Goal: Task Accomplishment & Management: Manage account settings

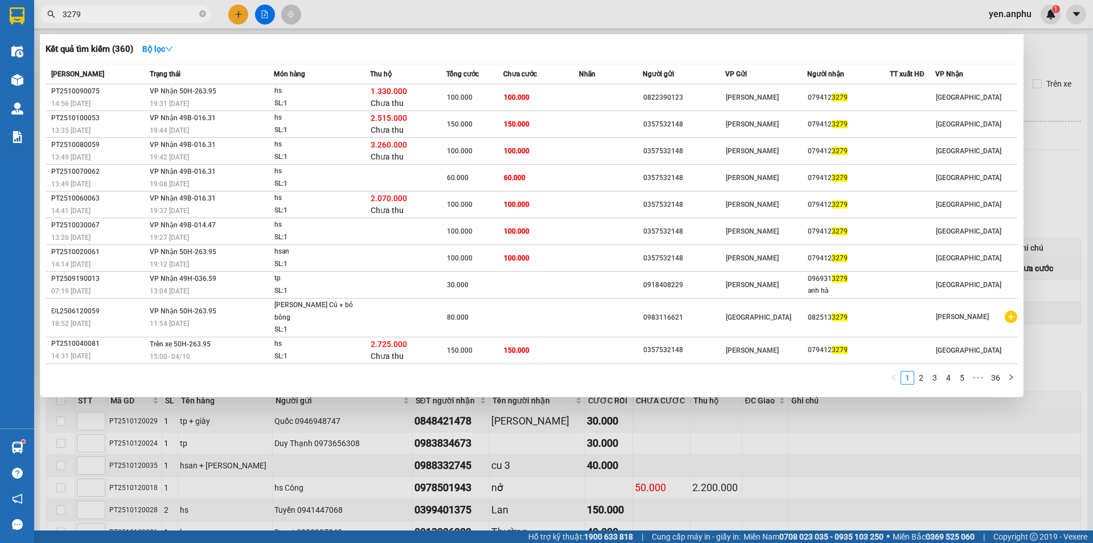
click at [134, 11] on input "3279" at bounding box center [130, 14] width 134 height 13
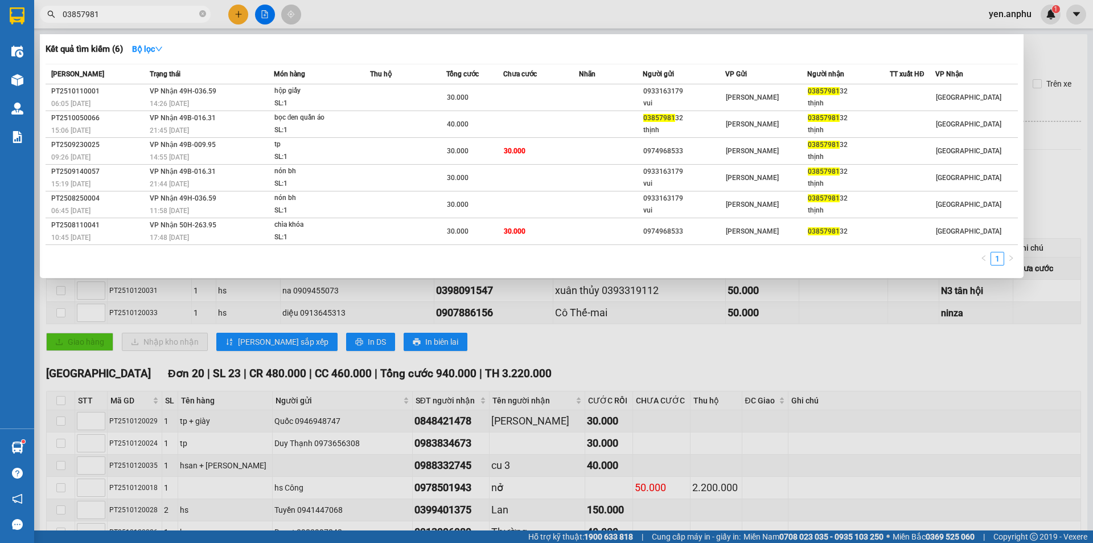
type input "03857981"
click at [911, 13] on div at bounding box center [546, 271] width 1093 height 543
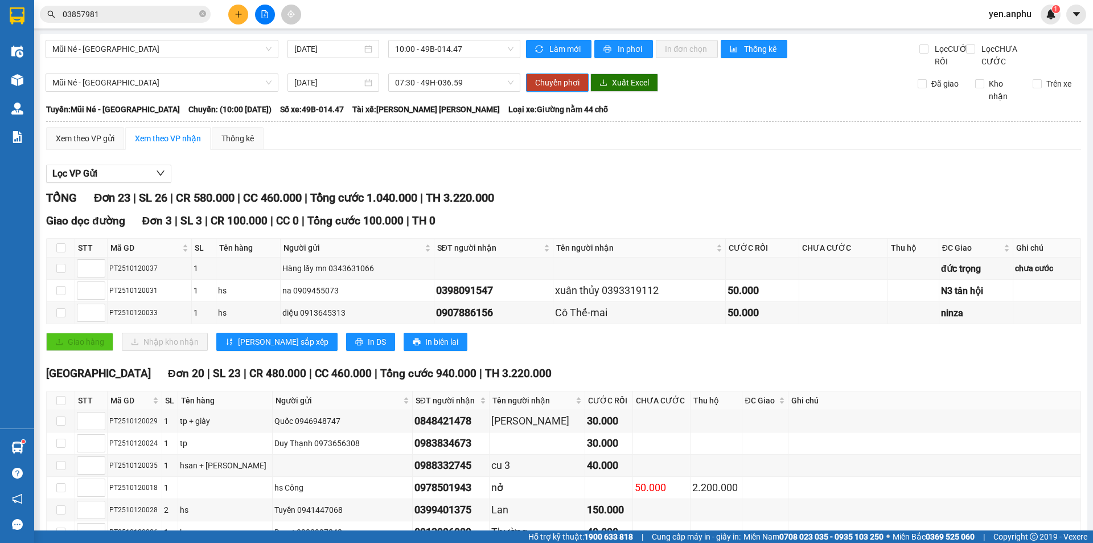
drag, startPoint x: 440, startPoint y: 53, endPoint x: 439, endPoint y: 59, distance: 6.3
click at [440, 53] on span "10:00 - 49B-014.47" at bounding box center [454, 48] width 118 height 17
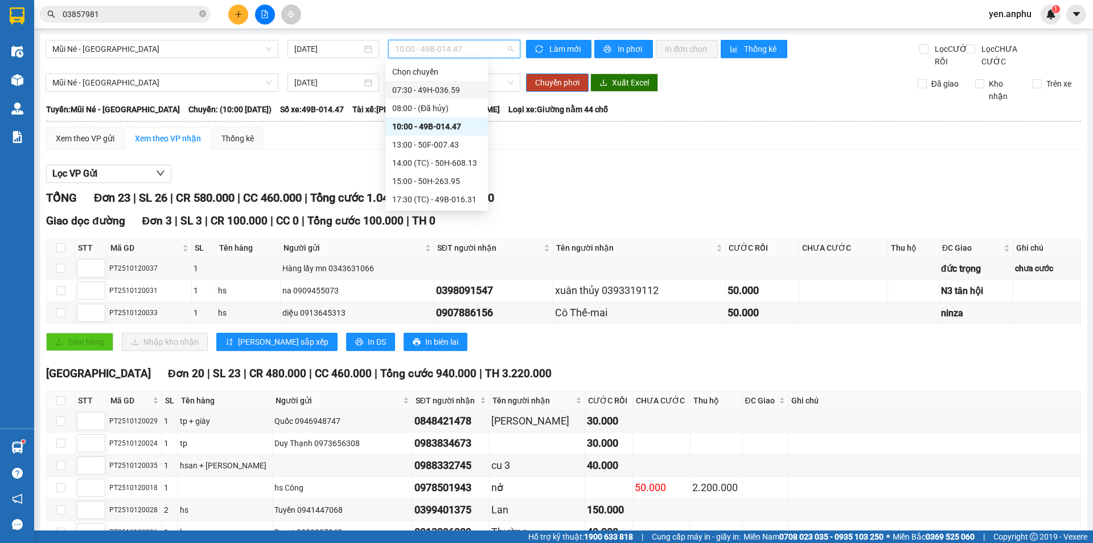
click at [434, 89] on div "07:30 - 49H-036.59" at bounding box center [436, 90] width 89 height 13
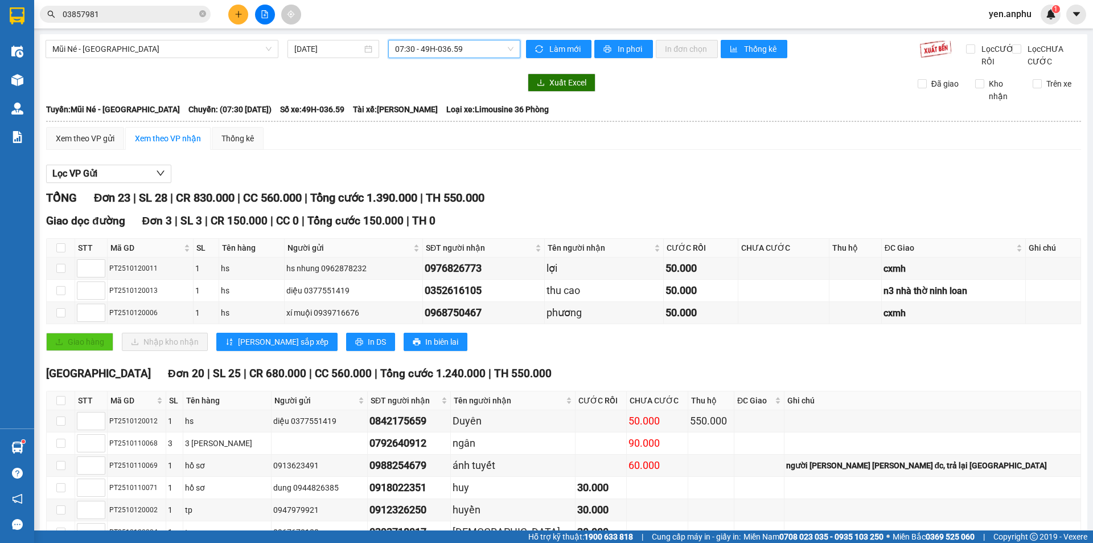
click at [232, 19] on button at bounding box center [238, 15] width 20 height 20
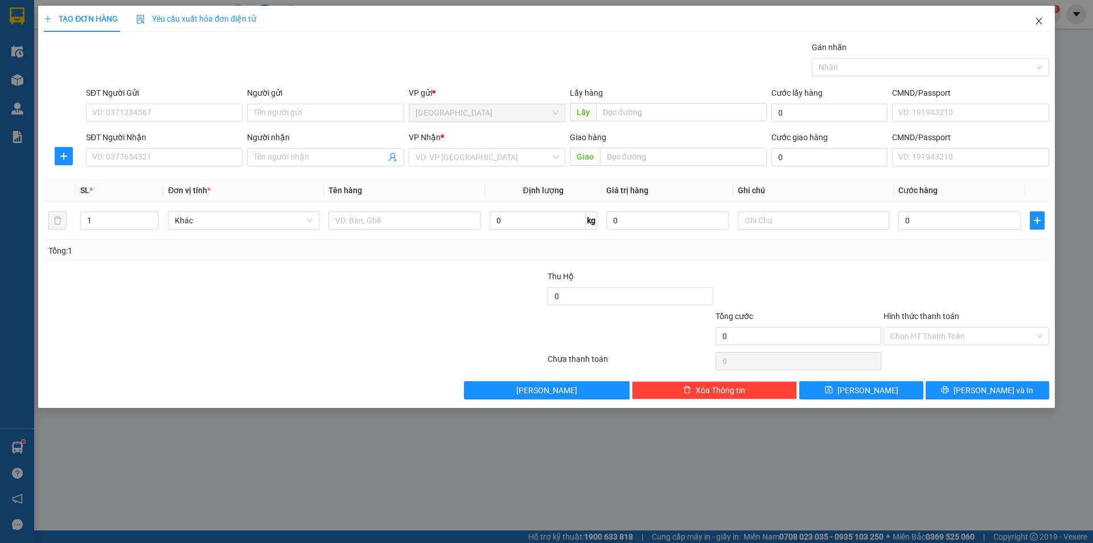
click at [1035, 26] on span "Close" at bounding box center [1039, 22] width 32 height 32
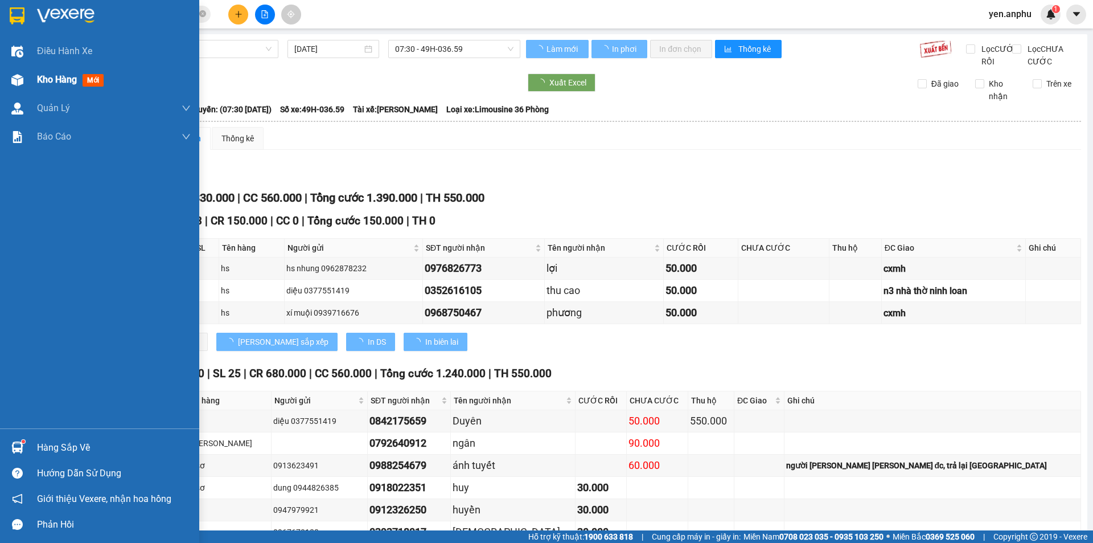
click at [39, 75] on span "Kho hàng" at bounding box center [57, 79] width 40 height 11
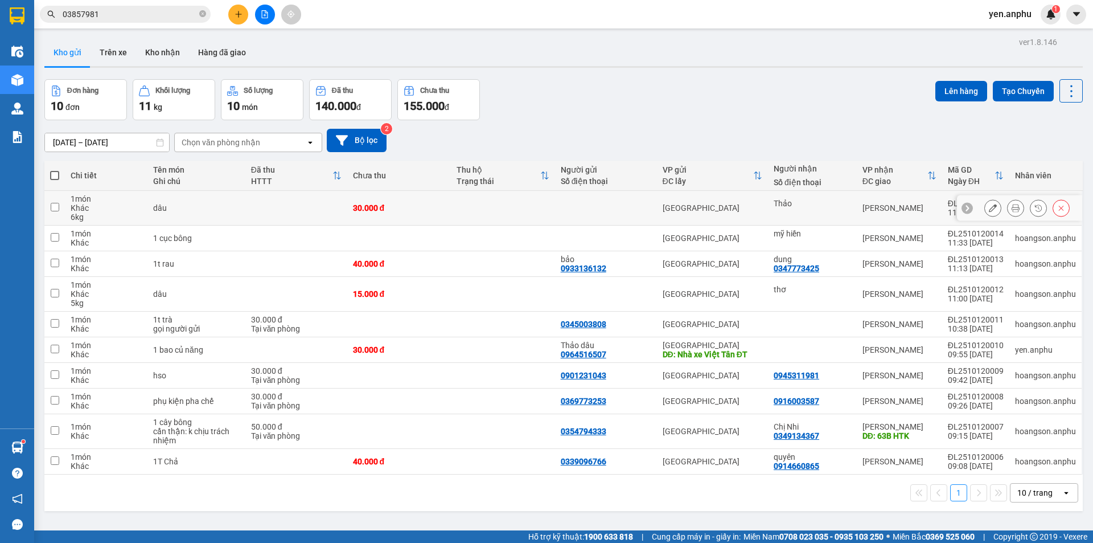
click at [708, 198] on td "[GEOGRAPHIC_DATA]" at bounding box center [712, 208] width 111 height 35
checkbox input "true"
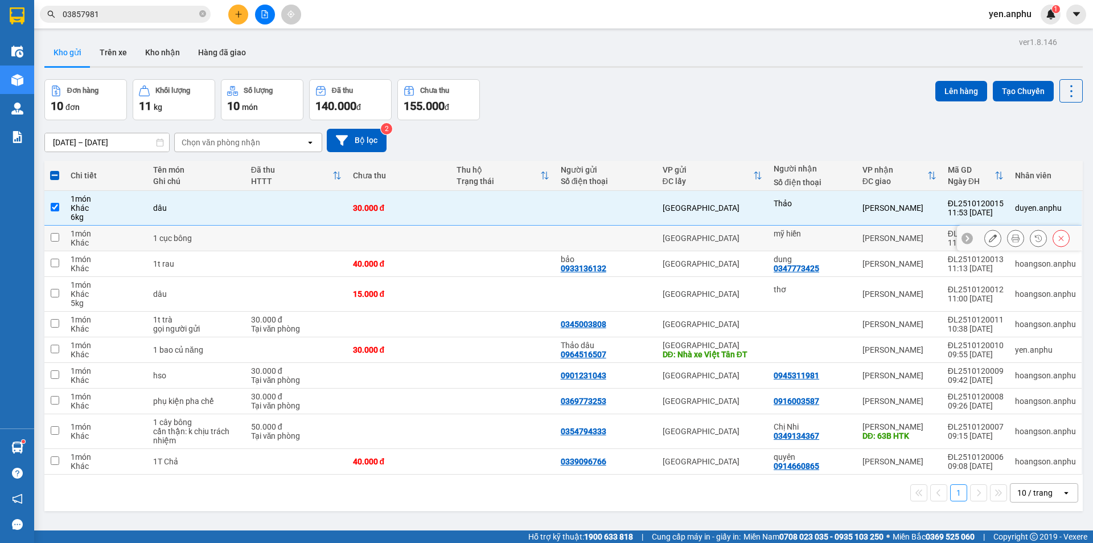
click at [727, 232] on td "[GEOGRAPHIC_DATA]" at bounding box center [712, 238] width 111 height 26
checkbox input "true"
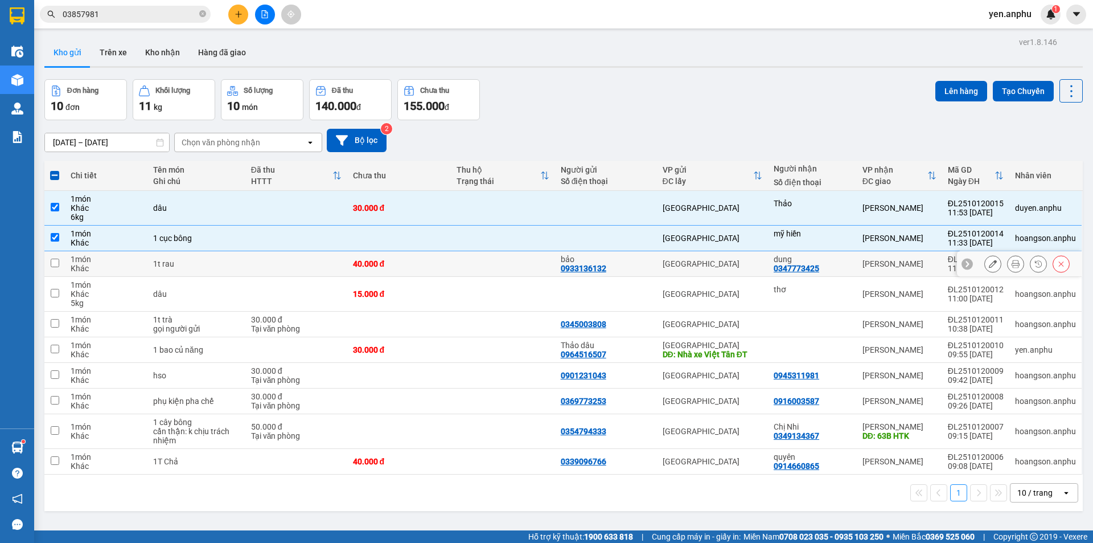
click at [840, 270] on div "dung 0347773425" at bounding box center [812, 264] width 77 height 18
checkbox input "true"
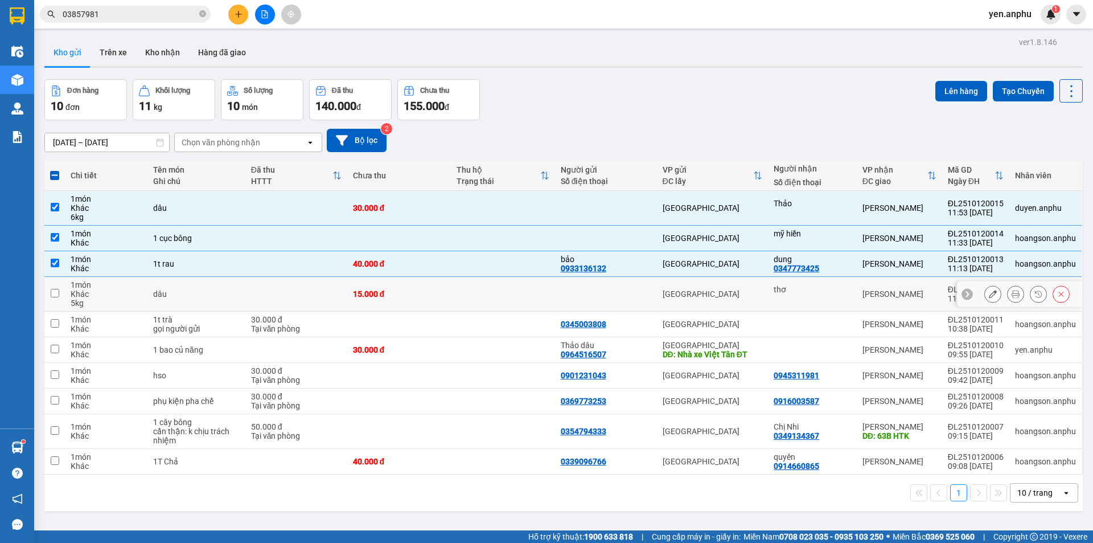
click at [840, 302] on div "thơ" at bounding box center [812, 294] width 77 height 18
checkbox input "true"
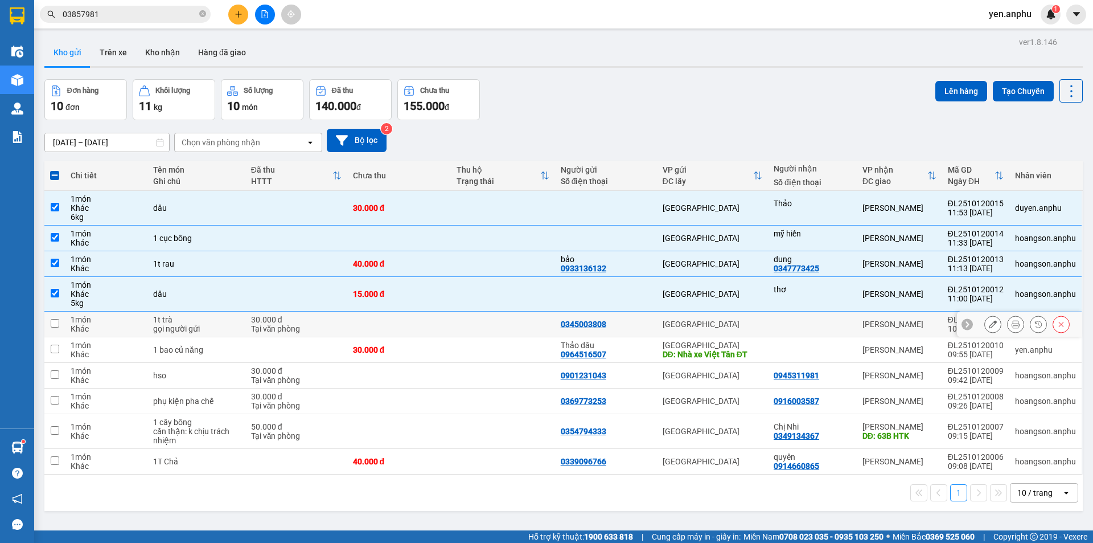
click at [838, 322] on div at bounding box center [812, 323] width 77 height 9
checkbox input "true"
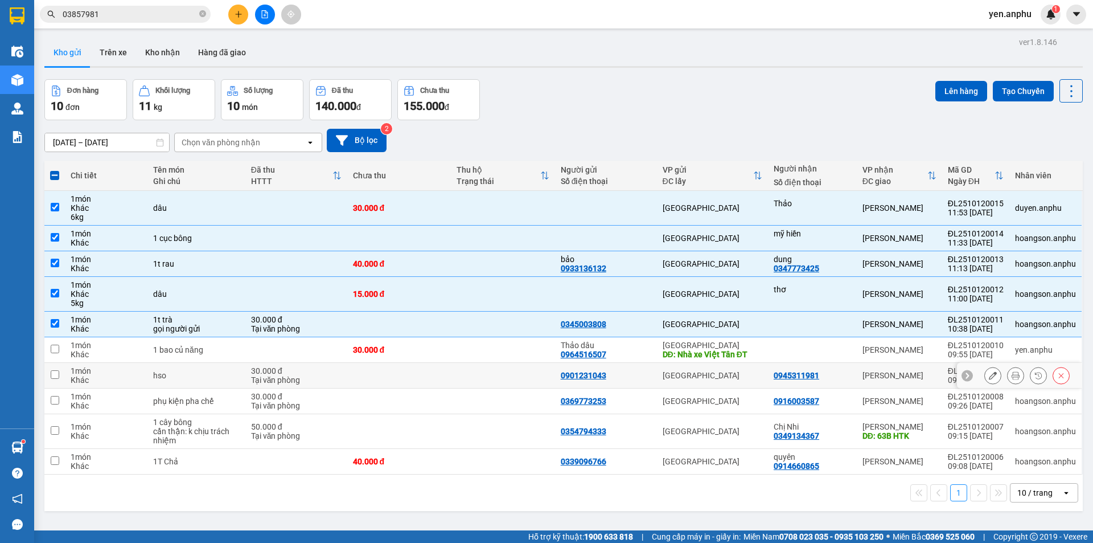
click at [842, 372] on div "0945311981" at bounding box center [812, 375] width 77 height 9
checkbox input "true"
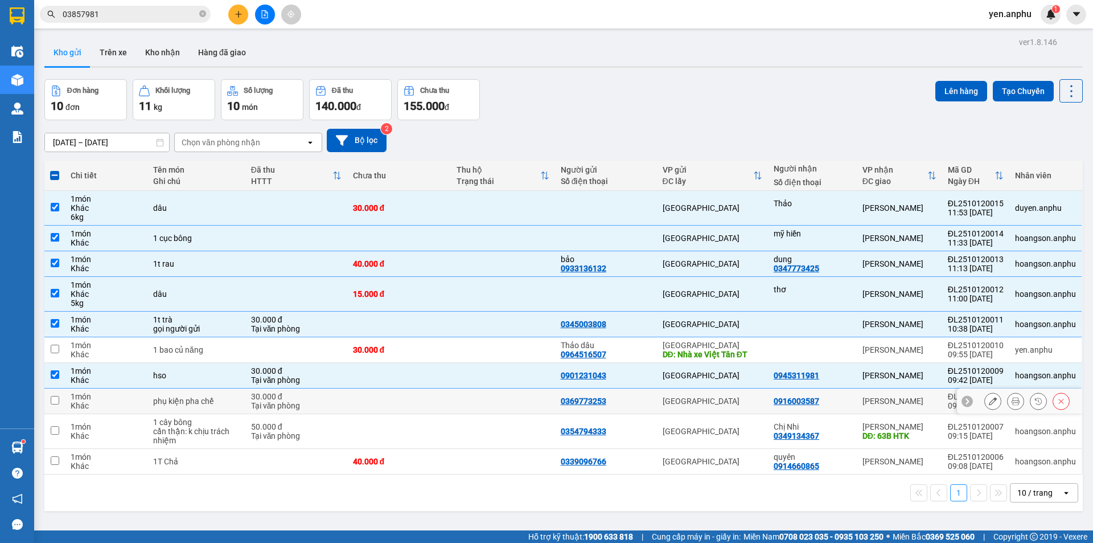
click at [843, 397] on div "0916003587" at bounding box center [812, 400] width 77 height 9
checkbox input "true"
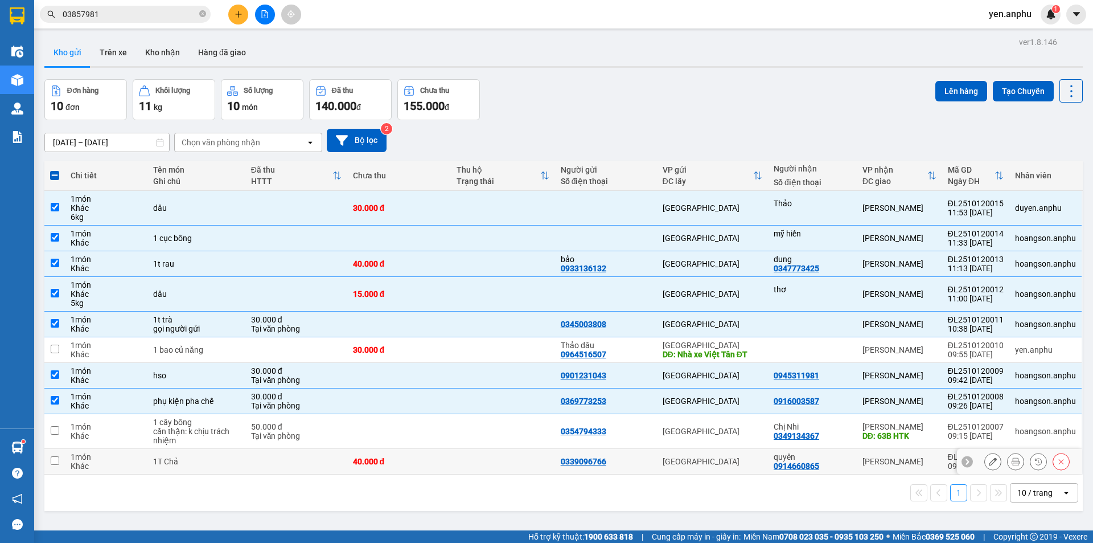
click at [842, 457] on div "quyên" at bounding box center [812, 456] width 77 height 9
checkbox input "true"
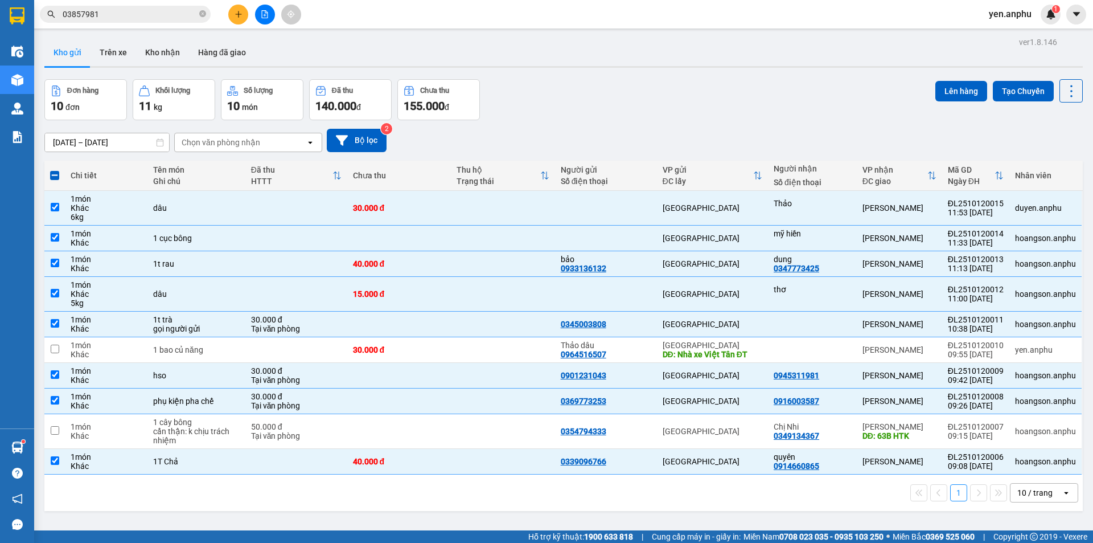
click at [1062, 493] on icon "open" at bounding box center [1066, 492] width 9 height 9
click at [1036, 464] on span "100 / trang" at bounding box center [1031, 467] width 41 height 11
checkbox input "false"
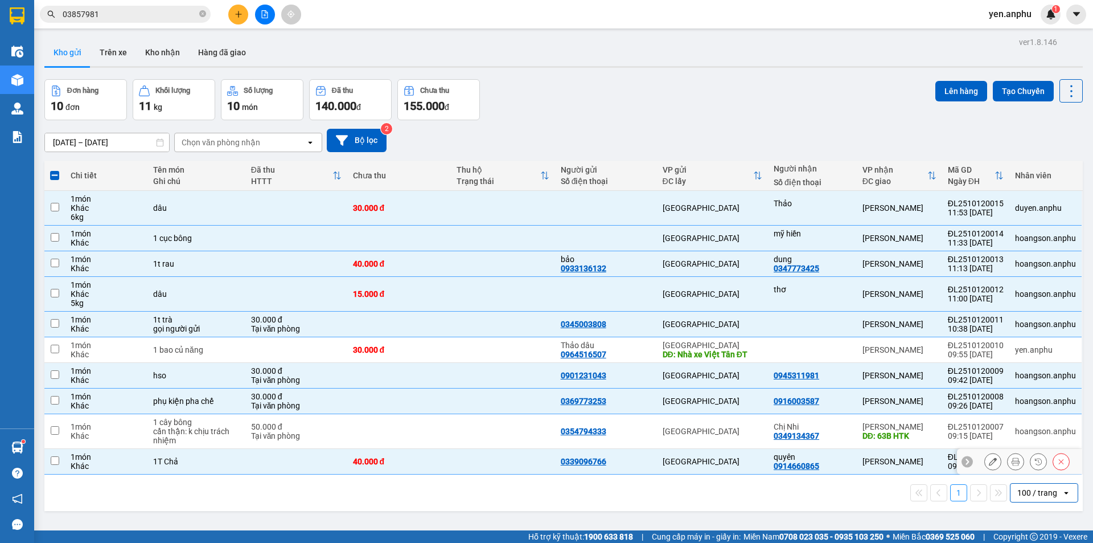
checkbox input "false"
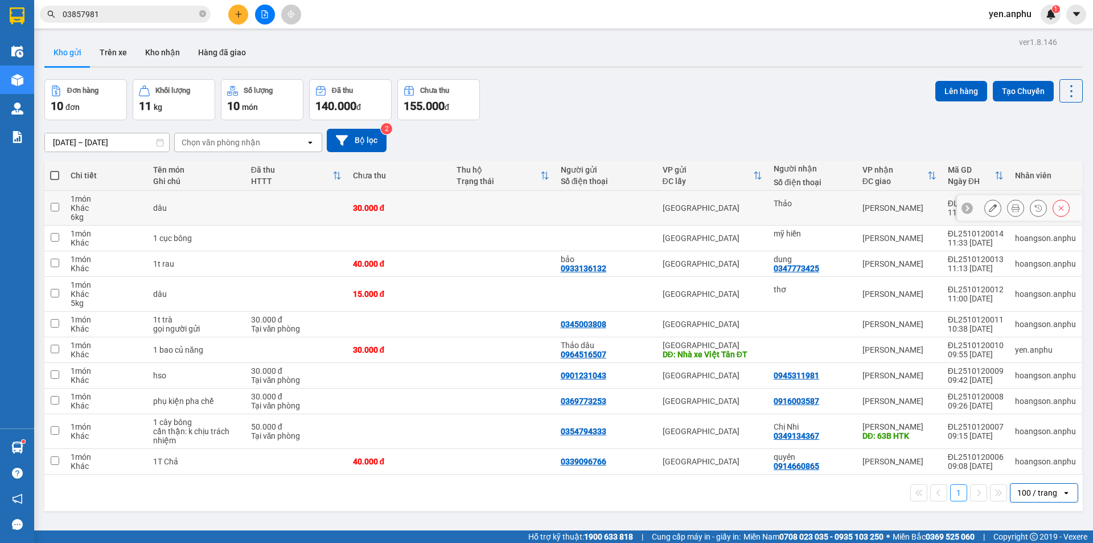
click at [803, 210] on div "Thảo" at bounding box center [812, 208] width 77 height 18
checkbox input "true"
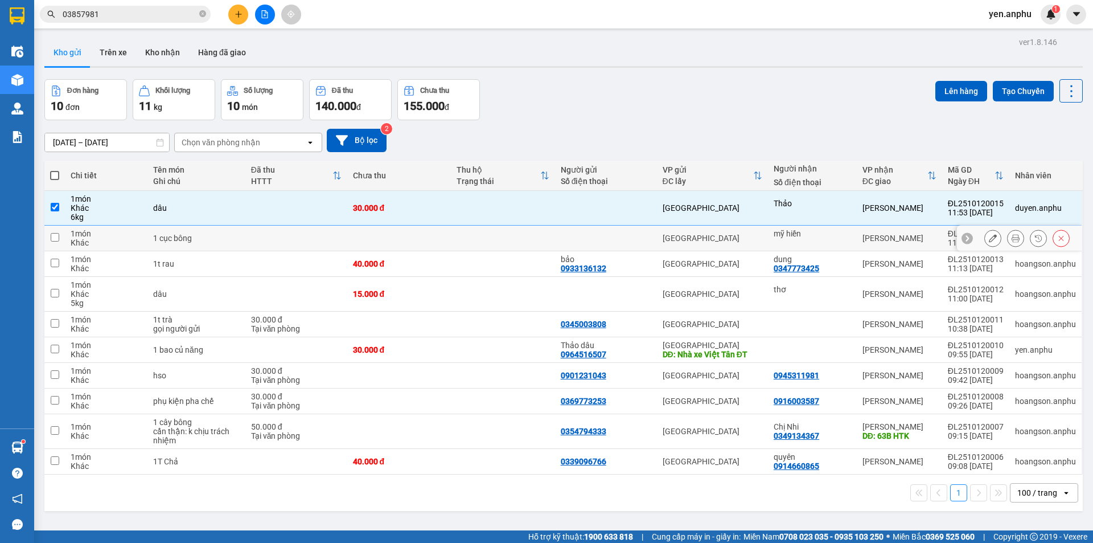
click at [805, 231] on div "mỹ hiền" at bounding box center [812, 233] width 77 height 9
checkbox input "true"
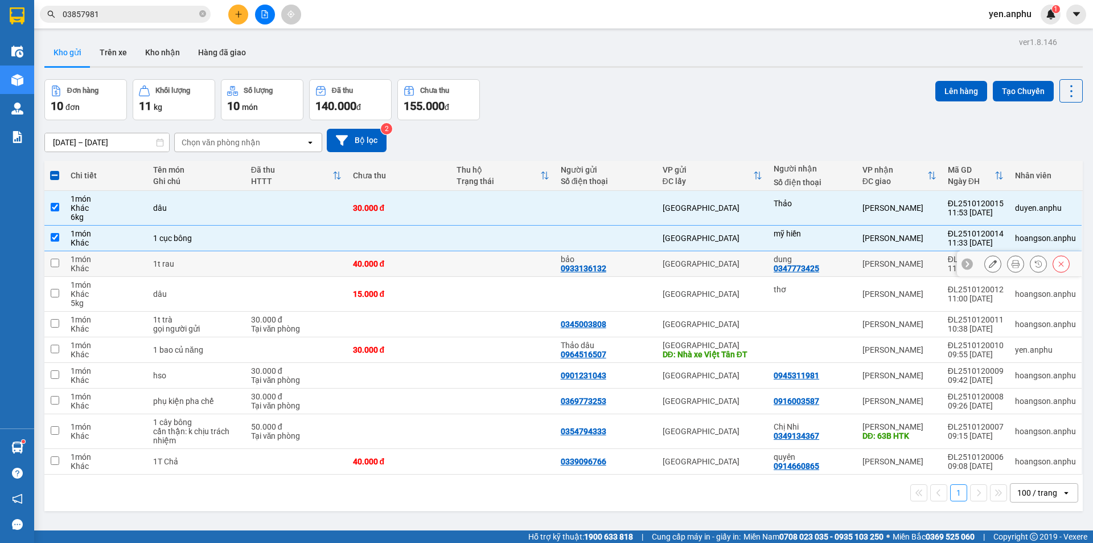
click at [813, 262] on div "dung" at bounding box center [812, 259] width 77 height 9
checkbox input "true"
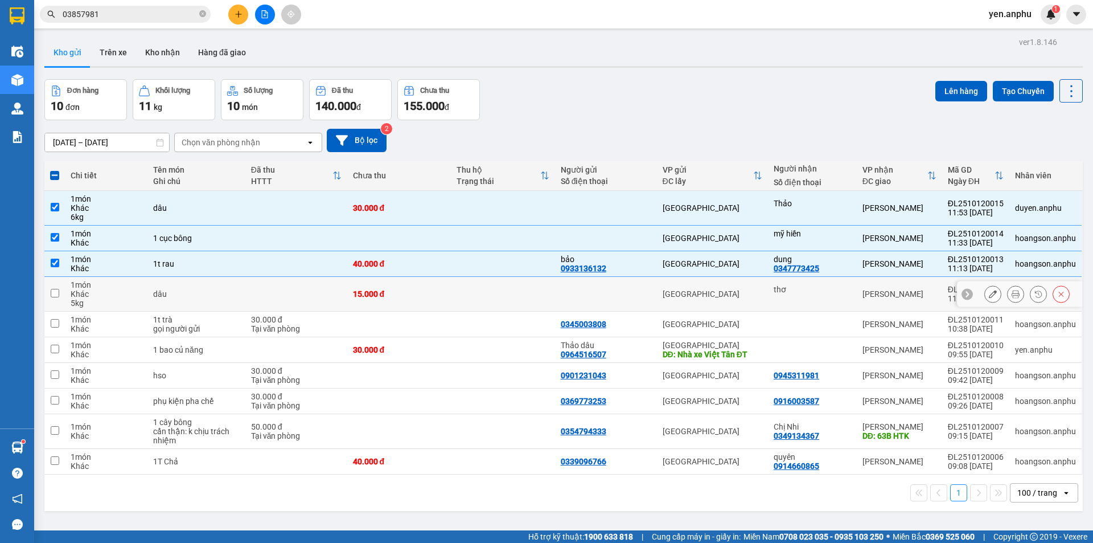
click at [817, 293] on div "thơ" at bounding box center [812, 289] width 77 height 9
checkbox input "true"
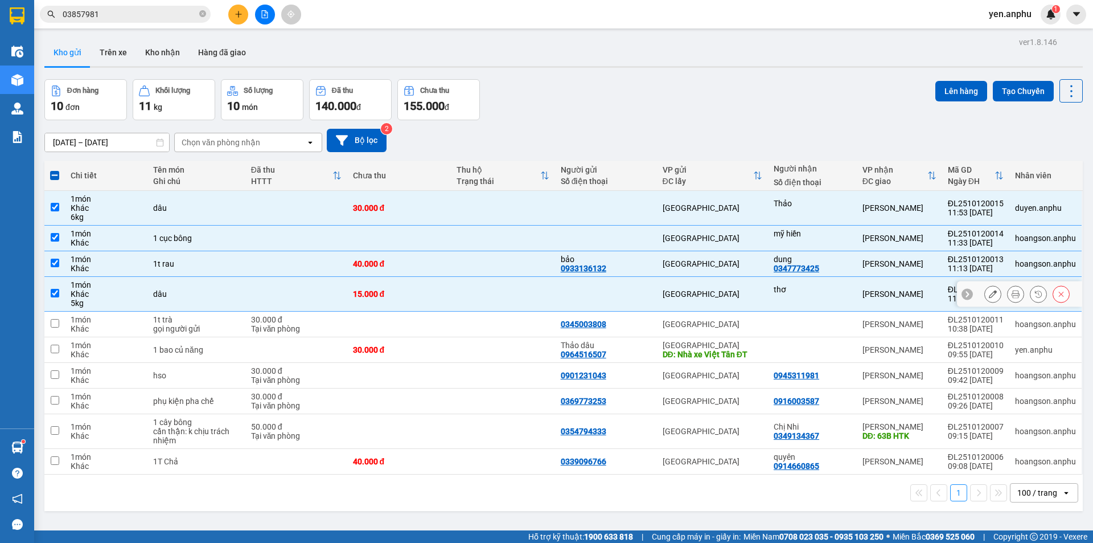
scroll to position [52, 0]
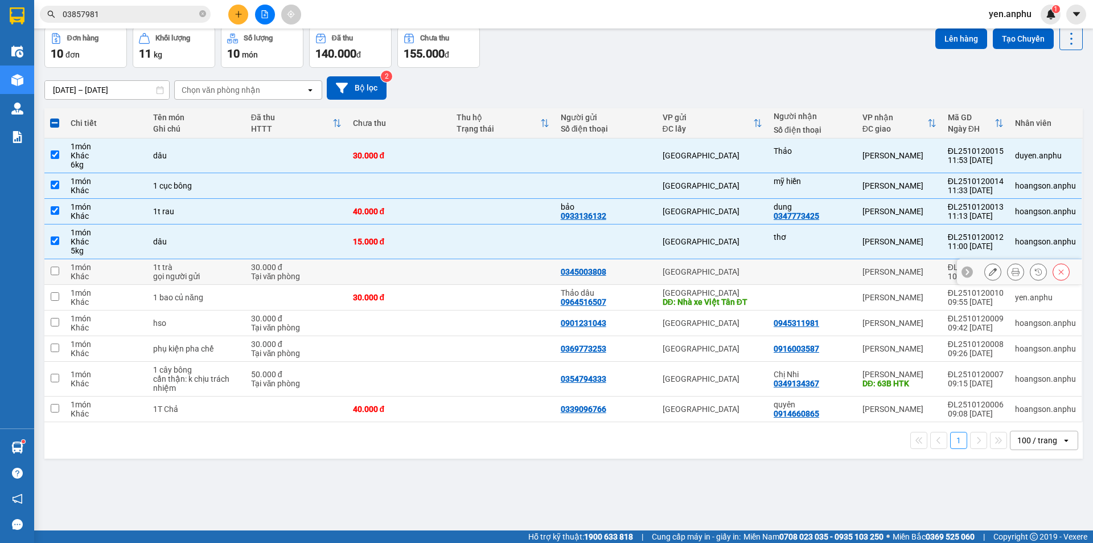
click at [838, 264] on td at bounding box center [812, 272] width 89 height 26
checkbox input "true"
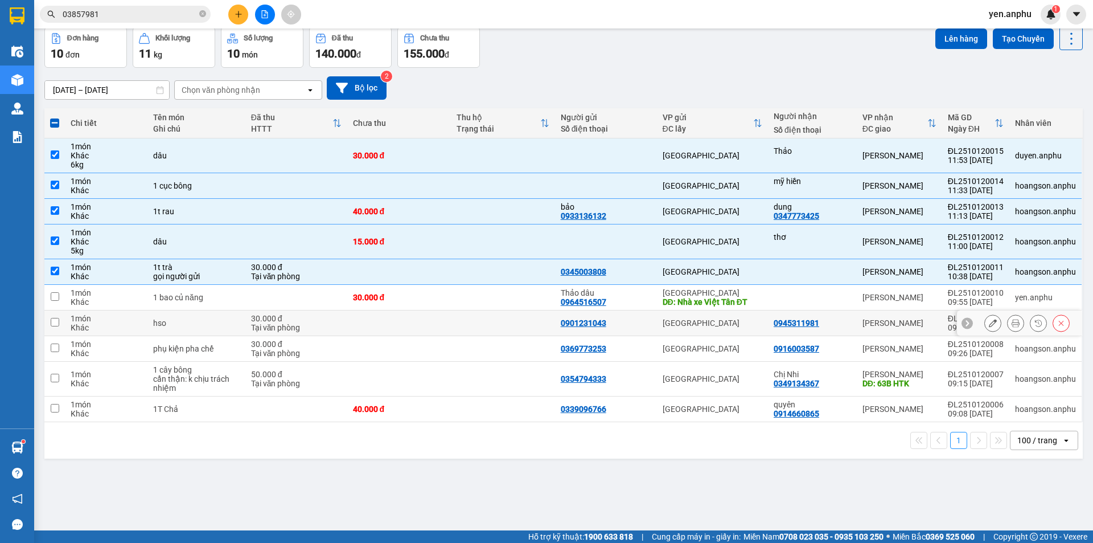
click at [819, 321] on div "0945311981" at bounding box center [812, 322] width 77 height 9
checkbox input "true"
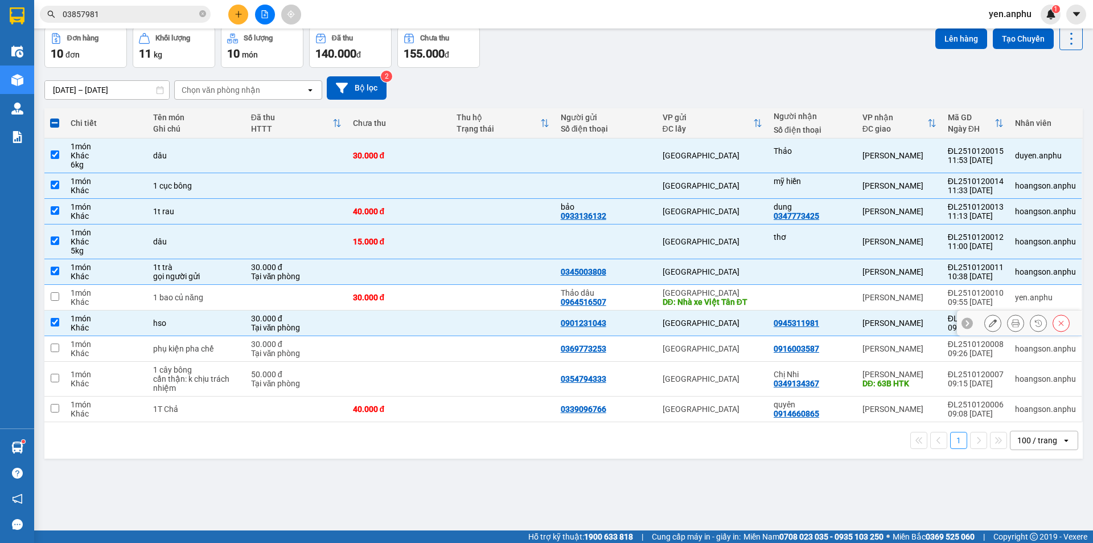
click at [819, 355] on td "0916003587" at bounding box center [812, 349] width 89 height 26
checkbox input "true"
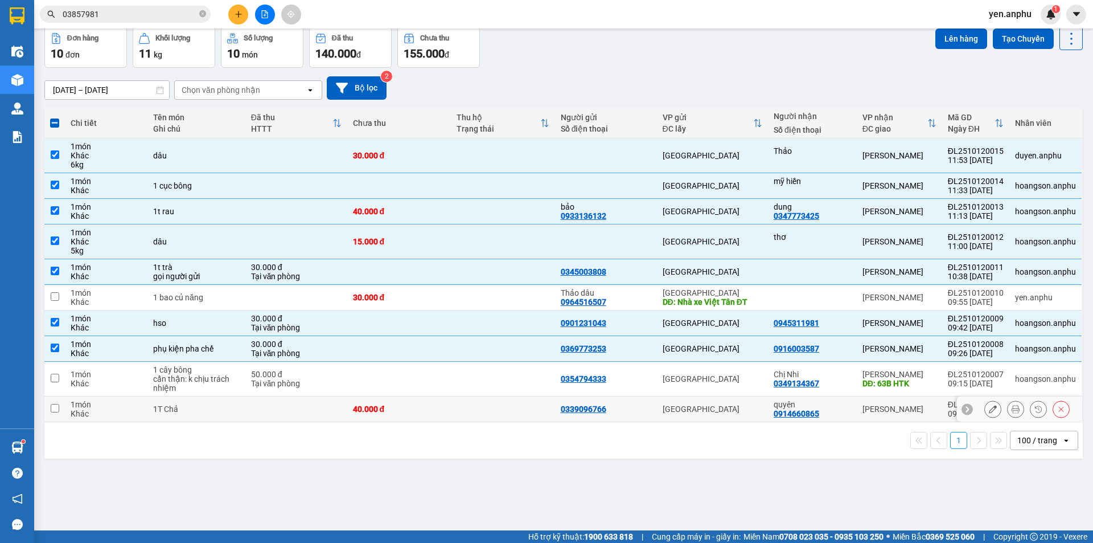
click at [818, 413] on div "quyên 0914660865" at bounding box center [812, 409] width 77 height 18
checkbox input "true"
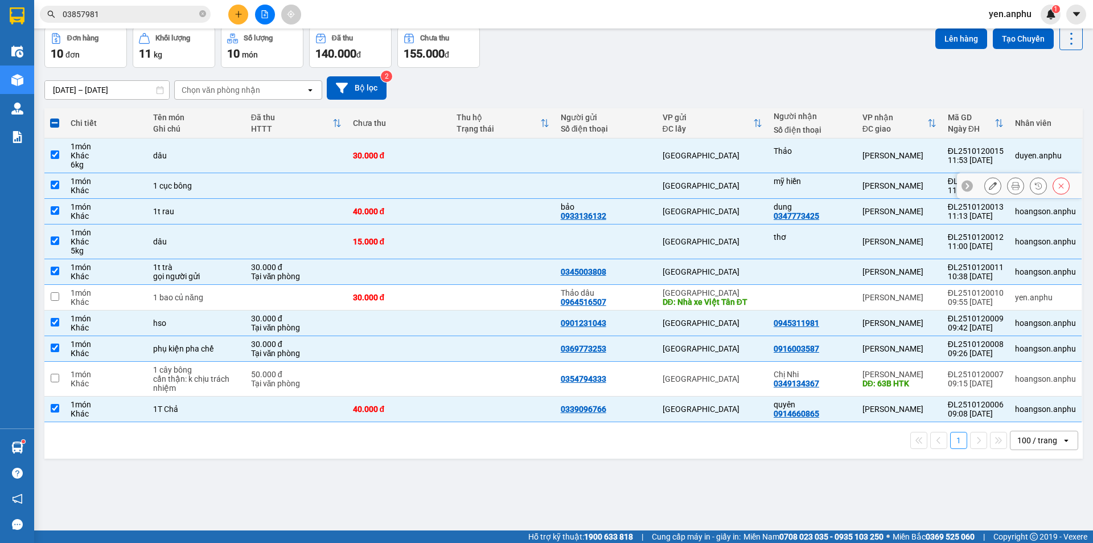
scroll to position [0, 0]
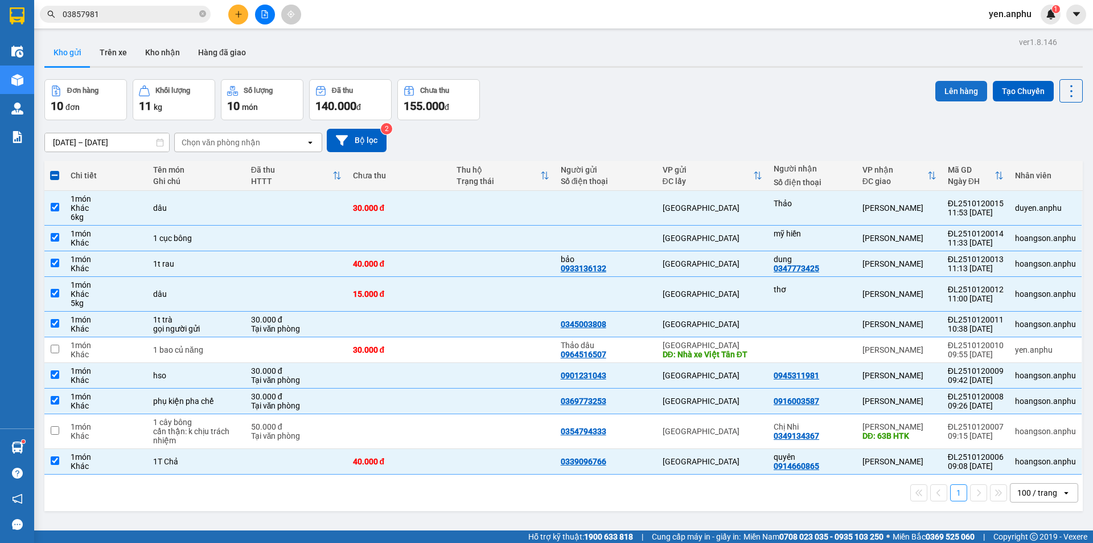
click at [939, 91] on button "Lên hàng" at bounding box center [962, 91] width 52 height 20
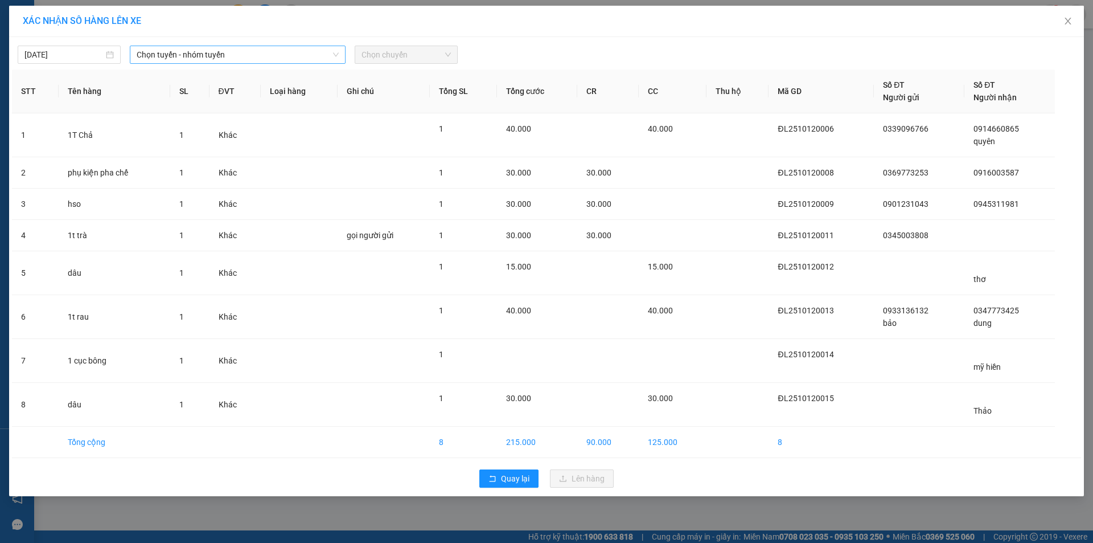
click at [211, 59] on span "Chọn tuyến - nhóm tuyến" at bounding box center [238, 54] width 202 height 17
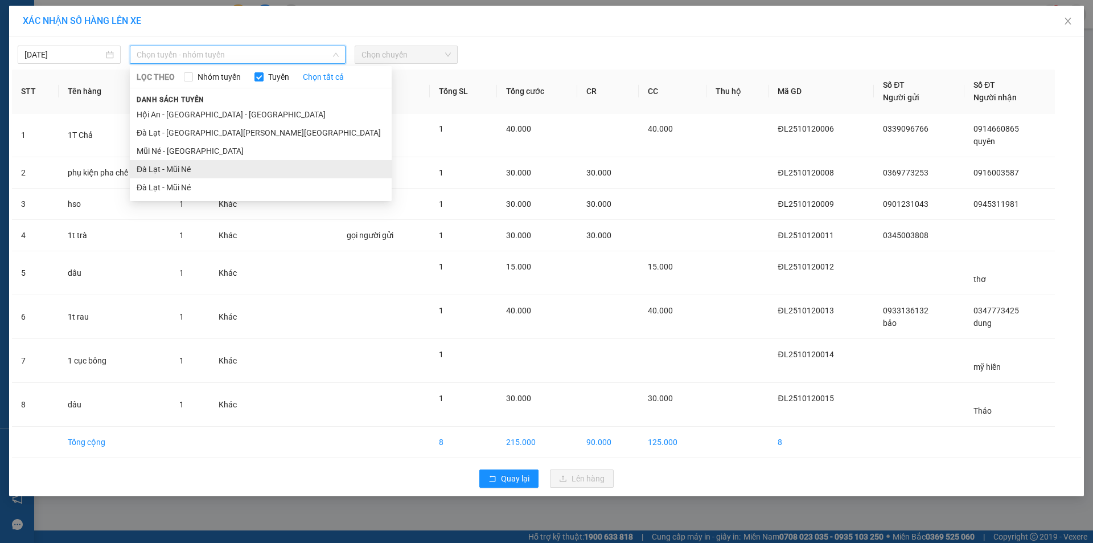
click at [187, 170] on li "Đà Lạt - Mũi Né" at bounding box center [261, 169] width 262 height 18
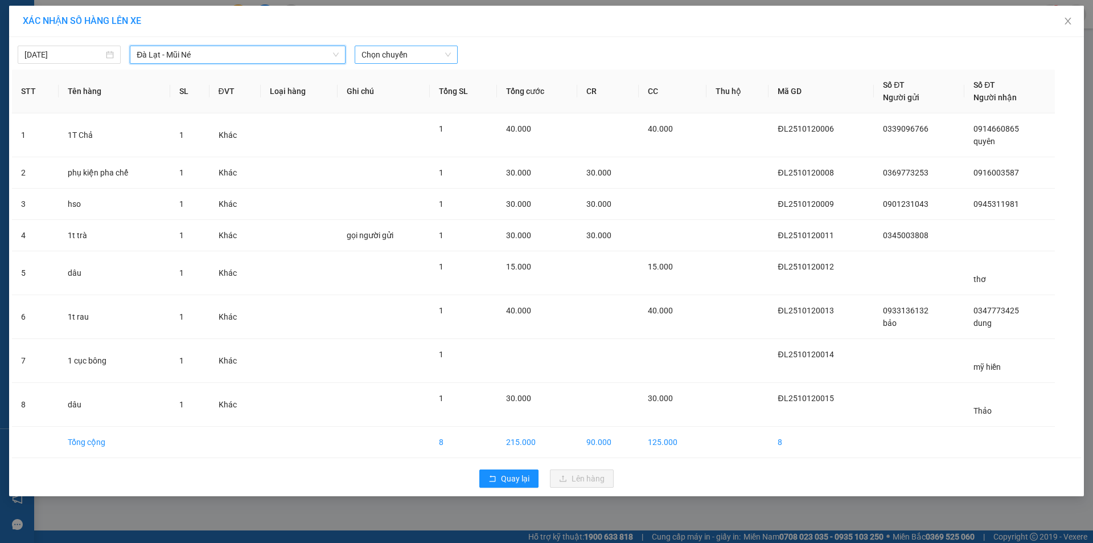
drag, startPoint x: 366, startPoint y: 56, endPoint x: 370, endPoint y: 61, distance: 7.0
click at [366, 55] on span "Chọn chuyến" at bounding box center [406, 54] width 89 height 17
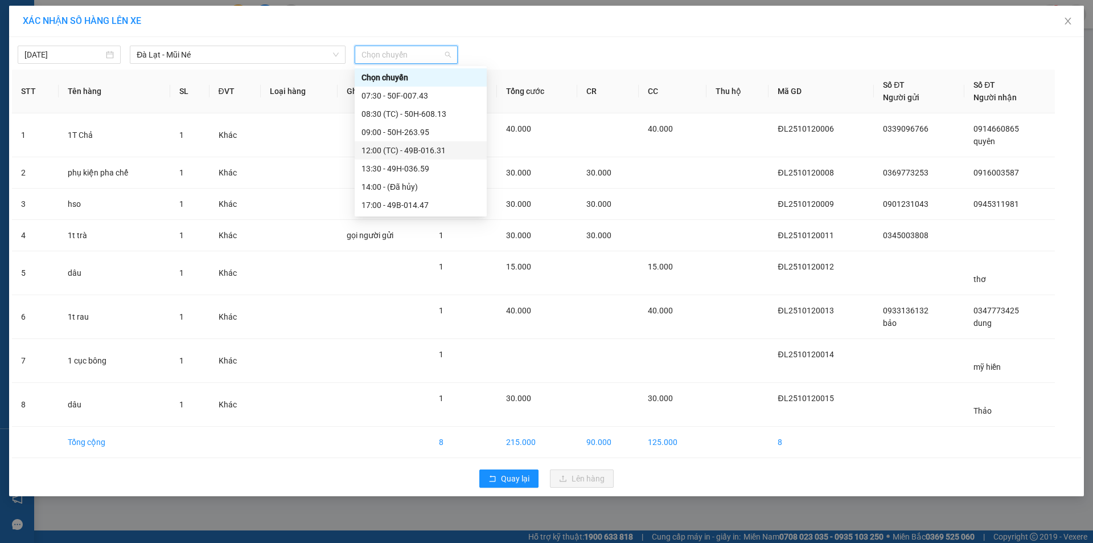
click at [403, 159] on div "12:00 (TC) - 49B-016.31" at bounding box center [421, 150] width 132 height 18
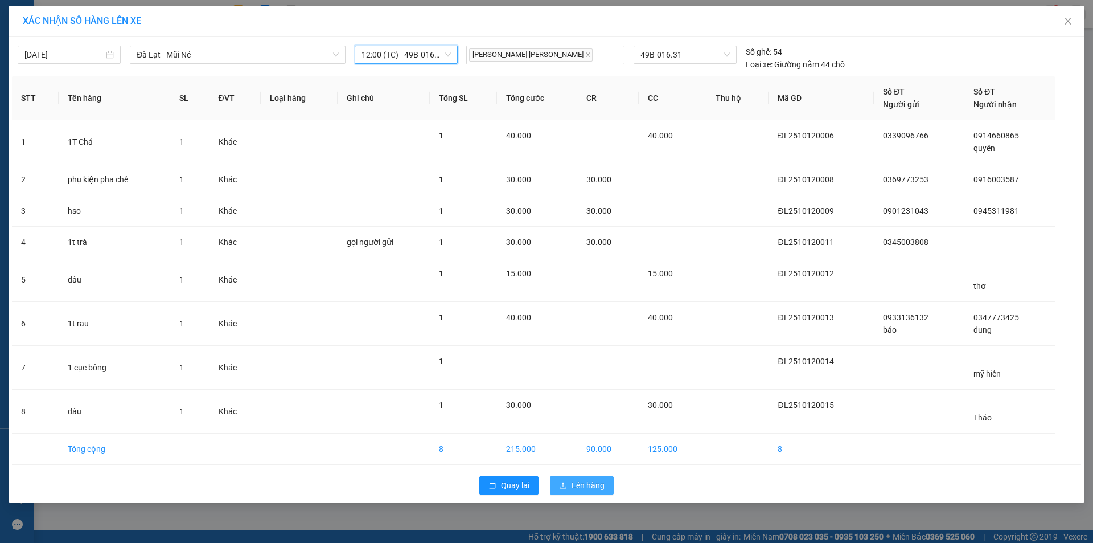
click at [565, 488] on icon "upload" at bounding box center [563, 485] width 7 height 6
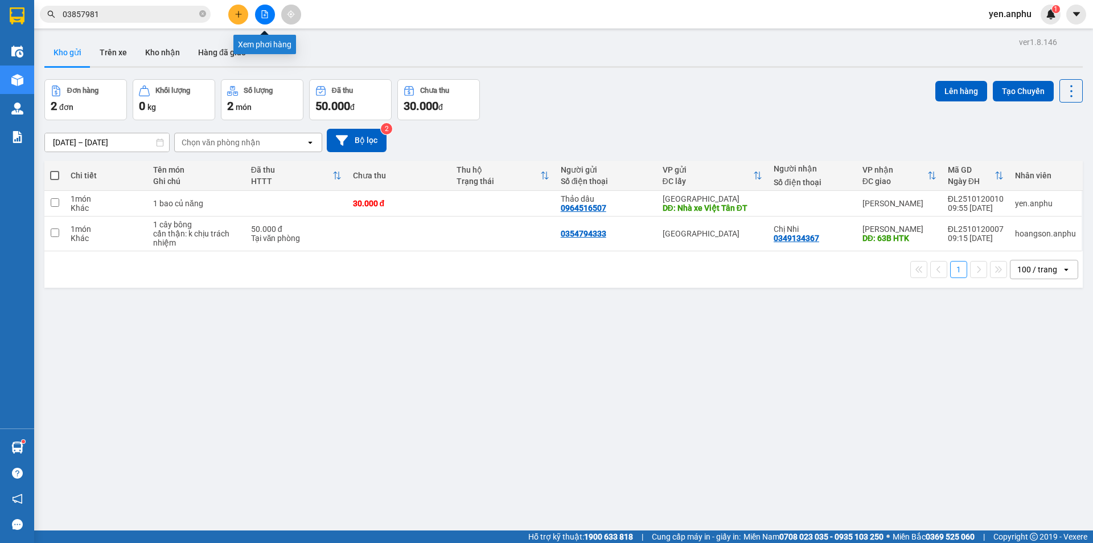
click at [266, 18] on button at bounding box center [265, 15] width 20 height 20
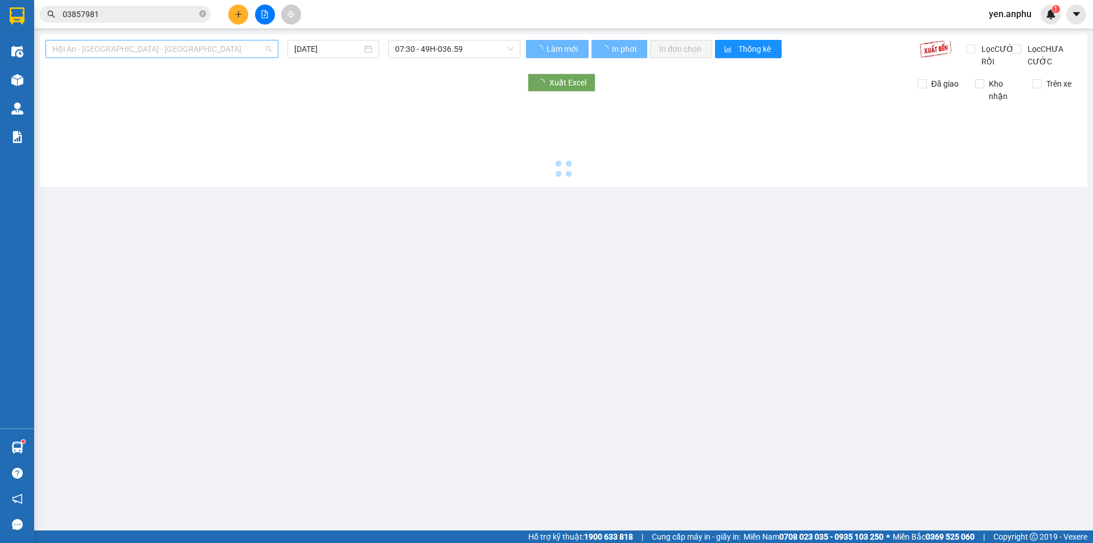
click at [155, 50] on span "Hội An - Nha Trang - Đà Lạt" at bounding box center [161, 48] width 219 height 17
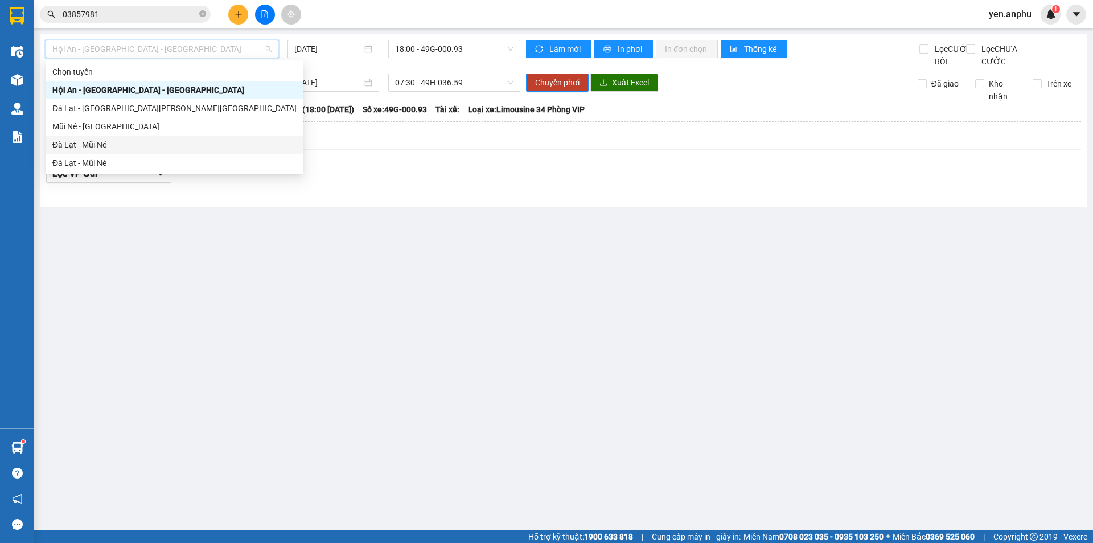
click at [105, 144] on div "Đà Lạt - Mũi Né" at bounding box center [174, 144] width 244 height 13
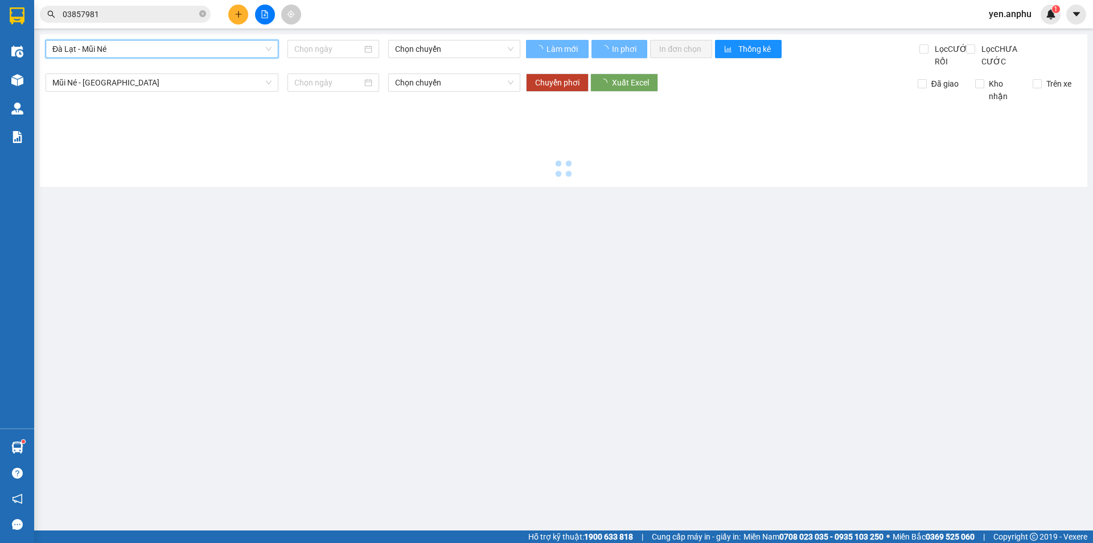
type input "12/10/2025"
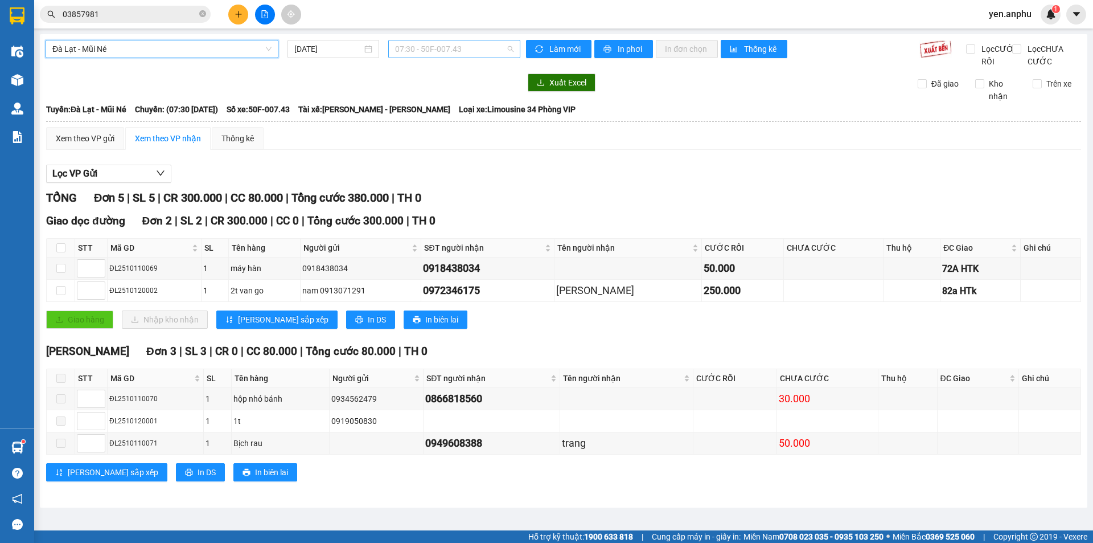
click at [437, 43] on span "07:30 - 50F-007.43" at bounding box center [454, 48] width 118 height 17
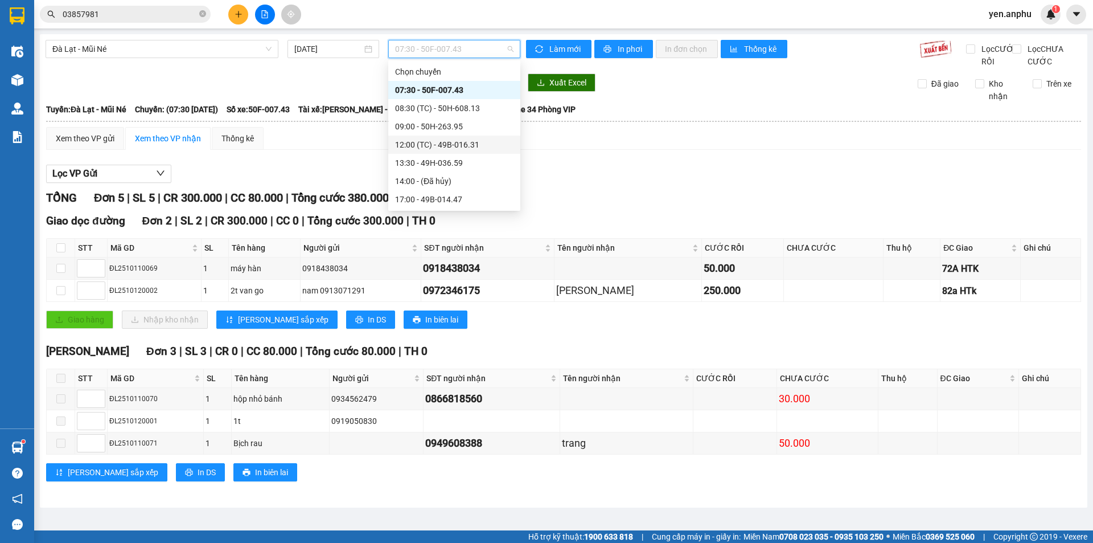
click at [423, 140] on div "12:00 (TC) - 49B-016.31" at bounding box center [454, 144] width 118 height 13
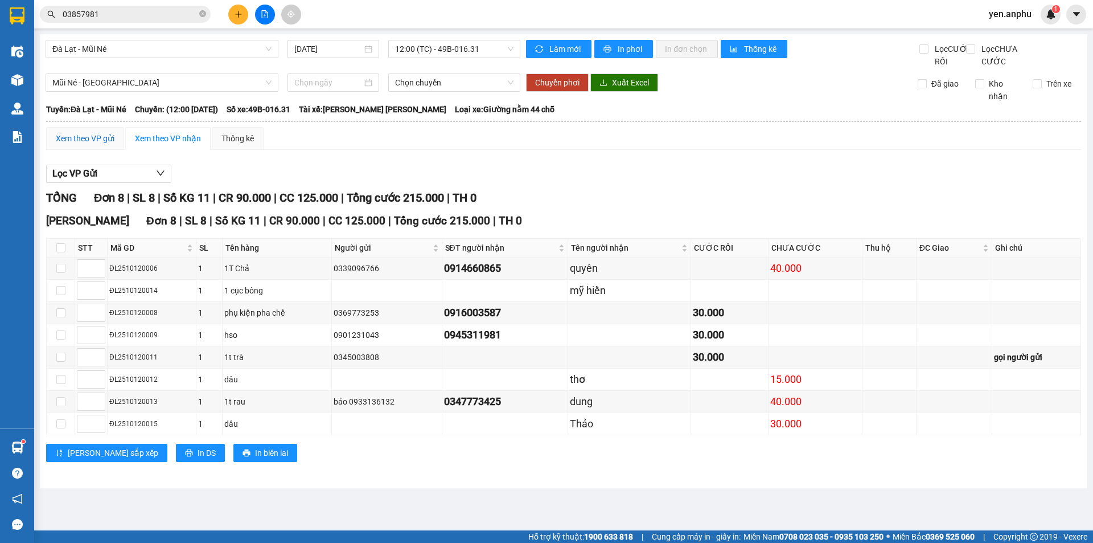
click at [65, 145] on div "Xem theo VP gửi" at bounding box center [85, 138] width 59 height 13
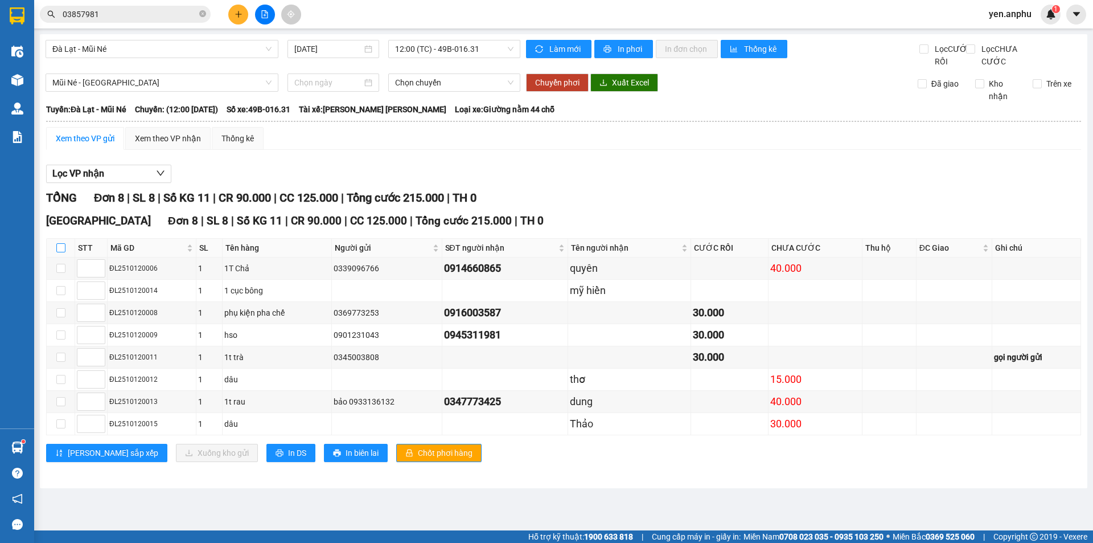
click at [64, 252] on input "checkbox" at bounding box center [60, 247] width 9 height 9
checkbox input "true"
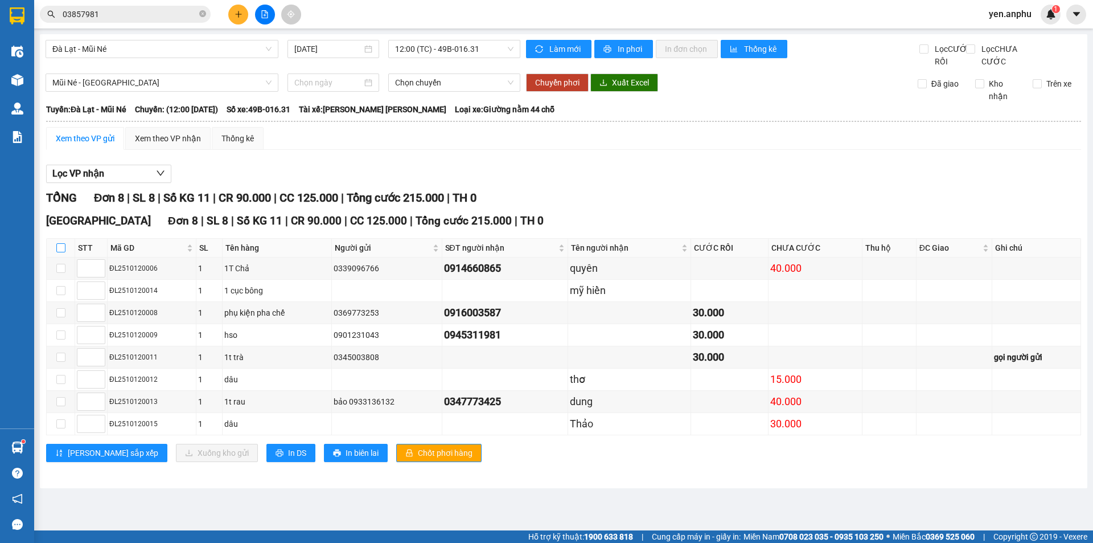
checkbox input "true"
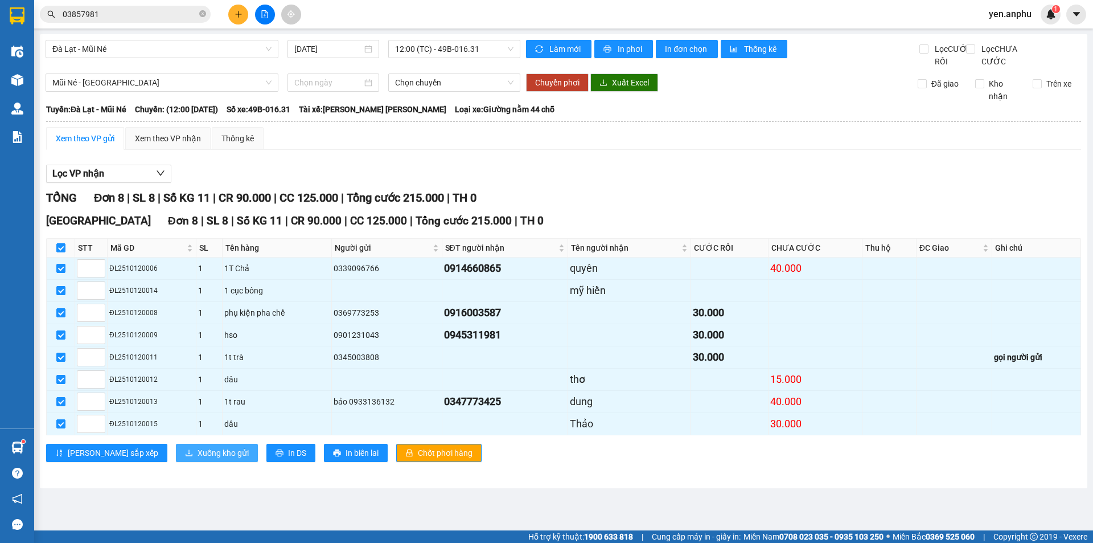
click at [198, 459] on span "Xuống kho gửi" at bounding box center [223, 452] width 51 height 13
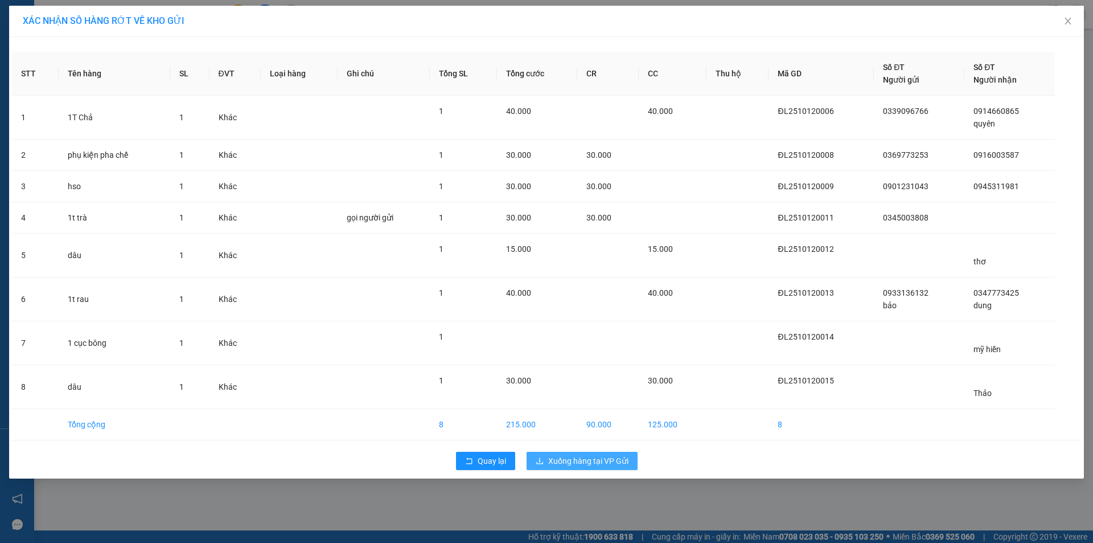
click at [581, 456] on span "Xuống hàng tại VP Gửi" at bounding box center [588, 460] width 80 height 13
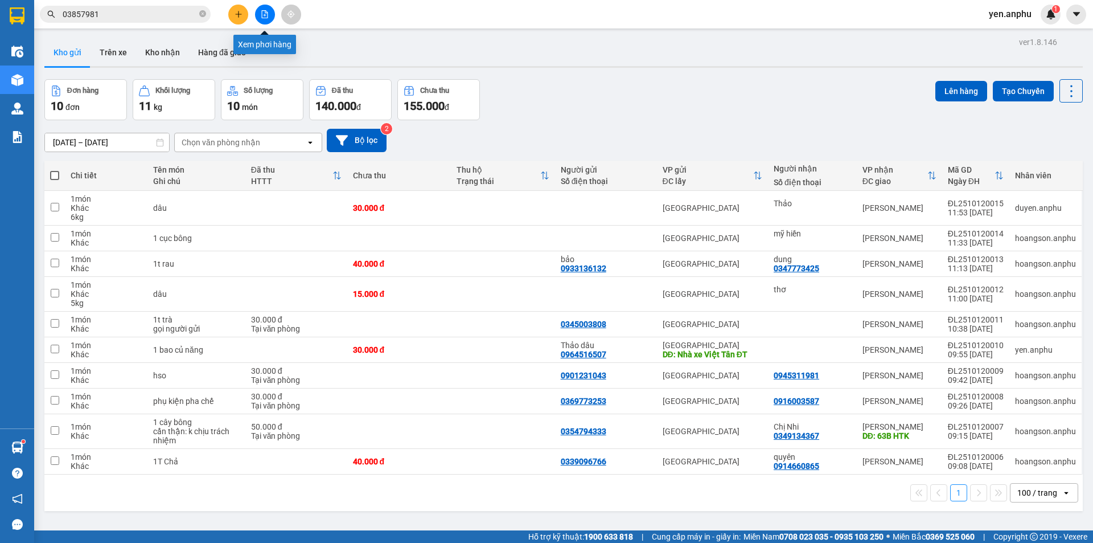
click at [269, 16] on button at bounding box center [265, 15] width 20 height 20
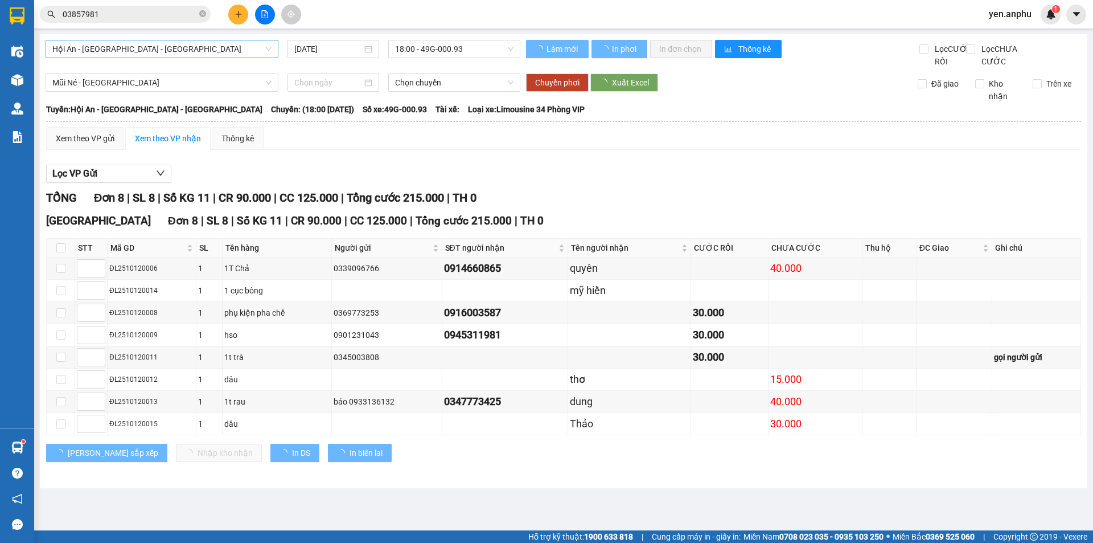
click at [223, 55] on span "Hội An - Nha Trang - Đà Lạt" at bounding box center [161, 48] width 219 height 17
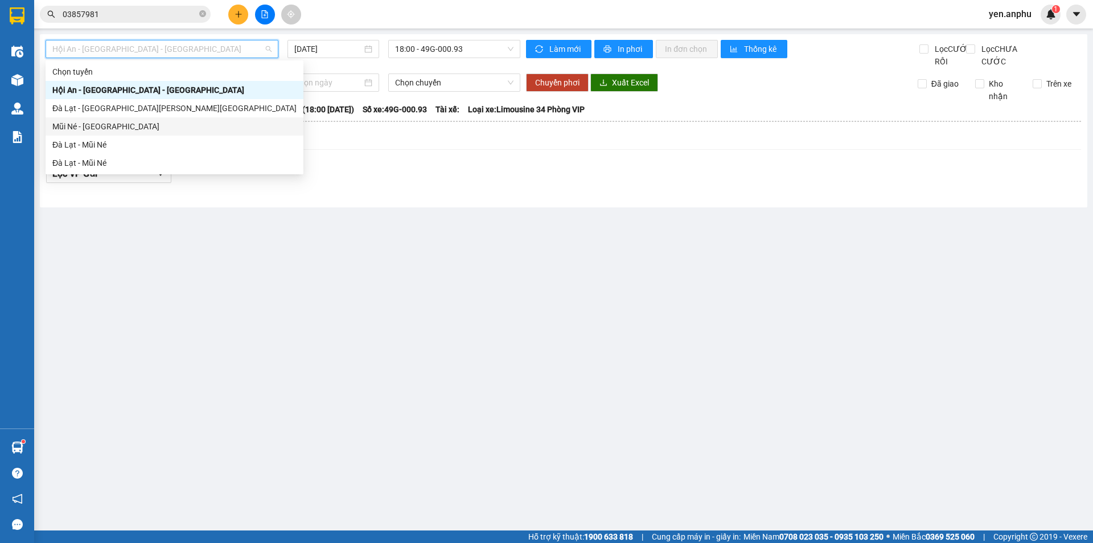
click at [83, 120] on div "Mũi Né - Đà Lạt" at bounding box center [175, 126] width 258 height 18
type input "12/10/2025"
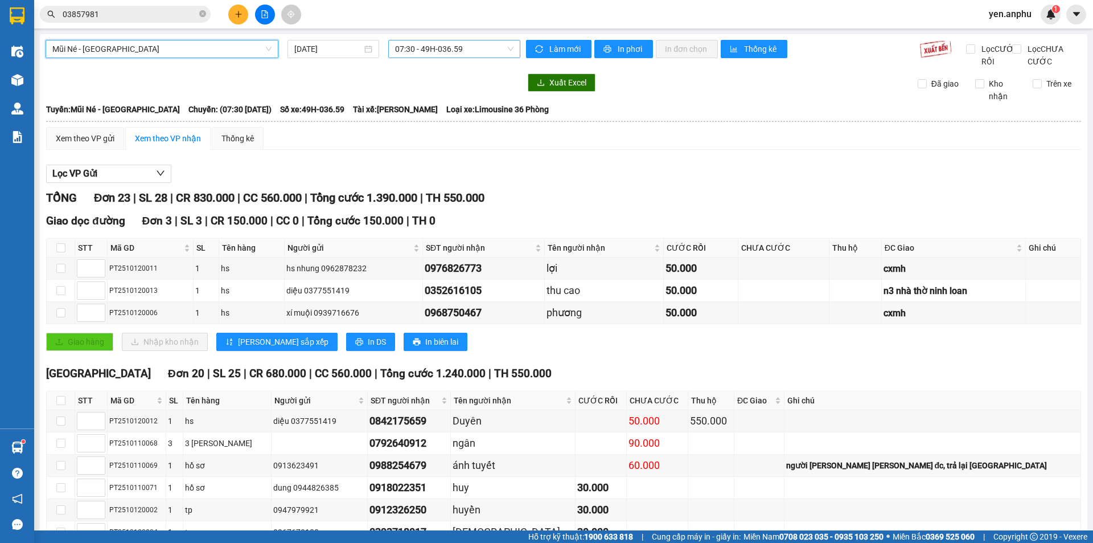
click at [448, 48] on span "07:30 - 49H-036.59" at bounding box center [454, 48] width 118 height 17
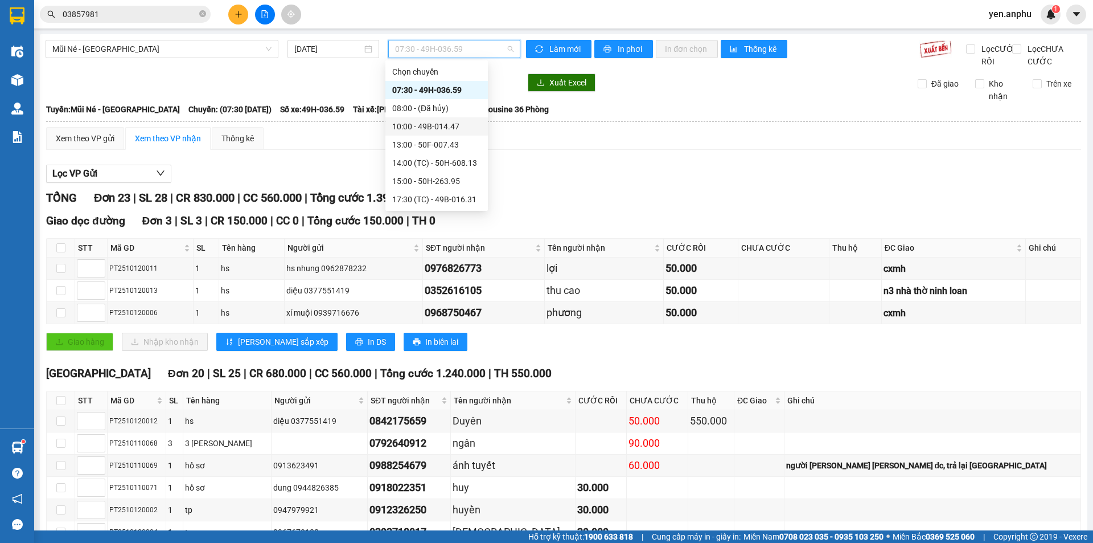
click at [424, 128] on div "10:00 - 49B-014.47" at bounding box center [436, 126] width 89 height 13
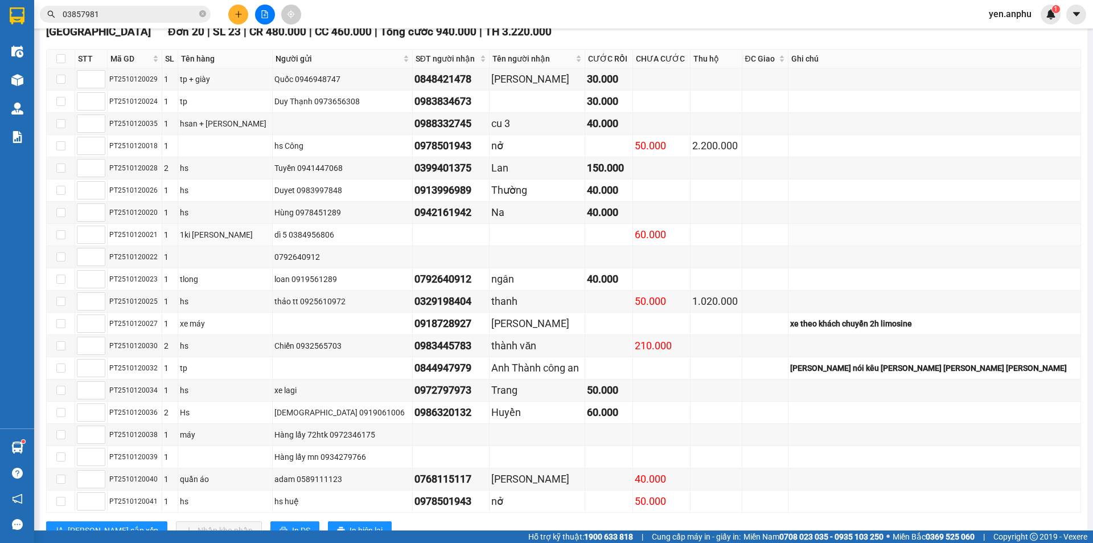
scroll to position [395, 0]
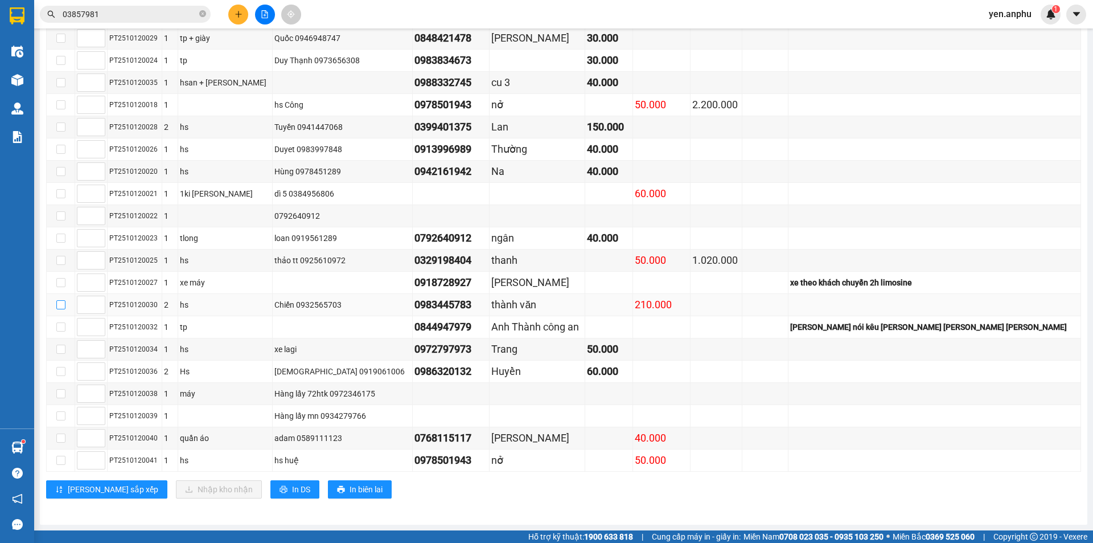
click at [62, 302] on input "checkbox" at bounding box center [60, 304] width 9 height 9
checkbox input "true"
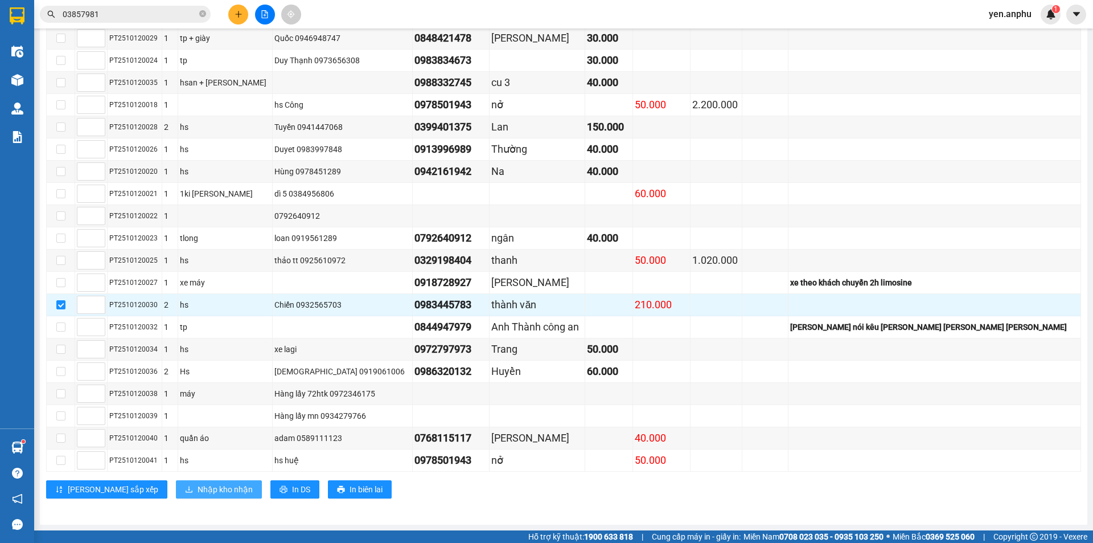
click at [198, 489] on span "Nhập kho nhận" at bounding box center [225, 489] width 55 height 13
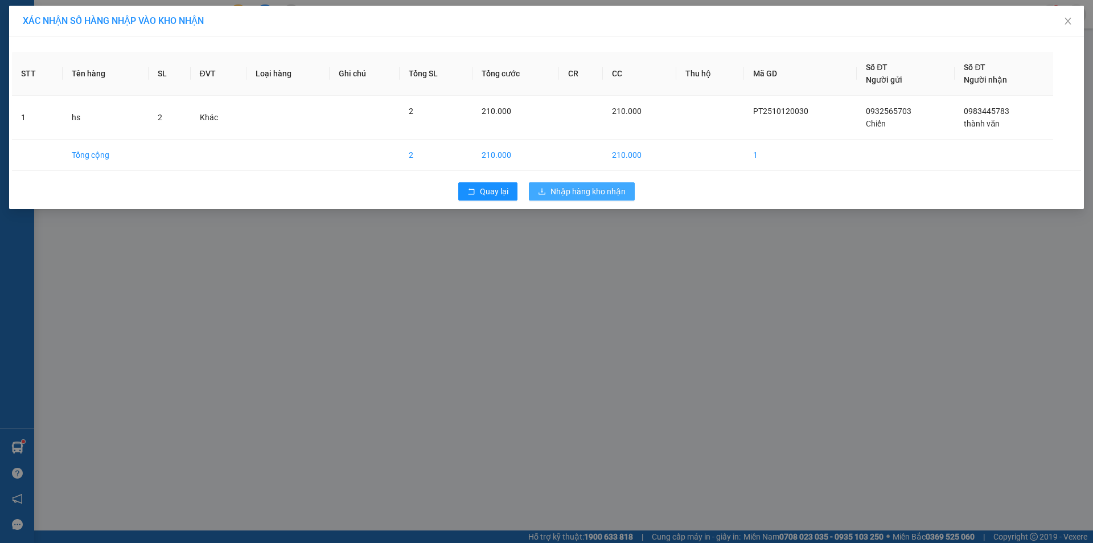
click at [572, 196] on span "Nhập hàng kho nhận" at bounding box center [588, 191] width 75 height 13
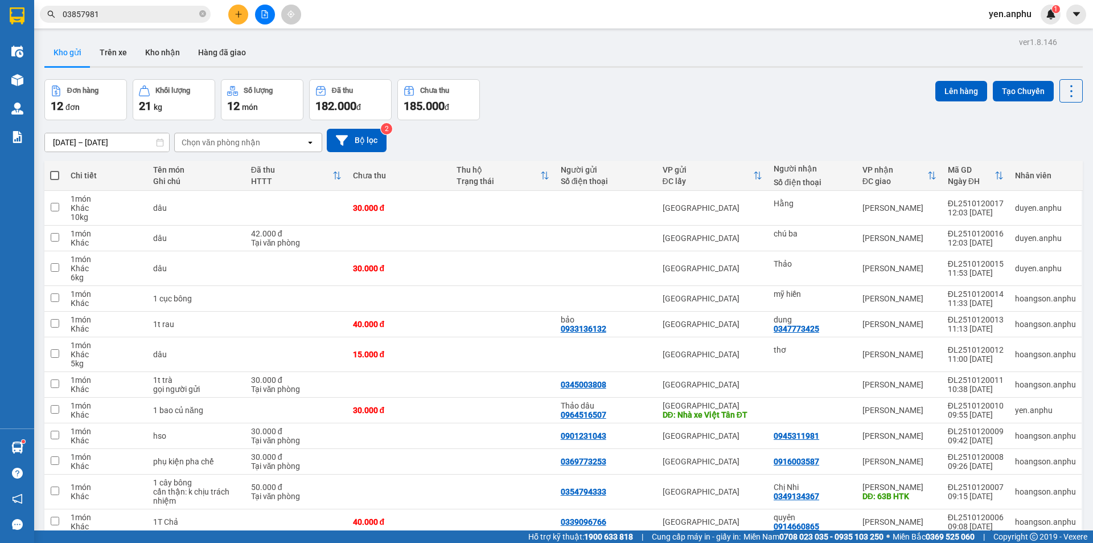
click at [268, 16] on icon "file-add" at bounding box center [265, 14] width 6 height 8
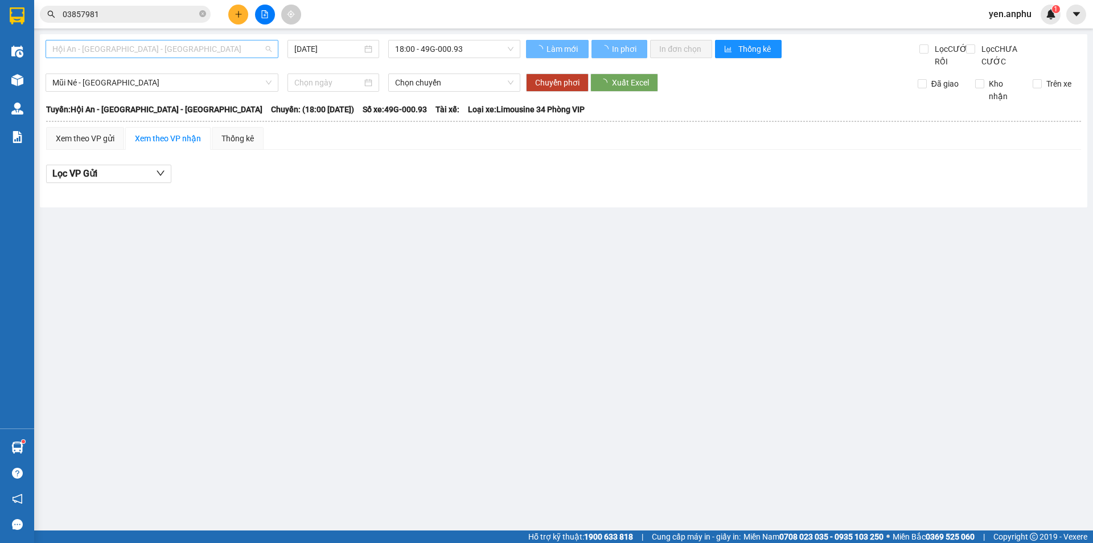
click at [71, 43] on span "Hội An - [GEOGRAPHIC_DATA] - [GEOGRAPHIC_DATA]" at bounding box center [161, 48] width 219 height 17
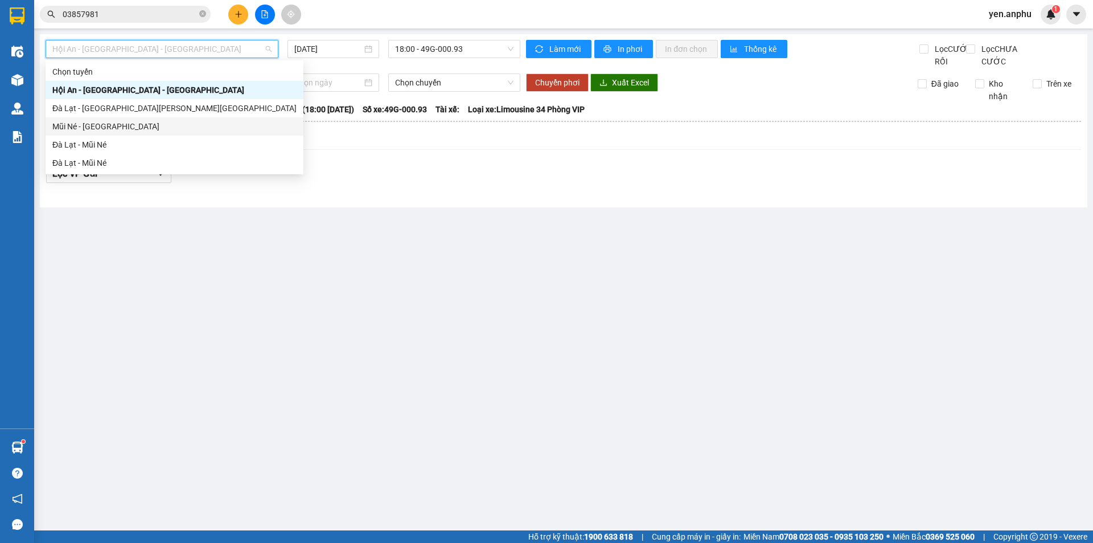
click at [74, 128] on div "Mũi Né - [GEOGRAPHIC_DATA]" at bounding box center [174, 126] width 244 height 13
type input "[DATE]"
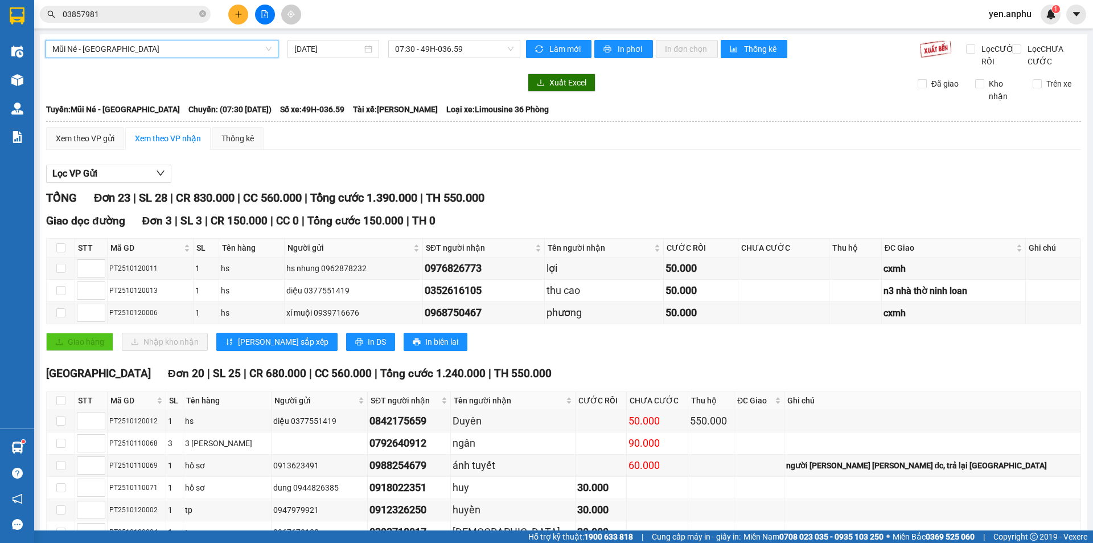
scroll to position [342, 0]
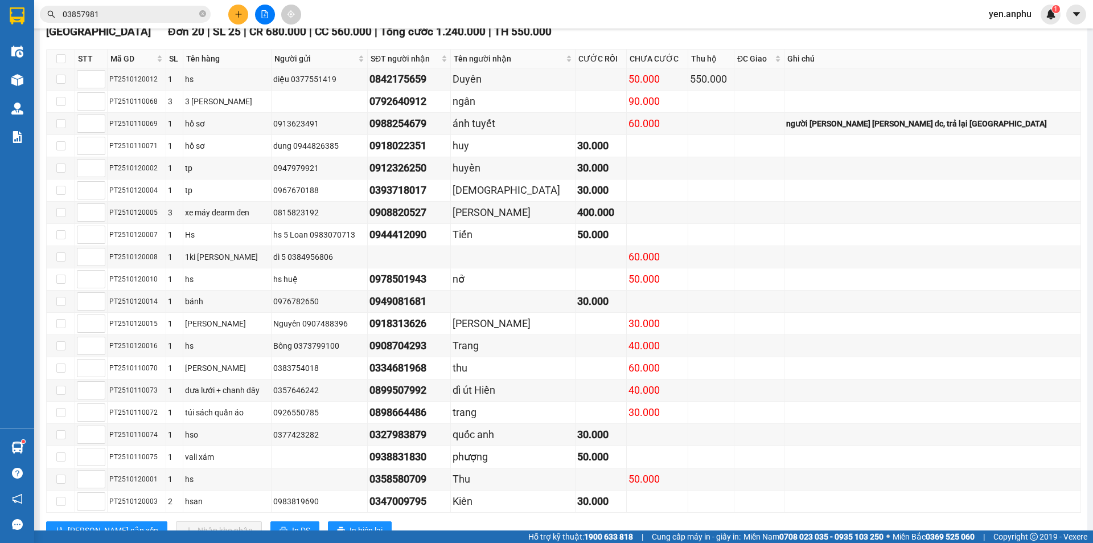
click at [54, 68] on th at bounding box center [61, 59] width 28 height 19
click at [59, 63] on input "checkbox" at bounding box center [60, 58] width 9 height 9
checkbox input "true"
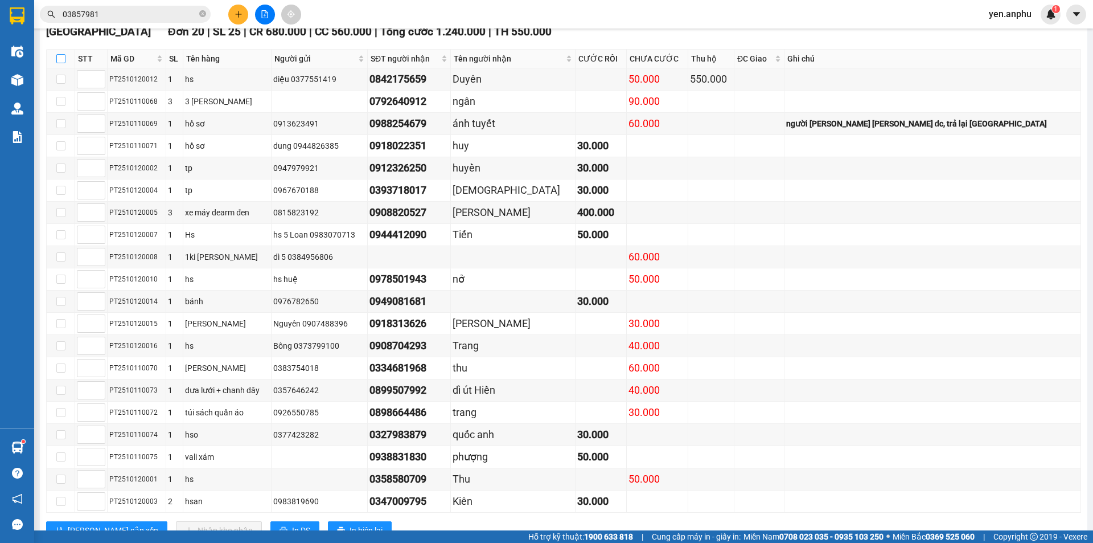
checkbox input "true"
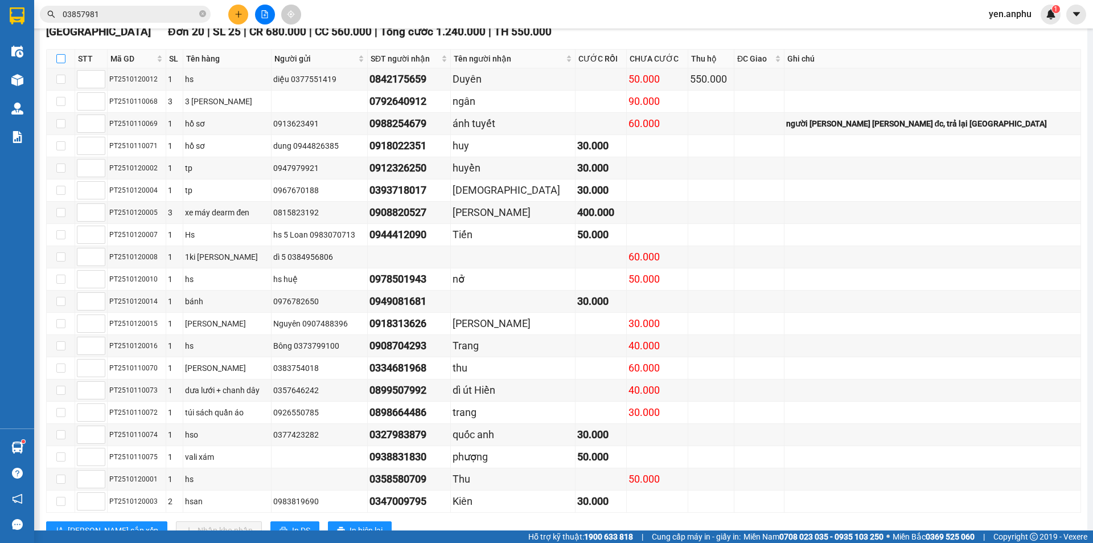
checkbox input "true"
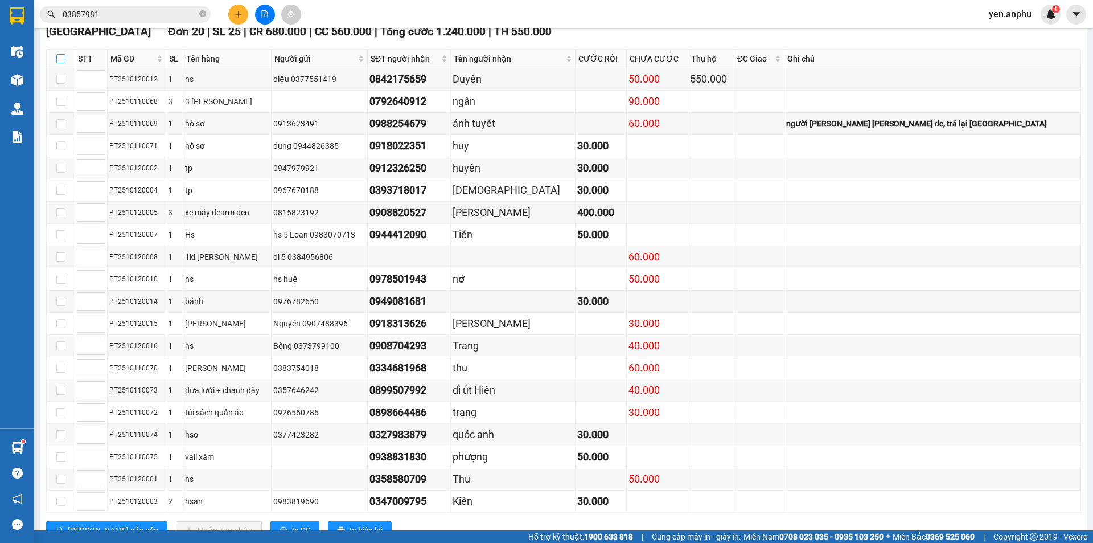
checkbox input "true"
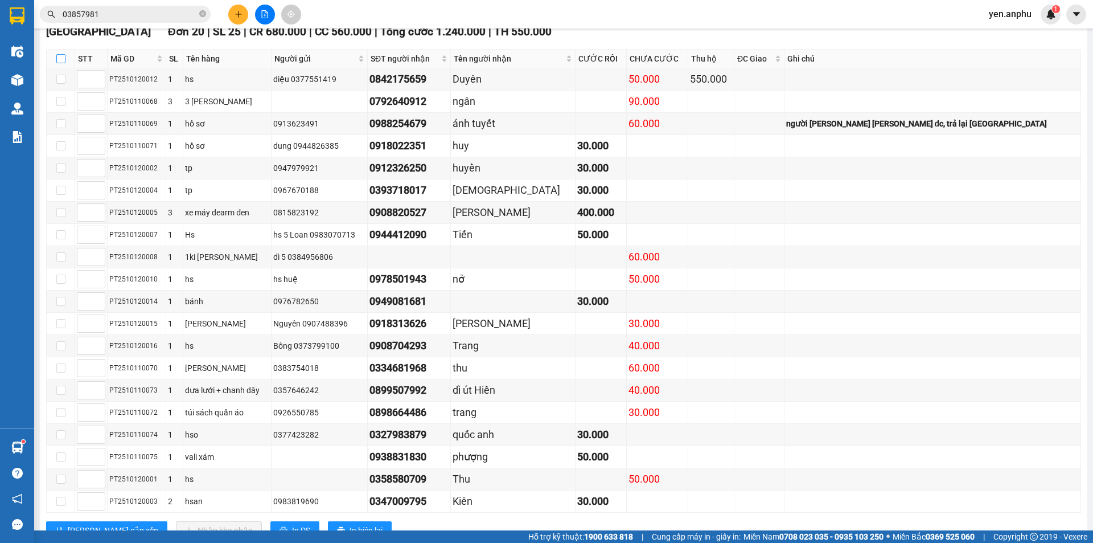
checkbox input "true"
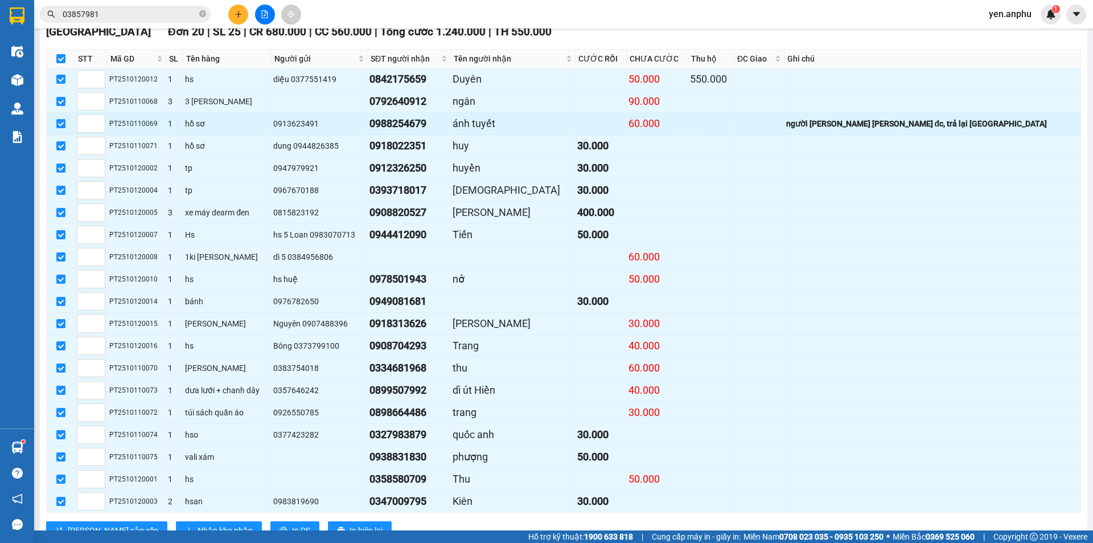
scroll to position [395, 0]
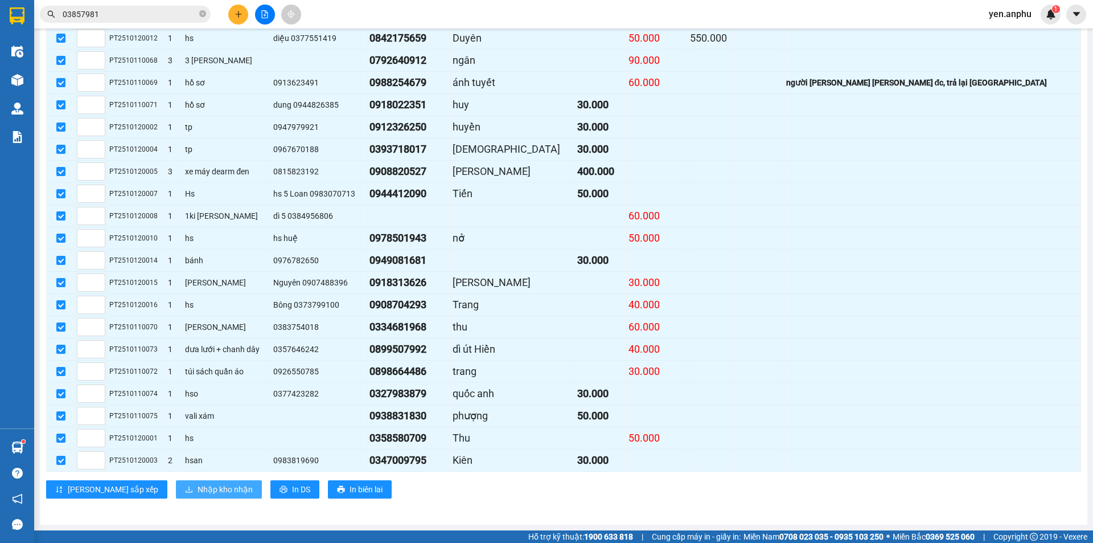
click at [198, 490] on span "Nhập kho nhận" at bounding box center [225, 489] width 55 height 13
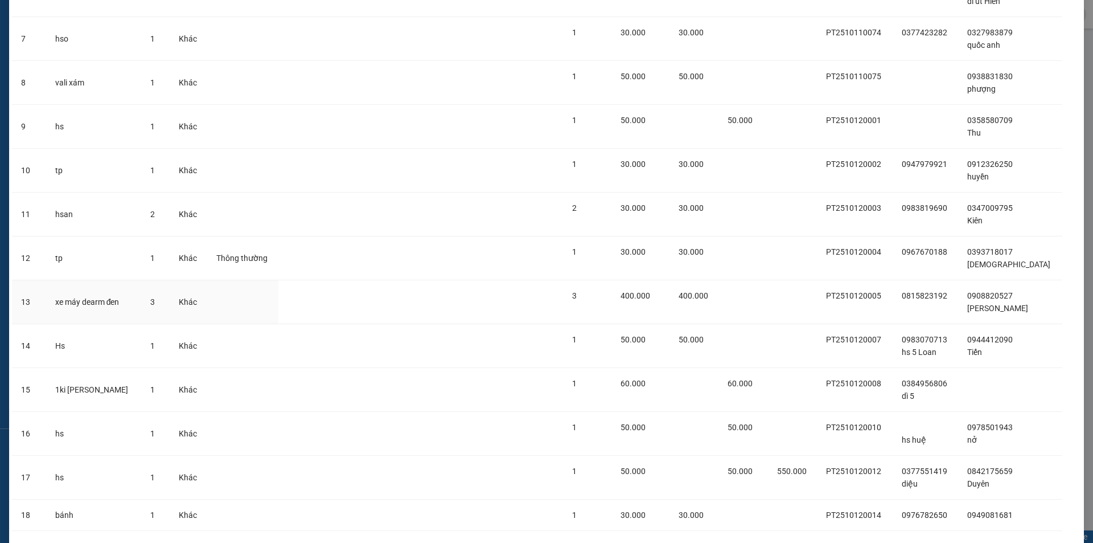
scroll to position [501, 0]
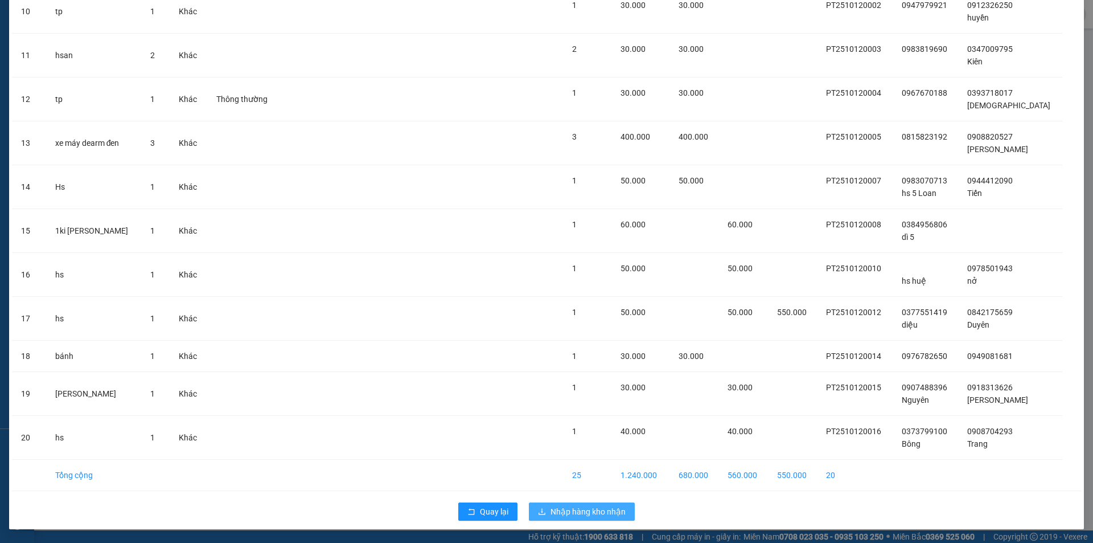
click at [551, 511] on span "Nhập hàng kho nhận" at bounding box center [588, 511] width 75 height 13
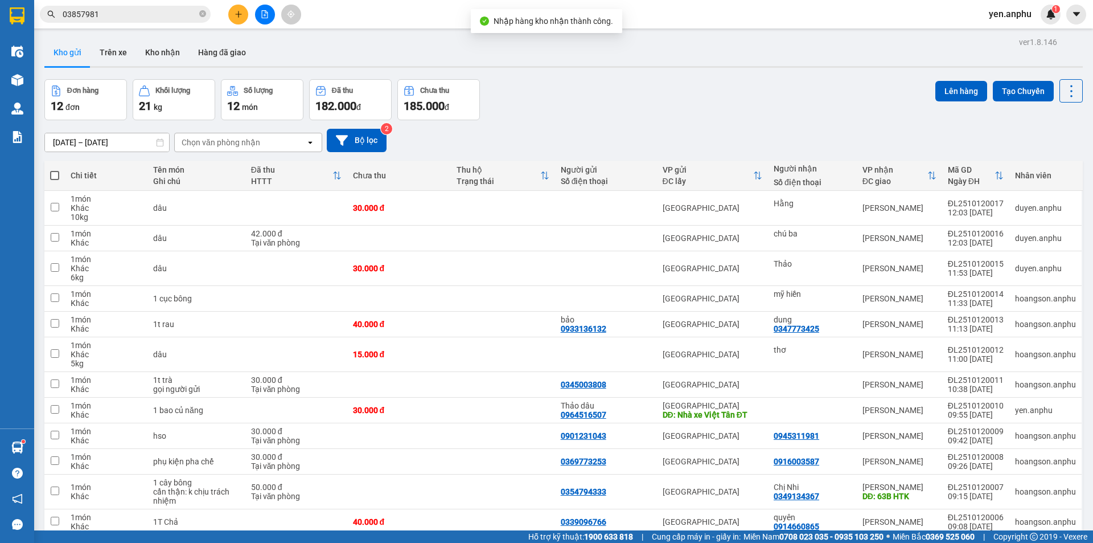
click at [277, 20] on div at bounding box center [264, 15] width 85 height 20
click at [269, 18] on button at bounding box center [265, 15] width 20 height 20
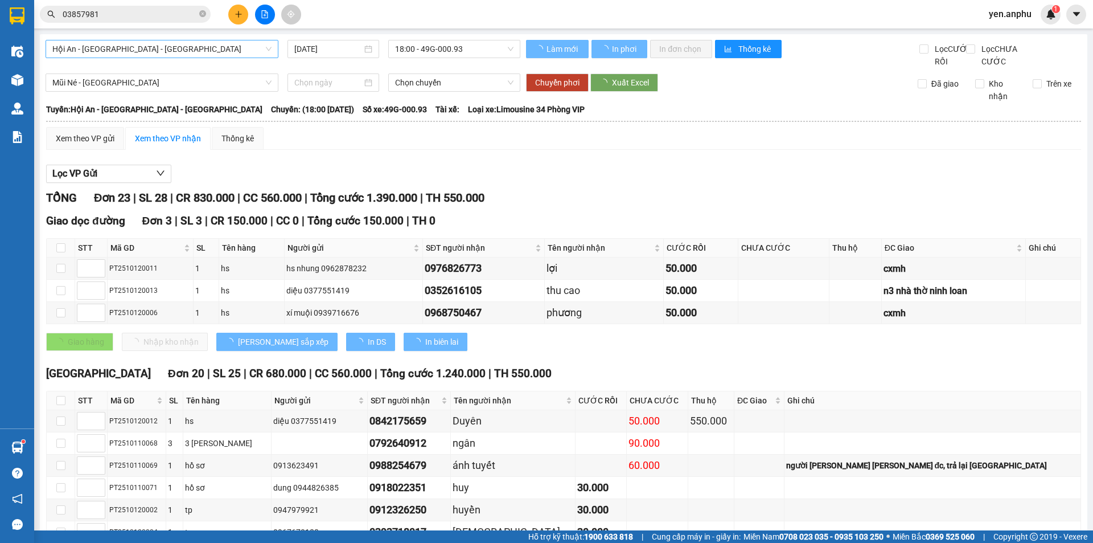
click at [109, 50] on span "Hội An - [GEOGRAPHIC_DATA] - [GEOGRAPHIC_DATA]" at bounding box center [161, 48] width 219 height 17
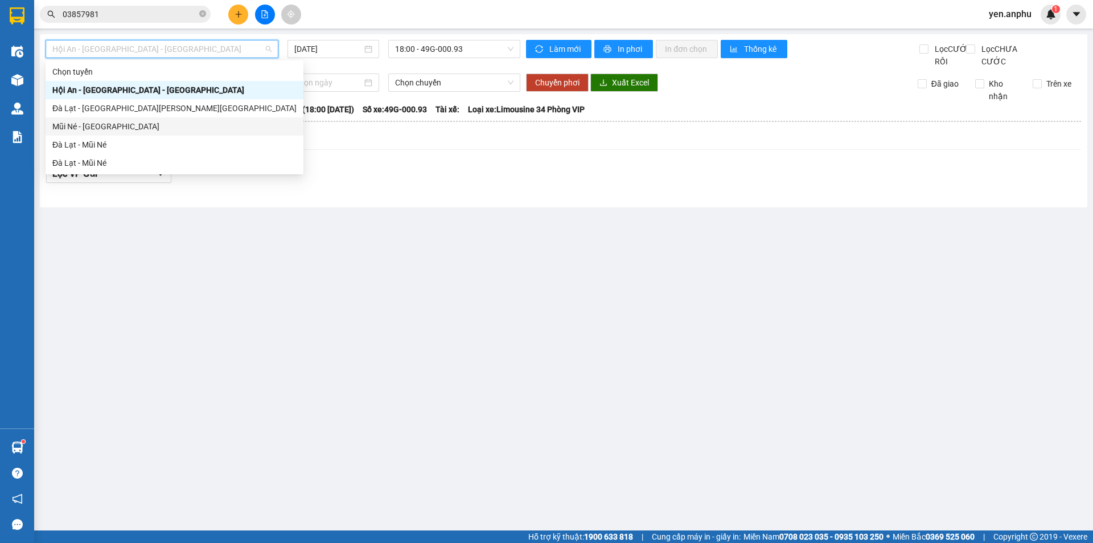
click at [87, 128] on div "Mũi Né - [GEOGRAPHIC_DATA]" at bounding box center [174, 126] width 244 height 13
type input "[DATE]"
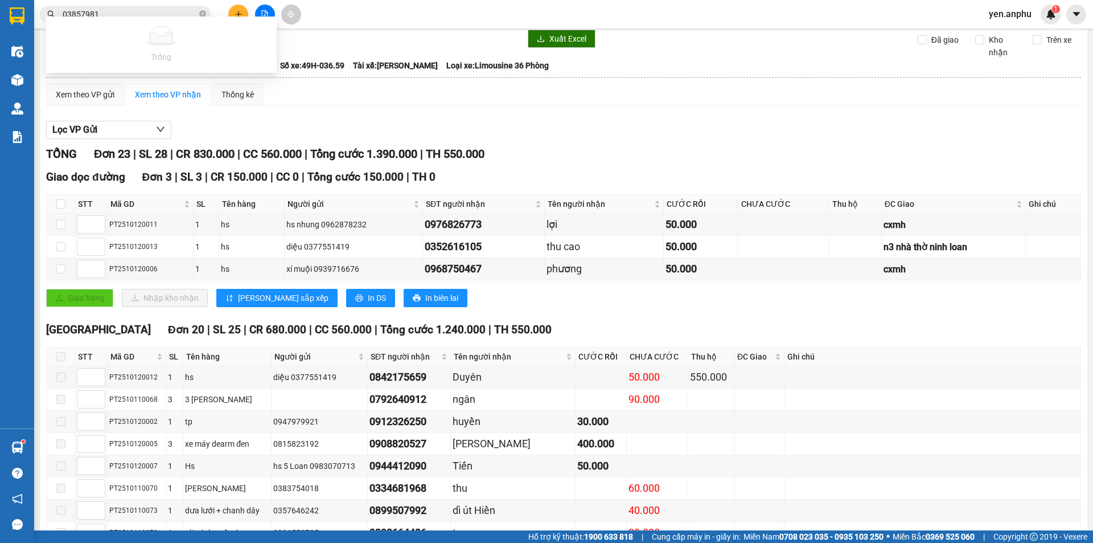
scroll to position [0, 306]
type input "vc"
click at [128, 21] on span "03857981" at bounding box center [125, 14] width 171 height 17
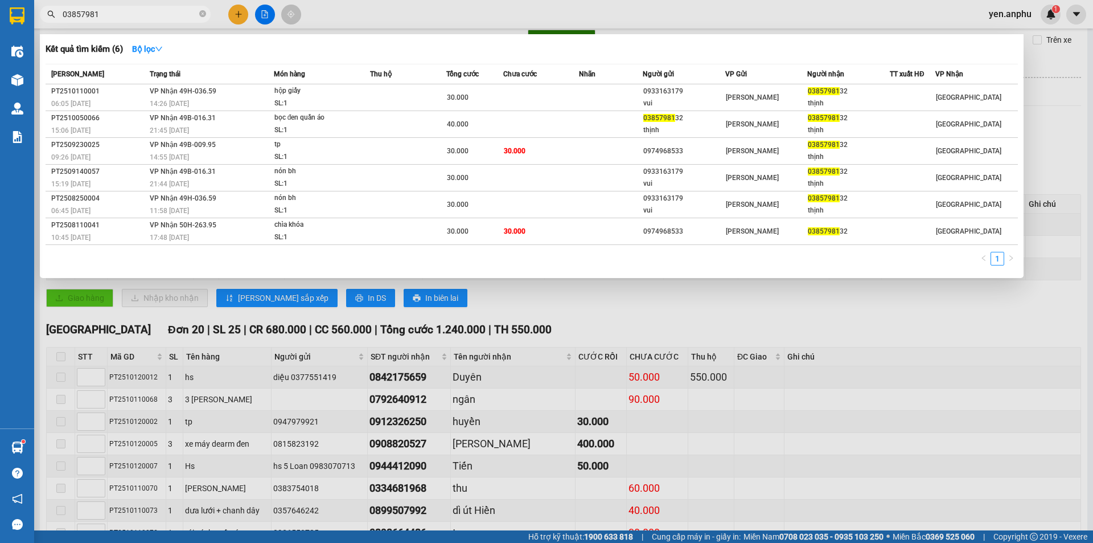
click at [128, 21] on span "03857981" at bounding box center [125, 14] width 171 height 17
click at [128, 8] on input "03857981" at bounding box center [130, 14] width 134 height 13
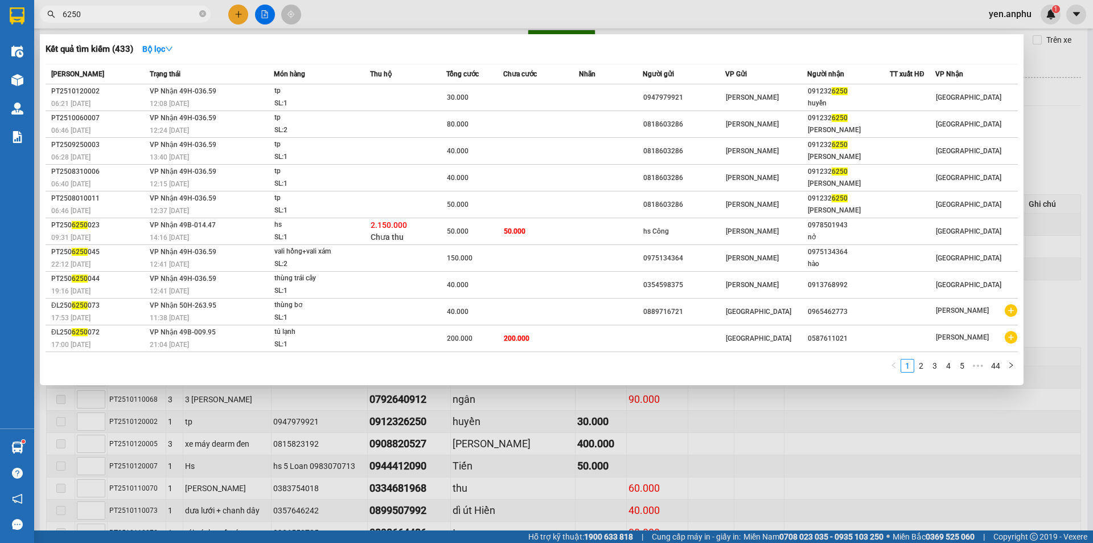
click at [482, 25] on div at bounding box center [546, 271] width 1093 height 543
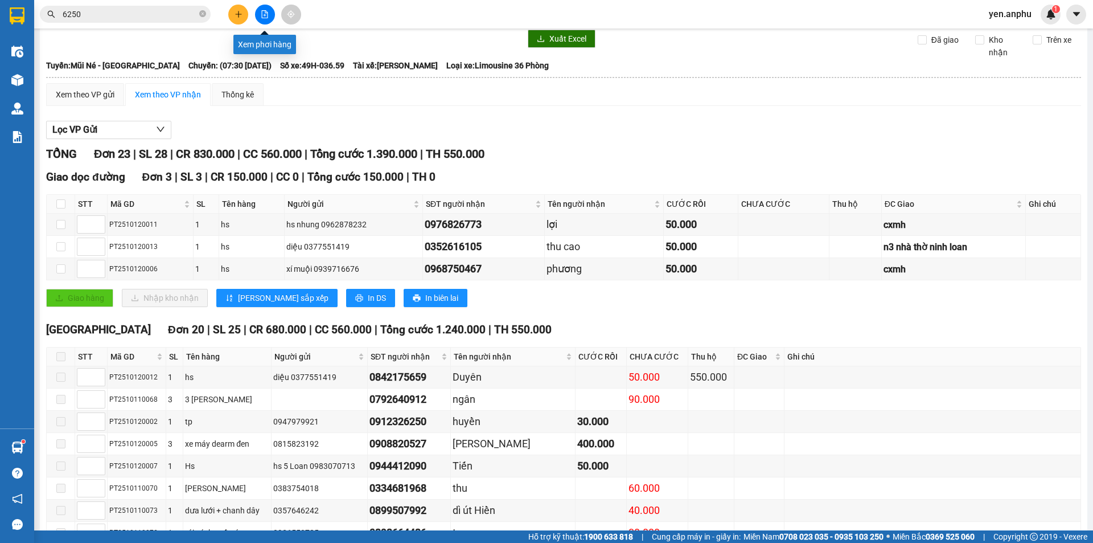
click at [262, 18] on icon "file-add" at bounding box center [265, 14] width 8 height 8
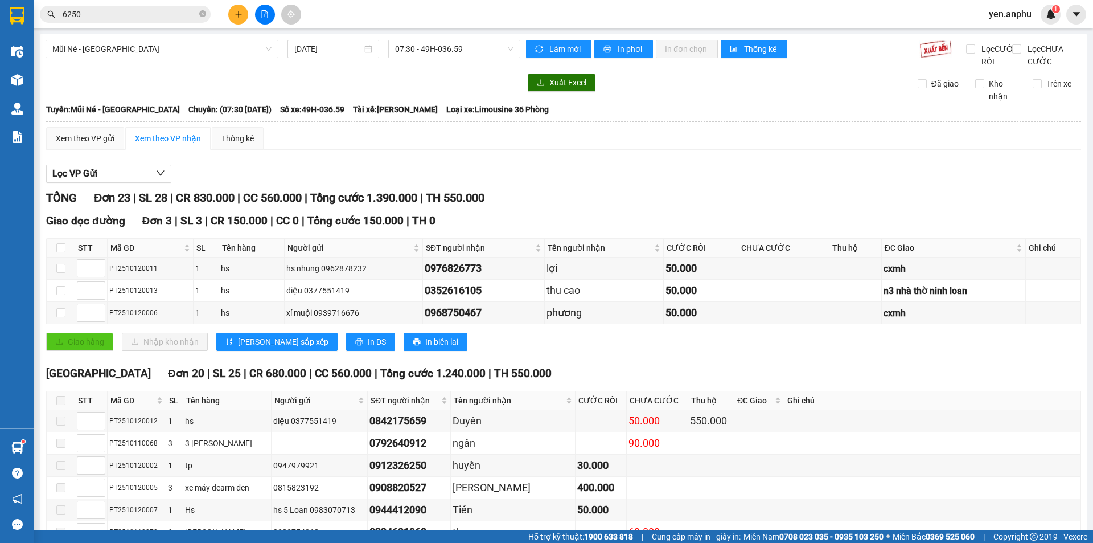
click at [222, 63] on div "Mũi Né - Đà Lạt 12/10/2025 07:30 - 49H-036.59" at bounding box center [283, 54] width 475 height 28
click at [216, 50] on span "Mũi Né - [GEOGRAPHIC_DATA]" at bounding box center [161, 48] width 219 height 17
click at [434, 68] on div "Mũi Né - Đà Lạt 12/10/2025 07:30 - 49H-036.59" at bounding box center [283, 54] width 475 height 28
click at [442, 55] on span "07:30 - 49H-036.59" at bounding box center [454, 48] width 118 height 17
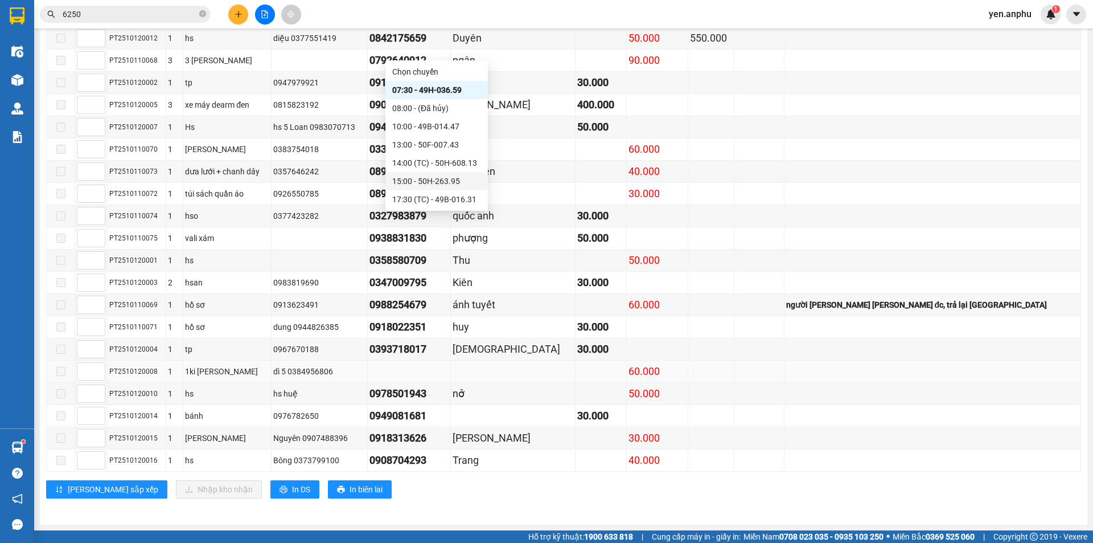
scroll to position [281, 0]
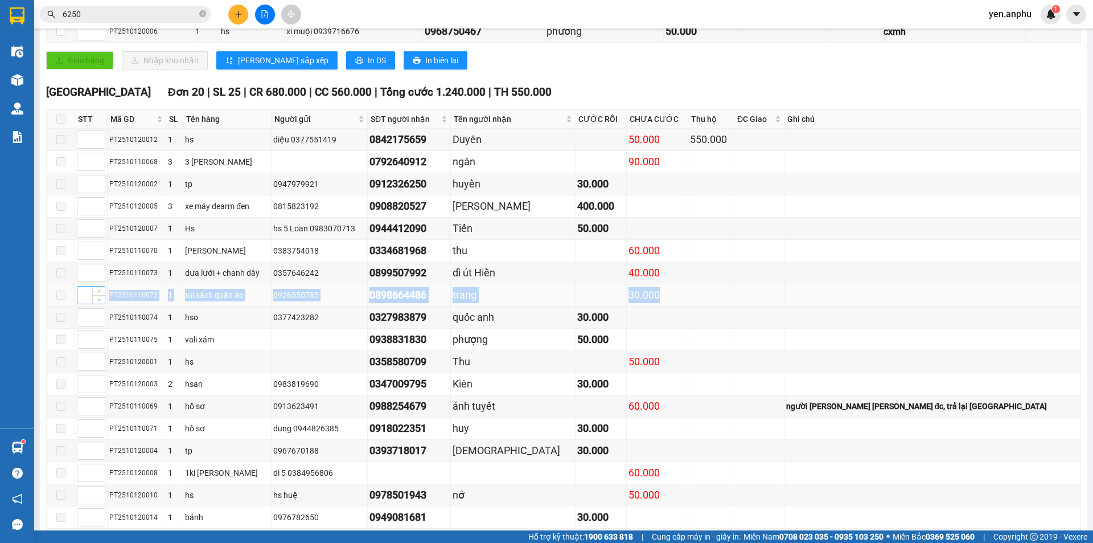
drag, startPoint x: 793, startPoint y: 310, endPoint x: 84, endPoint y: 303, distance: 709.0
click at [84, 303] on tr "PT2510110072 1 túi sách quần áo 0926550785 0898664486 trang 30.000" at bounding box center [564, 295] width 1035 height 22
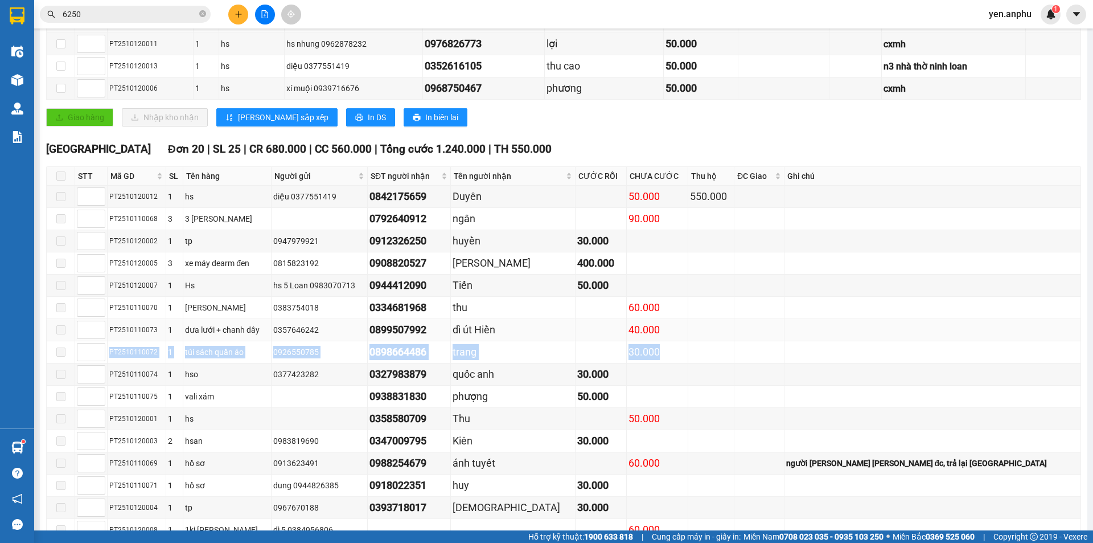
scroll to position [0, 0]
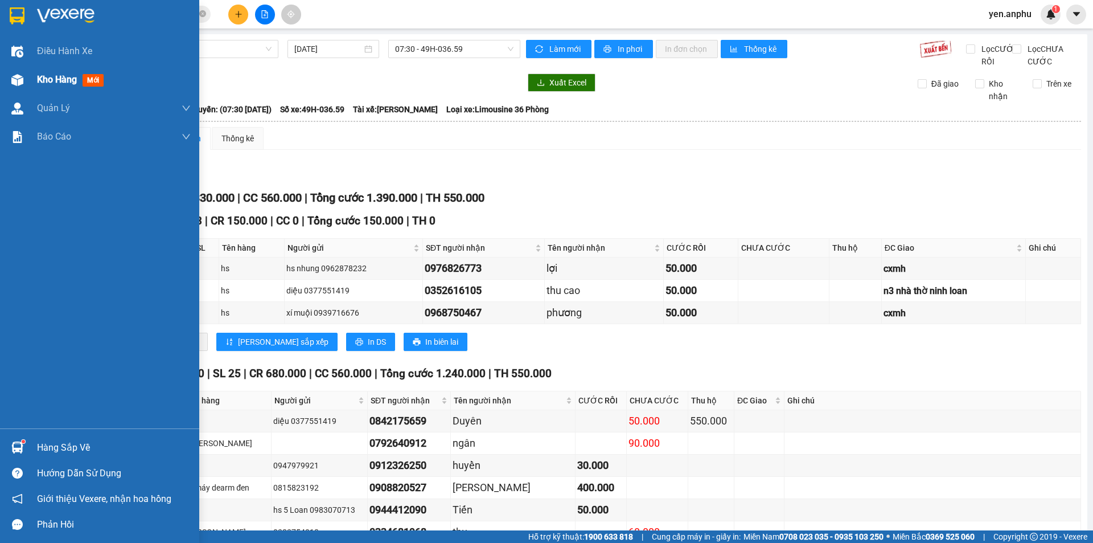
click at [28, 84] on div "Kho hàng mới" at bounding box center [99, 79] width 199 height 28
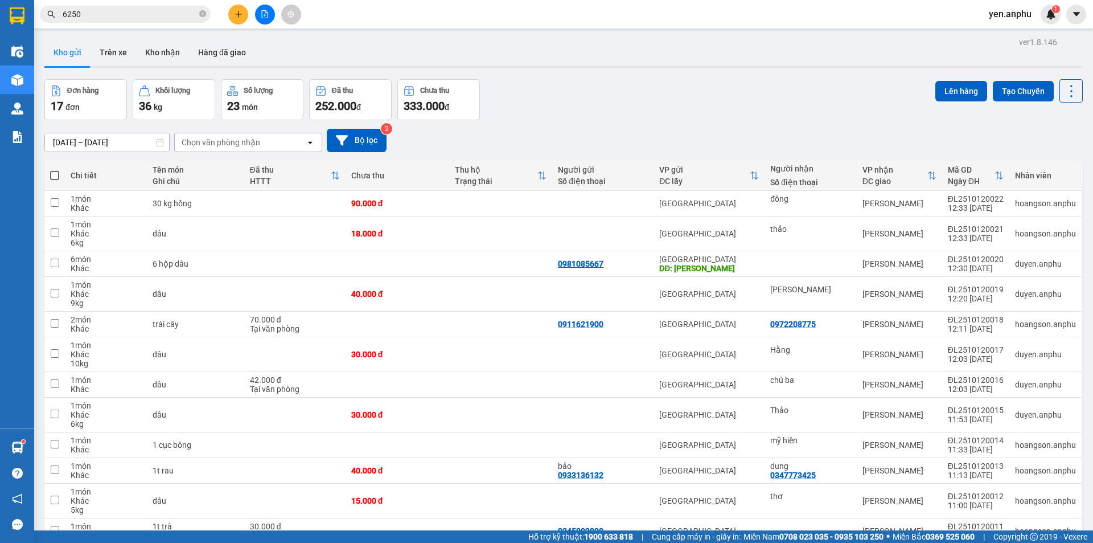
click at [142, 21] on span "6250" at bounding box center [125, 14] width 171 height 17
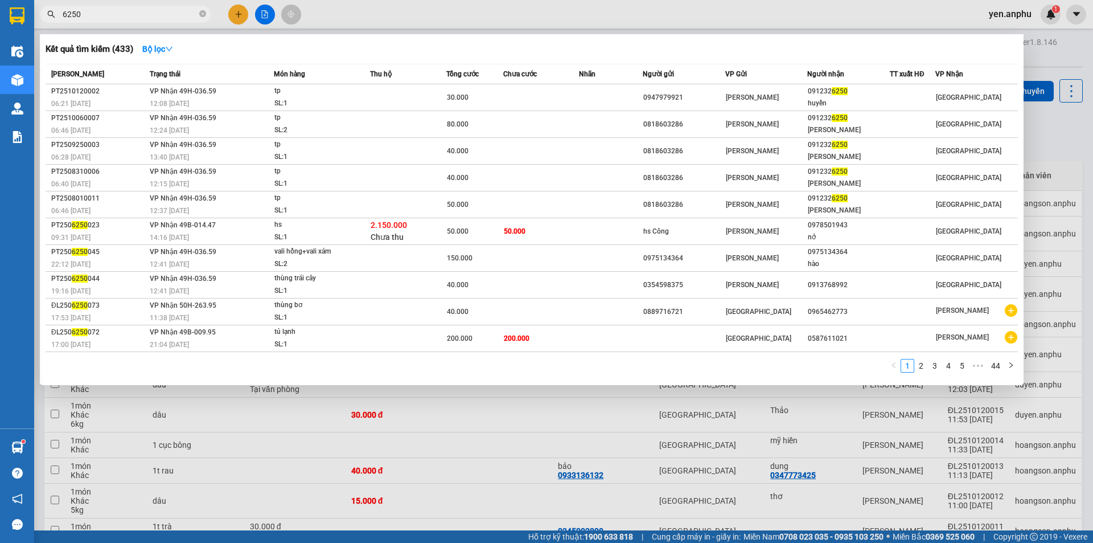
click at [142, 18] on input "6250" at bounding box center [130, 14] width 134 height 13
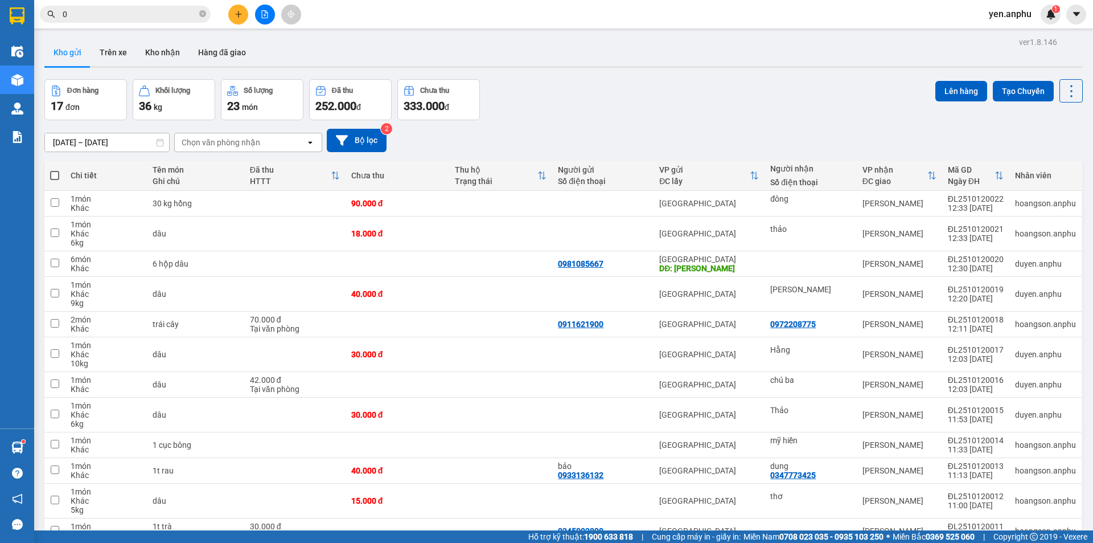
type input "0"
click at [228, 19] on div at bounding box center [264, 15] width 85 height 20
click at [235, 18] on button at bounding box center [238, 15] width 20 height 20
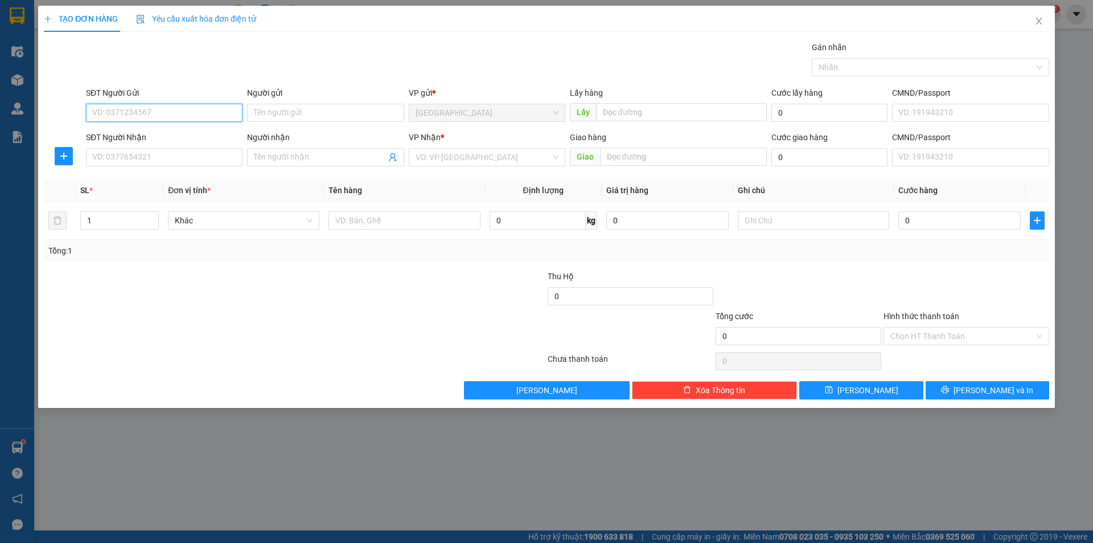
click at [179, 116] on input "SĐT Người Gửi" at bounding box center [164, 113] width 157 height 18
click at [178, 133] on div "0948561036 - bông K Long" at bounding box center [164, 135] width 143 height 13
type input "0948561036"
type input "bông K Long"
type input "Bông K' Long"
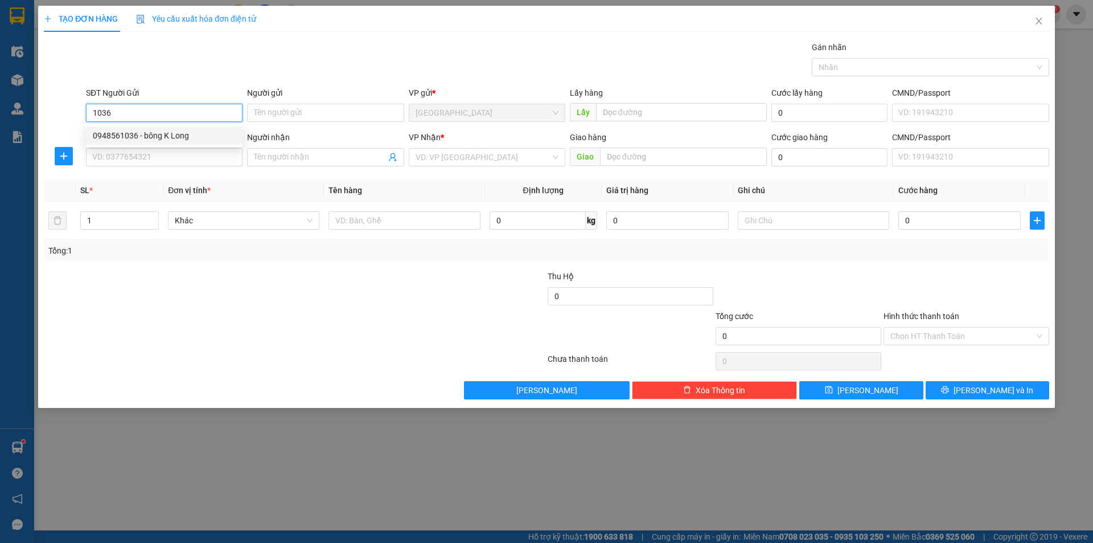
type input "hoài"
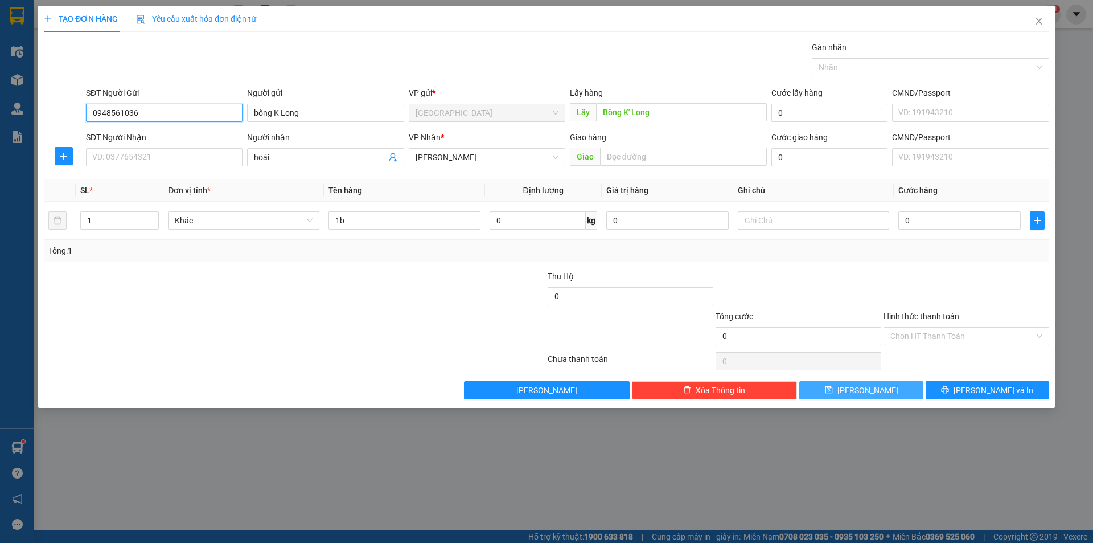
type input "0948561036"
click at [887, 397] on button "Lưu" at bounding box center [861, 390] width 124 height 18
click at [185, 112] on input "SĐT Người Gửi" at bounding box center [164, 113] width 157 height 18
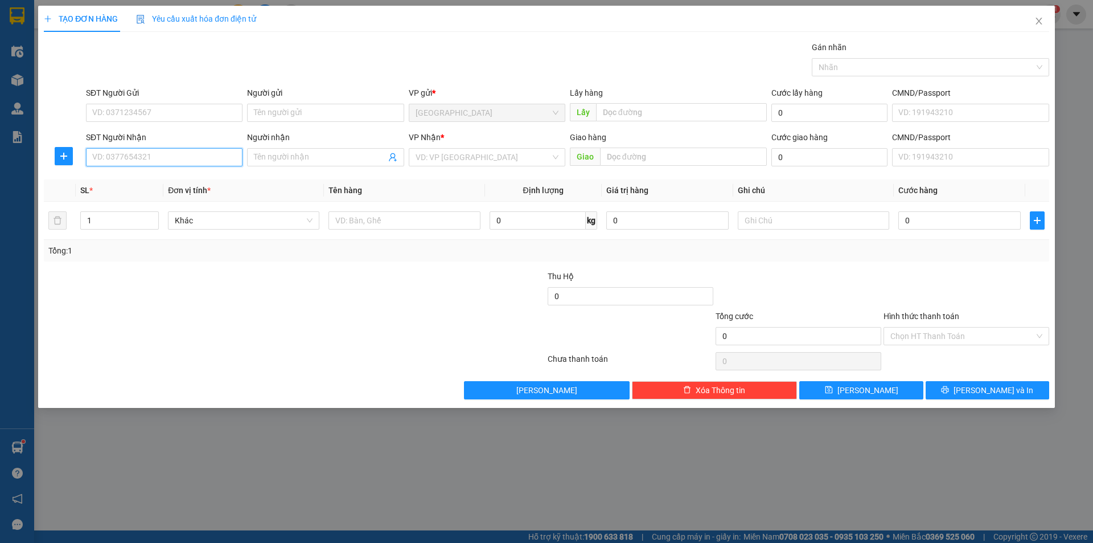
click at [169, 156] on input "SĐT Người Nhận" at bounding box center [164, 157] width 157 height 18
click at [153, 177] on div "0368923470 - vinh" at bounding box center [164, 180] width 143 height 13
type input "0368923470"
type input "vinh"
type input "40.000"
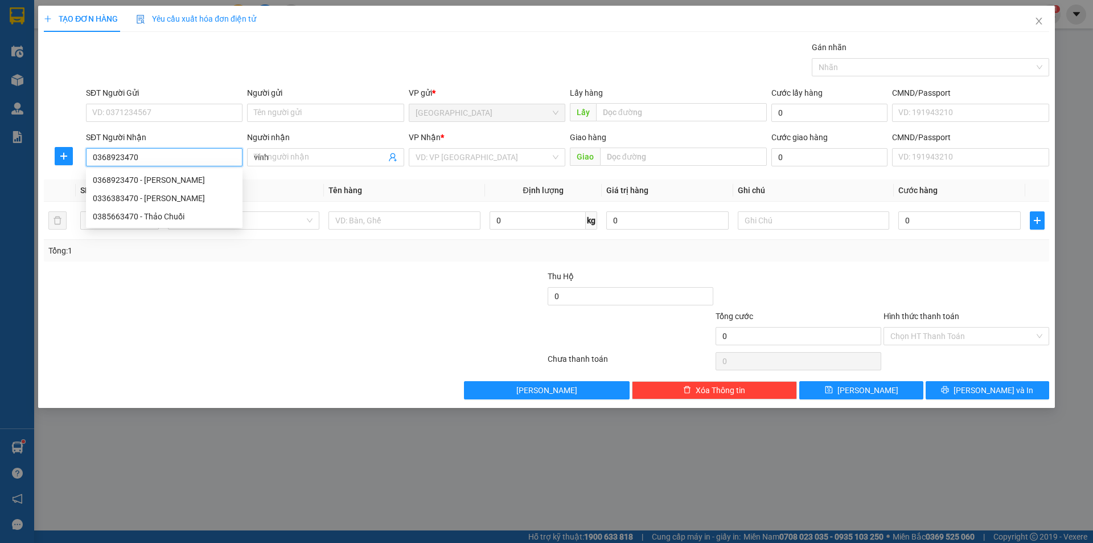
type input "40.000"
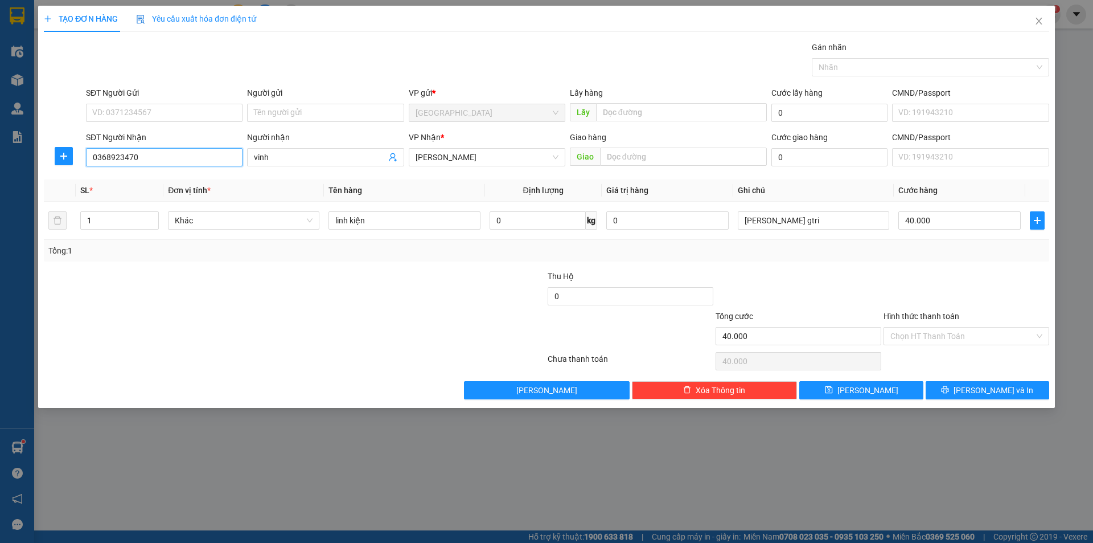
click at [178, 149] on input "0368923470" at bounding box center [164, 157] width 157 height 18
type input "0368923470"
drag, startPoint x: 1037, startPoint y: 23, endPoint x: 256, endPoint y: 22, distance: 781.8
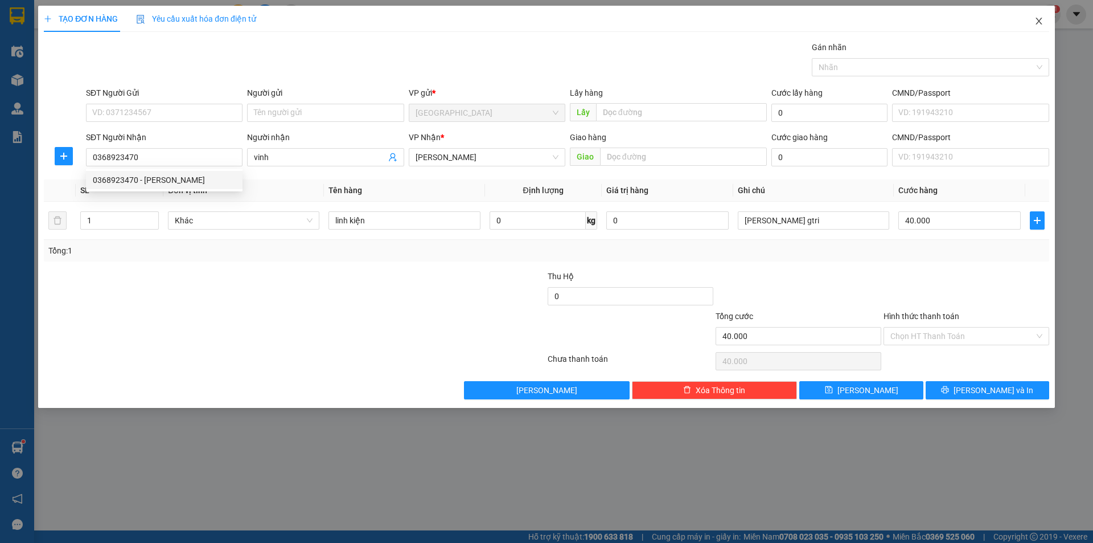
click at [1039, 24] on icon "close" at bounding box center [1039, 21] width 9 height 9
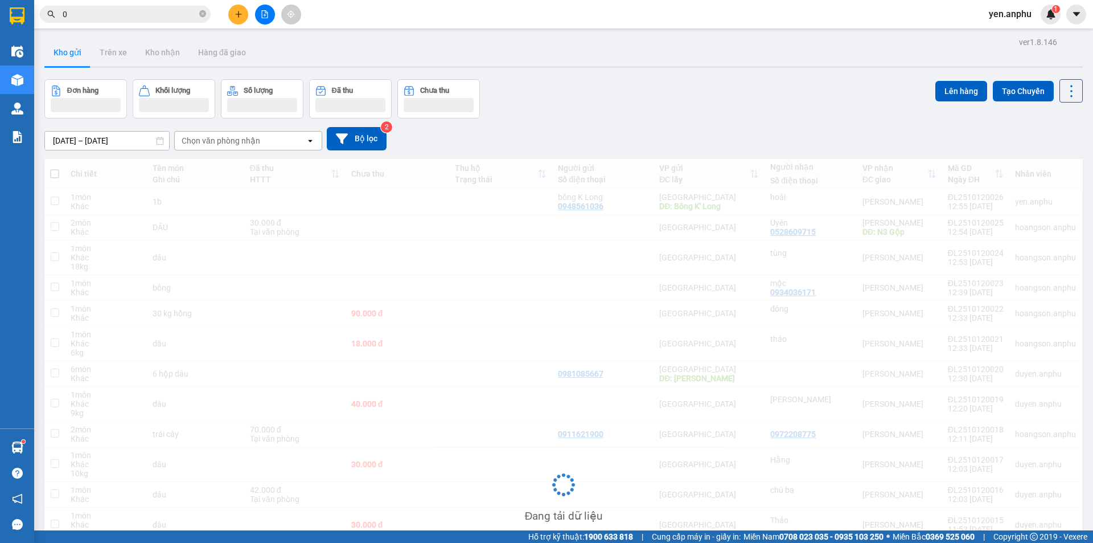
click at [229, 18] on button at bounding box center [238, 15] width 20 height 20
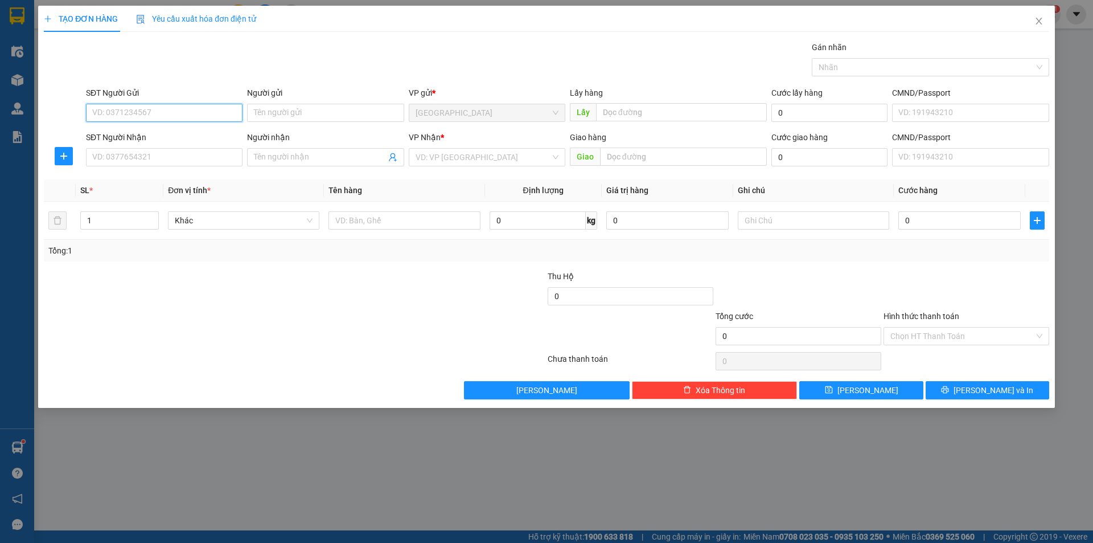
click at [154, 114] on input "SĐT Người Gửi" at bounding box center [164, 113] width 157 height 18
click at [146, 130] on div "0385663470 - Thảo Chuối" at bounding box center [164, 135] width 143 height 13
type input "0385663470"
type input "Thảo Chuối"
type input "trường C2 Ninh Loan"
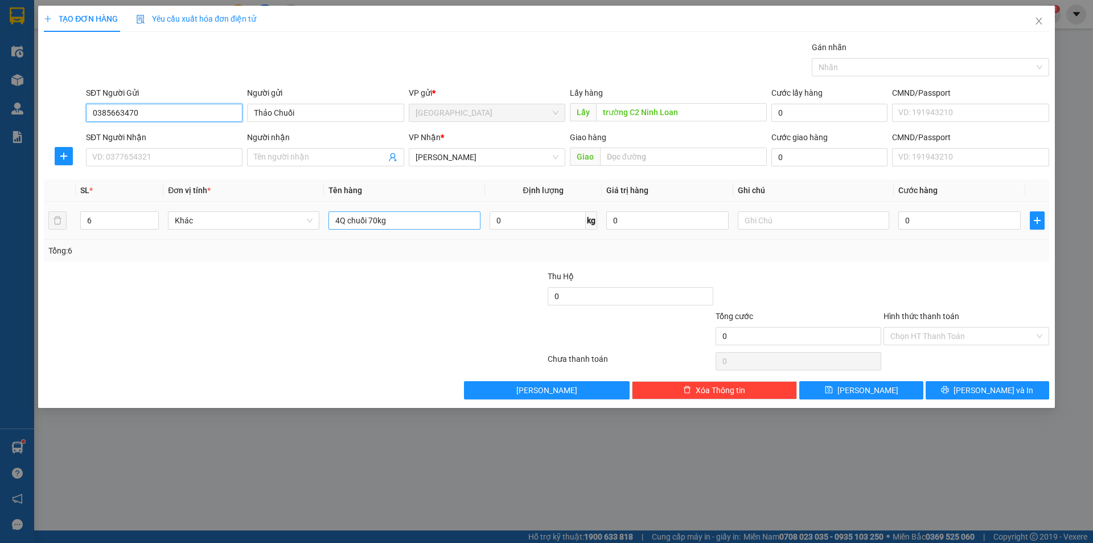
type input "0385663470"
click at [372, 220] on input "4Q chuối 70kg" at bounding box center [404, 220] width 151 height 18
click at [340, 222] on input "4Q chuối 60kg" at bounding box center [404, 220] width 151 height 18
type input "5Q chuối 60kg"
click at [154, 226] on span "down" at bounding box center [152, 224] width 7 height 7
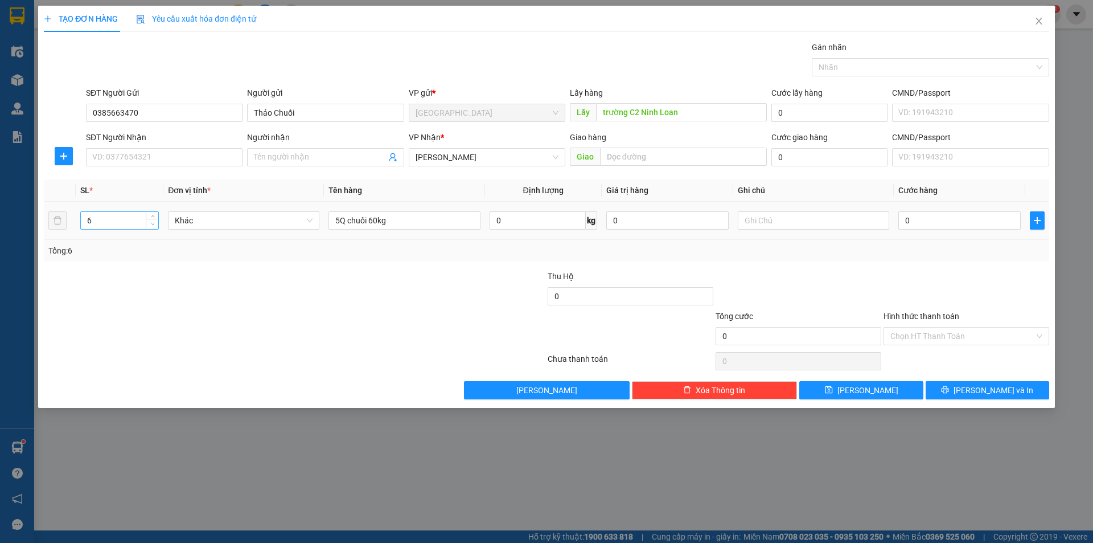
type input "5"
click at [846, 387] on button "Lưu" at bounding box center [861, 390] width 124 height 18
click at [1038, 23] on icon "close" at bounding box center [1039, 21] width 6 height 7
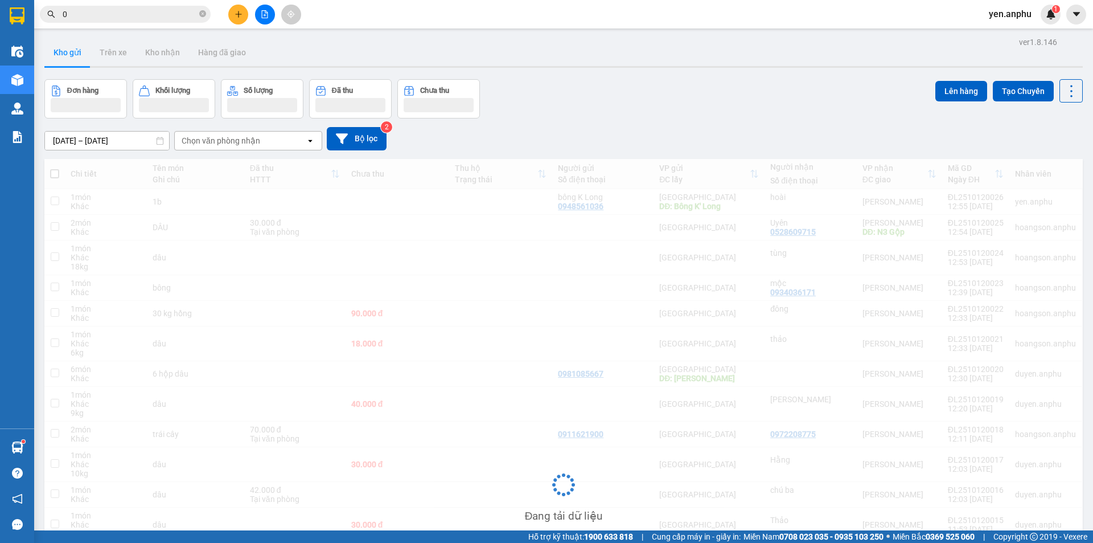
click at [86, 17] on input "0" at bounding box center [130, 14] width 134 height 13
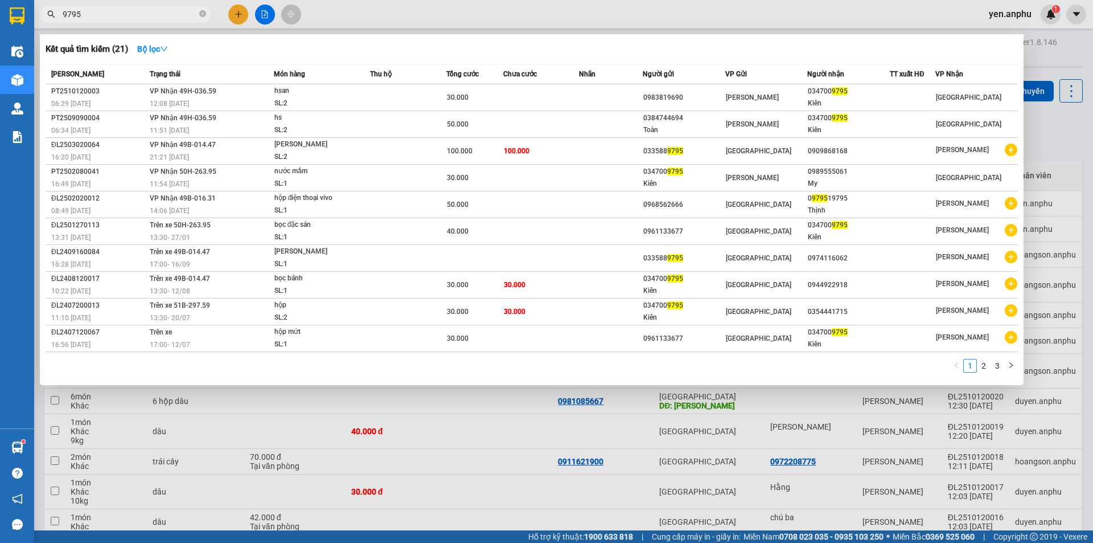
click at [140, 20] on span "9795" at bounding box center [125, 14] width 171 height 17
click at [135, 18] on input "9795" at bounding box center [130, 14] width 134 height 13
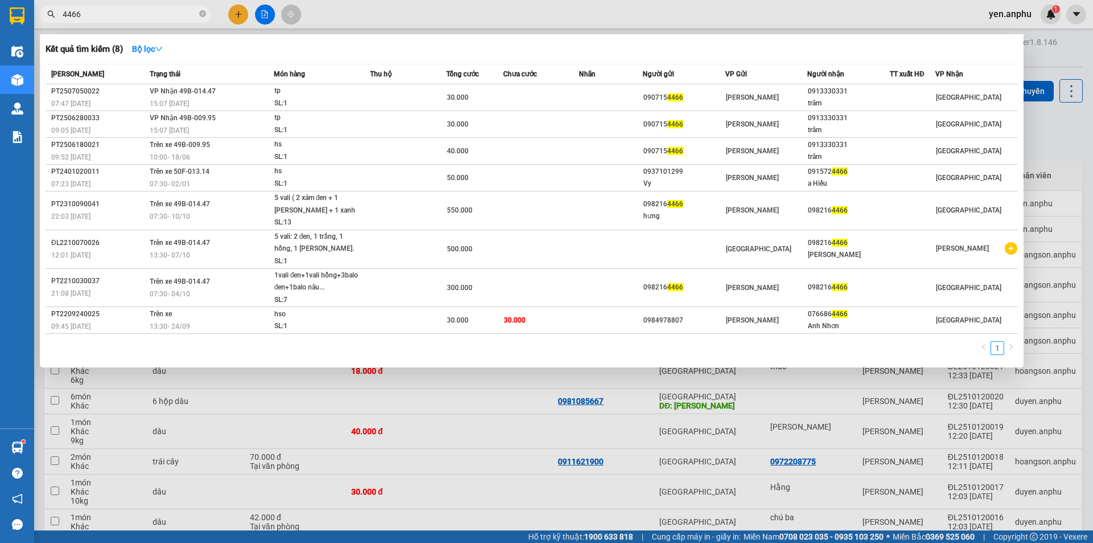
type input "4466"
click at [9, 83] on div at bounding box center [17, 80] width 20 height 20
click at [449, 15] on div at bounding box center [546, 271] width 1093 height 543
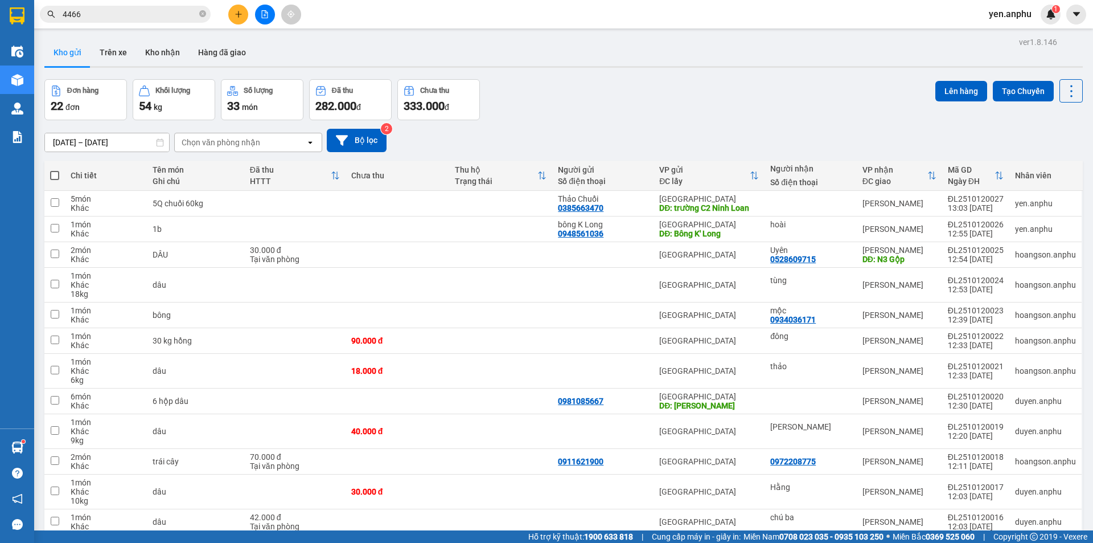
click at [208, 142] on div "Chọn văn phòng nhận" at bounding box center [221, 142] width 79 height 11
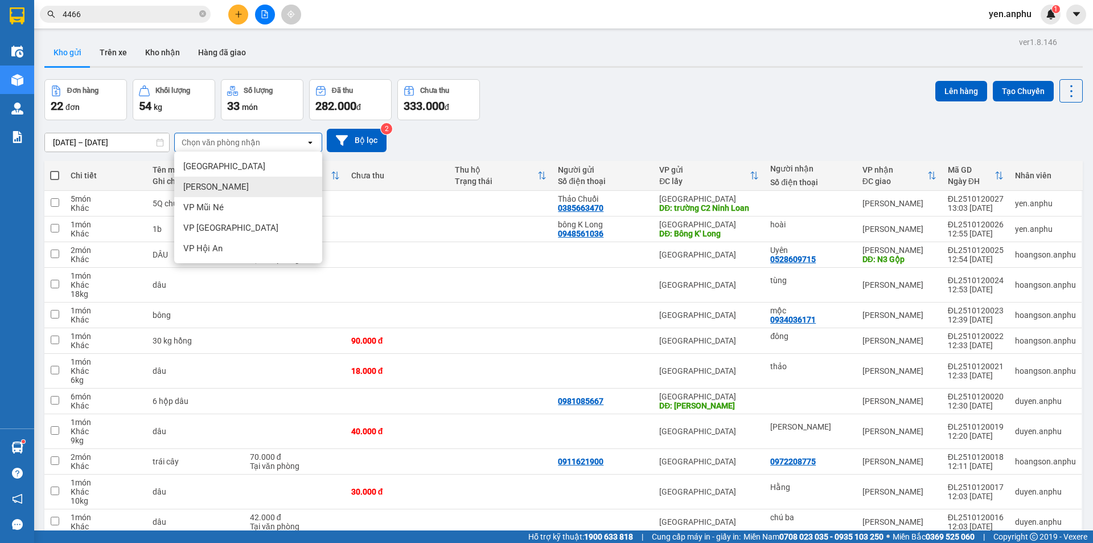
click at [234, 184] on div "[PERSON_NAME]" at bounding box center [248, 187] width 148 height 20
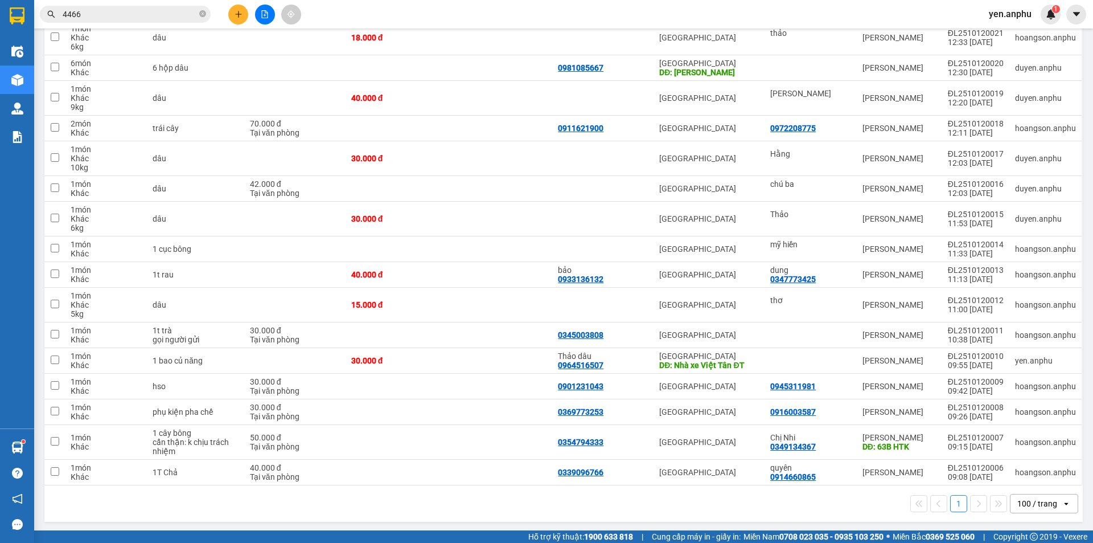
scroll to position [335, 0]
click at [1032, 503] on div "100 / trang" at bounding box center [1038, 501] width 40 height 11
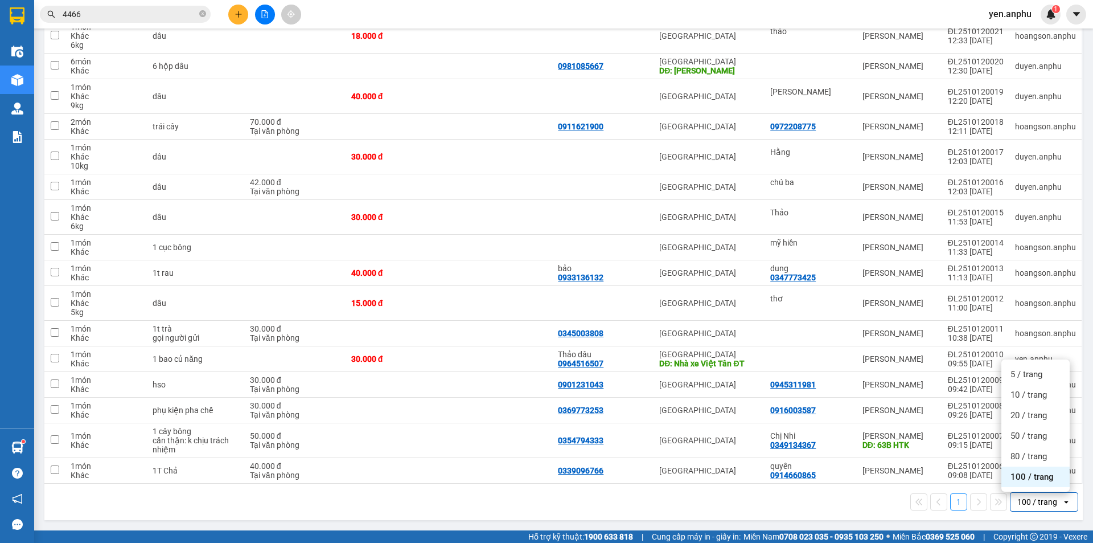
click at [1019, 478] on span "100 / trang" at bounding box center [1032, 476] width 43 height 11
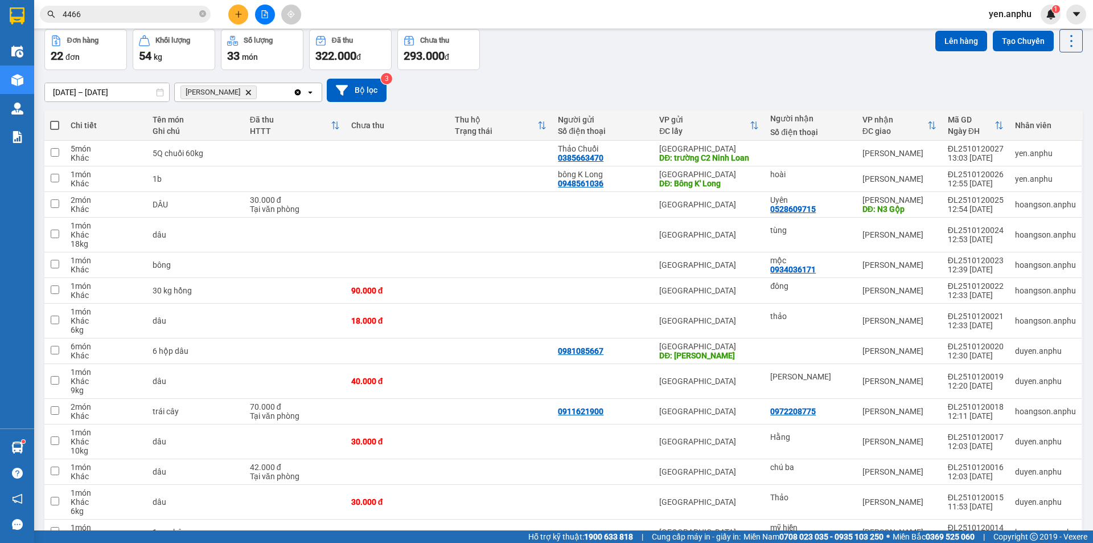
scroll to position [0, 0]
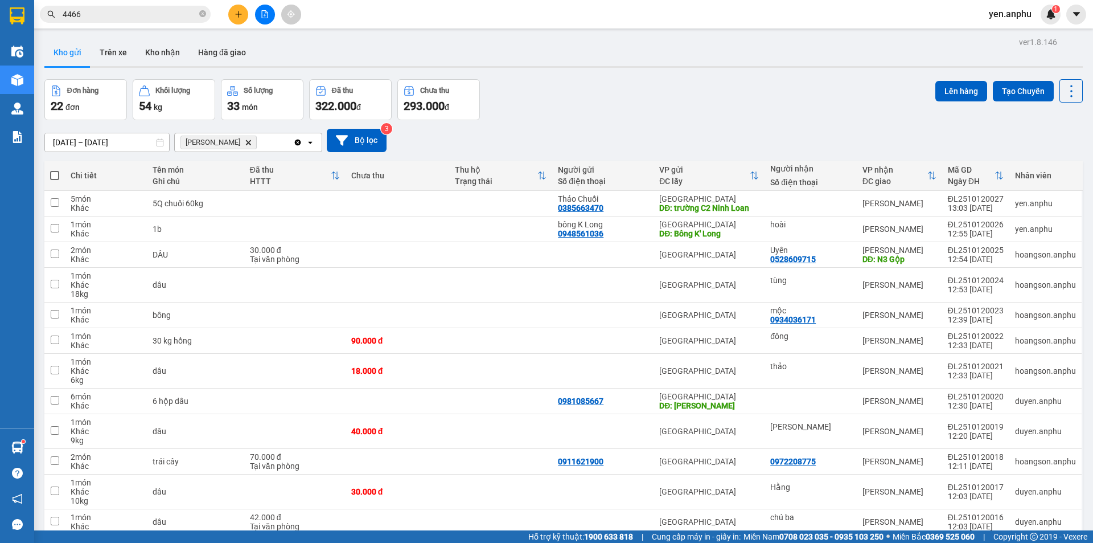
click at [55, 173] on span at bounding box center [54, 175] width 9 height 9
click at [55, 170] on input "checkbox" at bounding box center [55, 170] width 0 height 0
checkbox input "true"
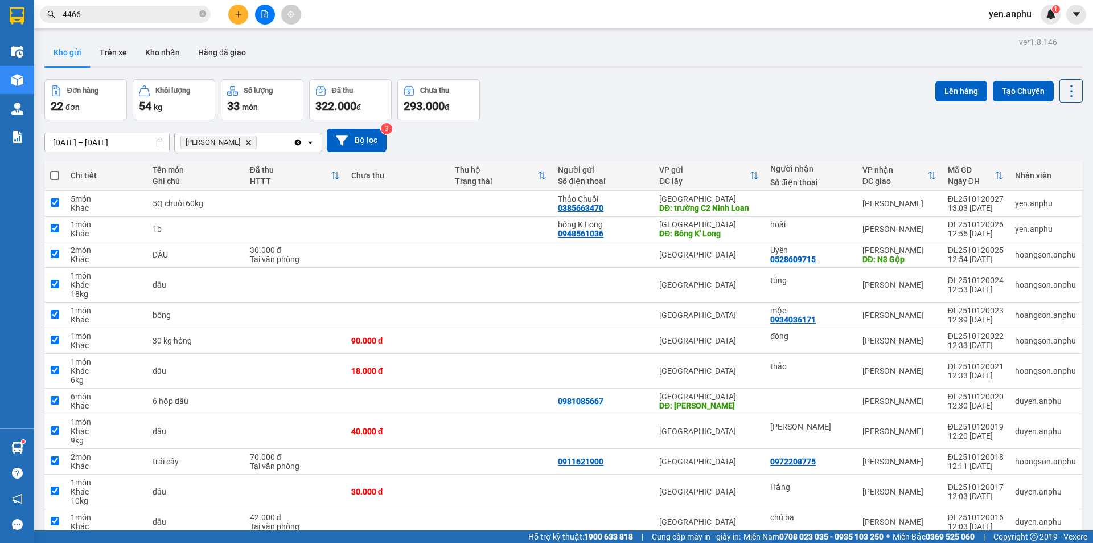
checkbox input "true"
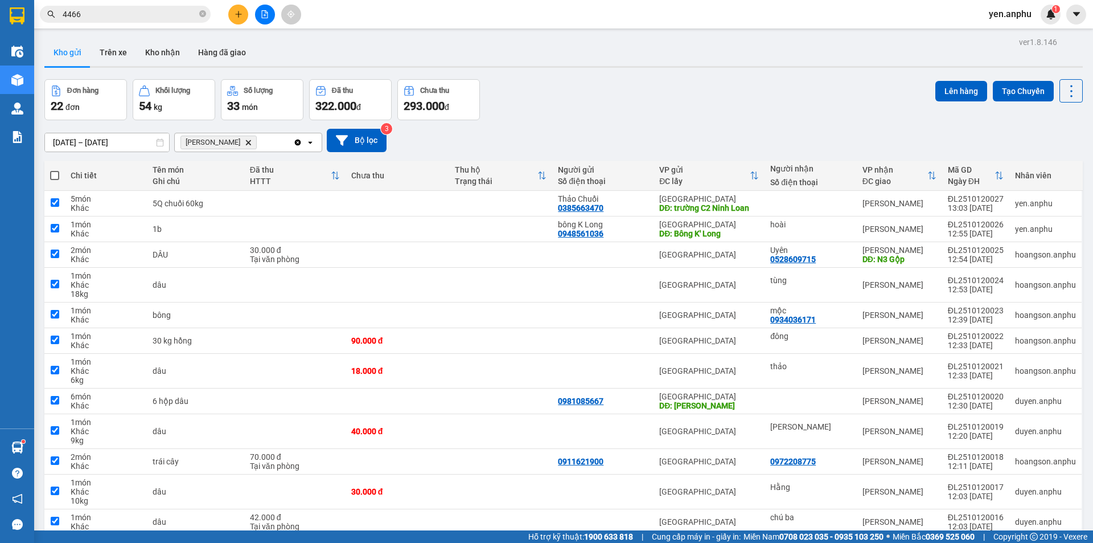
checkbox input "true"
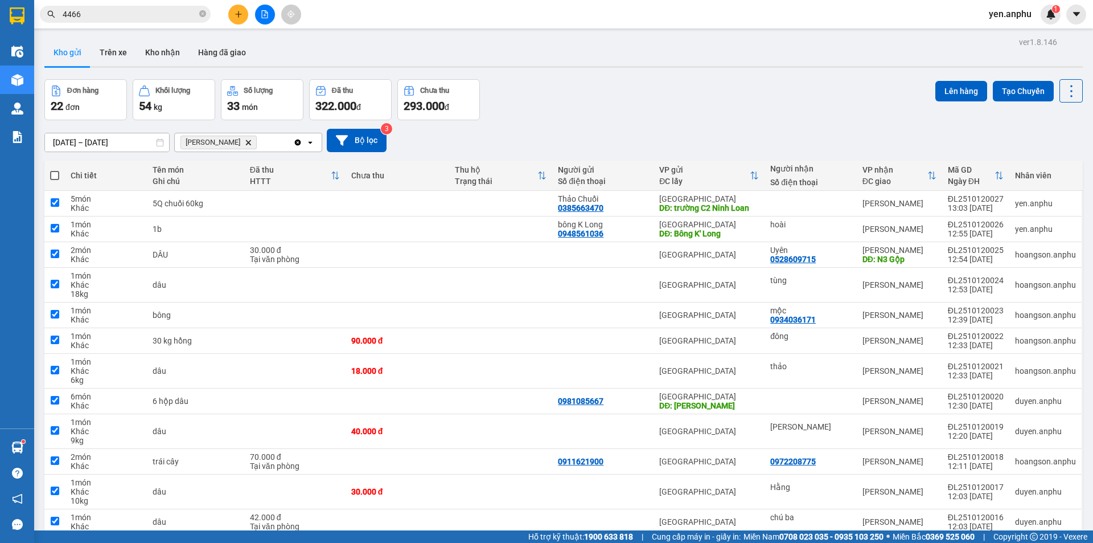
checkbox input "true"
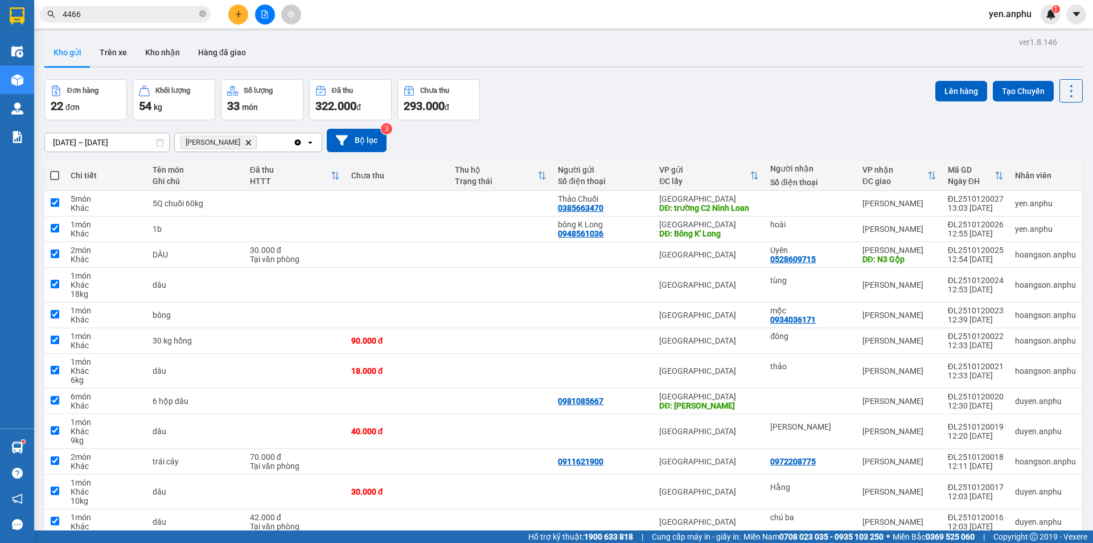
checkbox input "true"
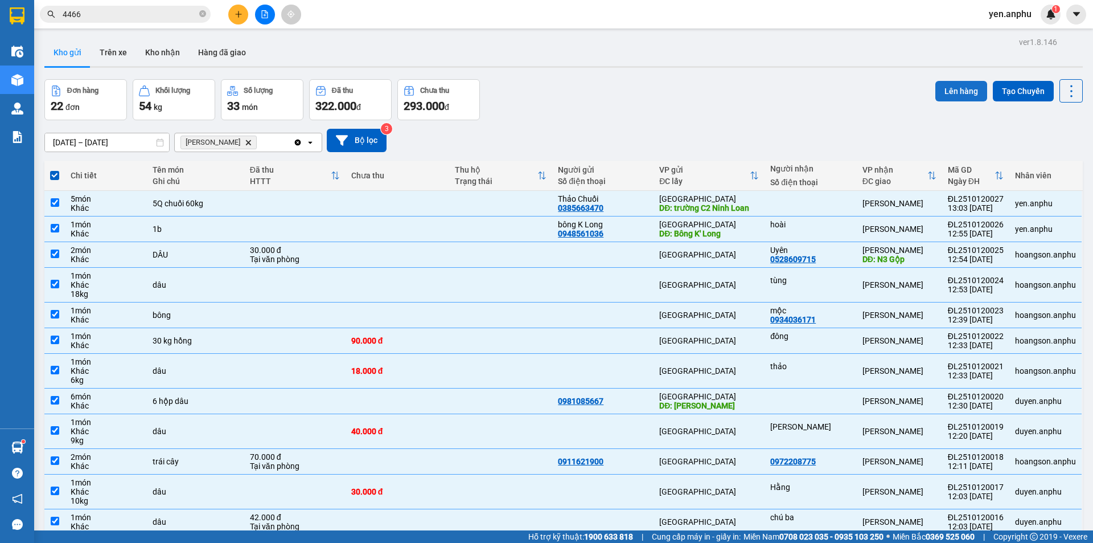
click at [947, 88] on button "Lên hàng" at bounding box center [962, 91] width 52 height 20
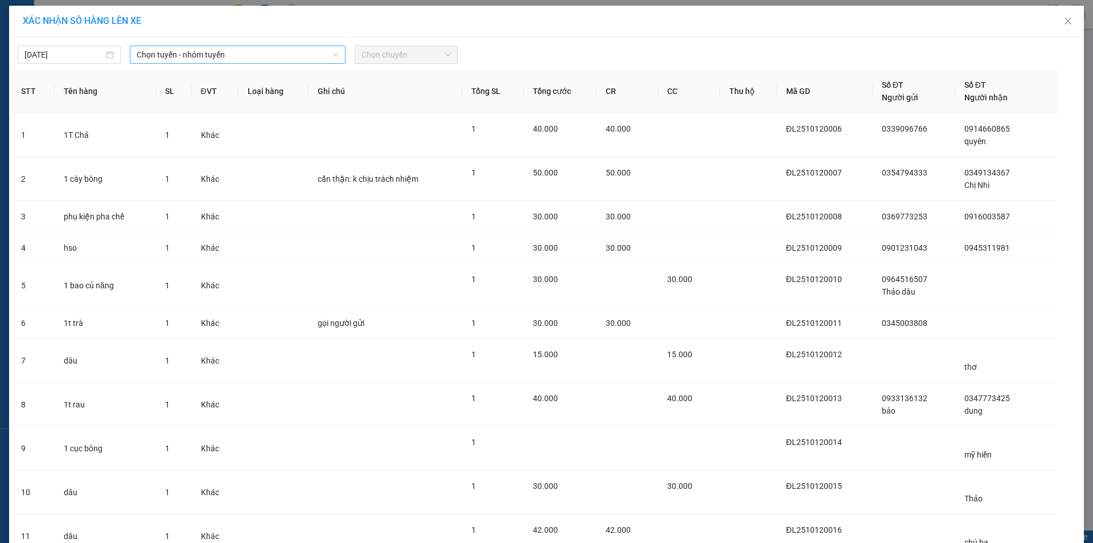
click at [171, 56] on span "Chọn tuyến - nhóm tuyến" at bounding box center [238, 54] width 202 height 17
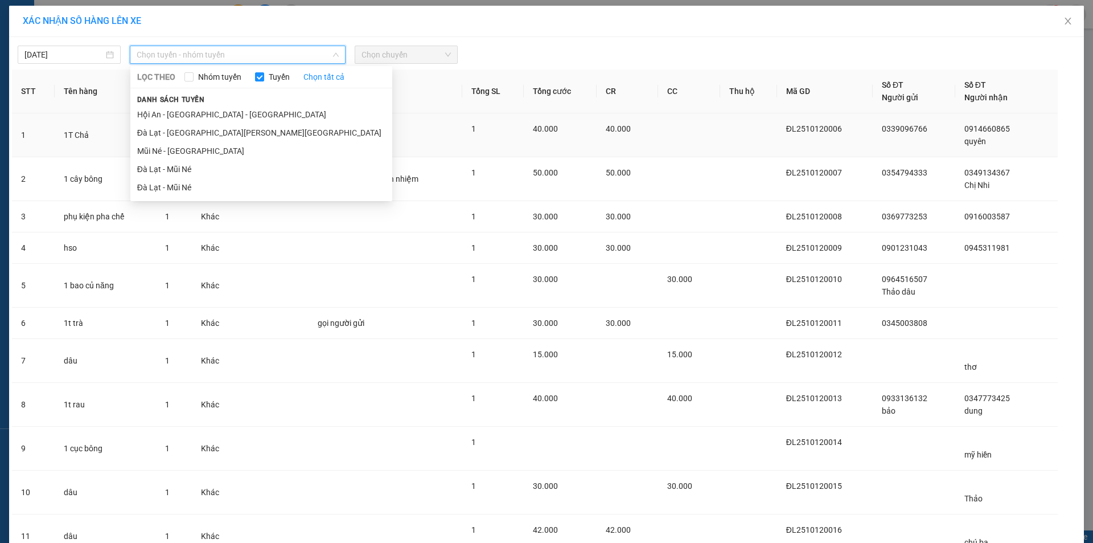
click at [160, 163] on li "Đà Lạt - Mũi Né" at bounding box center [261, 169] width 262 height 18
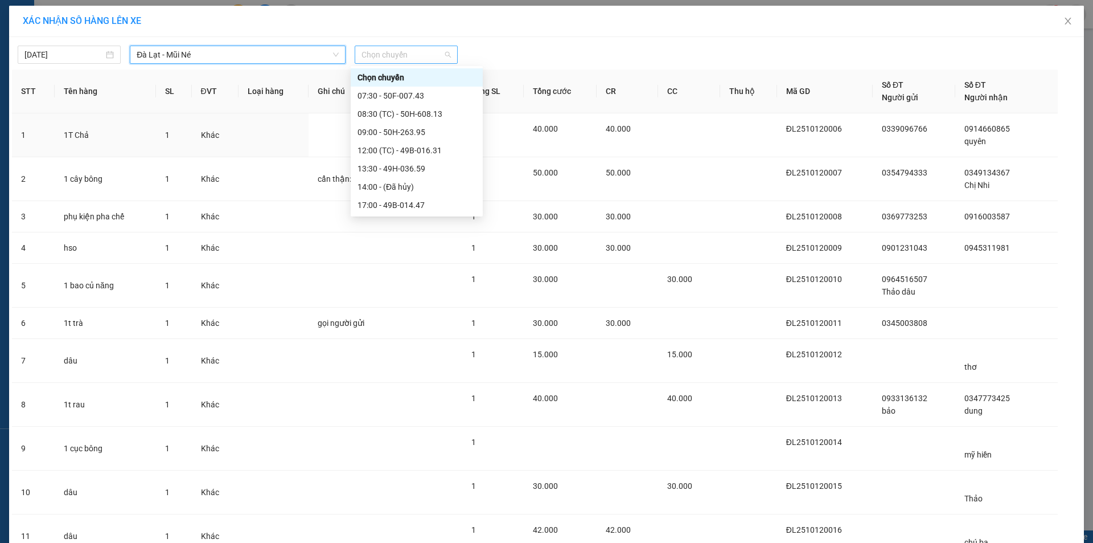
click at [395, 54] on span "Chọn chuyến" at bounding box center [406, 54] width 89 height 17
click at [413, 167] on div "13:30 - 49H-036.59" at bounding box center [417, 168] width 118 height 13
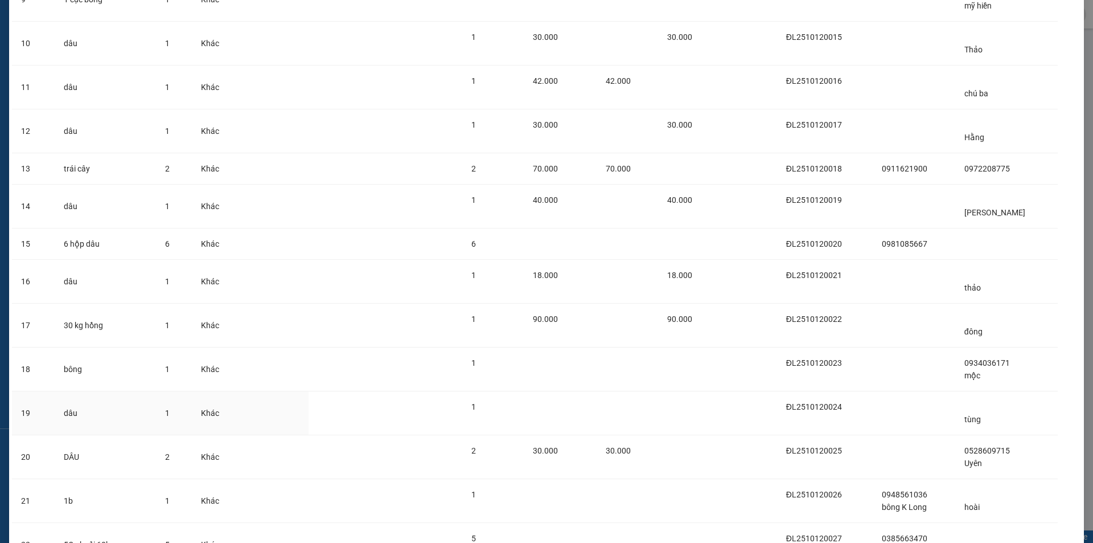
scroll to position [563, 0]
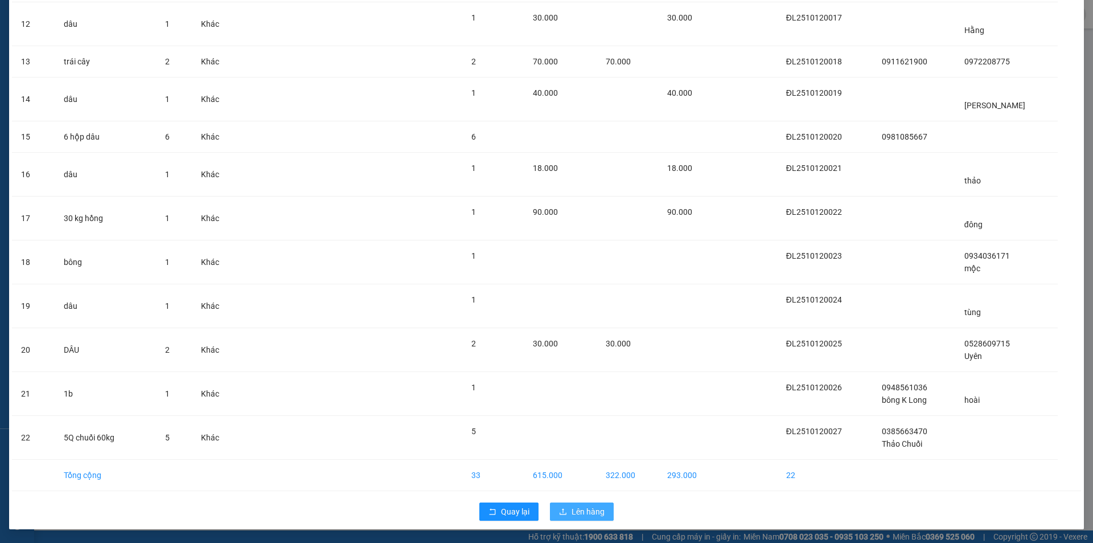
click at [579, 514] on span "Lên hàng" at bounding box center [588, 511] width 33 height 13
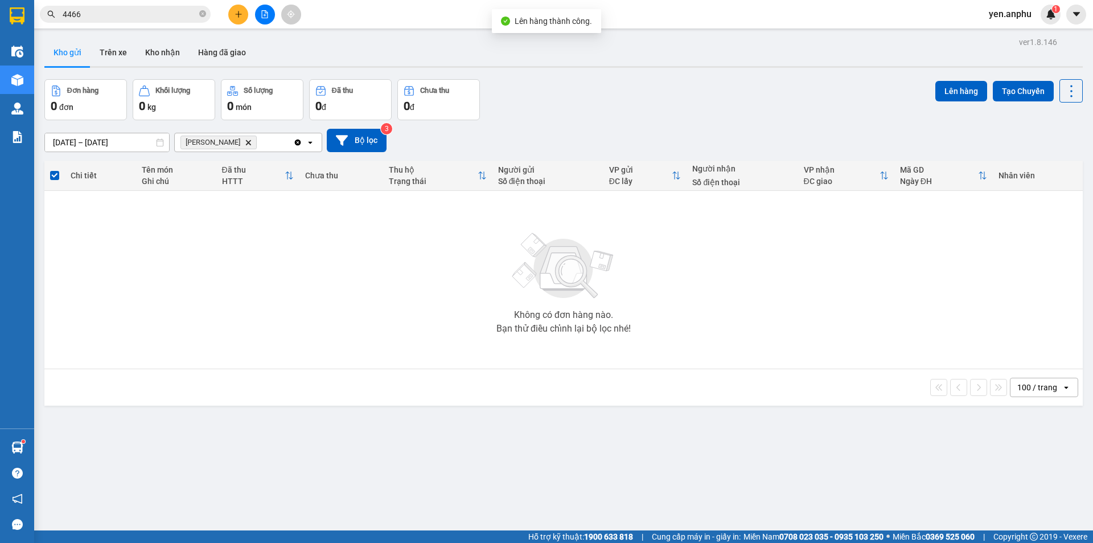
click at [266, 18] on icon "file-add" at bounding box center [265, 14] width 6 height 8
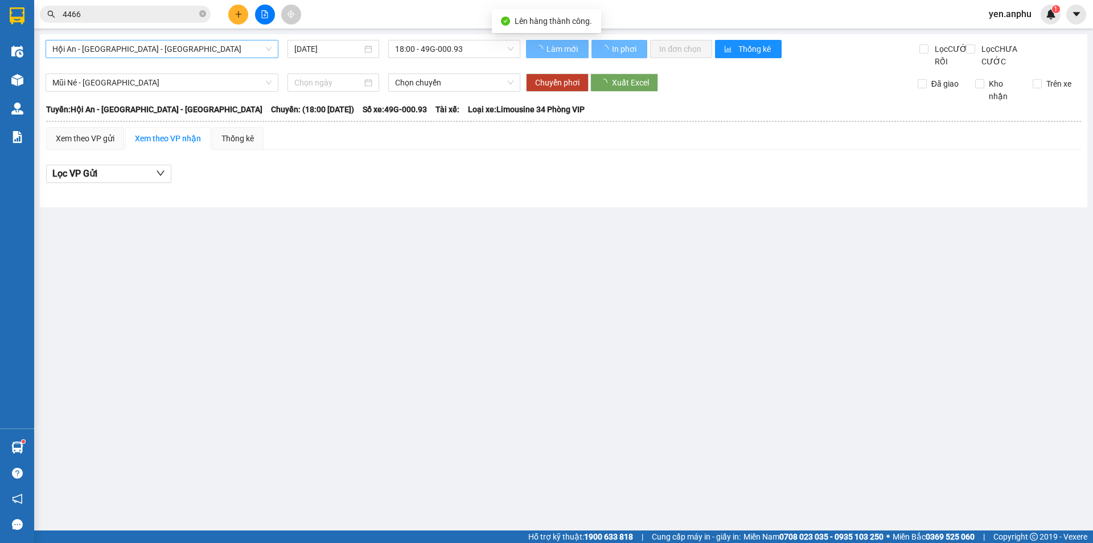
click at [116, 44] on span "Hội An - [GEOGRAPHIC_DATA] - [GEOGRAPHIC_DATA]" at bounding box center [161, 48] width 219 height 17
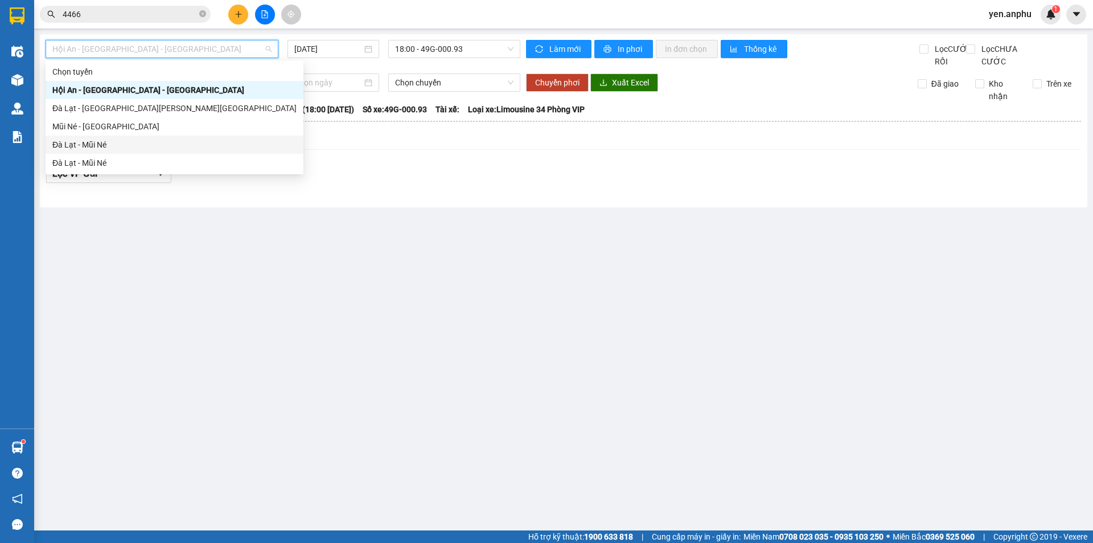
click at [92, 142] on div "Đà Lạt - Mũi Né" at bounding box center [174, 144] width 244 height 13
type input "[DATE]"
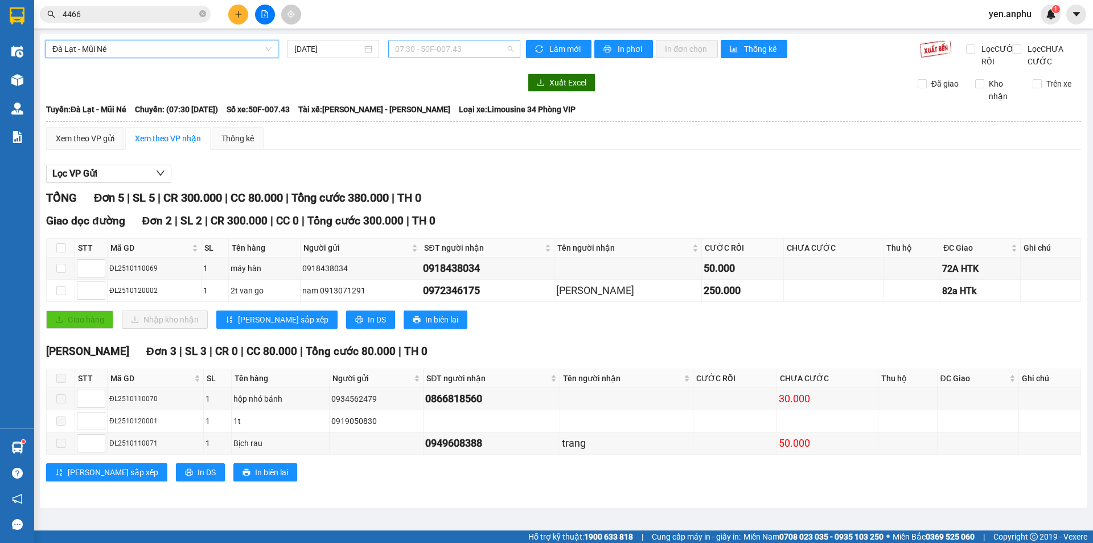
click at [401, 51] on span "07:30 - 50F-007.43" at bounding box center [454, 48] width 118 height 17
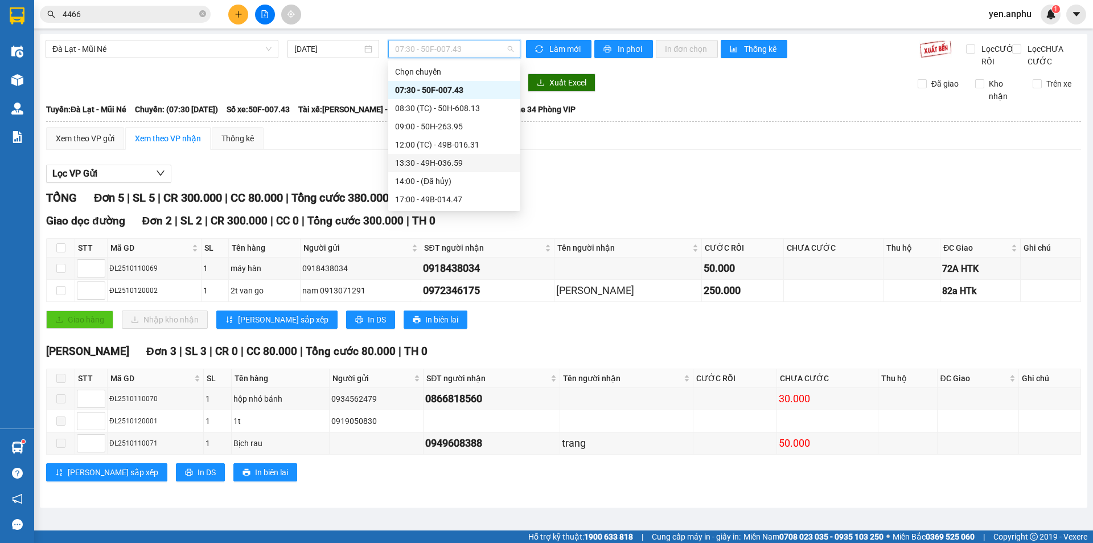
click at [424, 162] on div "13:30 - 49H-036.59" at bounding box center [454, 163] width 118 height 13
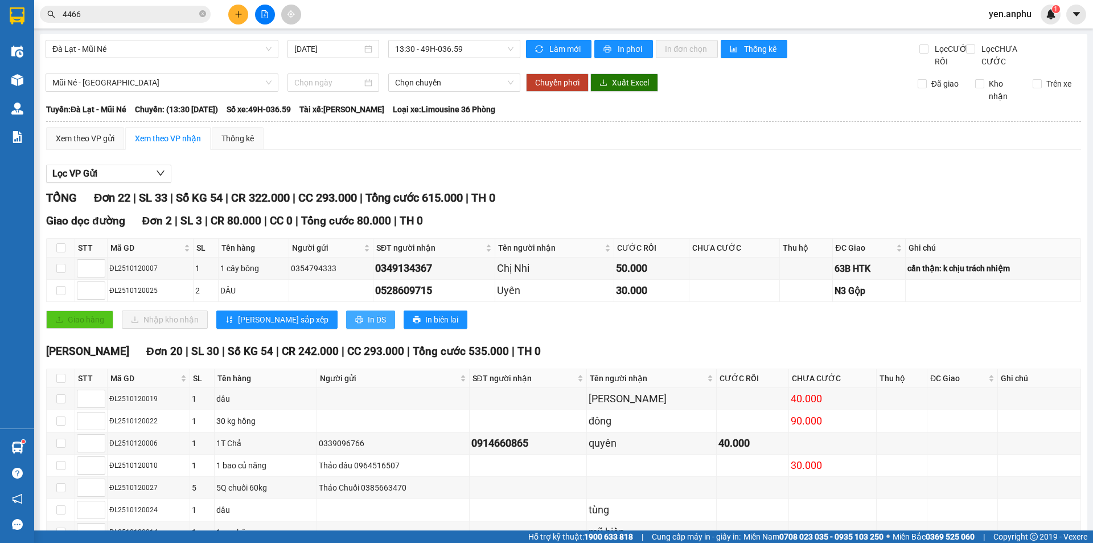
click at [368, 326] on span "In DS" at bounding box center [377, 319] width 18 height 13
click at [103, 142] on div "Xem theo VP gửi" at bounding box center [85, 138] width 78 height 23
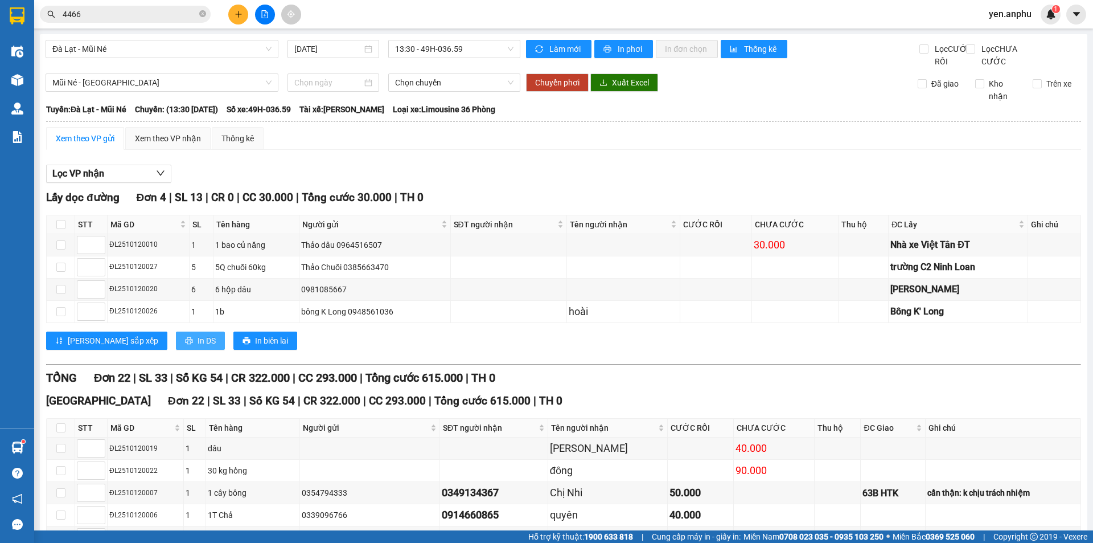
click at [198, 347] on span "In DS" at bounding box center [207, 340] width 18 height 13
click at [237, 14] on icon "plus" at bounding box center [238, 14] width 6 height 1
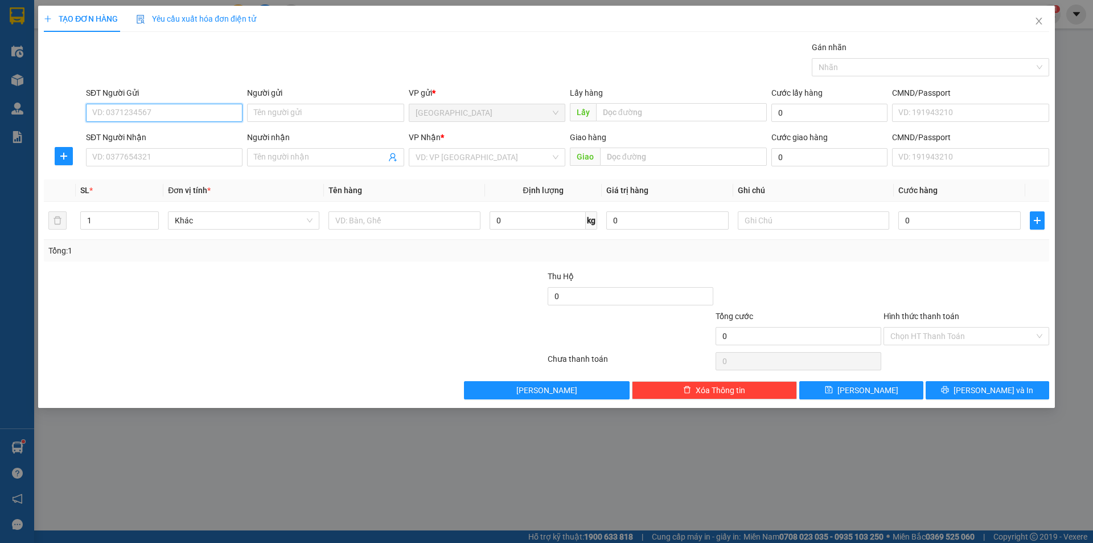
click at [112, 118] on input "SĐT Người Gửi" at bounding box center [164, 113] width 157 height 18
click at [170, 132] on div "0834203565 - cúc" at bounding box center [164, 135] width 143 height 13
type input "0834203565"
type input "cúc"
type input "0941773546"
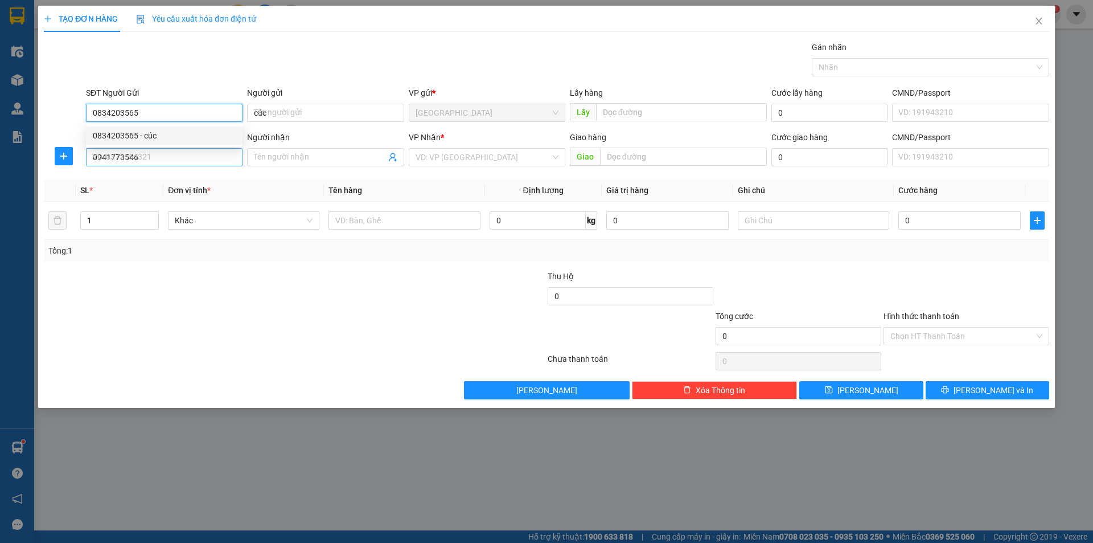
type input "40.000"
type input "0834203565"
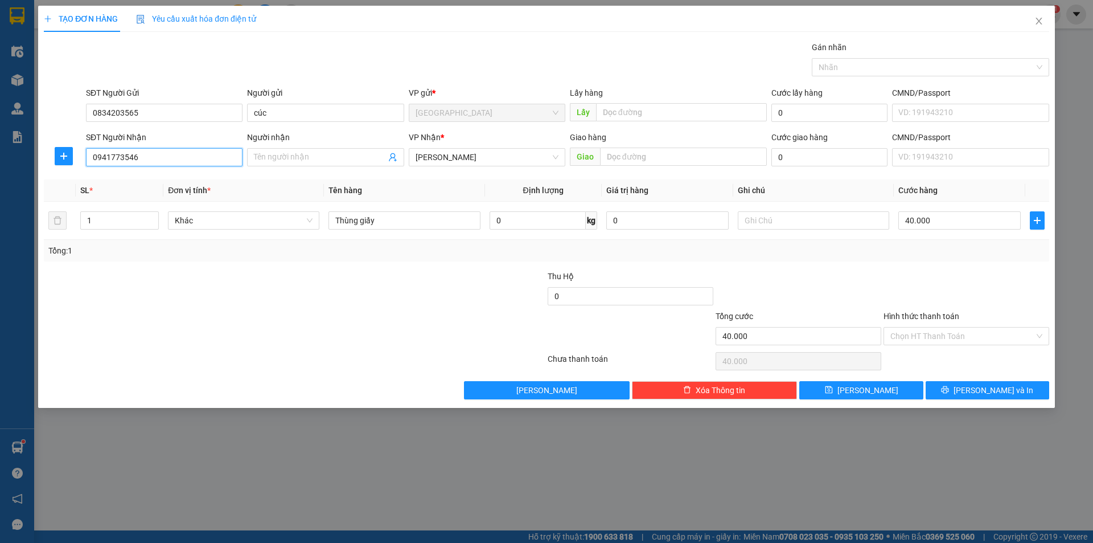
click at [168, 153] on input "0941773546" at bounding box center [164, 157] width 157 height 18
click at [165, 179] on div "0941773546" at bounding box center [164, 180] width 143 height 13
click at [987, 393] on span "[PERSON_NAME] và In" at bounding box center [994, 390] width 80 height 13
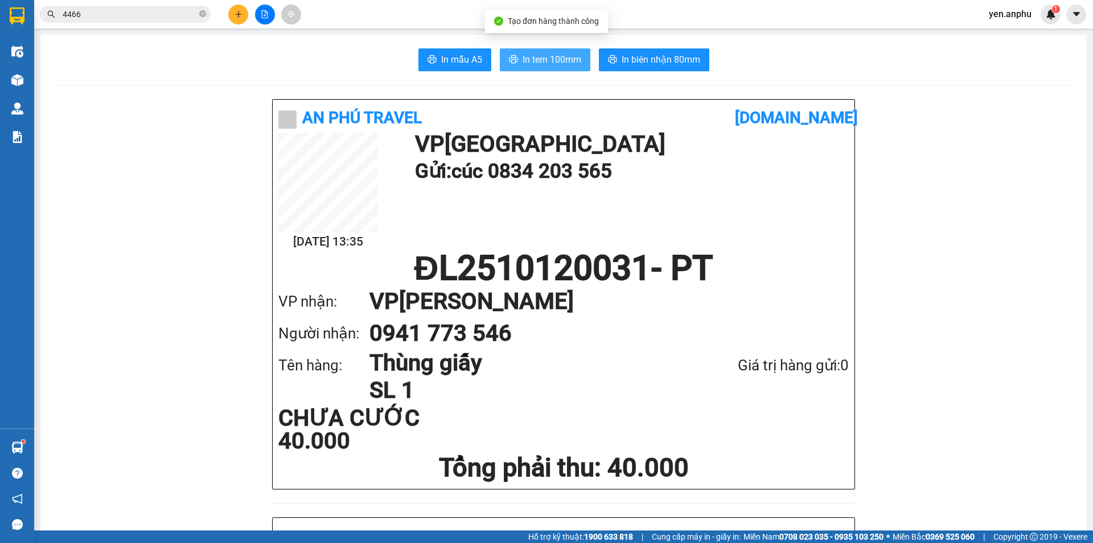
click at [555, 69] on button "In tem 100mm" at bounding box center [545, 59] width 91 height 23
click at [236, 11] on icon "plus" at bounding box center [239, 14] width 8 height 8
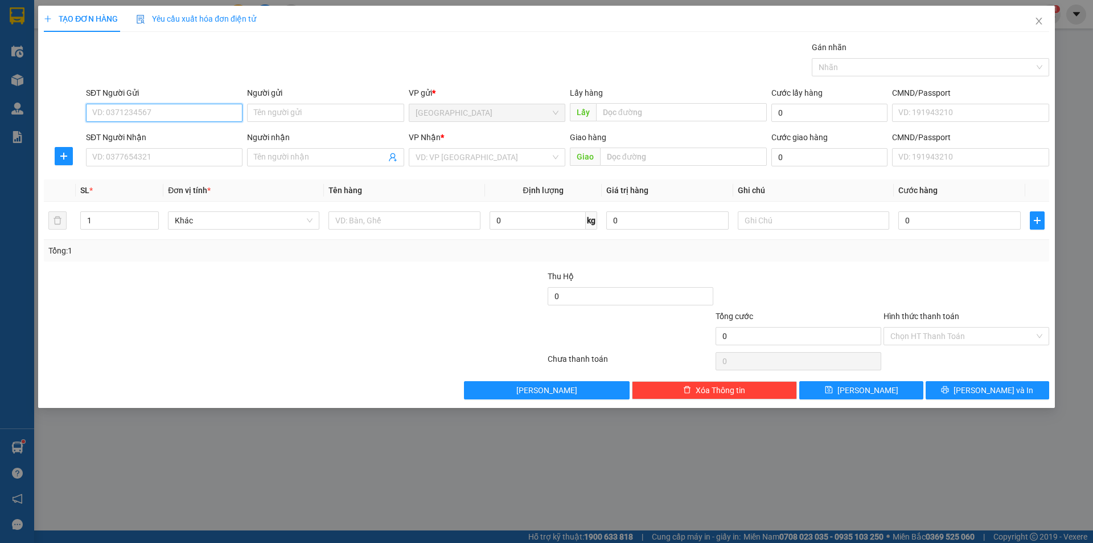
click at [186, 116] on input "SĐT Người Gửi" at bounding box center [164, 113] width 157 height 18
click at [154, 130] on div "0917658169" at bounding box center [164, 135] width 143 height 13
type input "0917658169"
type input "N3 BỒNG LAI"
click at [201, 109] on input "0917658169" at bounding box center [164, 113] width 157 height 18
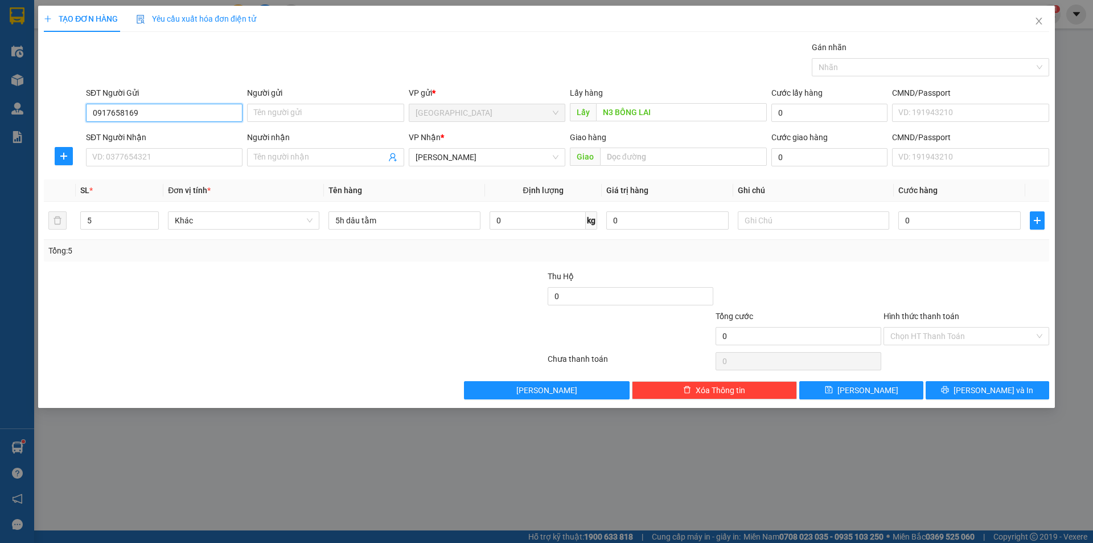
click at [201, 109] on input "0917658169" at bounding box center [164, 113] width 157 height 18
type input "0917658169"
click at [833, 391] on icon "save" at bounding box center [829, 389] width 8 height 8
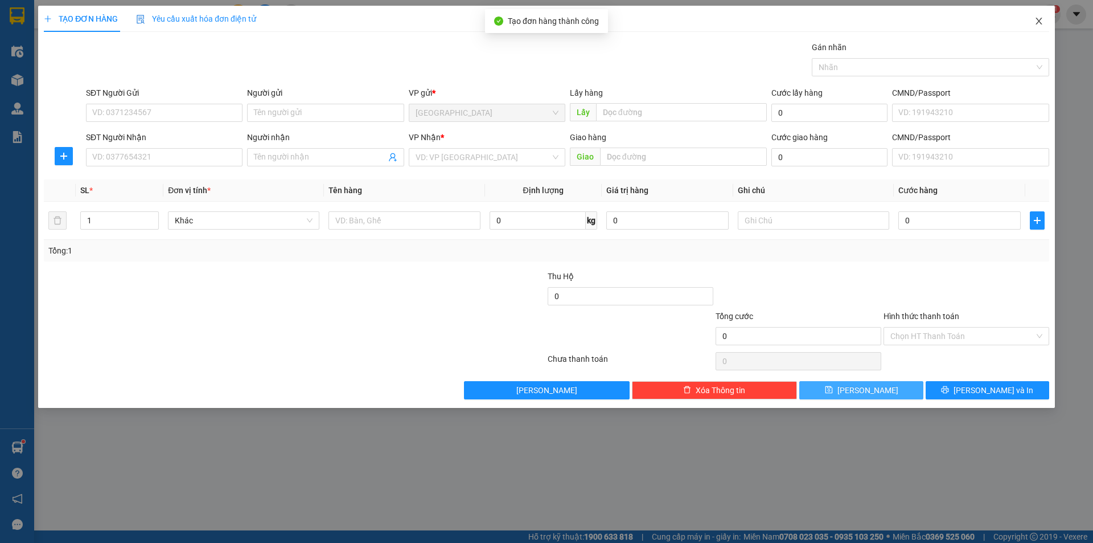
click at [1040, 20] on icon "close" at bounding box center [1039, 21] width 6 height 7
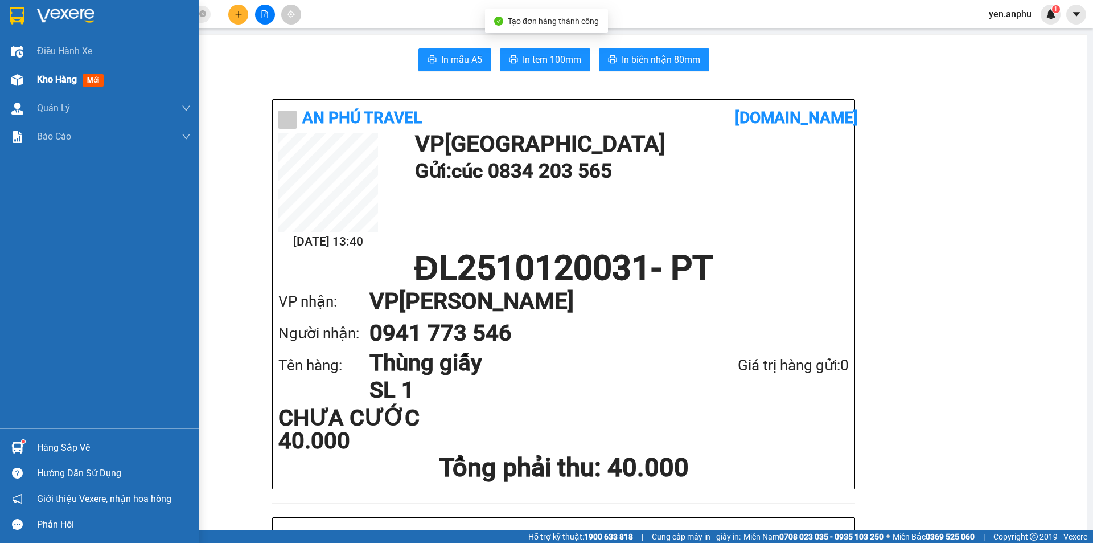
click at [28, 79] on div "Kho hàng mới" at bounding box center [99, 79] width 199 height 28
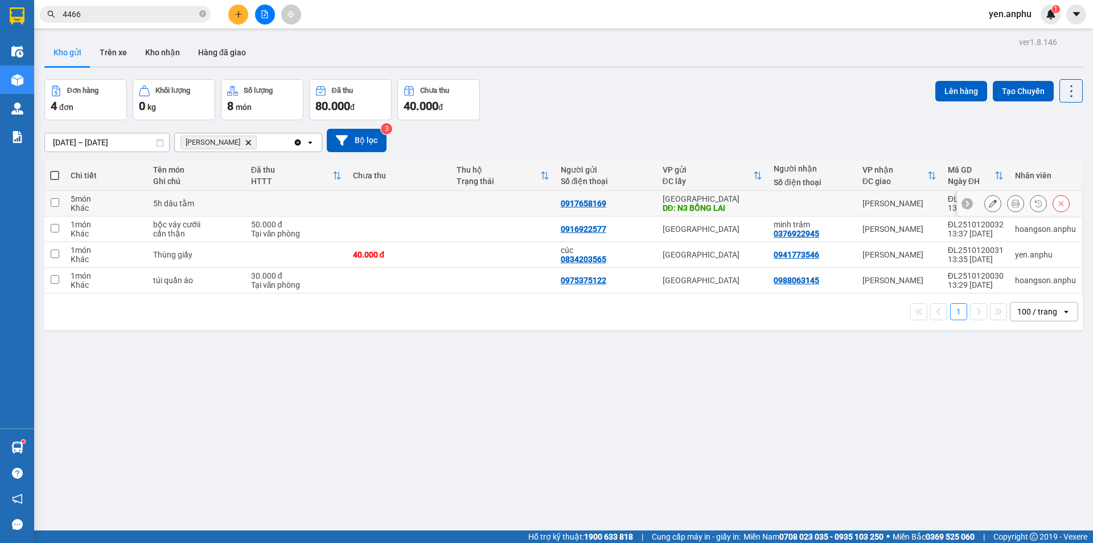
click at [515, 211] on td at bounding box center [503, 204] width 104 height 26
checkbox input "true"
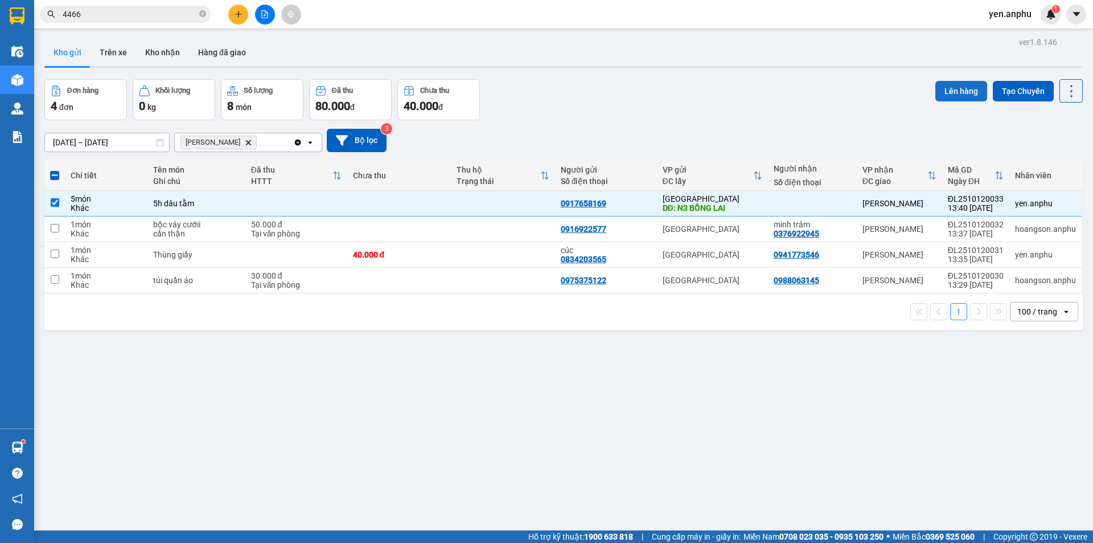
click at [944, 88] on button "Lên hàng" at bounding box center [962, 91] width 52 height 20
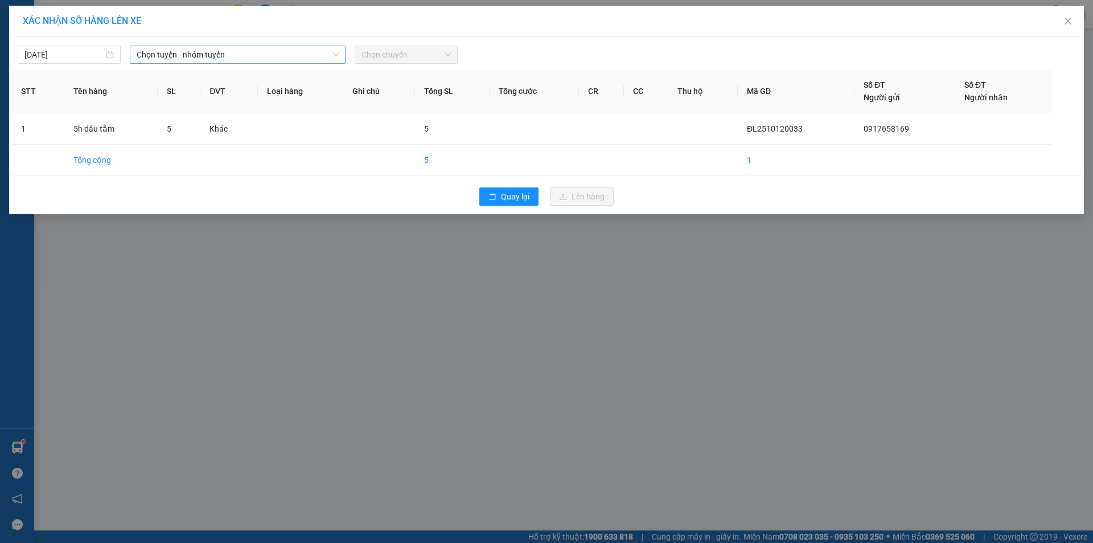
click at [245, 54] on span "Chọn tuyến - nhóm tuyến" at bounding box center [238, 54] width 202 height 17
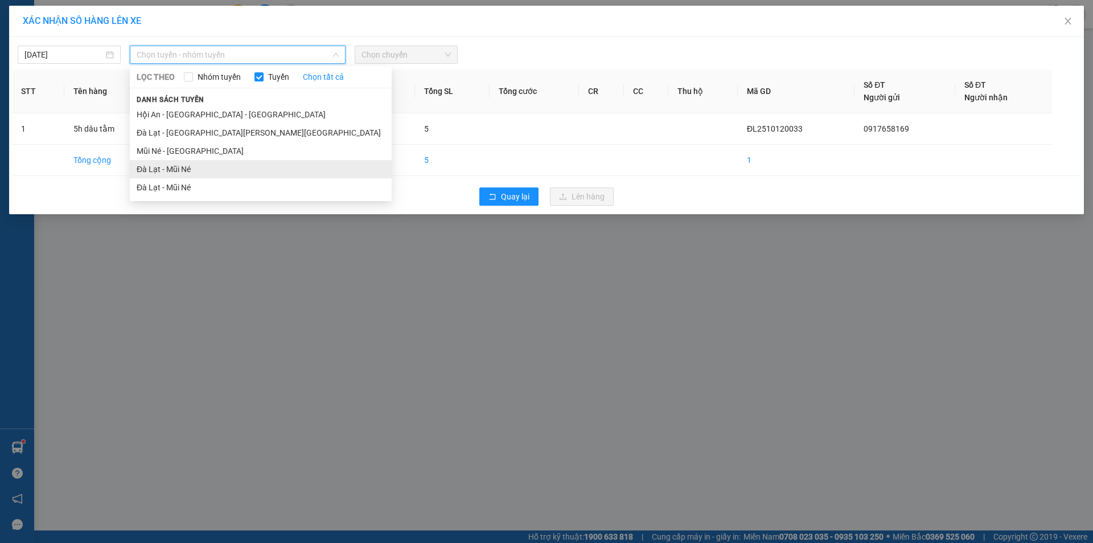
click at [200, 165] on li "Đà Lạt - Mũi Né" at bounding box center [261, 169] width 262 height 18
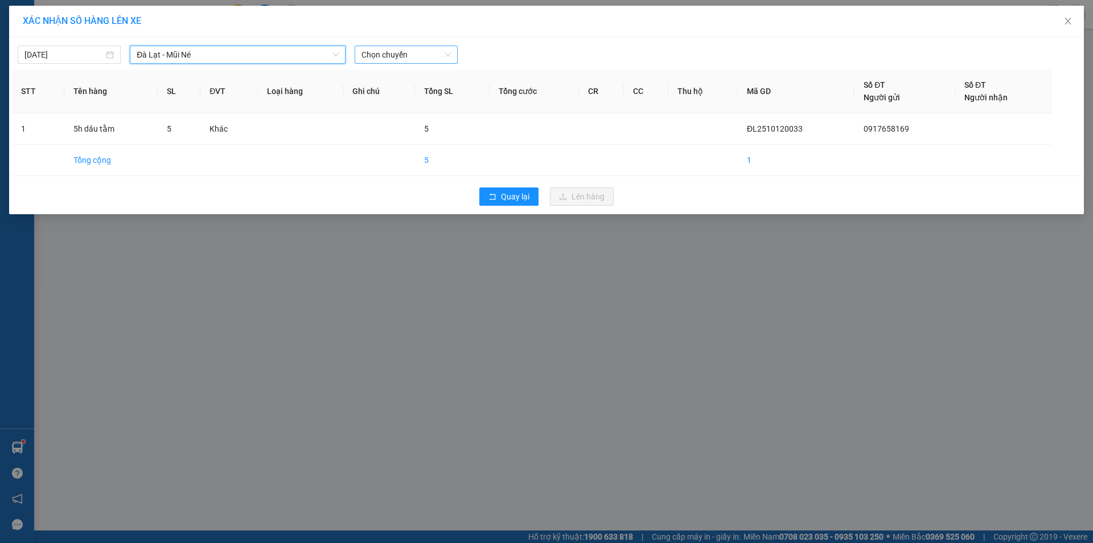
click at [397, 59] on span "Chọn chuyến" at bounding box center [406, 54] width 89 height 17
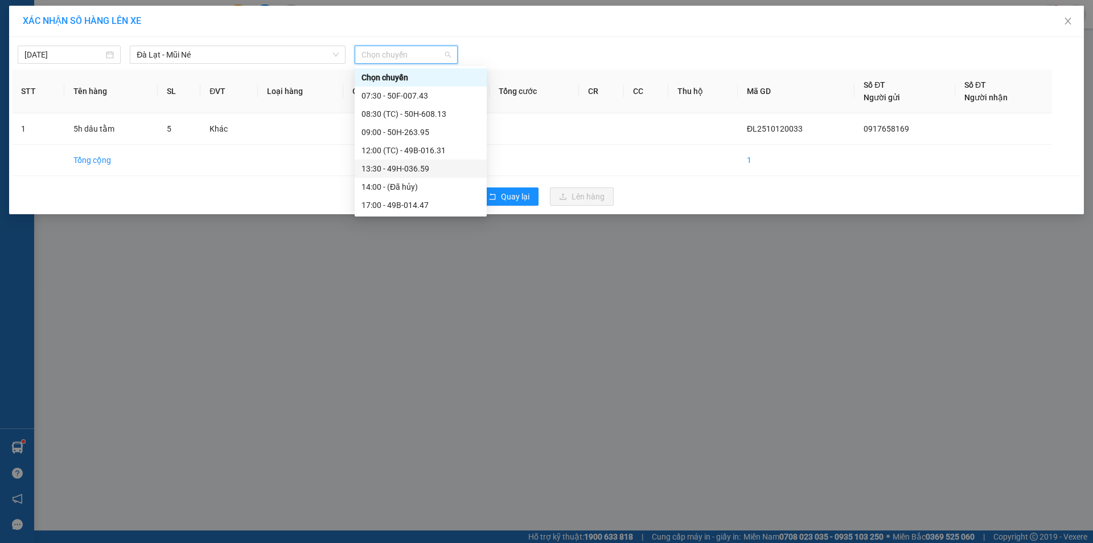
click at [395, 167] on div "13:30 - 49H-036.59" at bounding box center [421, 168] width 118 height 13
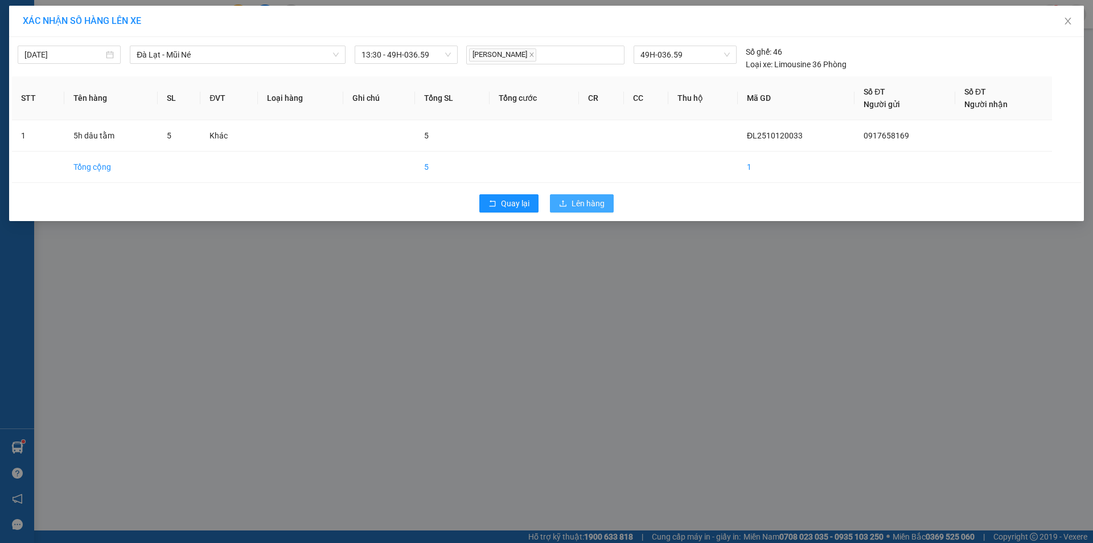
click at [579, 203] on span "Lên hàng" at bounding box center [588, 203] width 33 height 13
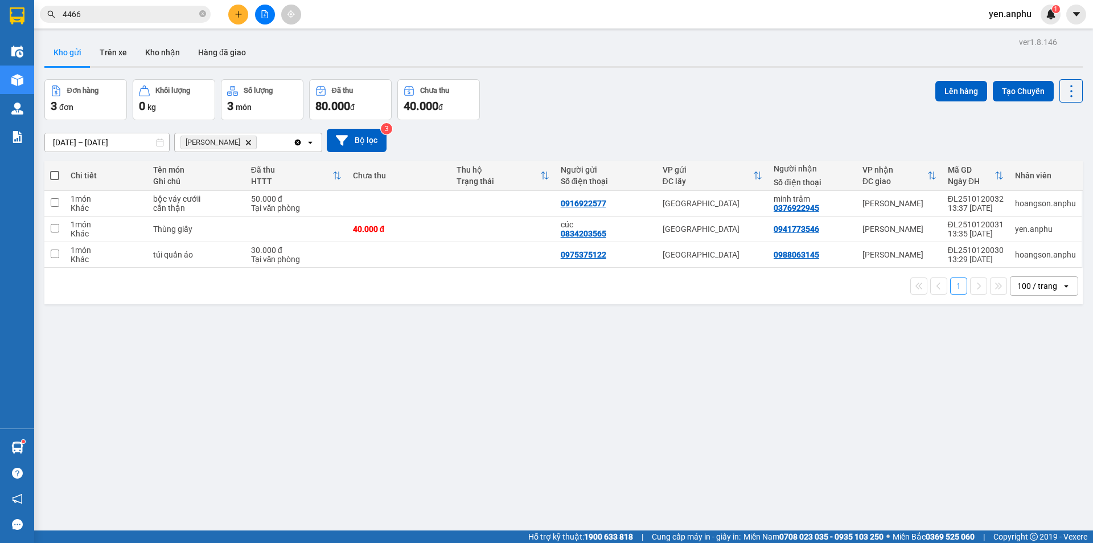
click at [239, 19] on button at bounding box center [238, 15] width 20 height 20
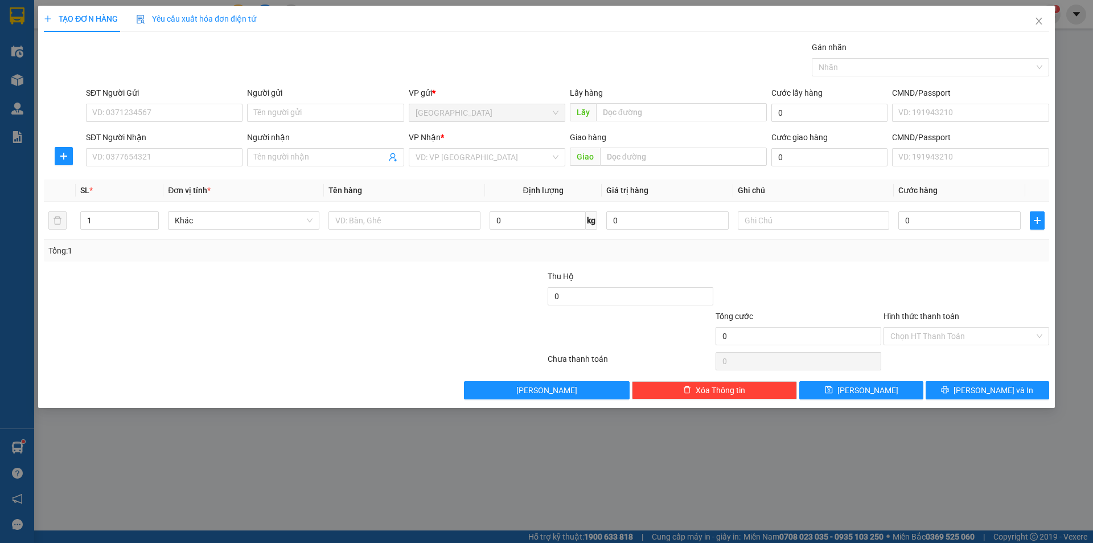
click at [140, 145] on div "SĐT Người Nhận" at bounding box center [164, 139] width 157 height 17
click at [142, 154] on input "SĐT Người Nhận" at bounding box center [164, 157] width 157 height 18
click at [172, 184] on div "0925872371" at bounding box center [164, 180] width 143 height 13
type input "0925872371"
type input "Gò Găng"
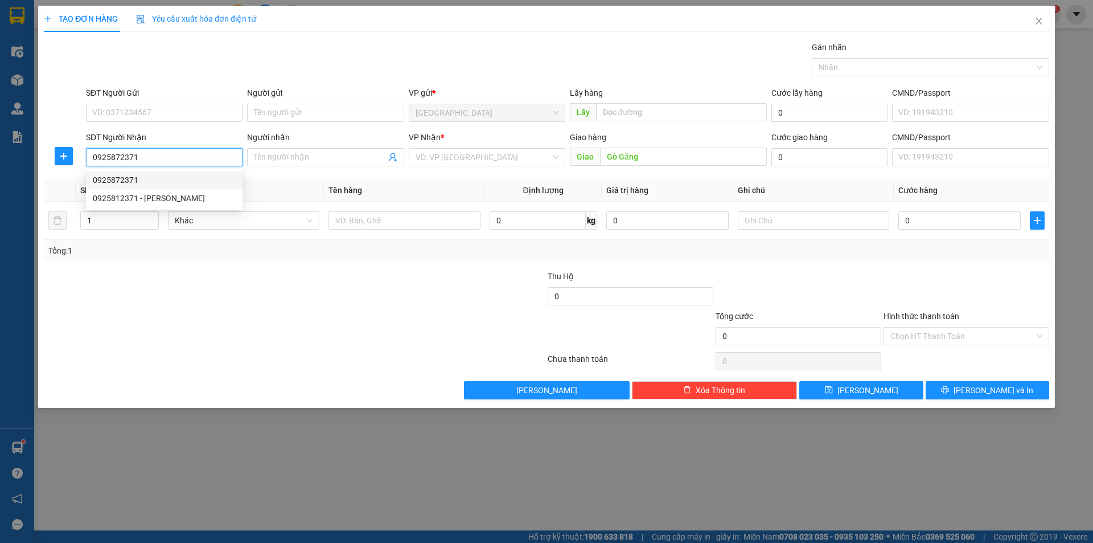
type input "150.000"
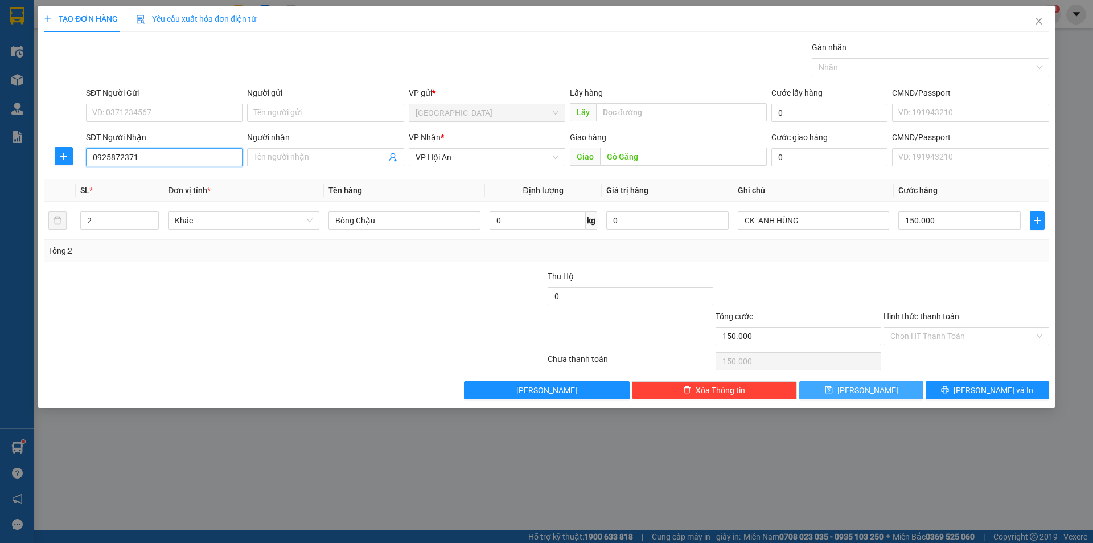
type input "0925872371"
click at [879, 389] on button "Lưu" at bounding box center [861, 390] width 124 height 18
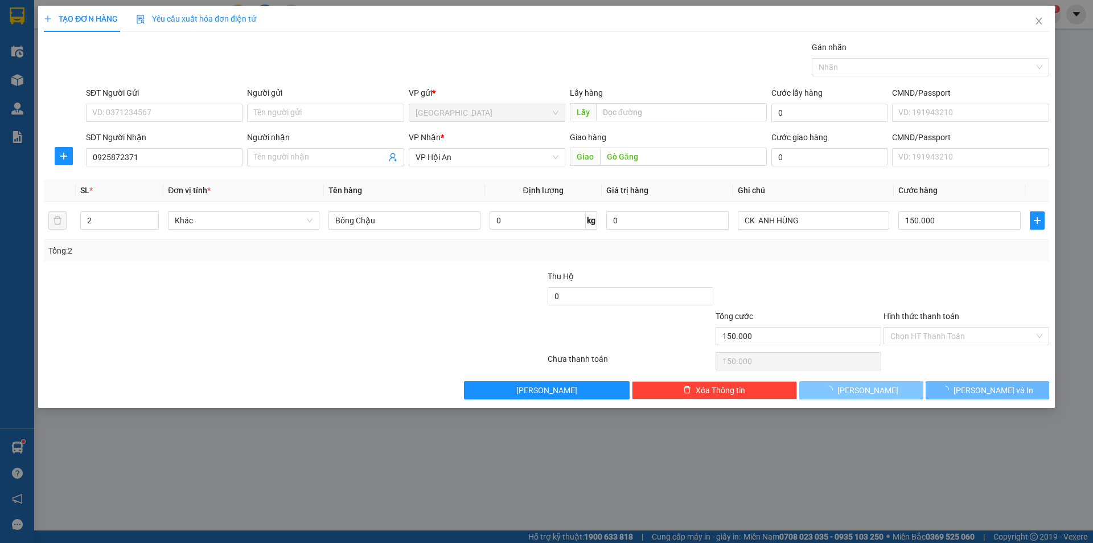
type input "0"
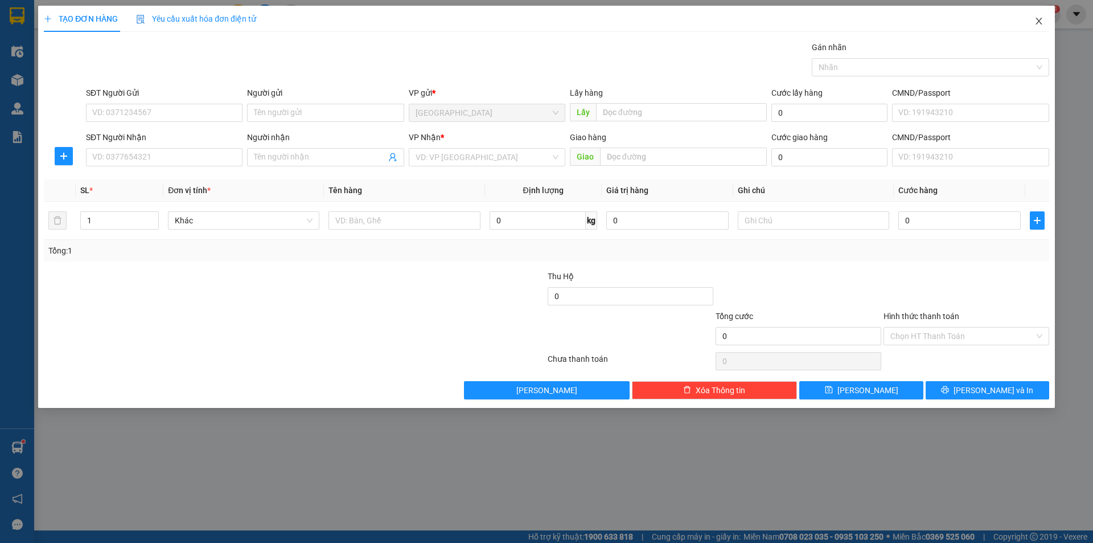
click at [1043, 23] on icon "close" at bounding box center [1039, 21] width 9 height 9
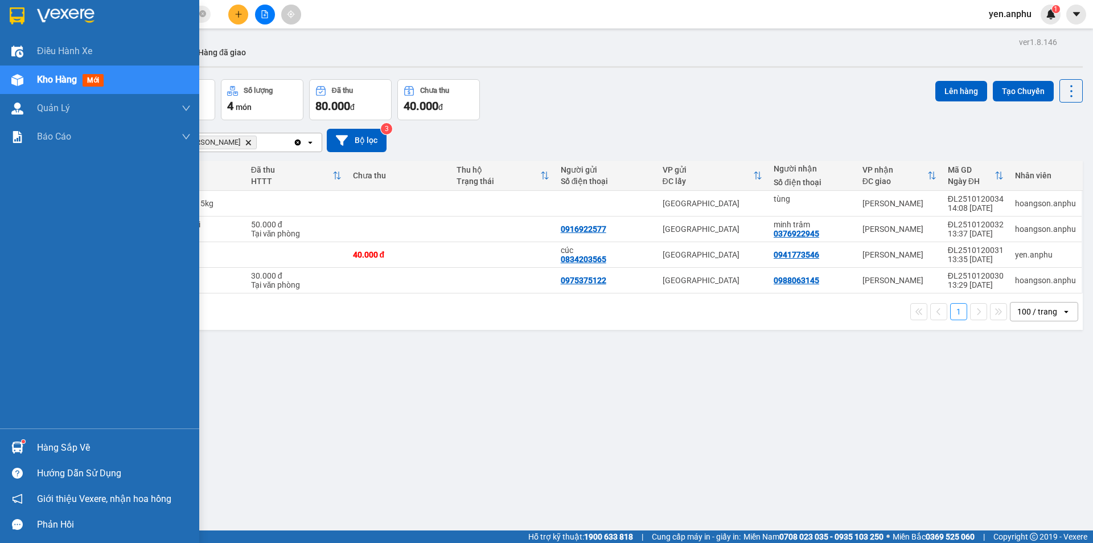
click at [18, 83] on img at bounding box center [17, 80] width 12 height 12
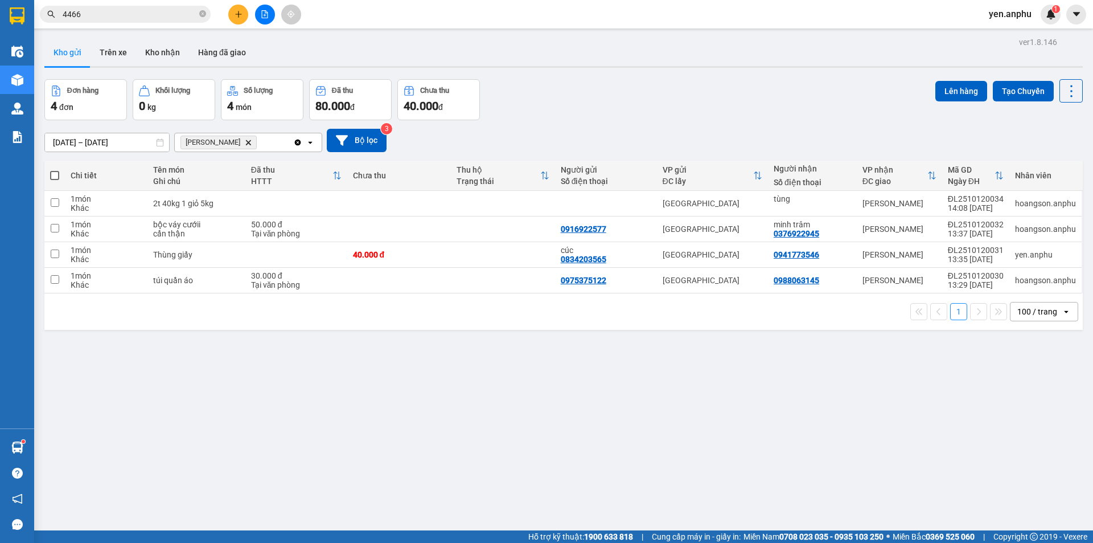
click at [245, 141] on icon "Delete" at bounding box center [248, 142] width 7 height 7
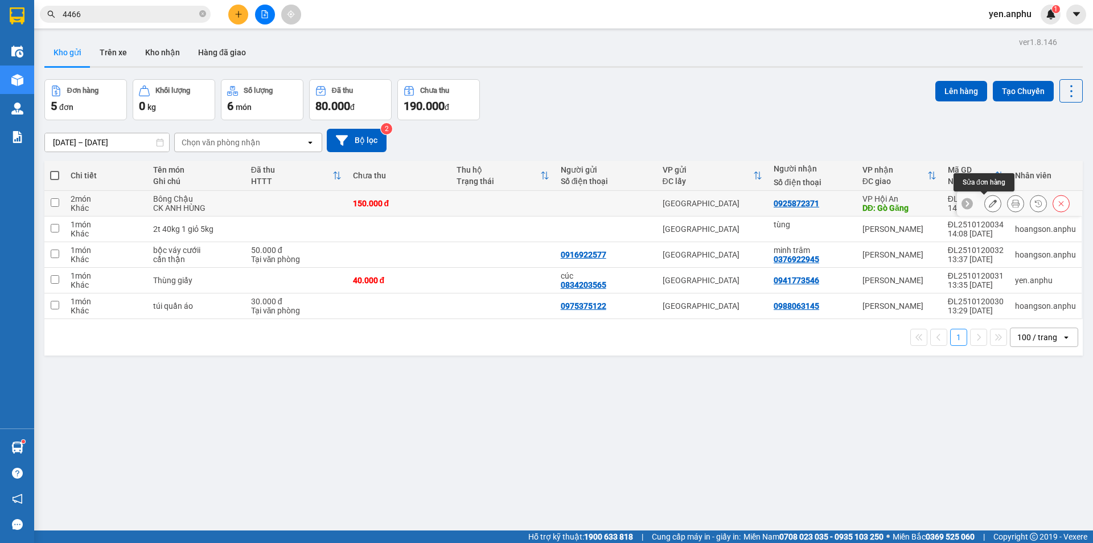
click at [989, 206] on icon at bounding box center [993, 203] width 8 height 8
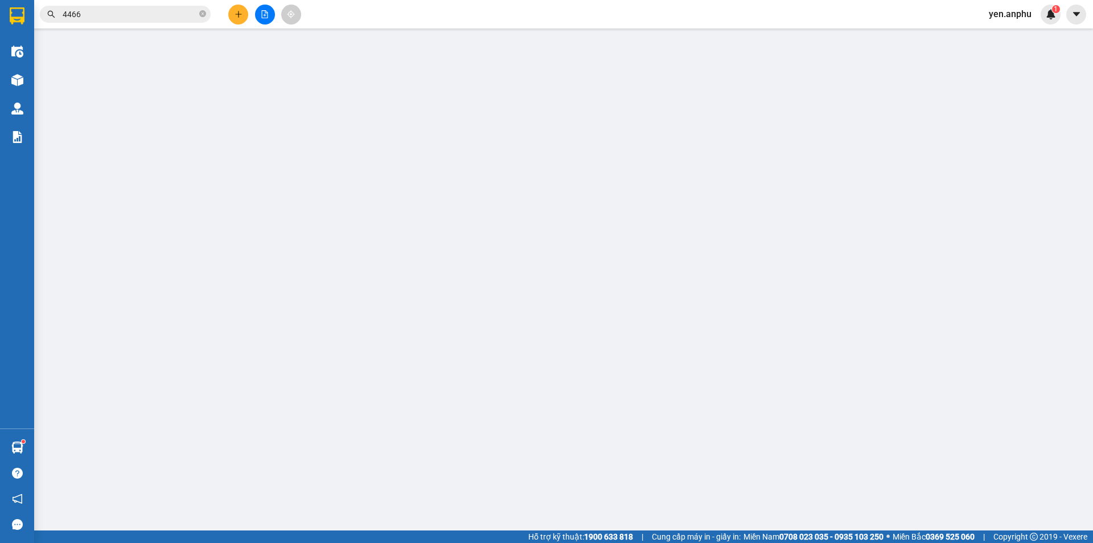
type input "0925872371"
type input "Gò Găng"
type input "150.000"
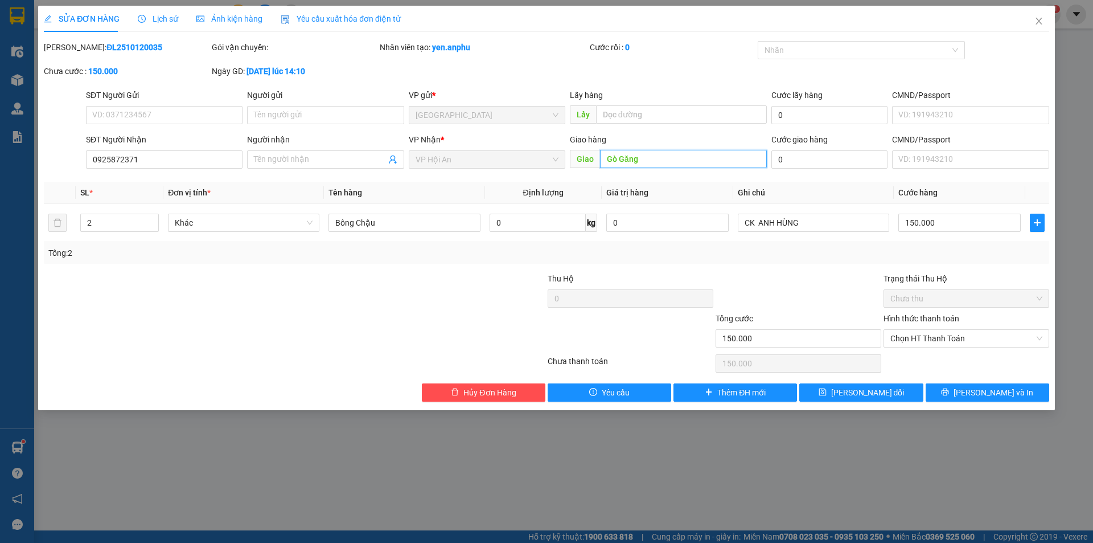
click at [693, 159] on input "Gò Găng" at bounding box center [683, 159] width 167 height 18
type input "[PERSON_NAME][GEOGRAPHIC_DATA][PERSON_NAME]"
click at [836, 384] on button "[PERSON_NAME] đổi" at bounding box center [861, 392] width 124 height 18
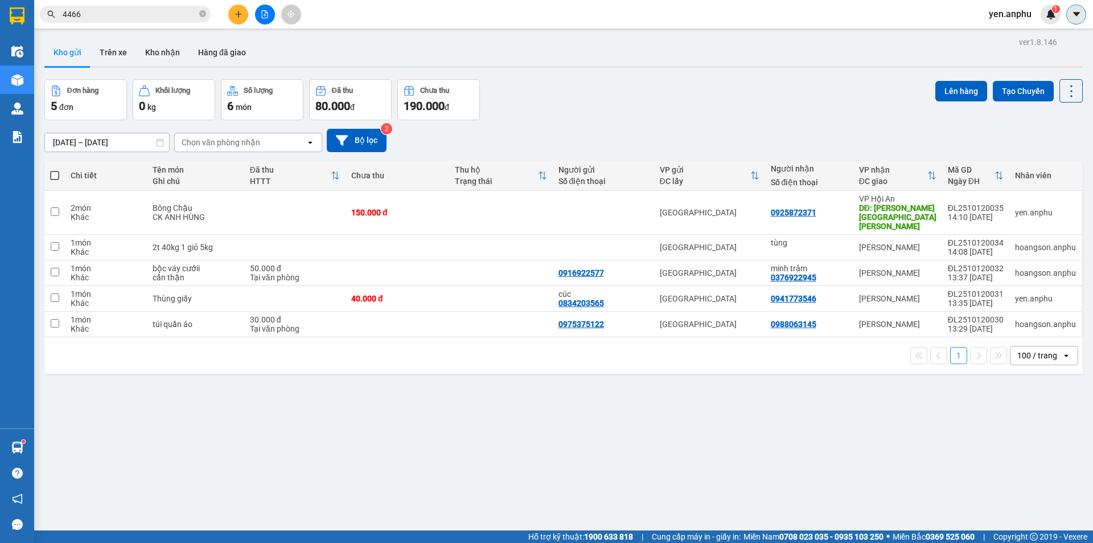
click at [1068, 18] on button at bounding box center [1077, 15] width 20 height 20
click at [987, 10] on span "yen.anphu" at bounding box center [1010, 14] width 61 height 14
click at [1018, 40] on span "Đăng xuất" at bounding box center [1022, 35] width 48 height 13
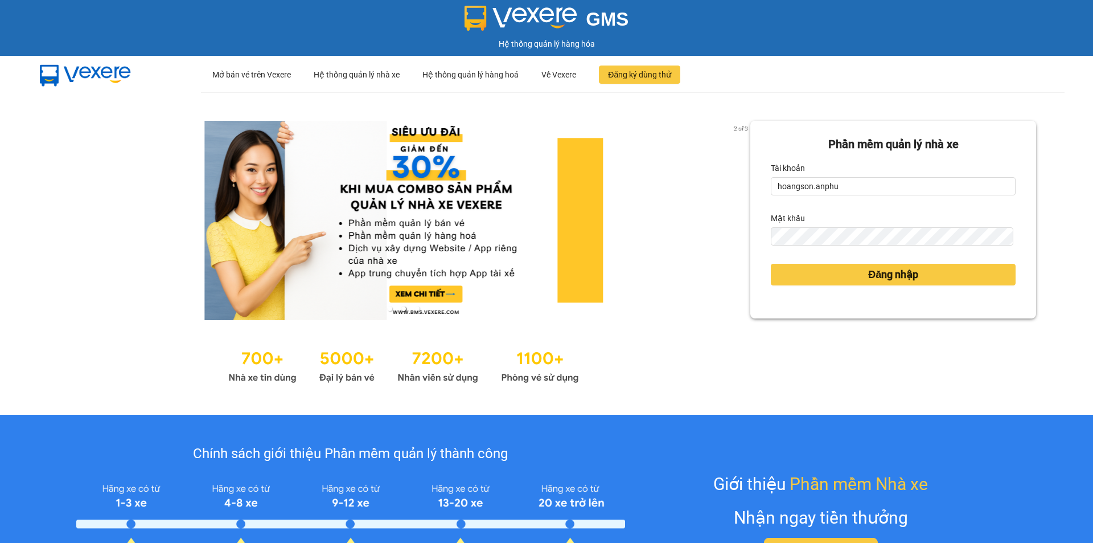
click at [870, 175] on div "Tài khoản" at bounding box center [893, 168] width 245 height 18
click at [866, 179] on input "hoangson.anphu" at bounding box center [893, 186] width 245 height 18
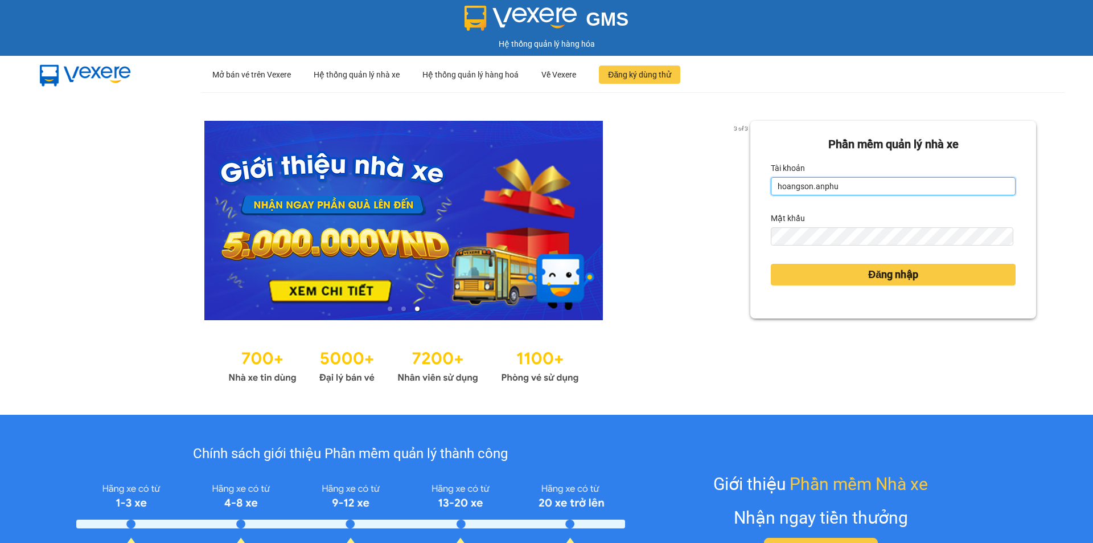
type input "khanh.anphu"
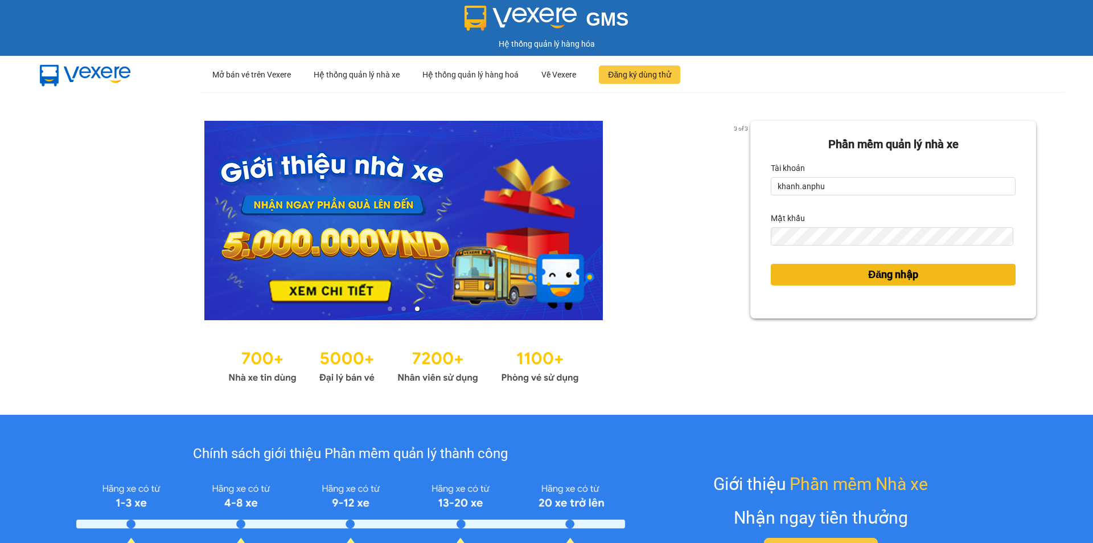
click at [848, 282] on button "Đăng nhập" at bounding box center [893, 275] width 245 height 22
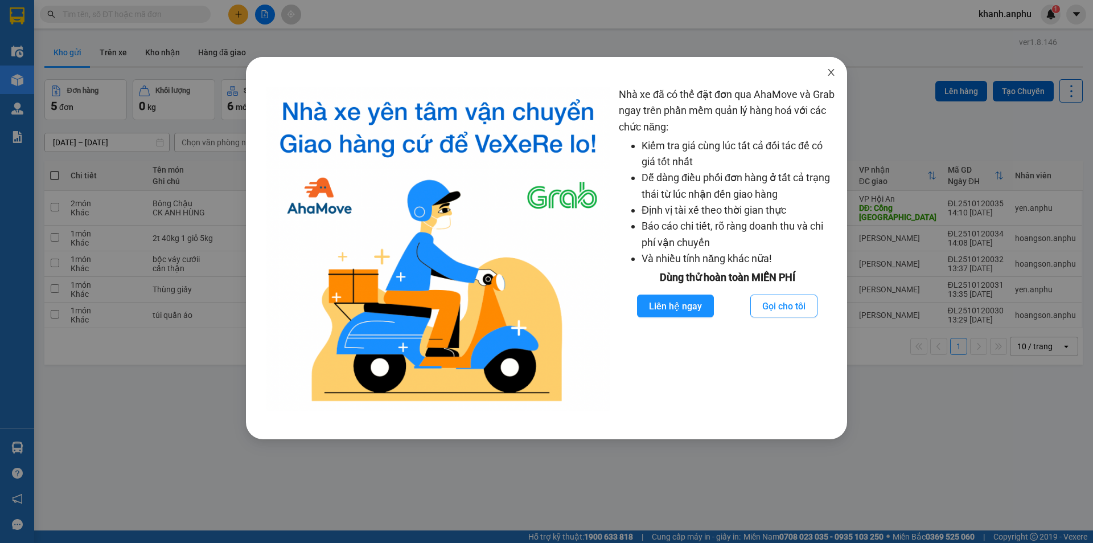
click at [826, 64] on span "Close" at bounding box center [831, 73] width 32 height 32
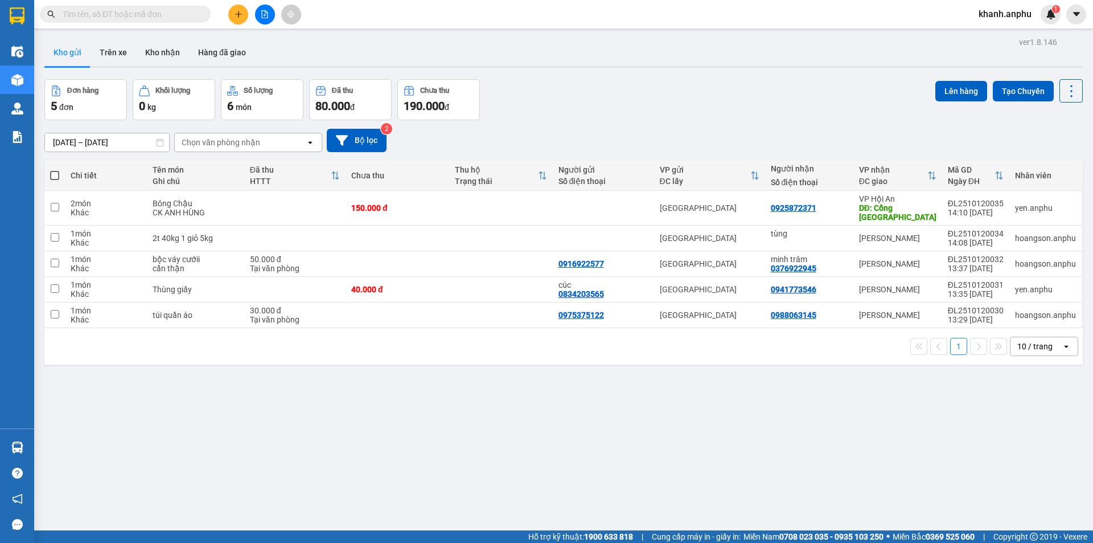
click at [273, 9] on div at bounding box center [264, 15] width 85 height 20
click at [271, 9] on button at bounding box center [265, 15] width 20 height 20
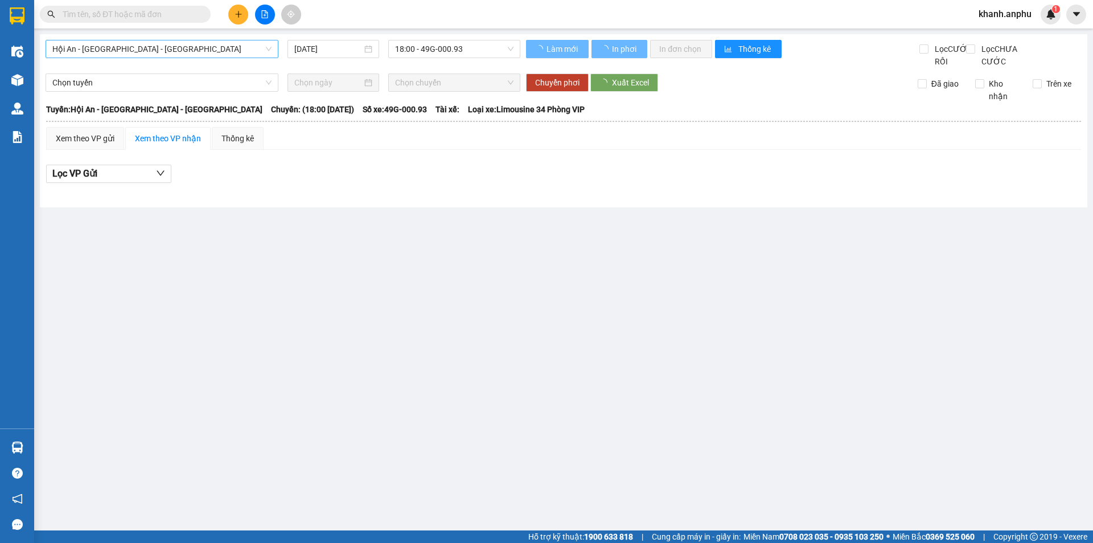
click at [170, 44] on span "Hội An - Nha Trang - Đà Lạt" at bounding box center [161, 48] width 219 height 17
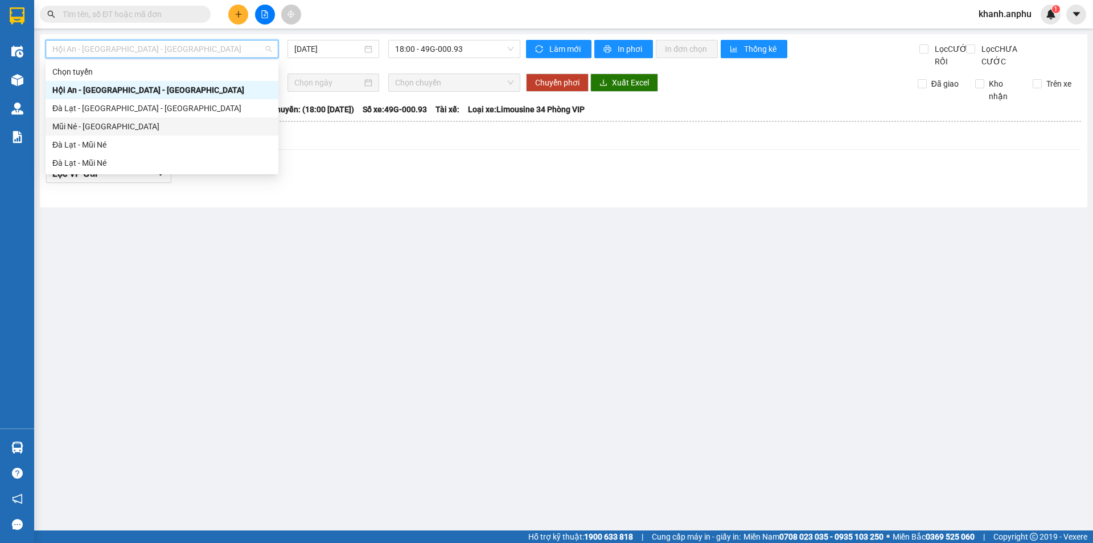
click at [85, 122] on div "Mũi Né - Đà Lạt" at bounding box center [161, 126] width 219 height 13
type input "12/10/2025"
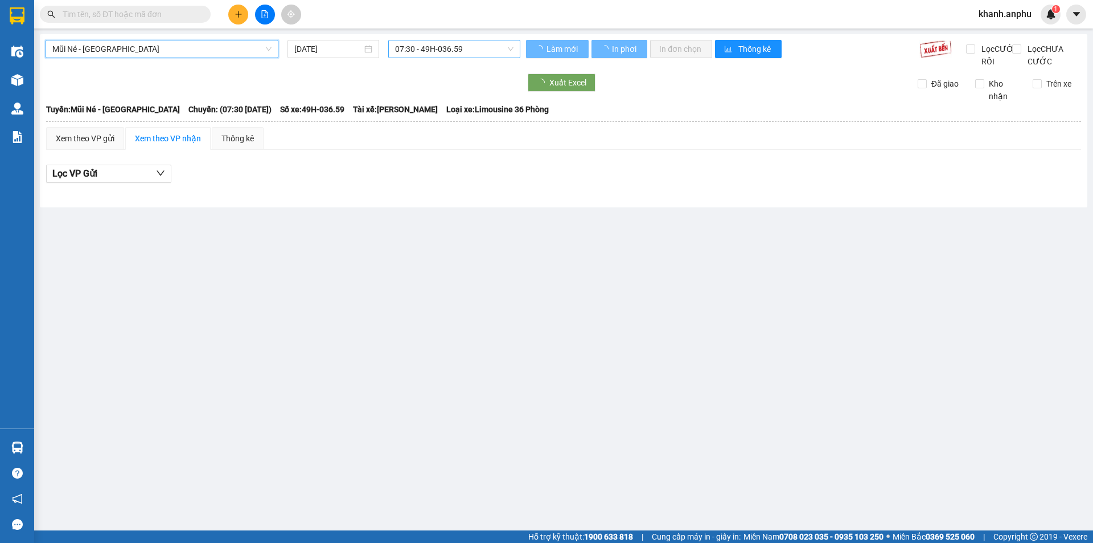
click at [441, 42] on span "07:30 - 49H-036.59" at bounding box center [454, 48] width 118 height 17
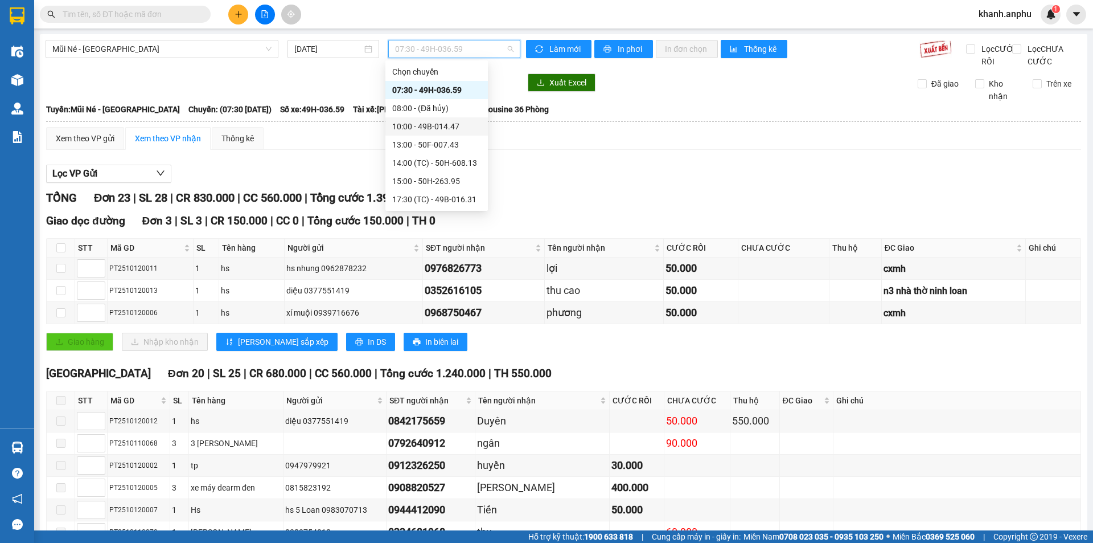
click at [436, 127] on div "10:00 - 49B-014.47" at bounding box center [436, 126] width 89 height 13
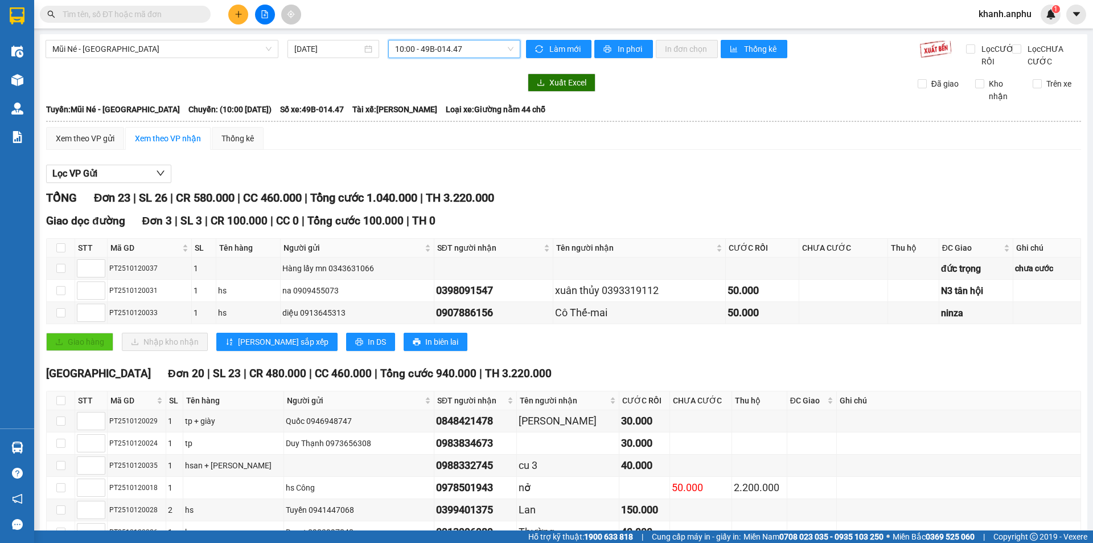
scroll to position [395, 0]
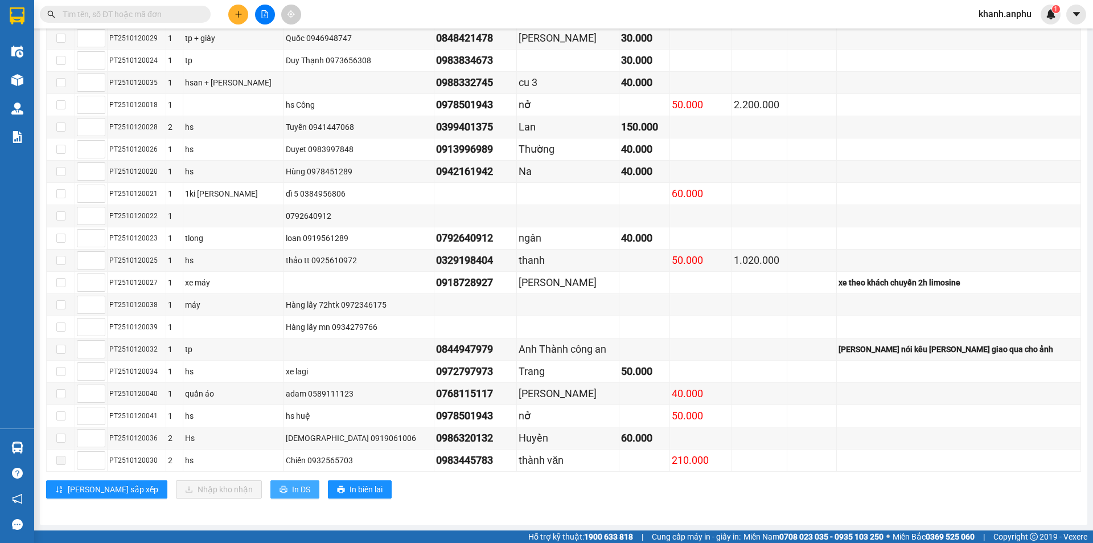
click at [292, 493] on span "In DS" at bounding box center [301, 489] width 18 height 13
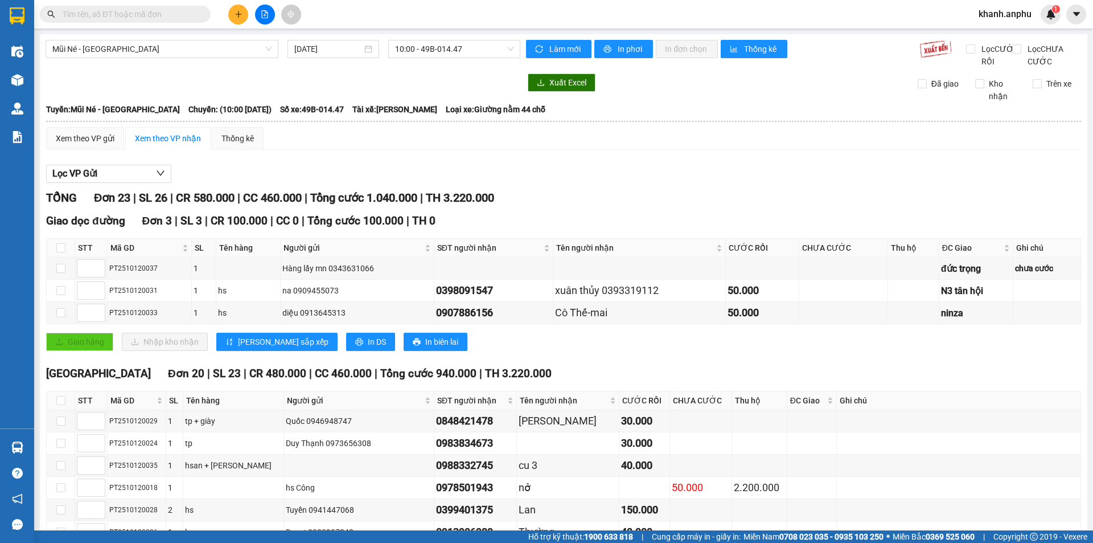
click at [237, 11] on icon "plus" at bounding box center [239, 14] width 8 height 8
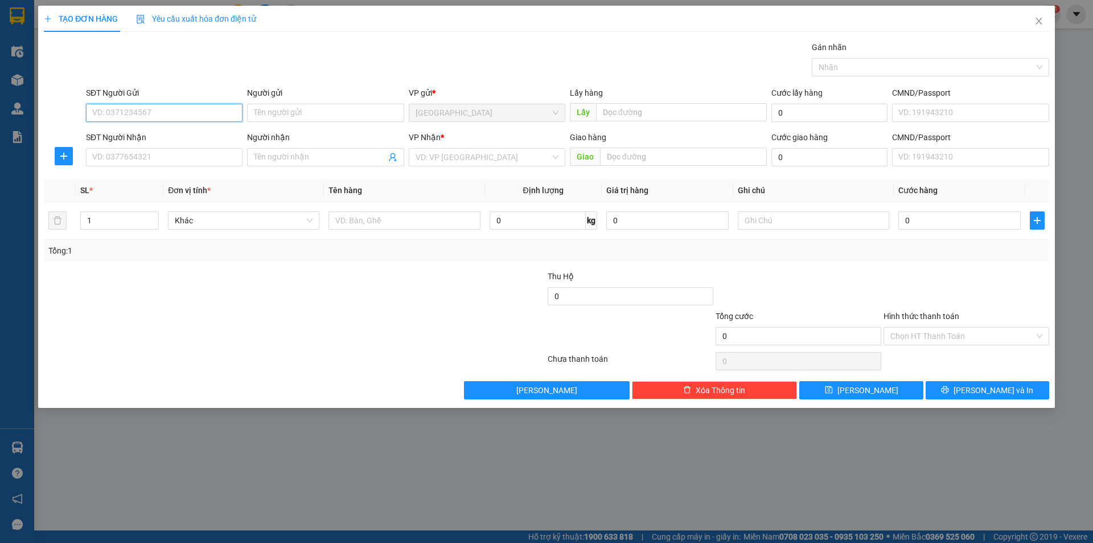
click at [190, 111] on input "SĐT Người Gửi" at bounding box center [164, 113] width 157 height 18
click at [190, 129] on div "0777892288 - quàn" at bounding box center [164, 135] width 143 height 13
type input "0777892288"
type input "quàn"
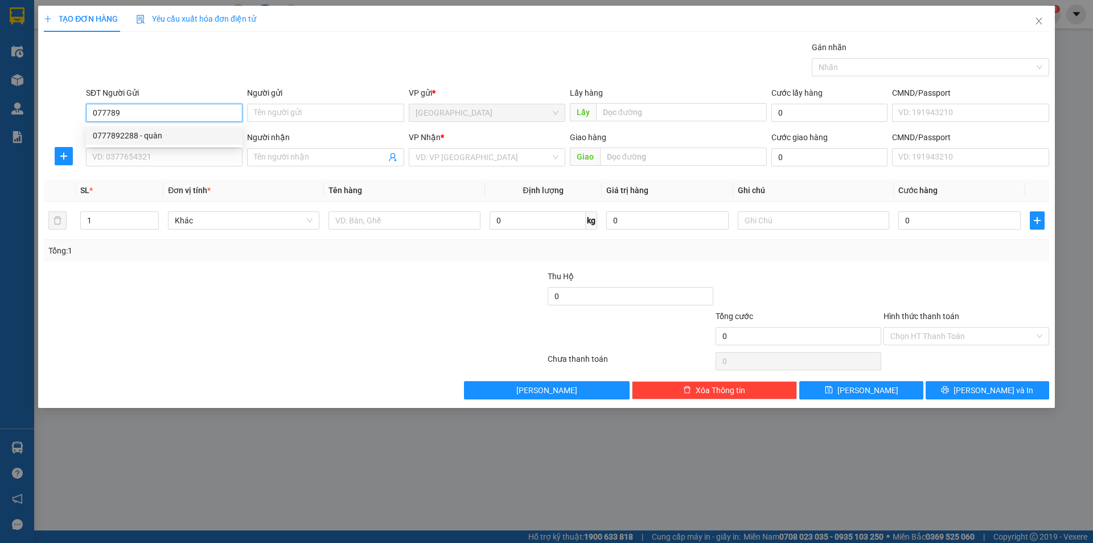
type input "0777892288"
type input "quàn"
type input "100.000"
type input "0777892288"
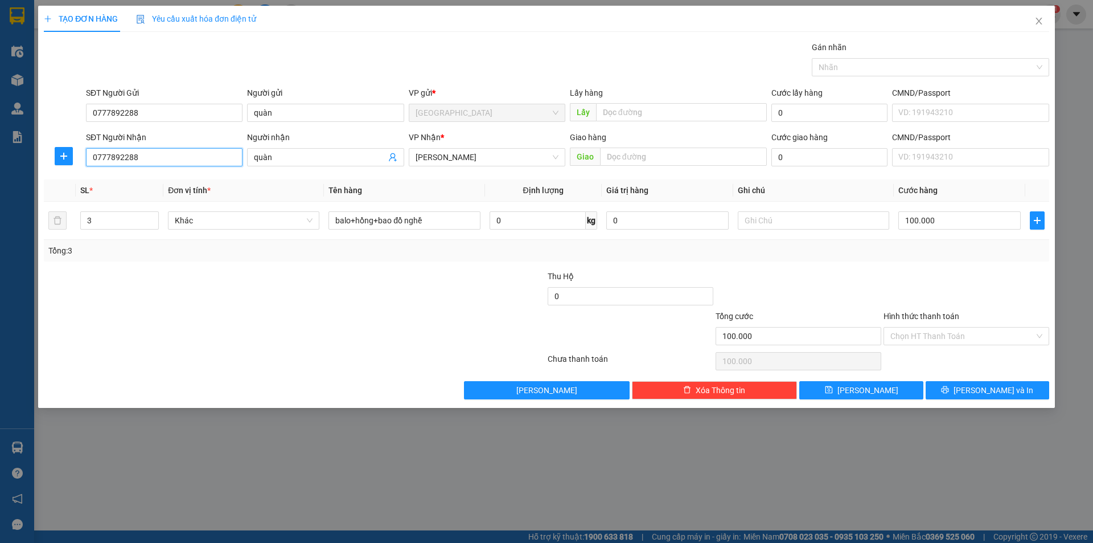
click at [159, 153] on input "0777892288" at bounding box center [164, 157] width 157 height 18
type input "0938314161"
click at [454, 220] on input "balo+hồng+bao đồ nghề" at bounding box center [404, 220] width 151 height 18
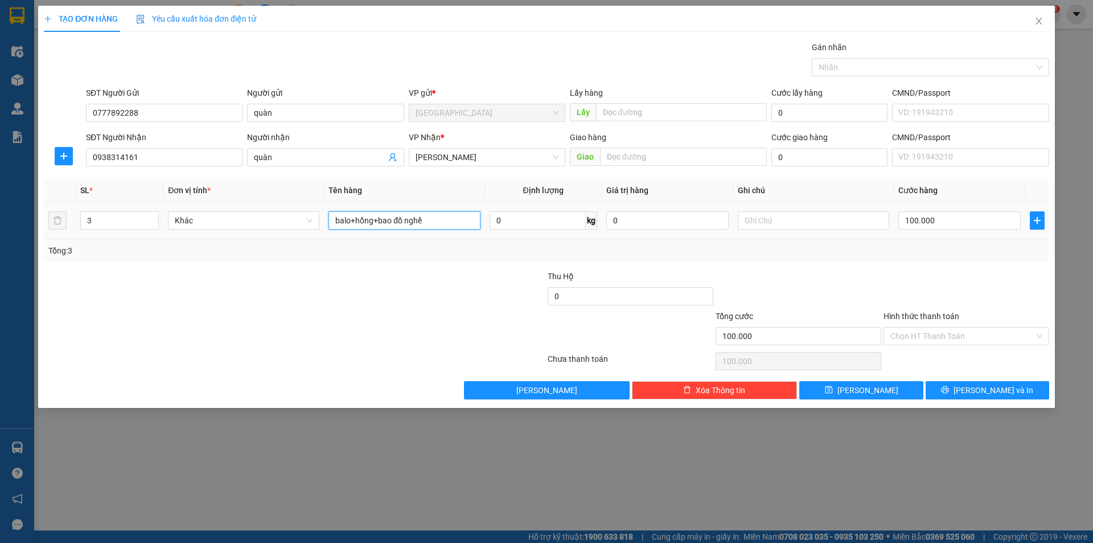
click at [454, 220] on input "balo+hồng+bao đồ nghề" at bounding box center [404, 220] width 151 height 18
type input "phụ tùng"
click at [539, 222] on input "100.000" at bounding box center [960, 220] width 122 height 18
type input "4"
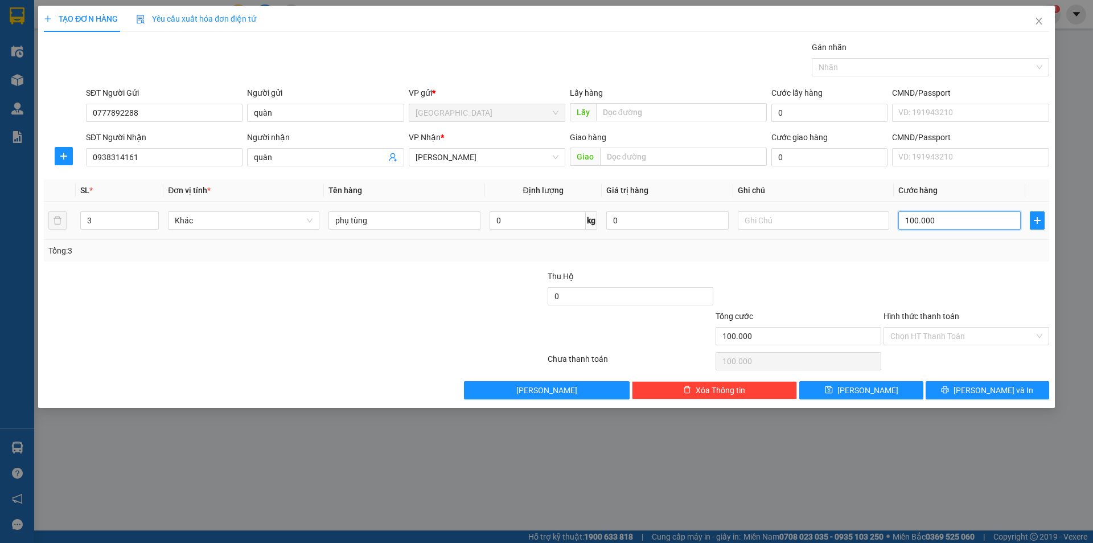
type input "4"
type input "40"
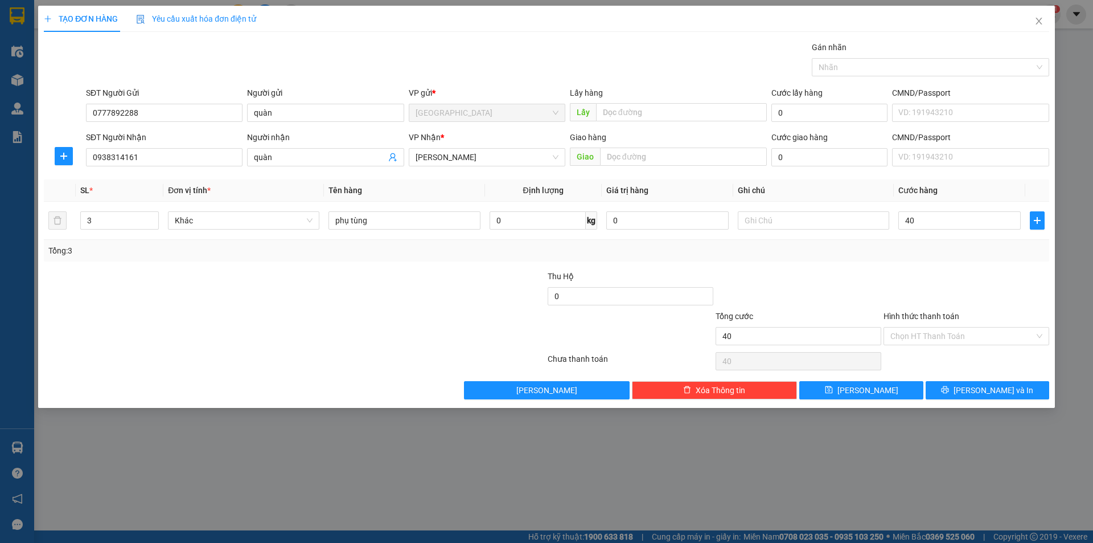
type input "40.000"
click at [539, 298] on div at bounding box center [967, 290] width 168 height 40
click at [539, 391] on span "Lưu và In" at bounding box center [994, 390] width 80 height 13
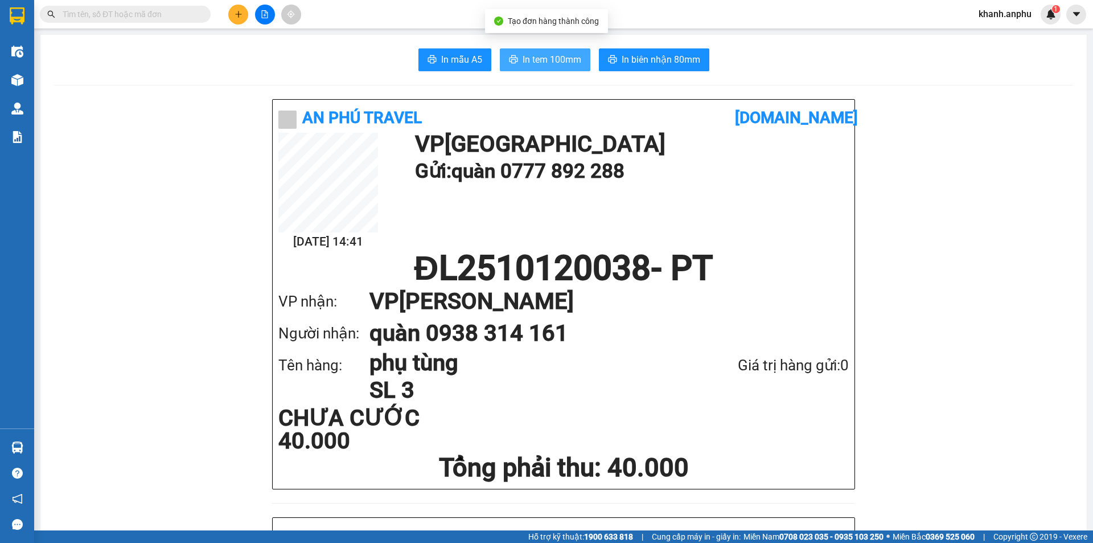
click at [539, 55] on span "In tem 100mm" at bounding box center [552, 59] width 59 height 14
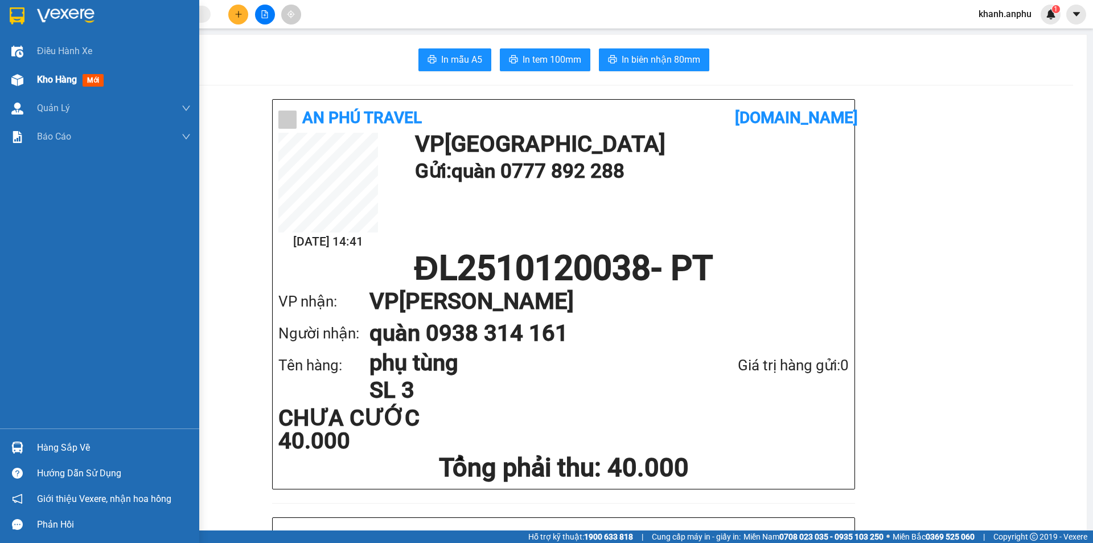
click at [19, 80] on img at bounding box center [17, 80] width 12 height 12
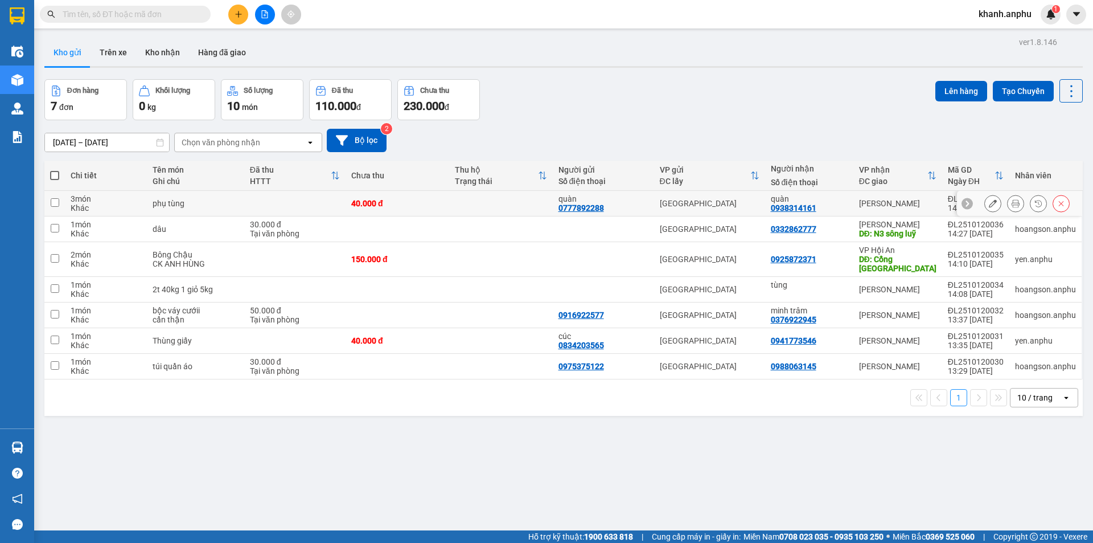
click at [539, 203] on button at bounding box center [993, 204] width 16 height 20
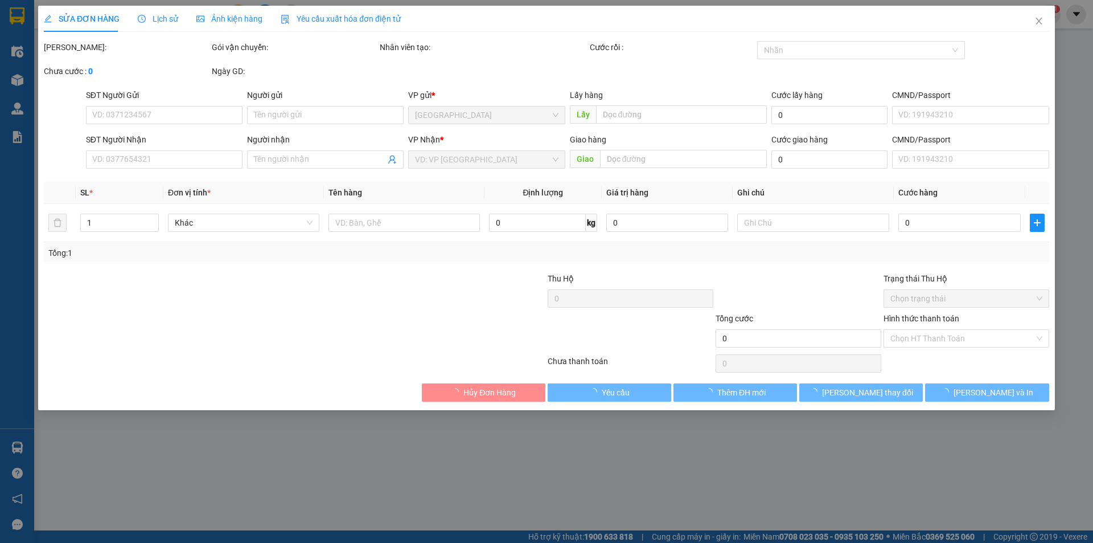
type input "0777892288"
type input "quàn"
type input "0938314161"
type input "quàn"
type input "40.000"
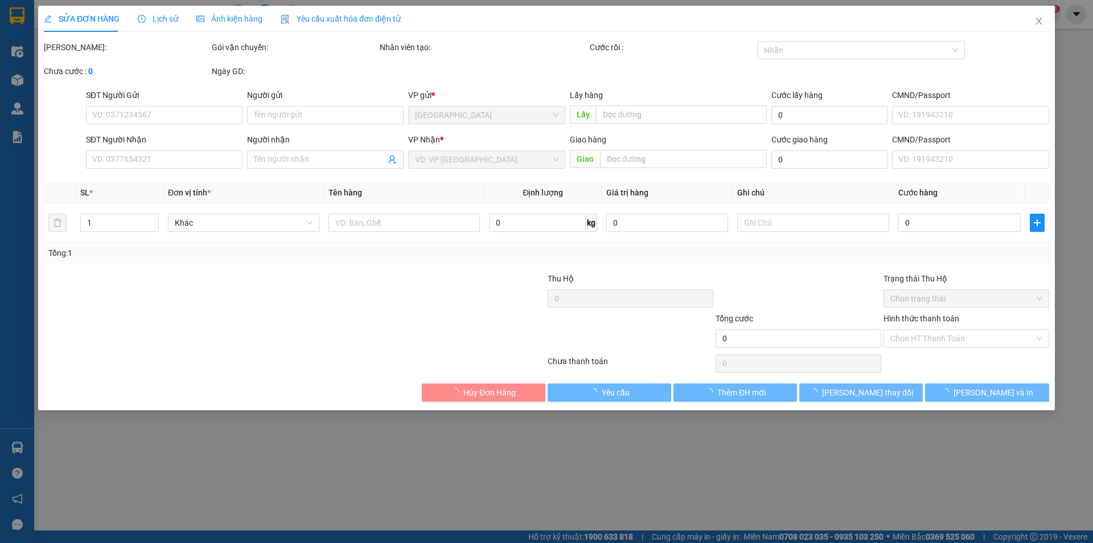
type input "40.000"
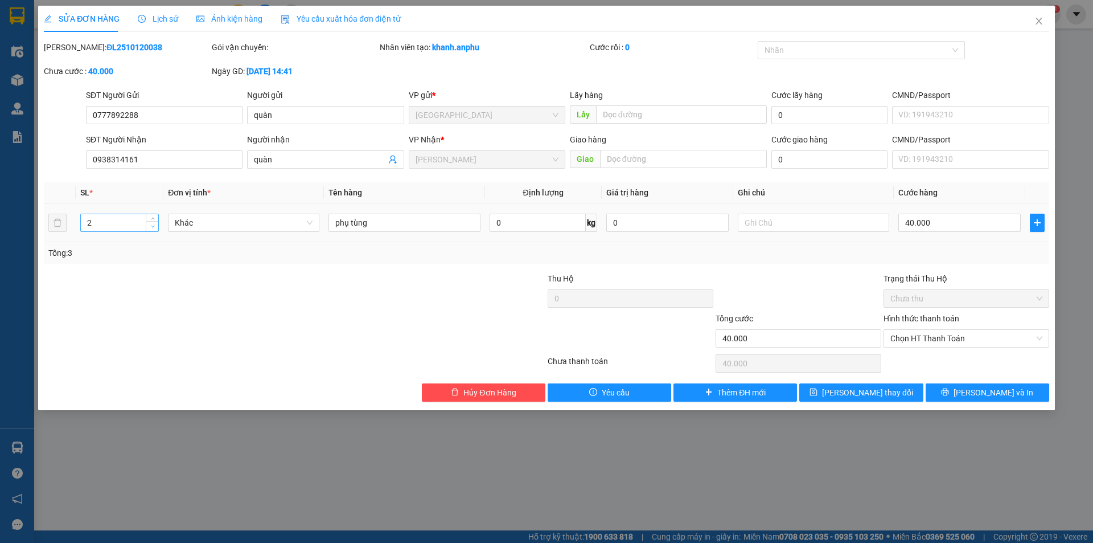
click at [153, 228] on span "down" at bounding box center [152, 226] width 7 height 7
type input "1"
click at [153, 228] on span "down" at bounding box center [152, 226] width 7 height 7
click at [539, 394] on span "Lưu thay đổi" at bounding box center [867, 392] width 91 height 13
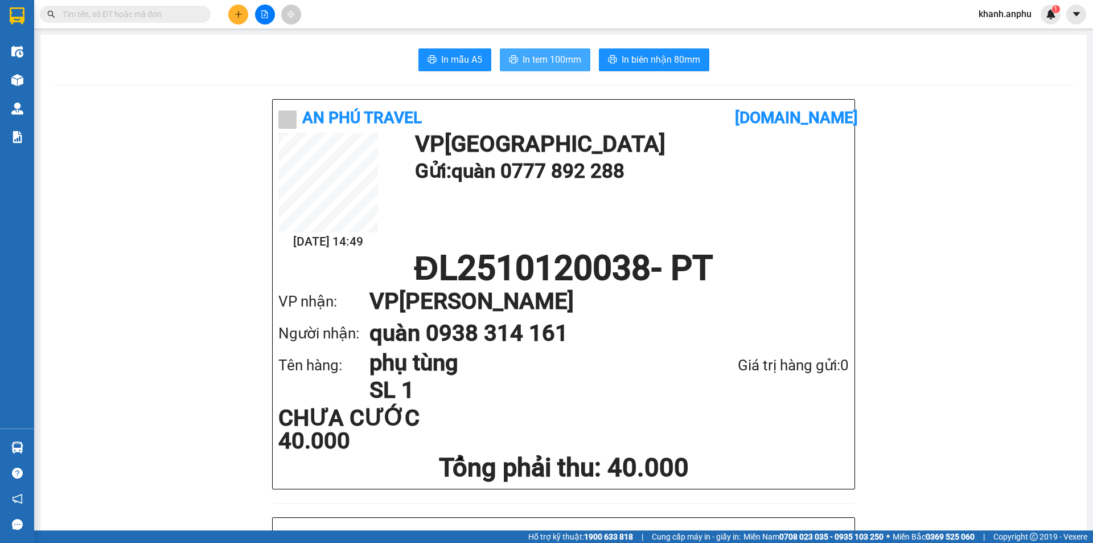
click at [540, 68] on button "In tem 100mm" at bounding box center [545, 59] width 91 height 23
click at [541, 64] on span "In tem 100mm" at bounding box center [552, 59] width 59 height 14
click at [807, 395] on div "Tên hàng: phụ tùng SL 1 Giá trị hàng gửi: 0" at bounding box center [563, 376] width 571 height 55
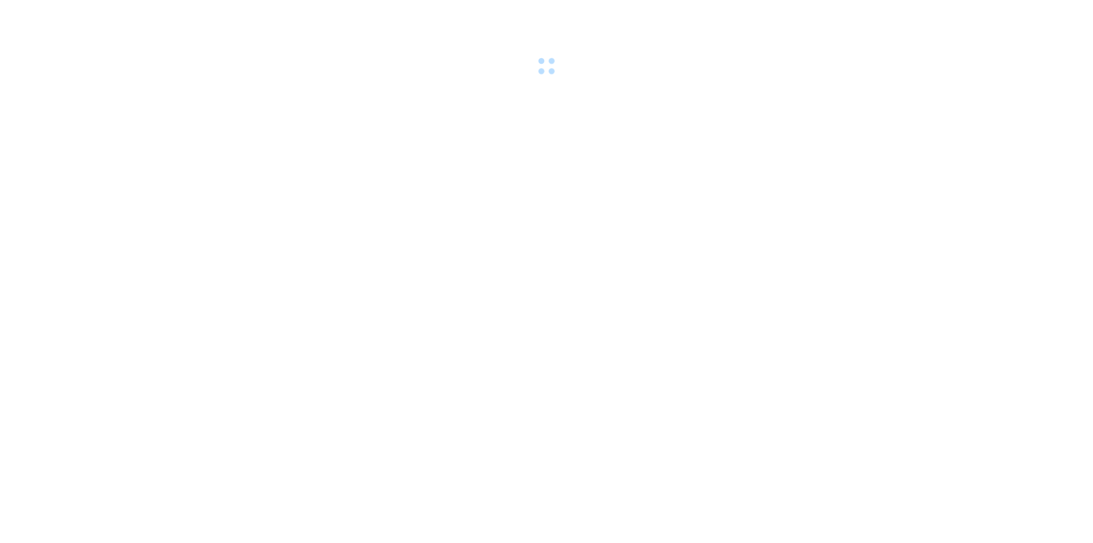
click at [507, 140] on body at bounding box center [546, 271] width 1093 height 543
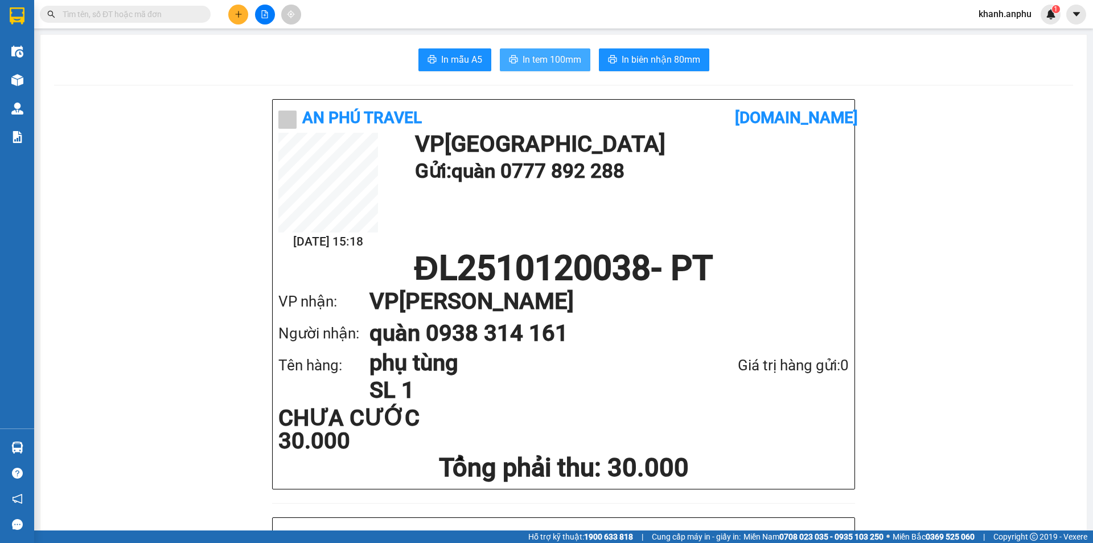
click at [552, 67] on span "In tem 100mm" at bounding box center [552, 59] width 59 height 14
drag, startPoint x: 113, startPoint y: 259, endPoint x: 212, endPoint y: 100, distance: 187.2
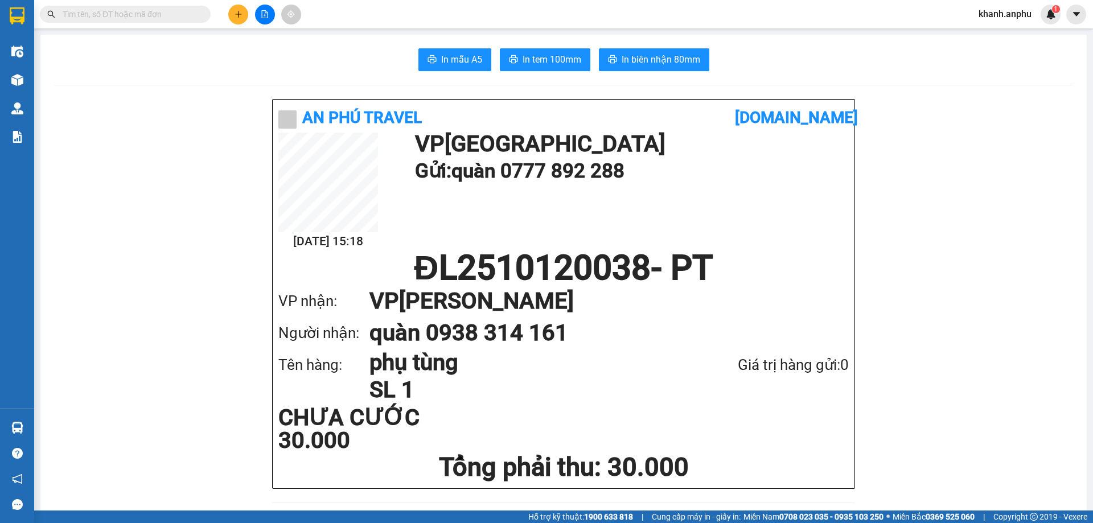
click at [232, 7] on button at bounding box center [238, 15] width 20 height 20
click at [237, 14] on icon "plus" at bounding box center [238, 14] width 6 height 1
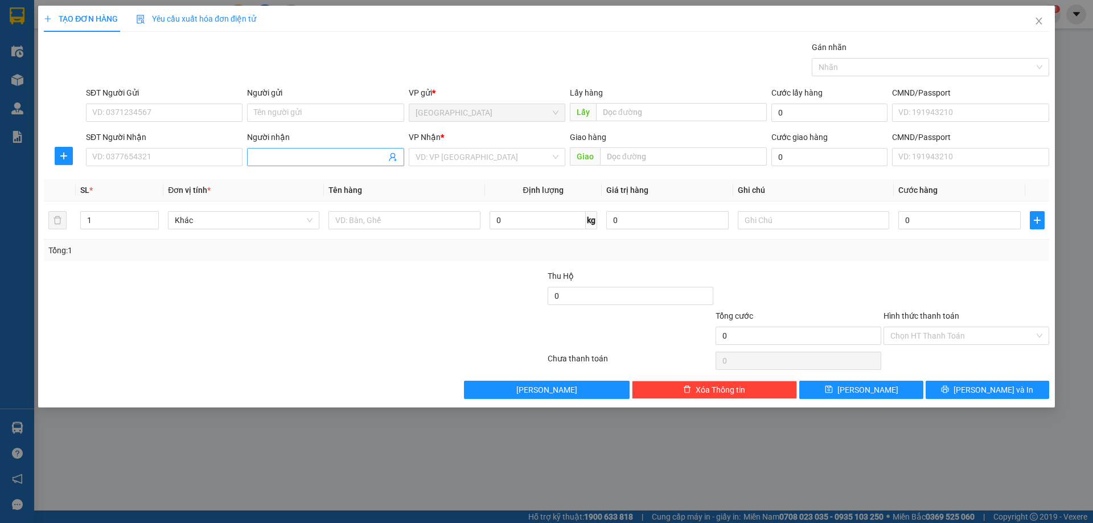
click at [298, 154] on input "Người nhận" at bounding box center [320, 157] width 132 height 13
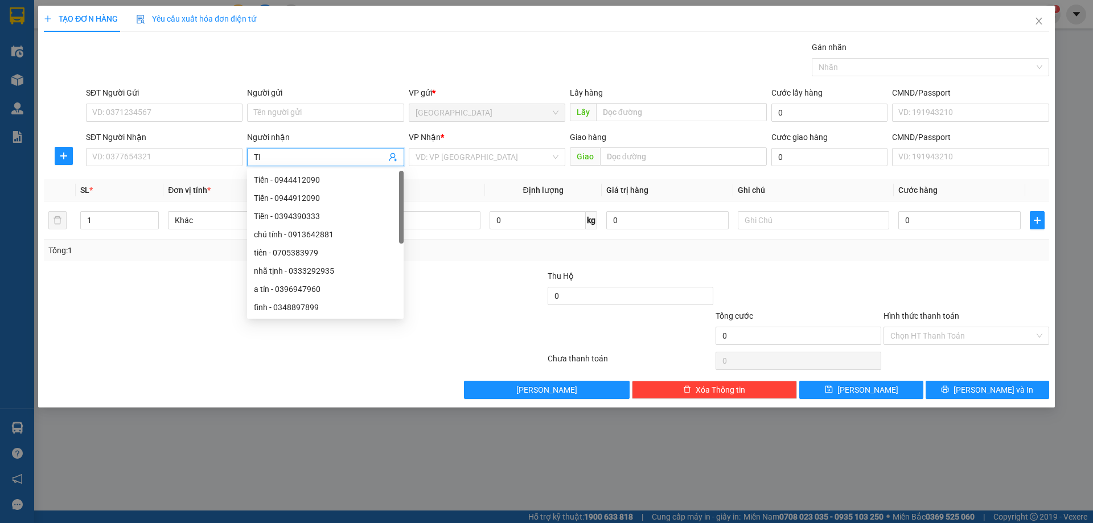
type input "T"
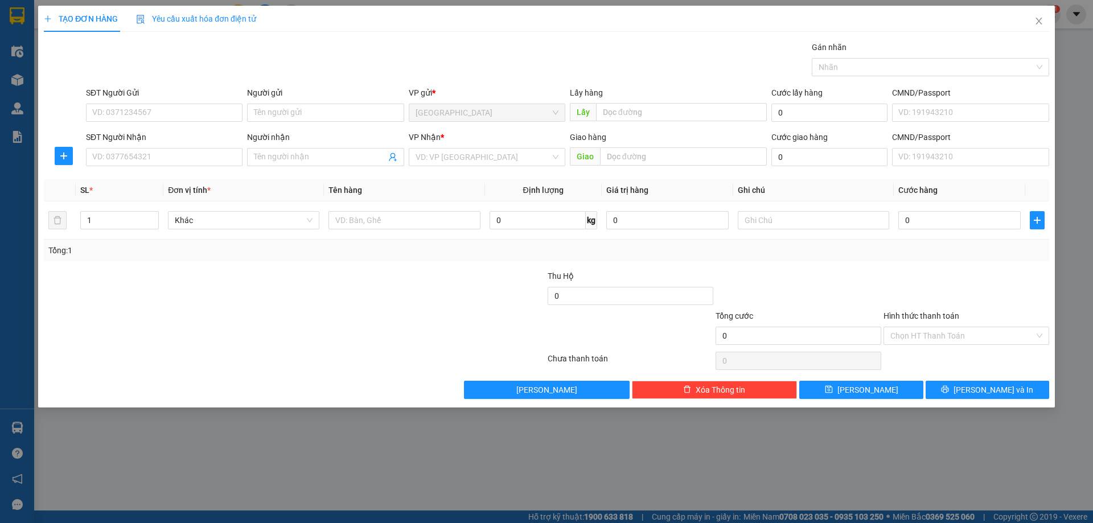
click at [1026, 500] on div "TẠO ĐƠN HÀNG Yêu cầu xuất hóa đơn điện tử Transit Pickup Surcharge Ids Transit …" at bounding box center [546, 261] width 1093 height 523
click at [281, 158] on input "Người nhận" at bounding box center [320, 157] width 132 height 13
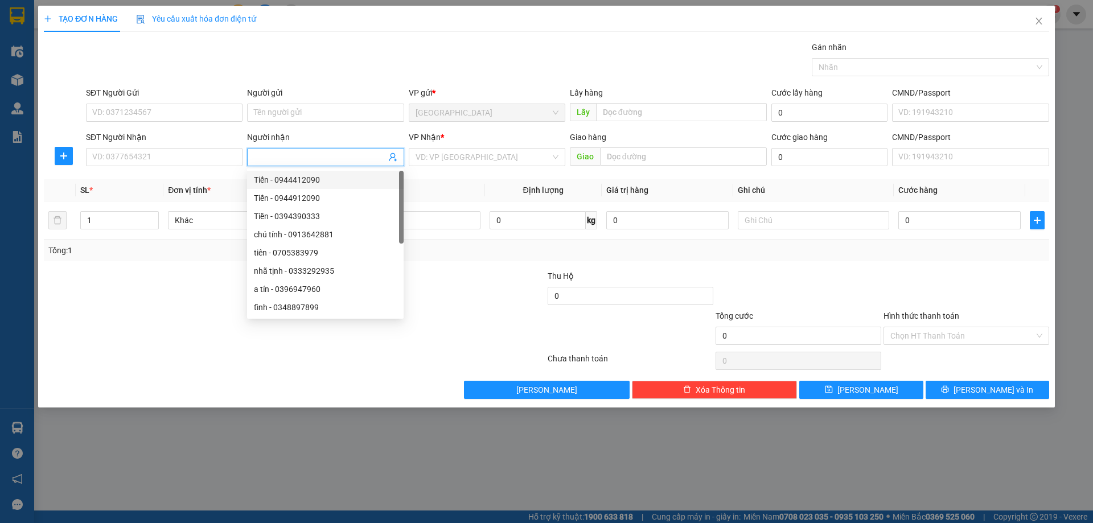
click at [288, 154] on input "Người nhận" at bounding box center [320, 157] width 132 height 13
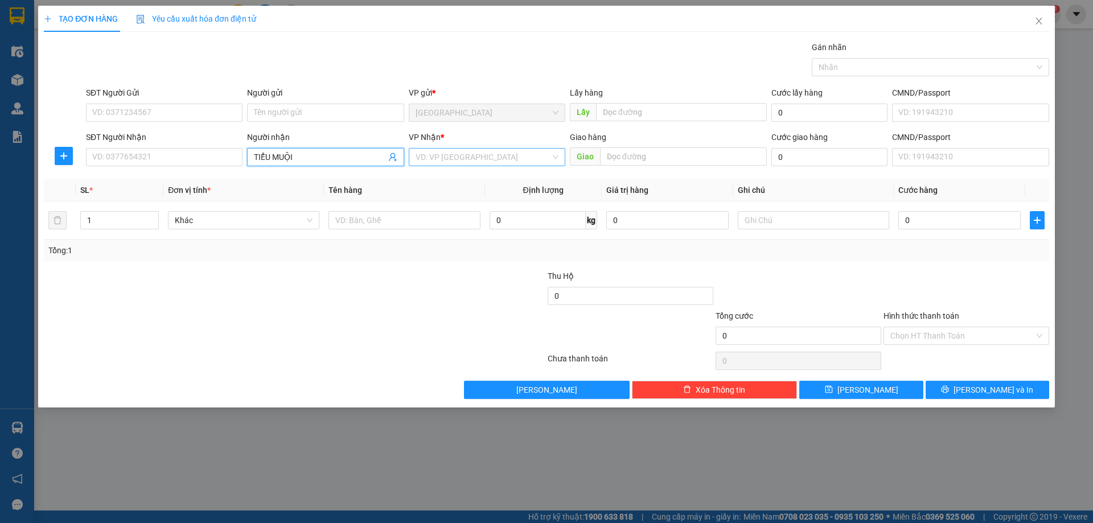
type input "TIỂU MUỘI"
click at [431, 163] on input "search" at bounding box center [483, 157] width 135 height 17
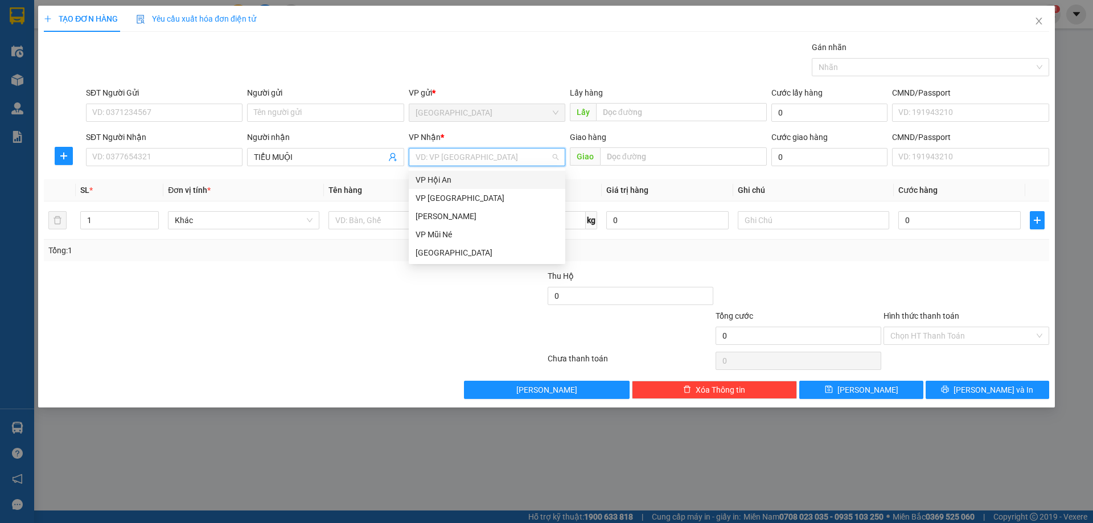
click at [433, 178] on div "VP Hội An" at bounding box center [487, 180] width 143 height 13
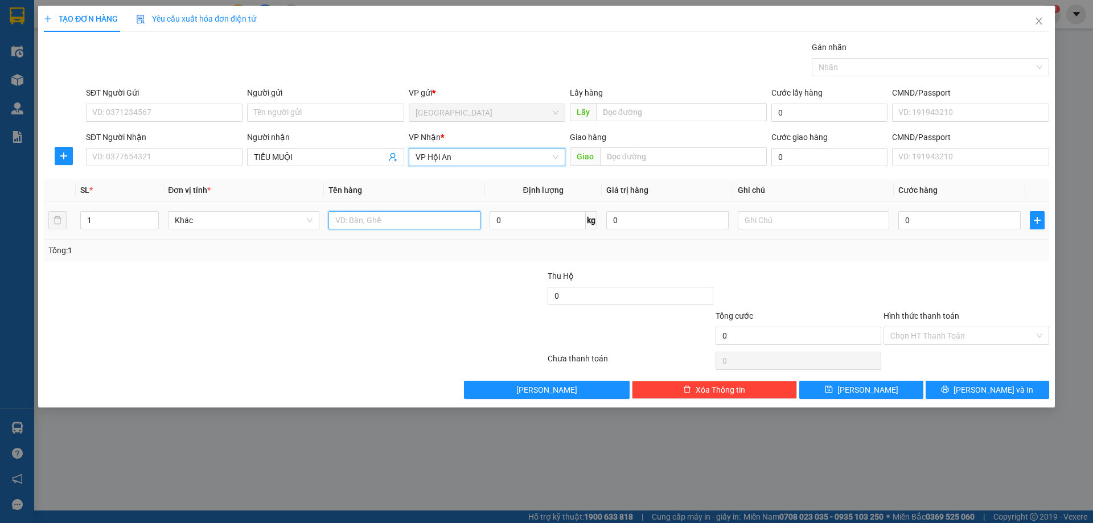
click at [338, 221] on input "text" at bounding box center [404, 220] width 151 height 18
type input "BÔNG"
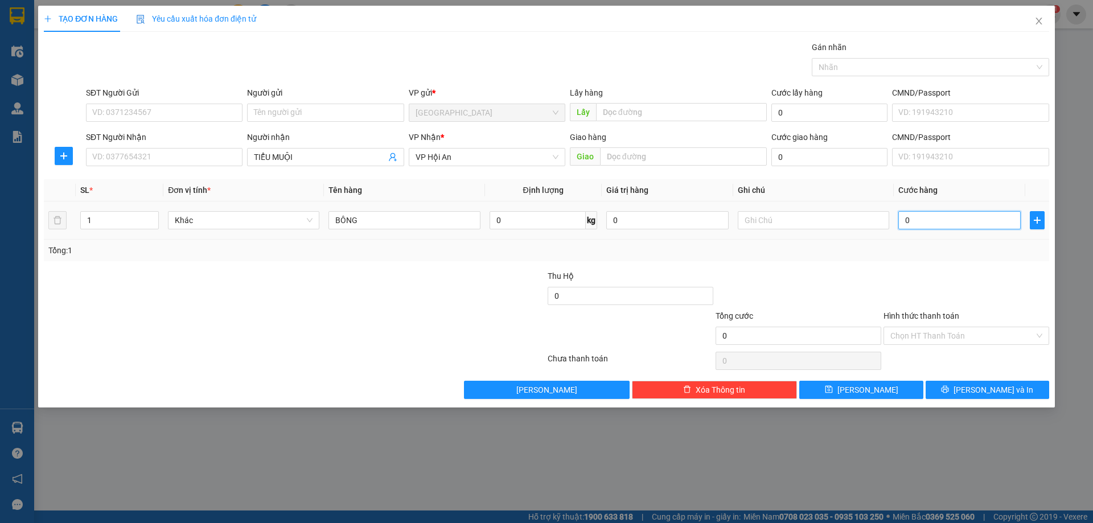
click at [938, 212] on input "0" at bounding box center [960, 220] width 122 height 18
type input "1"
type input "15"
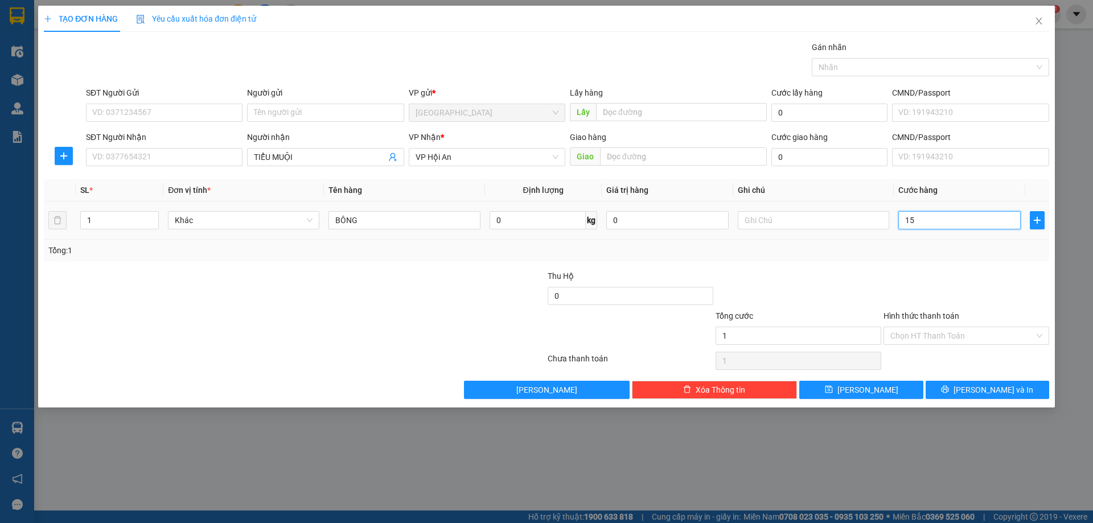
type input "15"
type input "1.510"
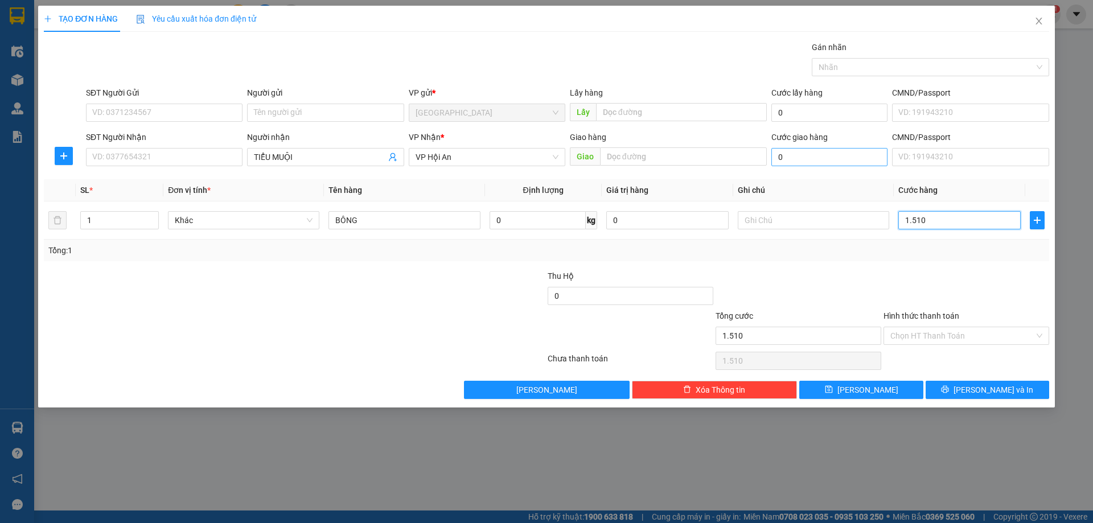
type input "151"
type input "15"
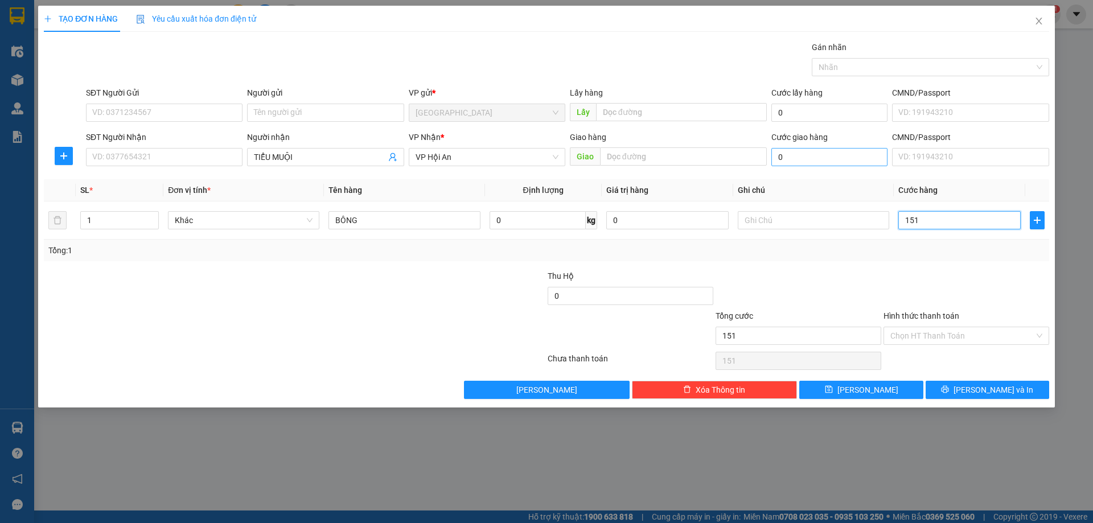
type input "15"
type input "150"
type input "150.000"
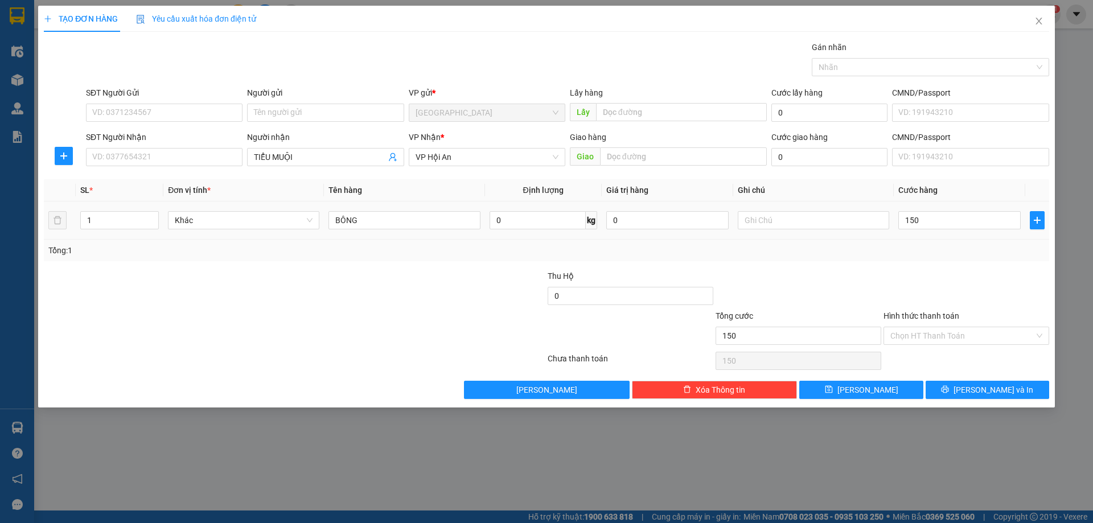
type input "150.000"
click at [909, 257] on div "Tổng: 1" at bounding box center [547, 251] width 1006 height 22
click at [952, 328] on input "Hình thức thanh toán" at bounding box center [963, 335] width 144 height 17
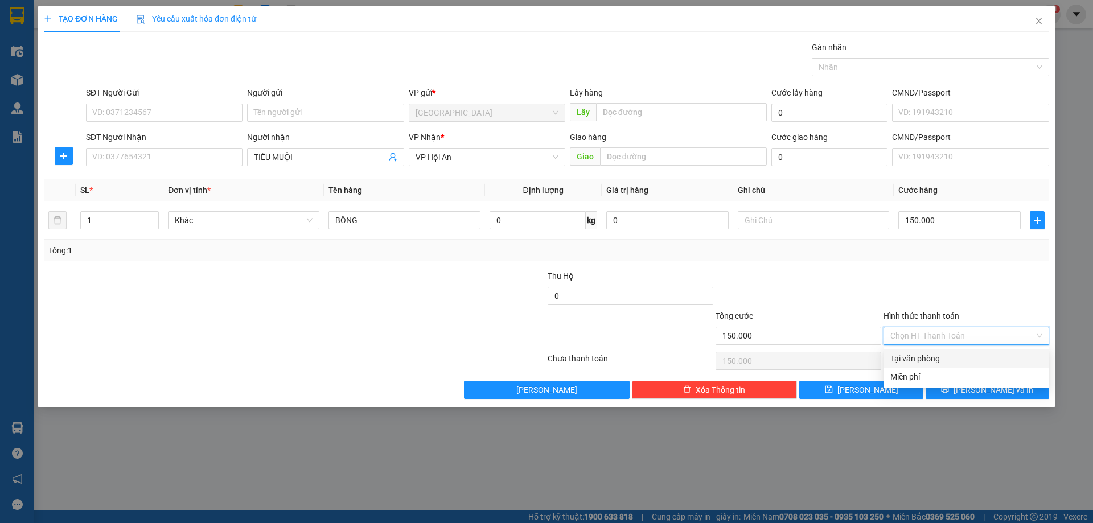
click at [944, 354] on div "Tại văn phòng" at bounding box center [967, 358] width 152 height 13
type input "0"
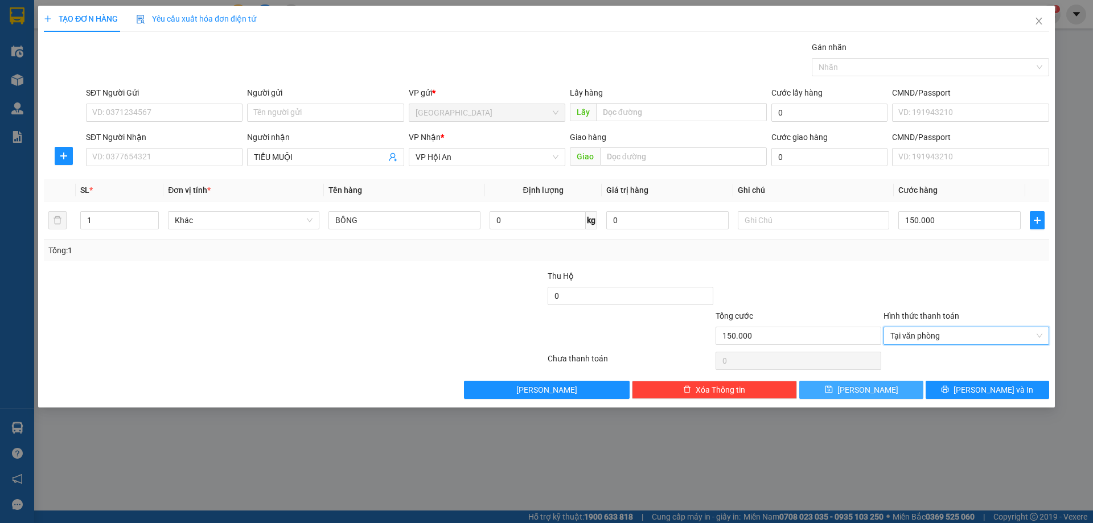
click at [903, 391] on button "[PERSON_NAME]" at bounding box center [861, 390] width 124 height 18
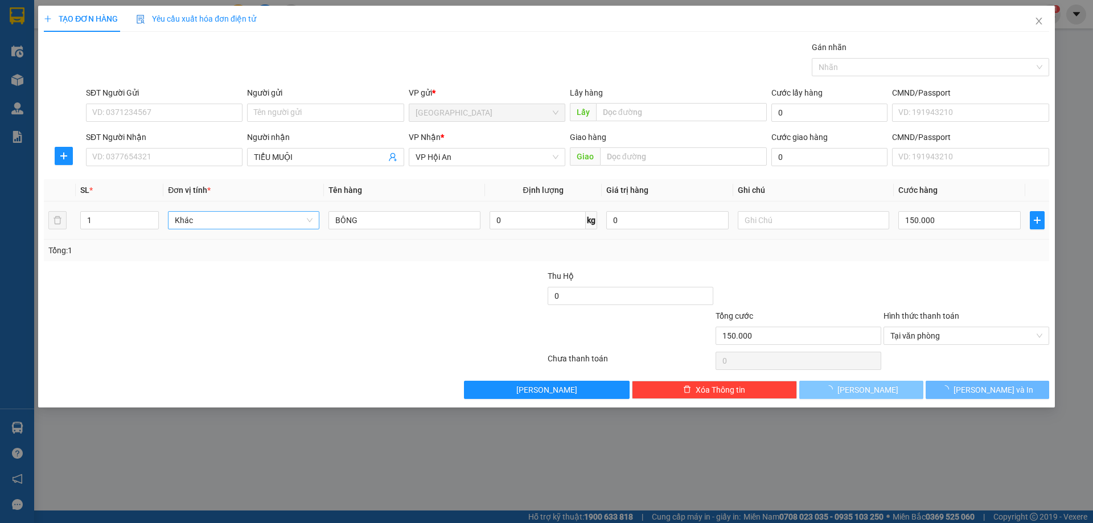
type input "0"
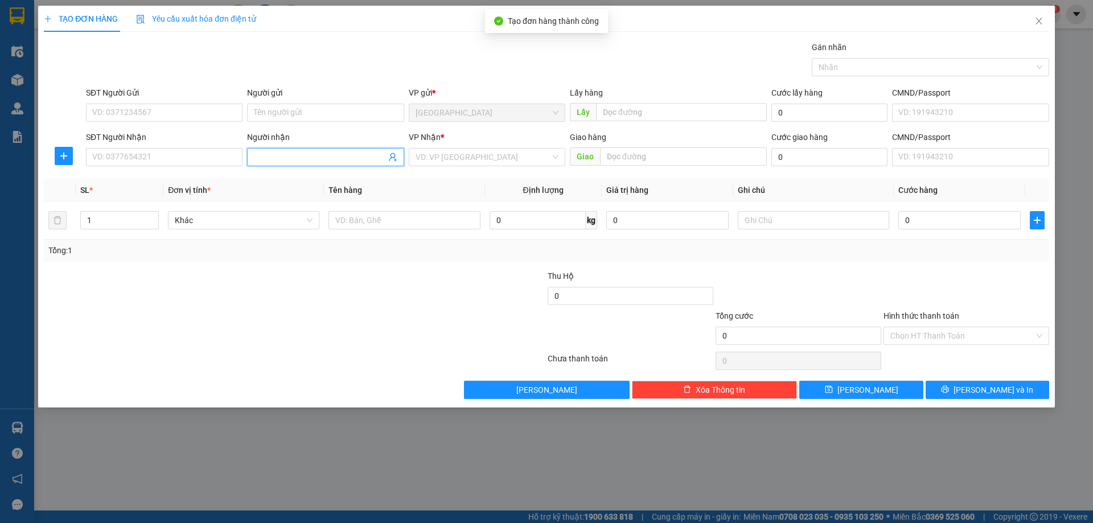
click at [309, 164] on span at bounding box center [325, 157] width 157 height 18
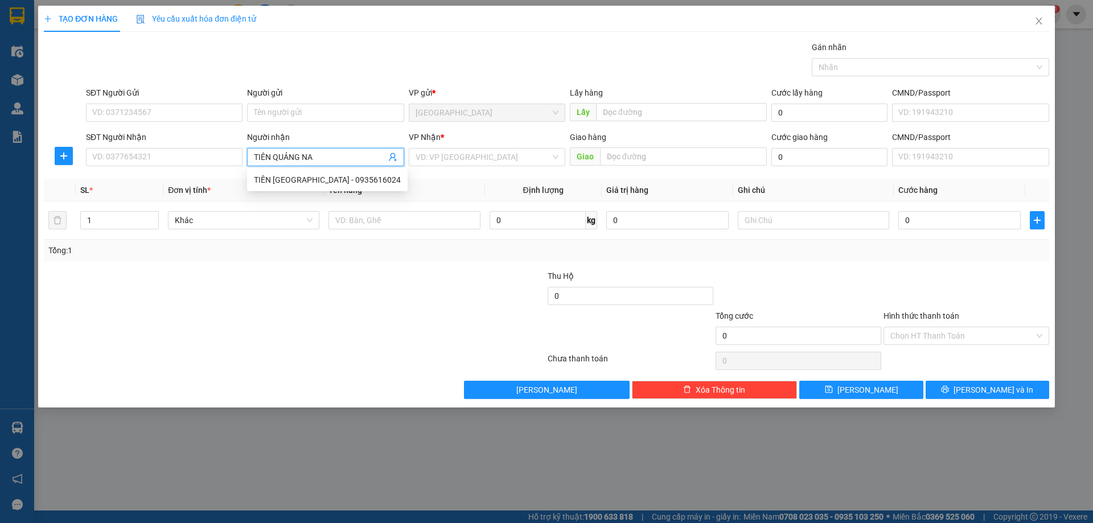
type input "TIÊN QUẢNG NAM"
click at [362, 184] on div "TIÊN QUẢNG NAM - 0935616024" at bounding box center [327, 180] width 147 height 13
type input "0935616024"
type input "TIÊN QUẢNG NAM"
click at [451, 157] on input "search" at bounding box center [483, 157] width 135 height 17
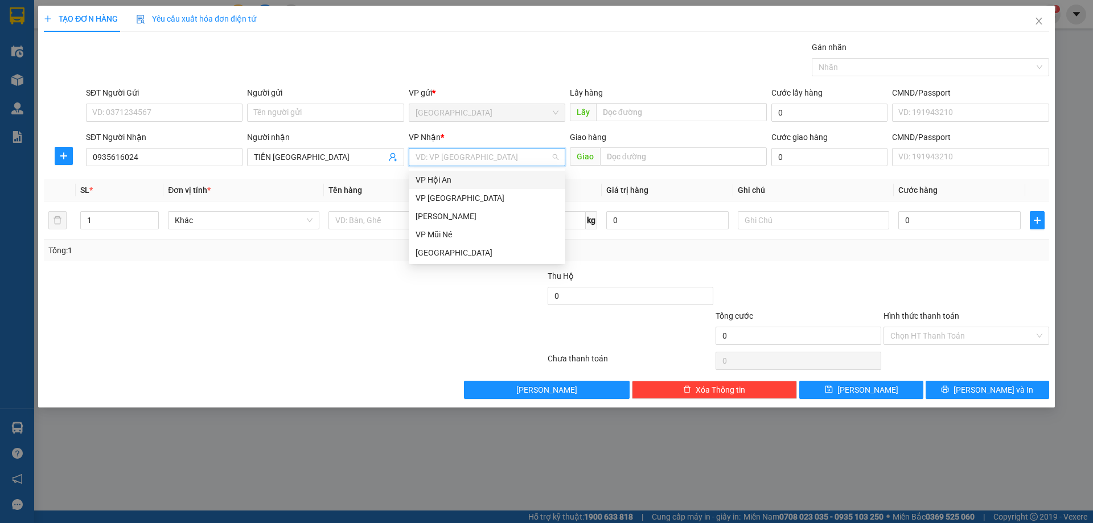
click at [438, 184] on div "VP Hội An" at bounding box center [487, 180] width 143 height 13
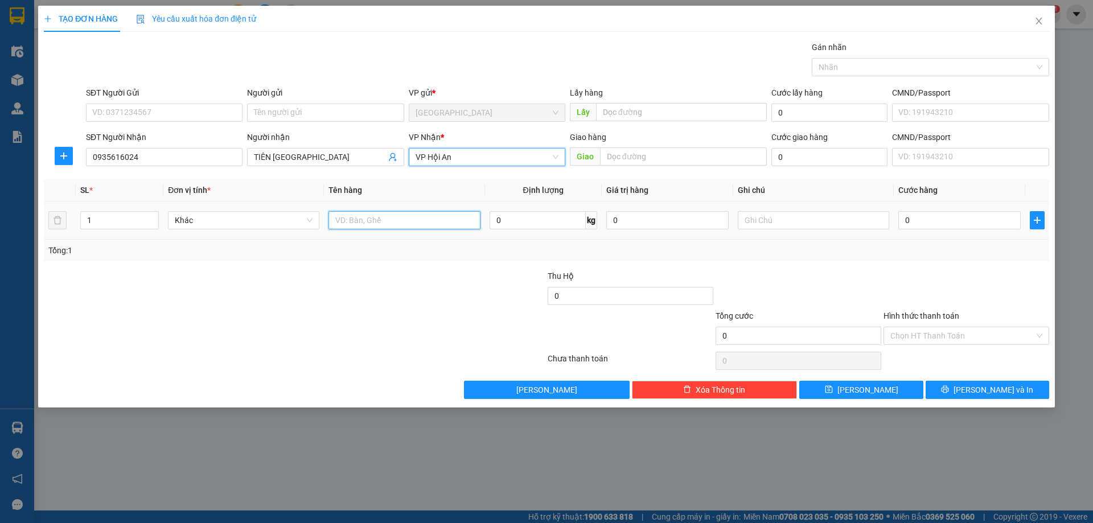
click at [372, 212] on input "text" at bounding box center [404, 220] width 151 height 18
type input "BÔNG"
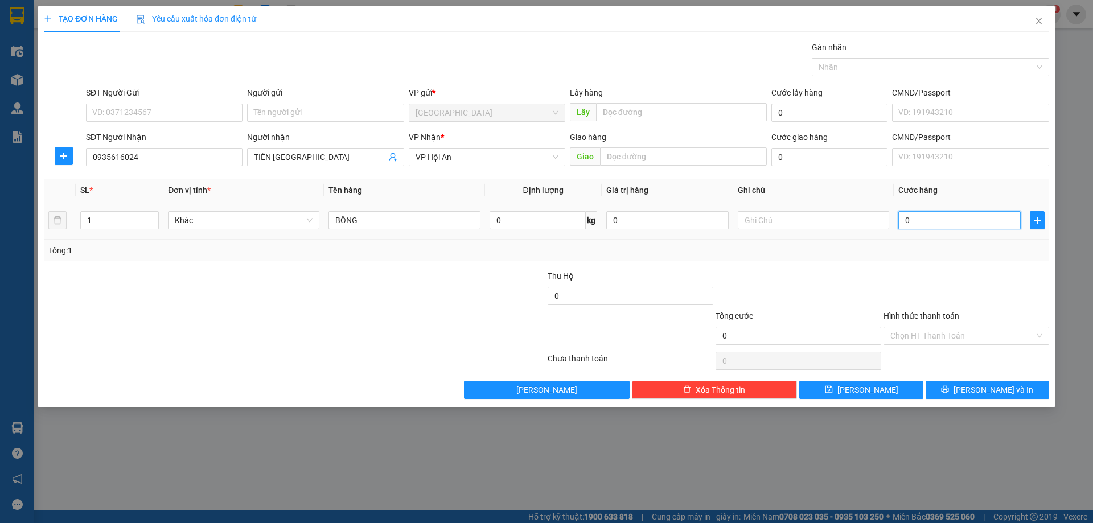
click at [955, 223] on input "0" at bounding box center [960, 220] width 122 height 18
type input "1"
type input "10"
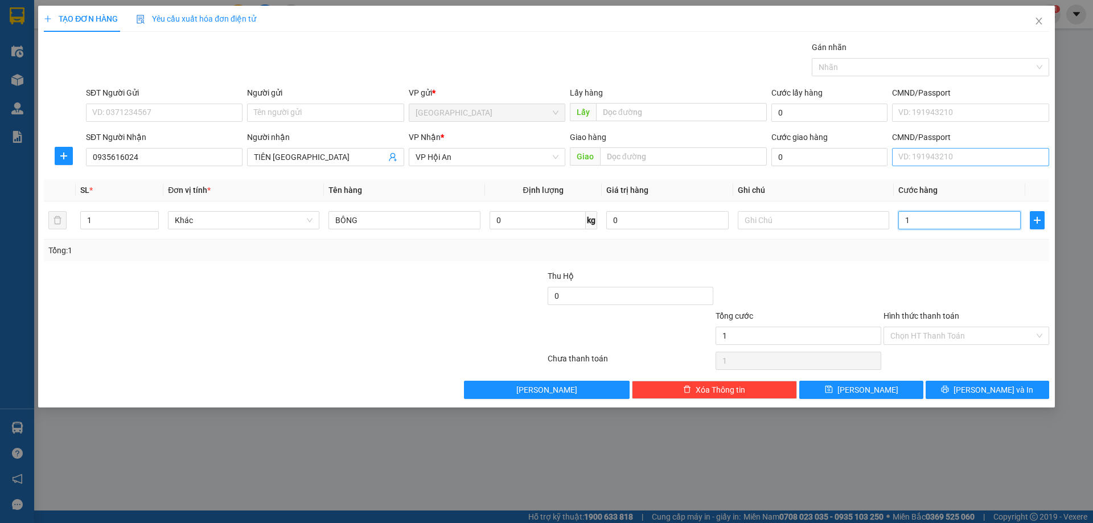
type input "10"
type input "100"
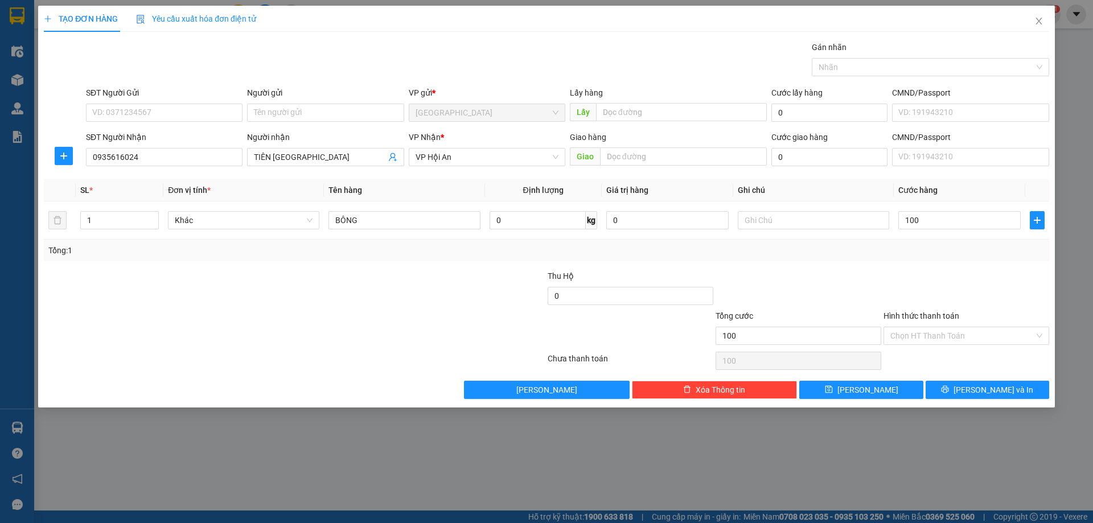
type input "100.000"
click at [961, 270] on div at bounding box center [967, 290] width 168 height 40
click at [924, 334] on input "Hình thức thanh toán" at bounding box center [963, 335] width 144 height 17
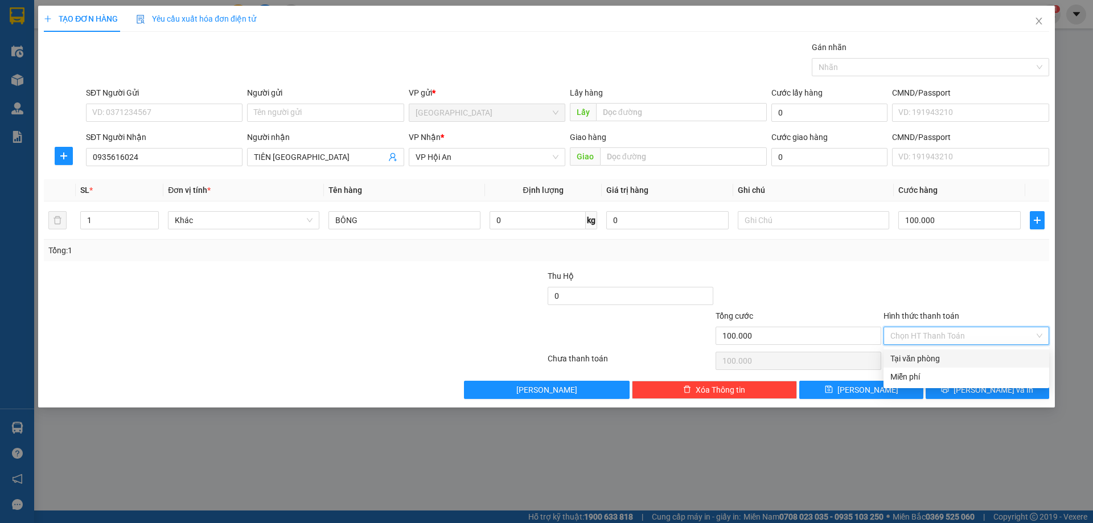
click at [924, 350] on div "Tại văn phòng" at bounding box center [967, 359] width 166 height 18
type input "0"
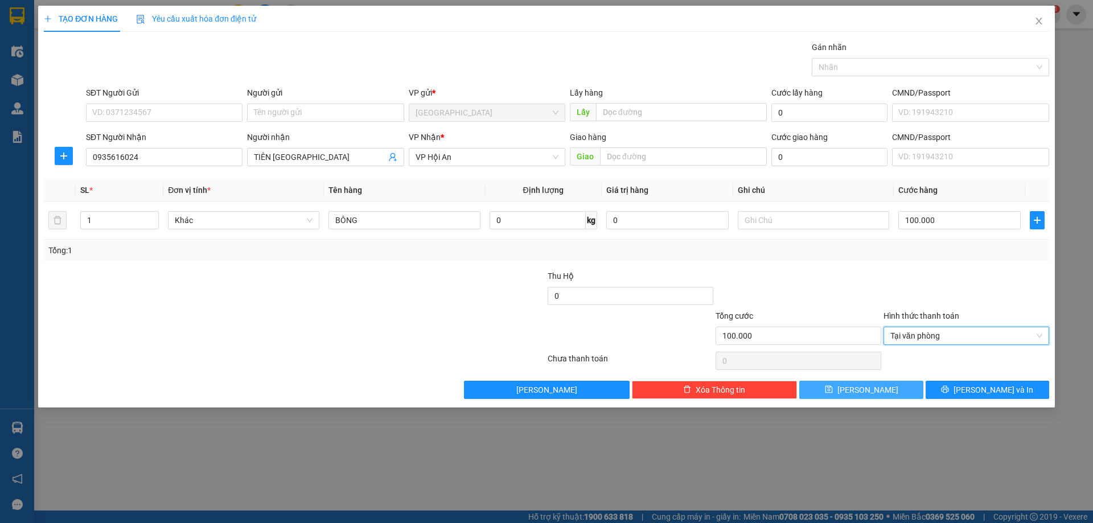
click at [902, 389] on button "[PERSON_NAME]" at bounding box center [861, 390] width 124 height 18
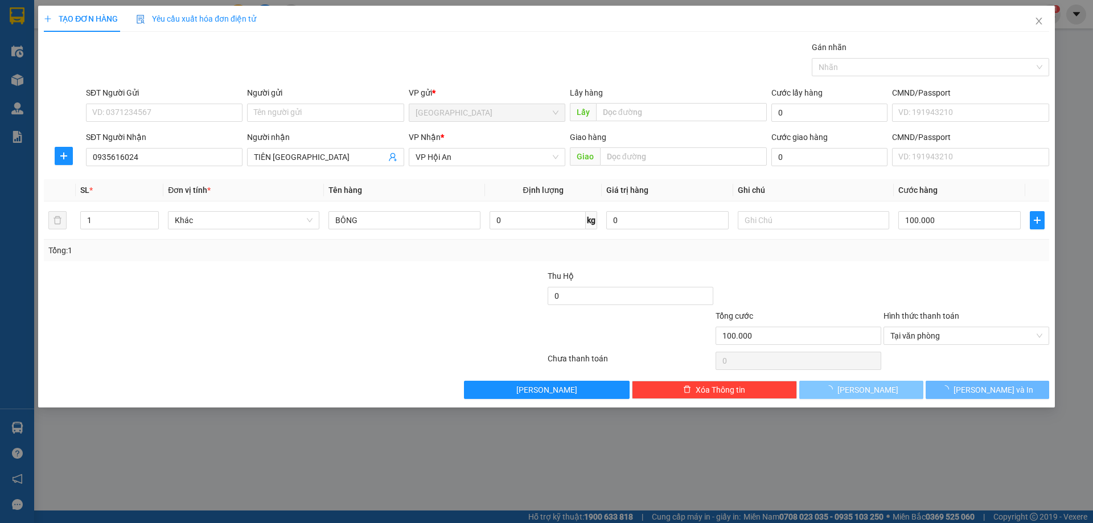
type input "0"
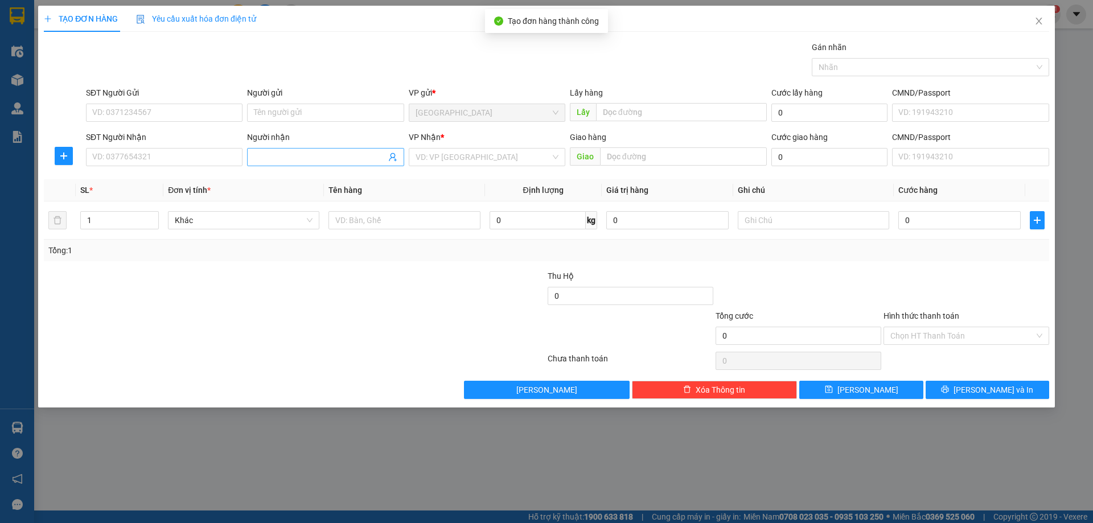
click at [300, 155] on input "Người nhận" at bounding box center [320, 157] width 132 height 13
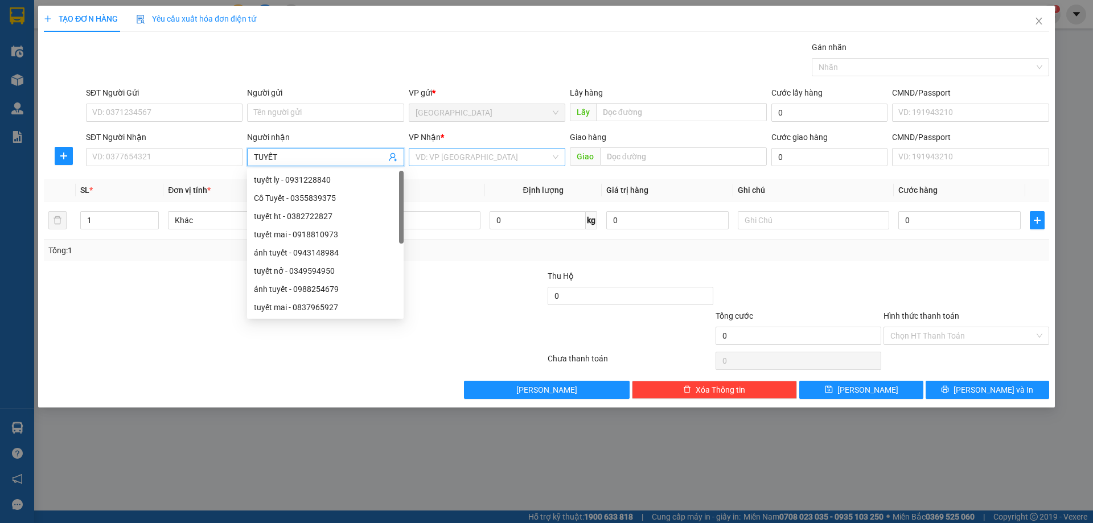
type input "TUYẾT"
click at [462, 151] on input "search" at bounding box center [483, 157] width 135 height 17
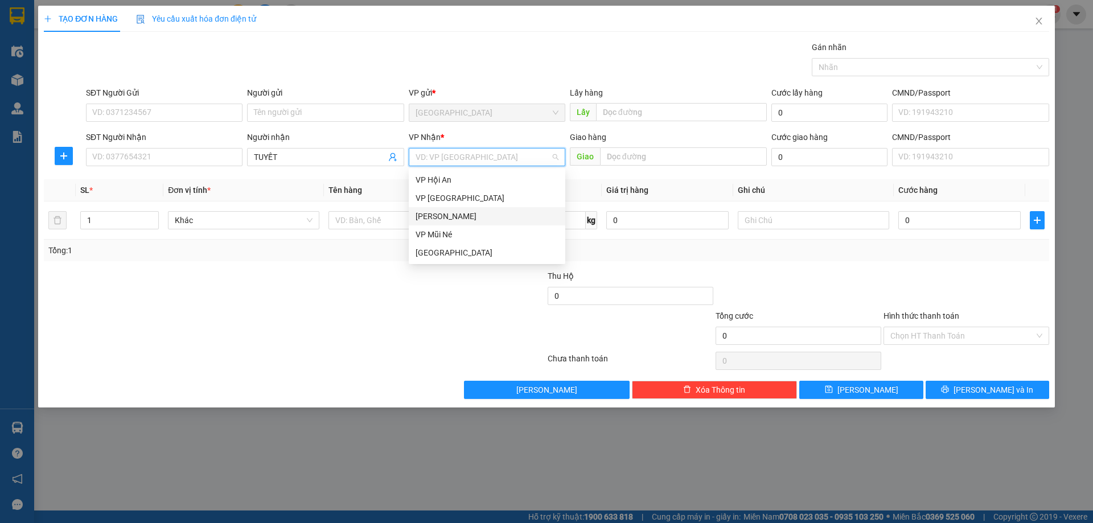
click at [458, 219] on div "[PERSON_NAME]" at bounding box center [487, 216] width 143 height 13
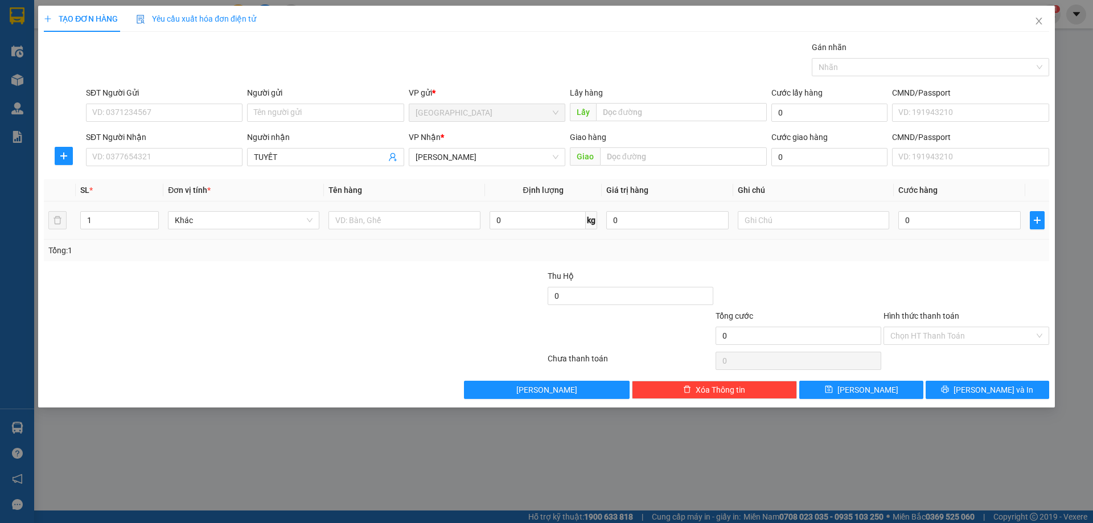
click at [392, 210] on div at bounding box center [404, 220] width 151 height 23
click at [387, 218] on input "text" at bounding box center [404, 220] width 151 height 18
type input "RAU"
click at [925, 227] on input "0" at bounding box center [960, 220] width 122 height 18
type input "5"
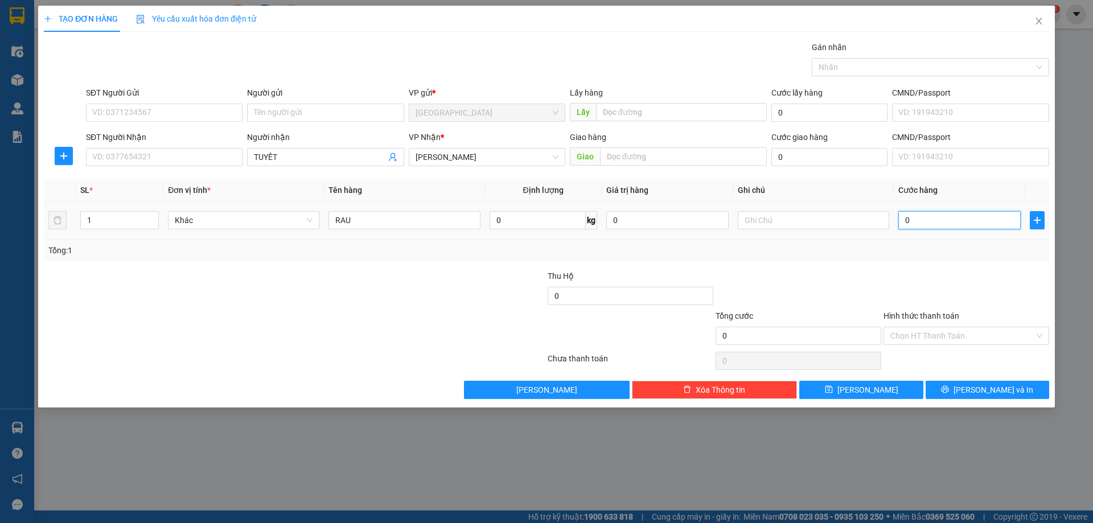
type input "5"
type input "50"
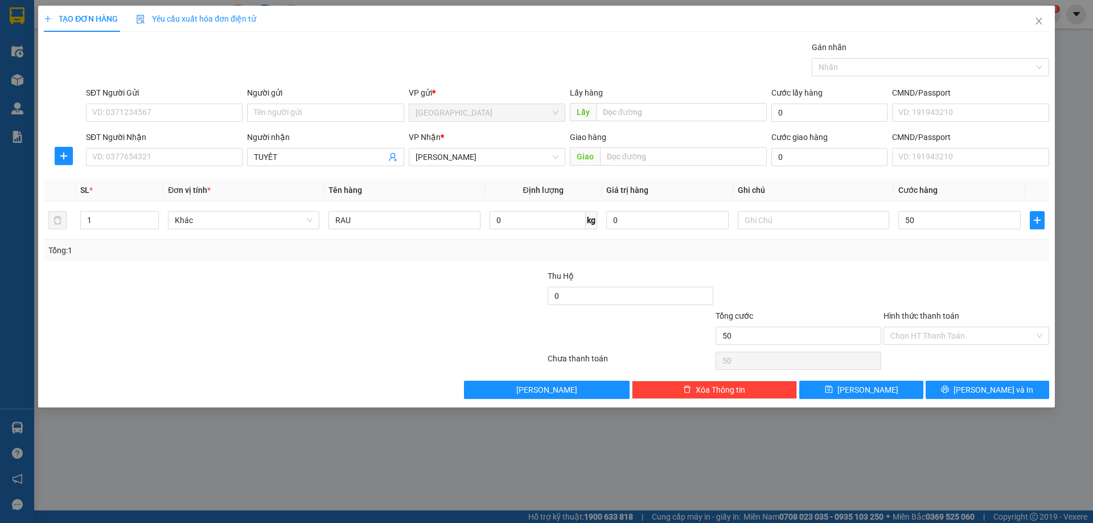
click at [933, 270] on div at bounding box center [967, 290] width 168 height 40
type input "50.000"
click at [999, 388] on span "[PERSON_NAME] và In" at bounding box center [994, 390] width 80 height 13
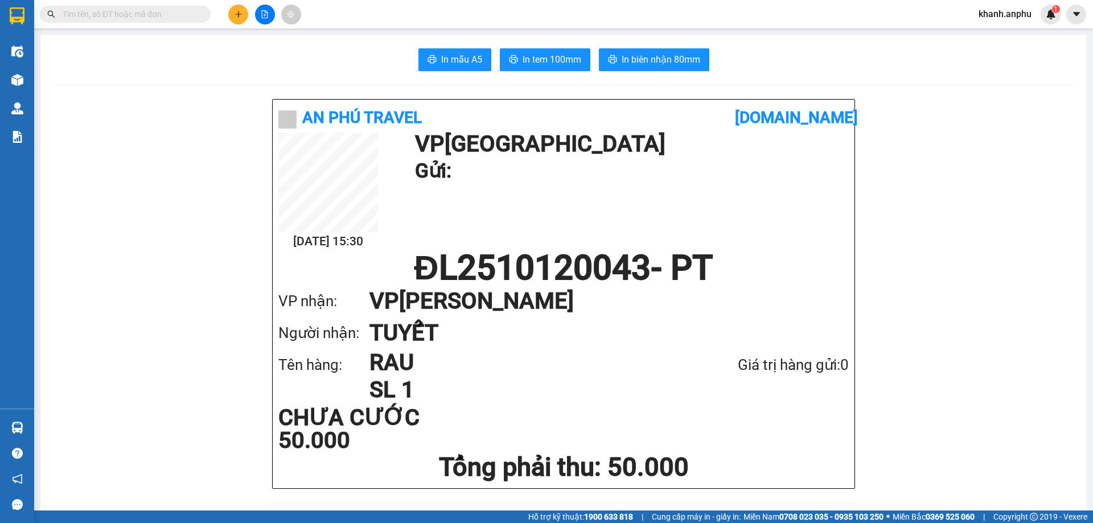
click at [268, 12] on icon "file-add" at bounding box center [265, 14] width 8 height 8
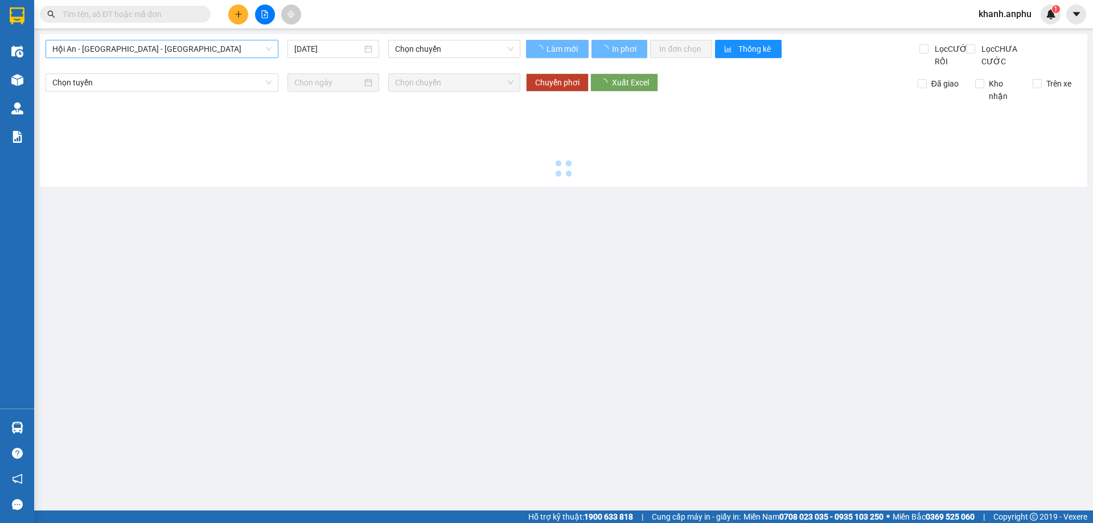
click at [147, 41] on span "Hội An - Nha Trang - Đà Lạt" at bounding box center [161, 48] width 219 height 17
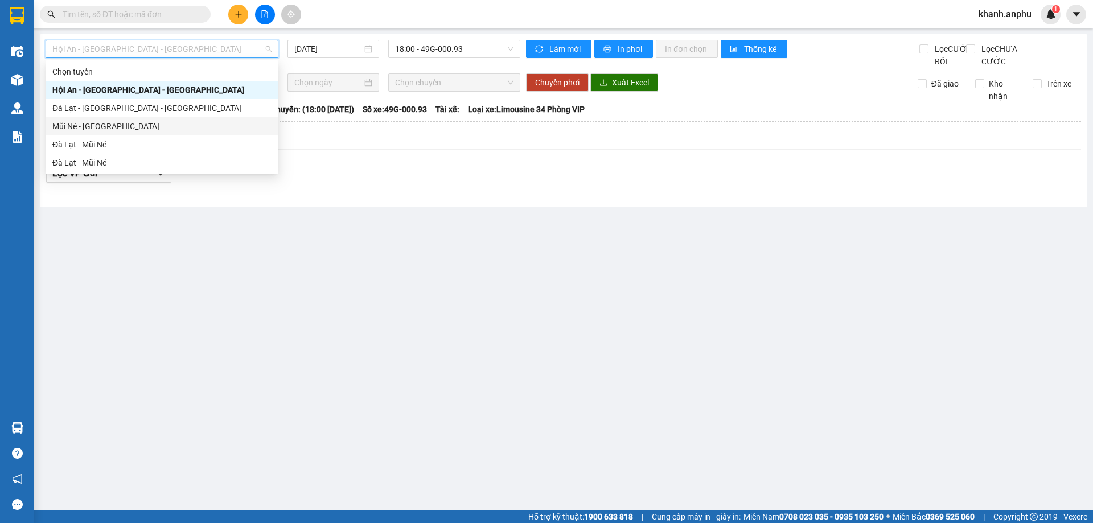
click at [103, 128] on div "Mũi Né - Đà Lạt" at bounding box center [161, 126] width 219 height 13
type input "12/10/2025"
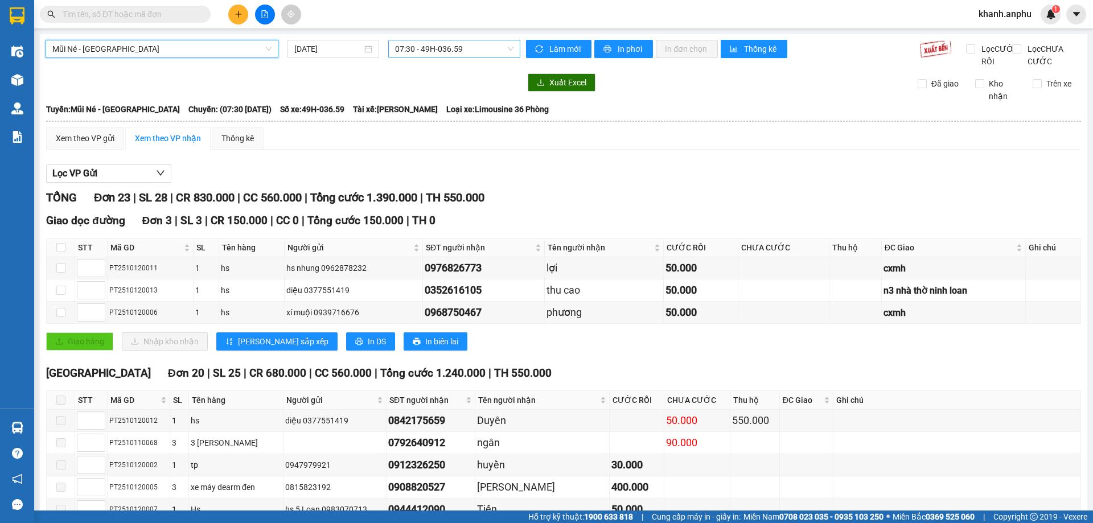
click at [425, 44] on span "07:30 - 49H-036.59" at bounding box center [454, 48] width 118 height 17
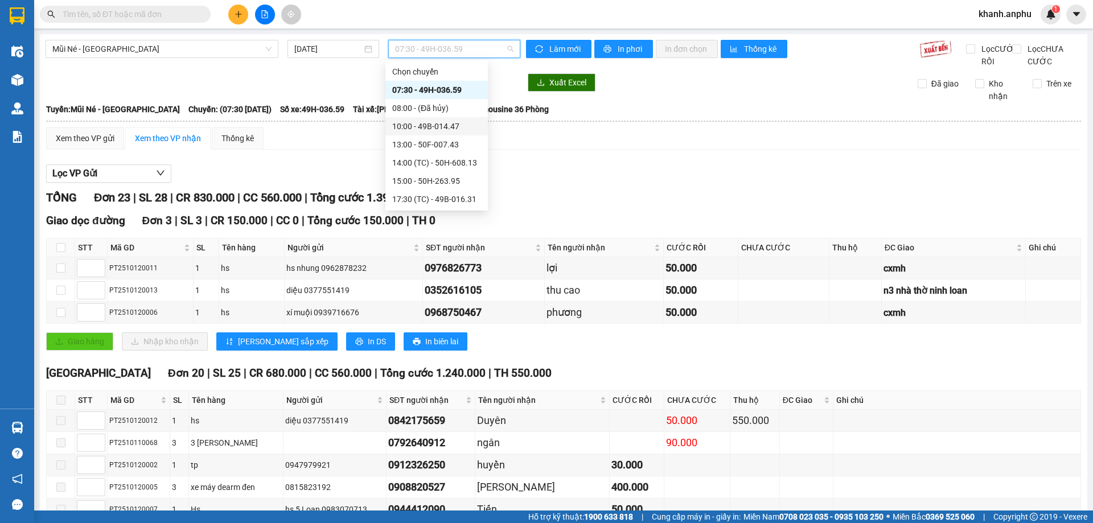
click at [410, 124] on div "10:00 - 49B-014.47" at bounding box center [436, 126] width 89 height 13
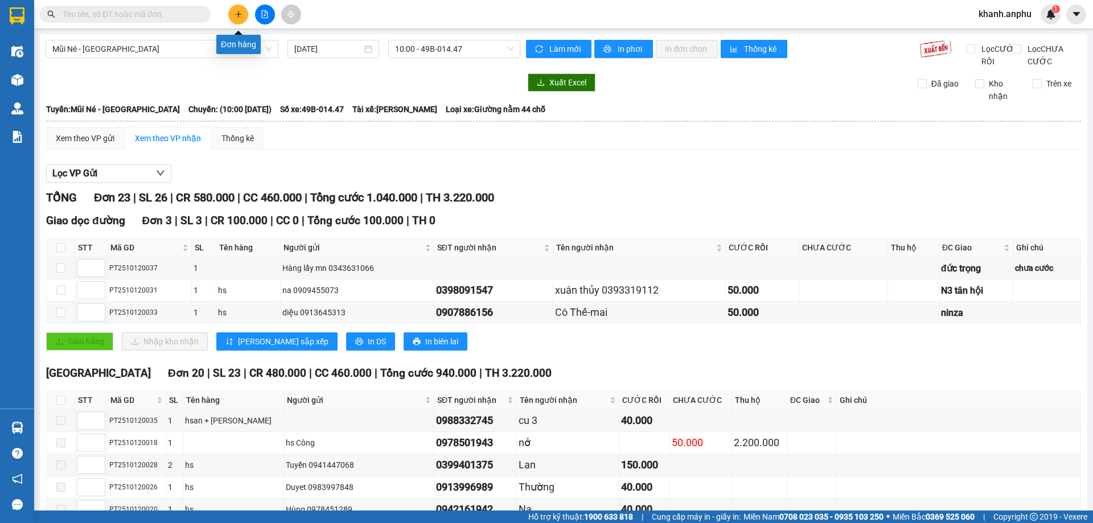
click at [243, 15] on button at bounding box center [238, 15] width 20 height 20
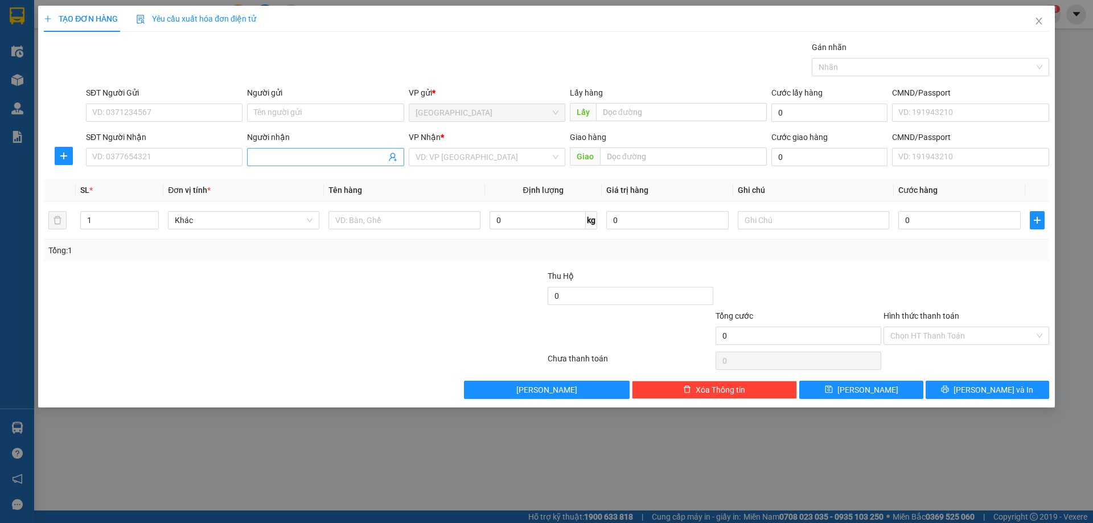
click at [276, 157] on input "Người nhận" at bounding box center [320, 157] width 132 height 13
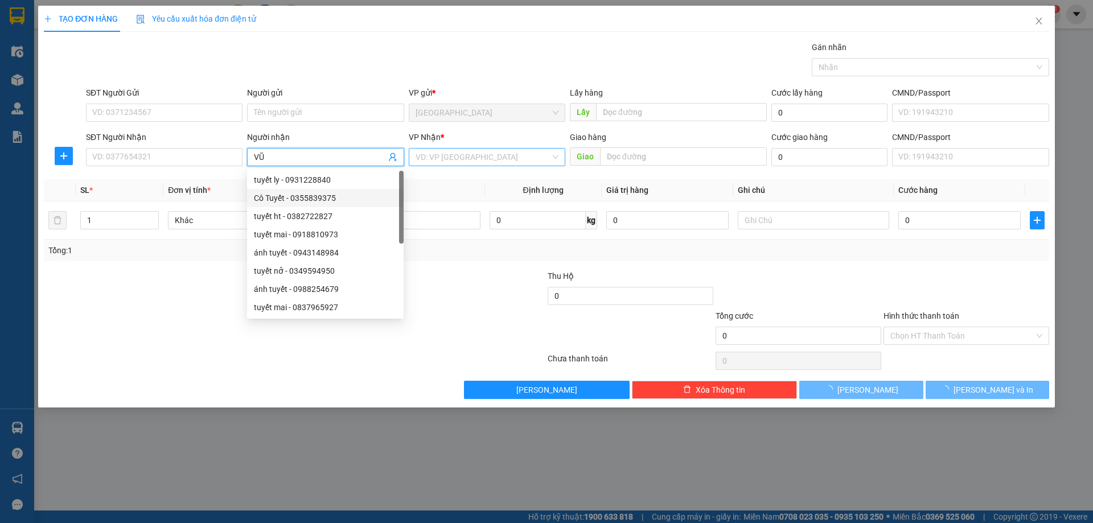
type input "VŨ"
click at [499, 151] on input "search" at bounding box center [483, 157] width 135 height 17
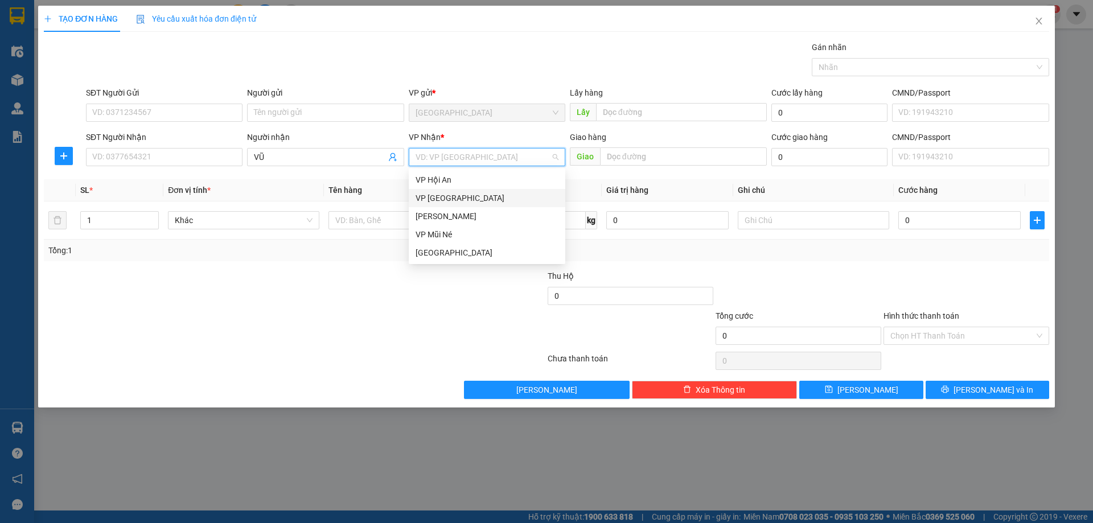
click at [457, 195] on div "VP [GEOGRAPHIC_DATA]" at bounding box center [487, 198] width 143 height 13
click at [458, 162] on span "VP [GEOGRAPHIC_DATA]" at bounding box center [487, 157] width 143 height 17
click at [449, 181] on div "VP Hội An" at bounding box center [487, 180] width 143 height 13
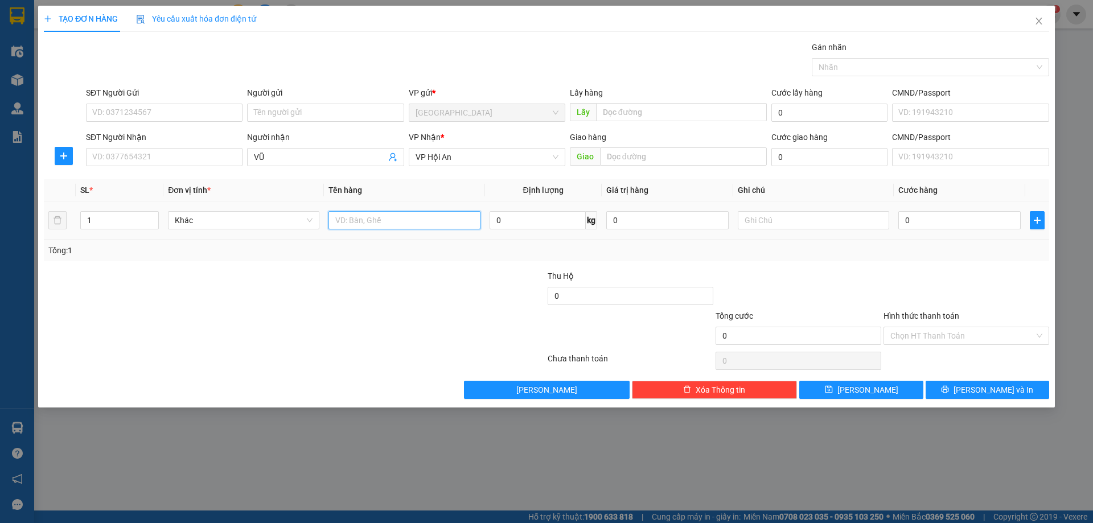
click at [413, 212] on input "text" at bounding box center [404, 220] width 151 height 18
type input "BÔNG"
click at [821, 222] on input "text" at bounding box center [813, 220] width 151 height 18
drag, startPoint x: 938, startPoint y: 223, endPoint x: 929, endPoint y: 215, distance: 12.1
click at [938, 223] on input "0" at bounding box center [960, 220] width 122 height 18
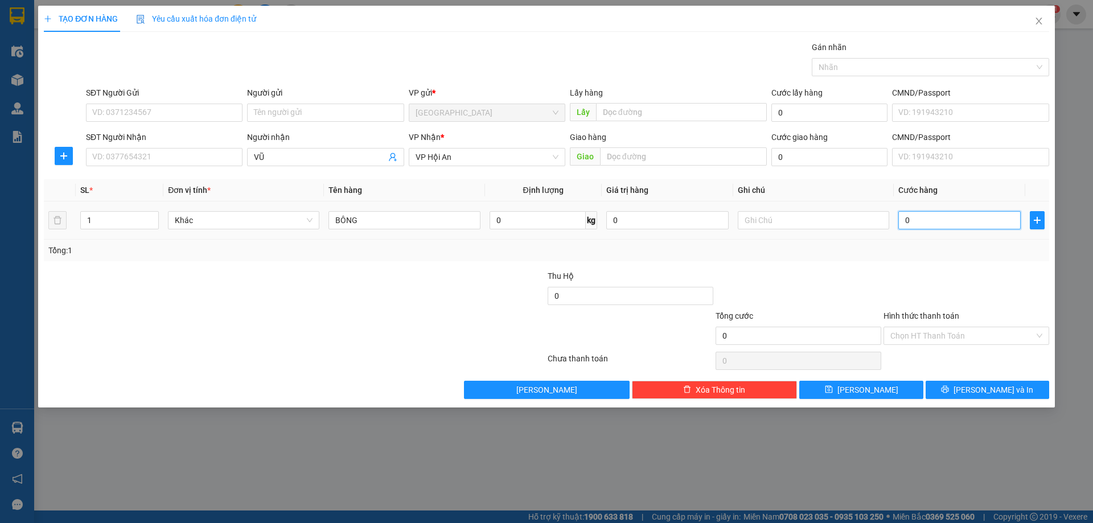
type input "1"
type input "10"
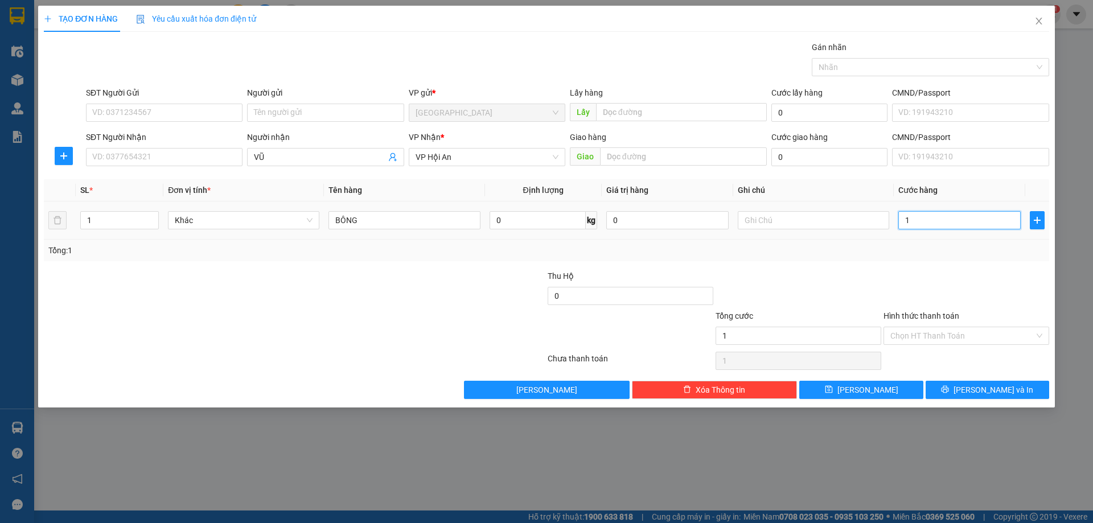
type input "10"
type input "100"
click at [933, 215] on input "100" at bounding box center [960, 220] width 122 height 18
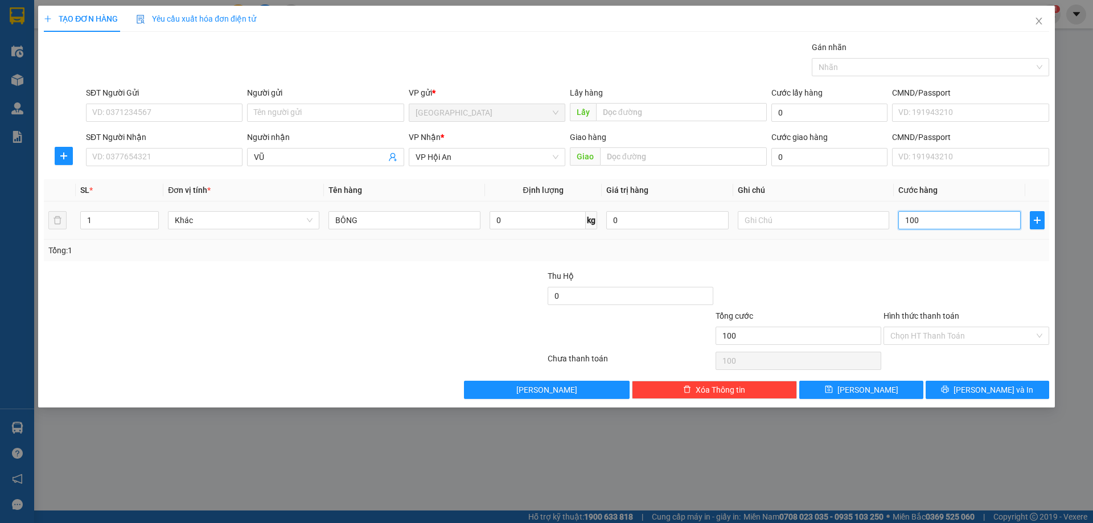
click at [933, 215] on input "100" at bounding box center [960, 220] width 122 height 18
type input "0"
click at [786, 216] on input "text" at bounding box center [813, 220] width 151 height 18
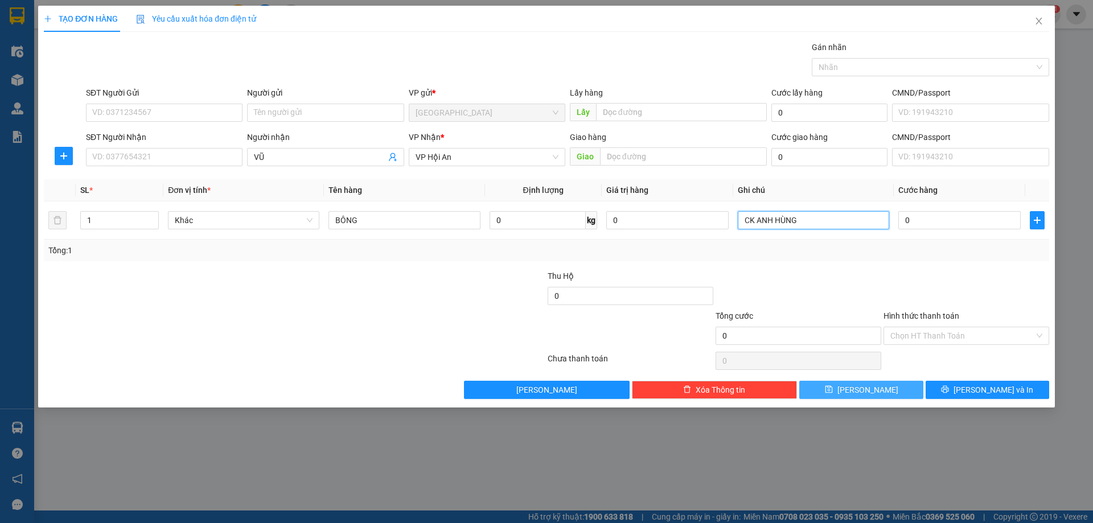
type input "CK ANH HÙNG"
click at [893, 395] on button "Lưu" at bounding box center [861, 390] width 124 height 18
click at [1039, 23] on icon "close" at bounding box center [1039, 21] width 9 height 9
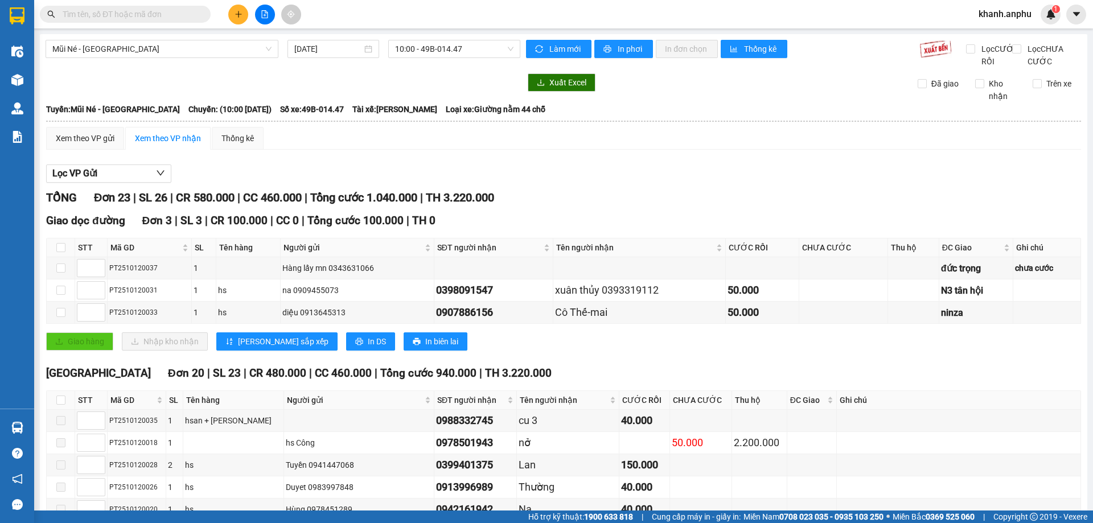
click at [167, 20] on input "text" at bounding box center [130, 14] width 134 height 13
click at [423, 92] on div at bounding box center [283, 82] width 475 height 18
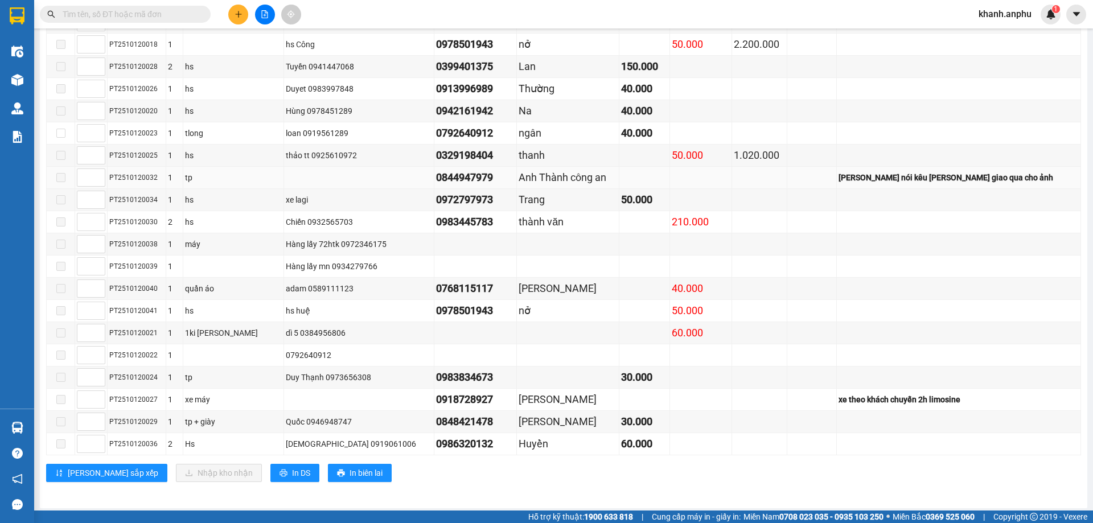
click at [544, 186] on div "Anh Thành công an" at bounding box center [568, 178] width 99 height 16
click at [455, 186] on div "0844947979" at bounding box center [475, 178] width 79 height 16
click at [241, 15] on icon "plus" at bounding box center [239, 14] width 8 height 8
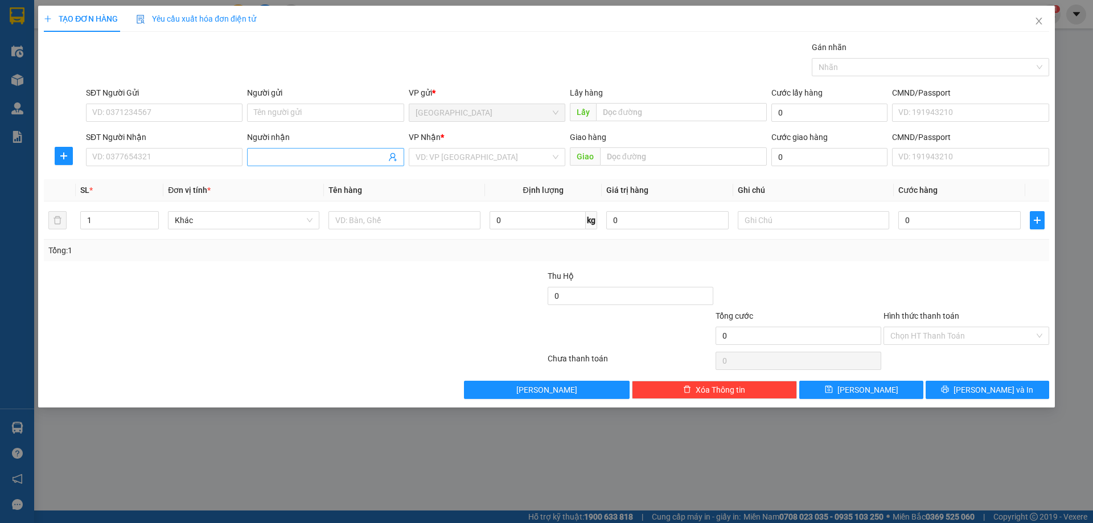
click at [294, 153] on input "Người nhận" at bounding box center [320, 157] width 132 height 13
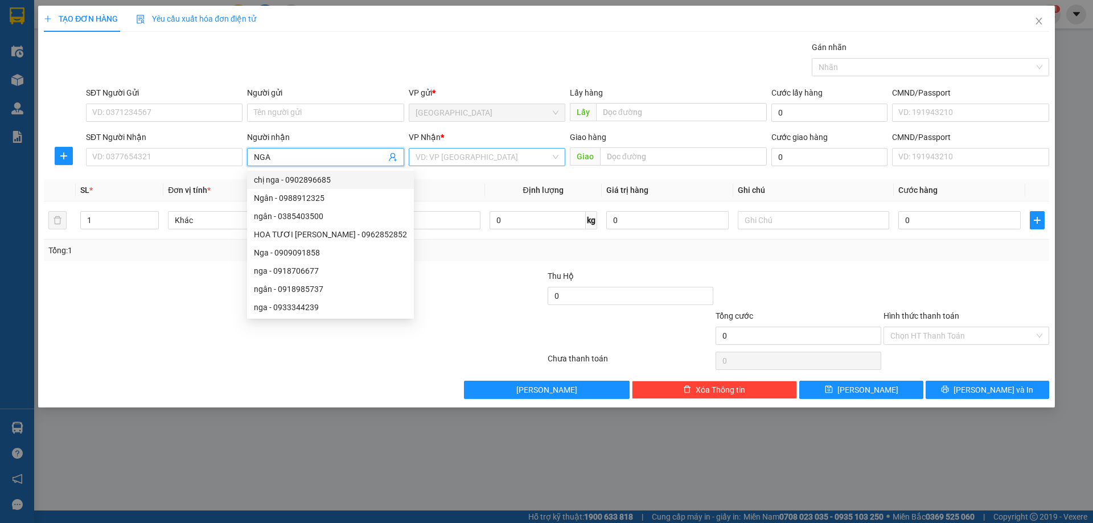
type input "NGA"
click at [472, 158] on input "search" at bounding box center [483, 157] width 135 height 17
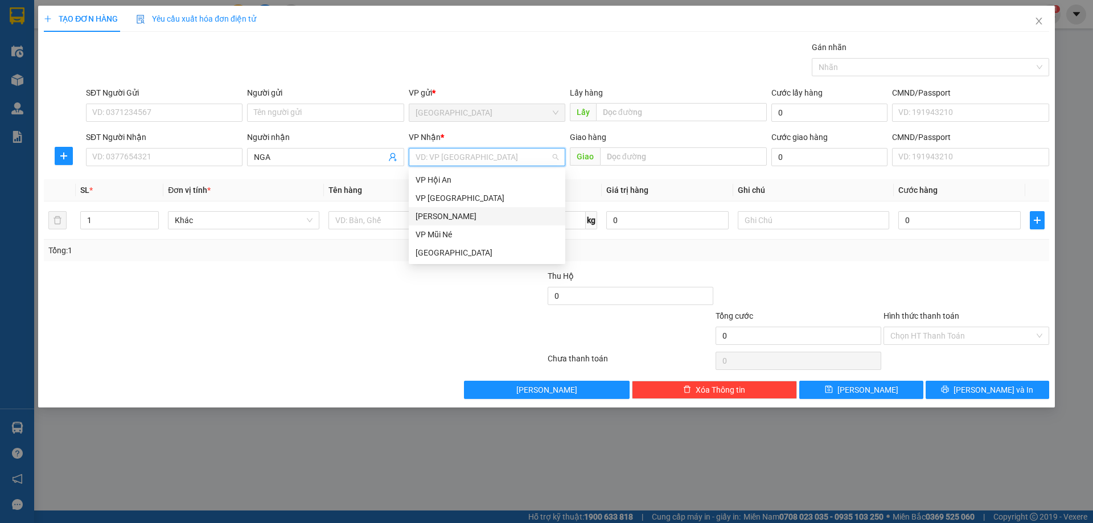
click at [450, 220] on div "[PERSON_NAME]" at bounding box center [487, 216] width 143 height 13
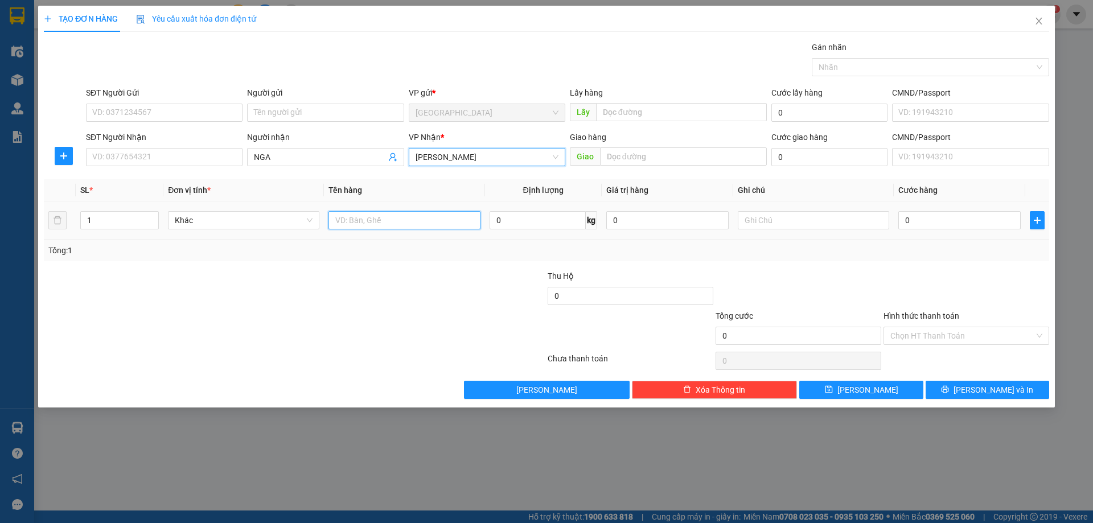
click at [354, 228] on input "text" at bounding box center [404, 220] width 151 height 18
type input "BÔNG"
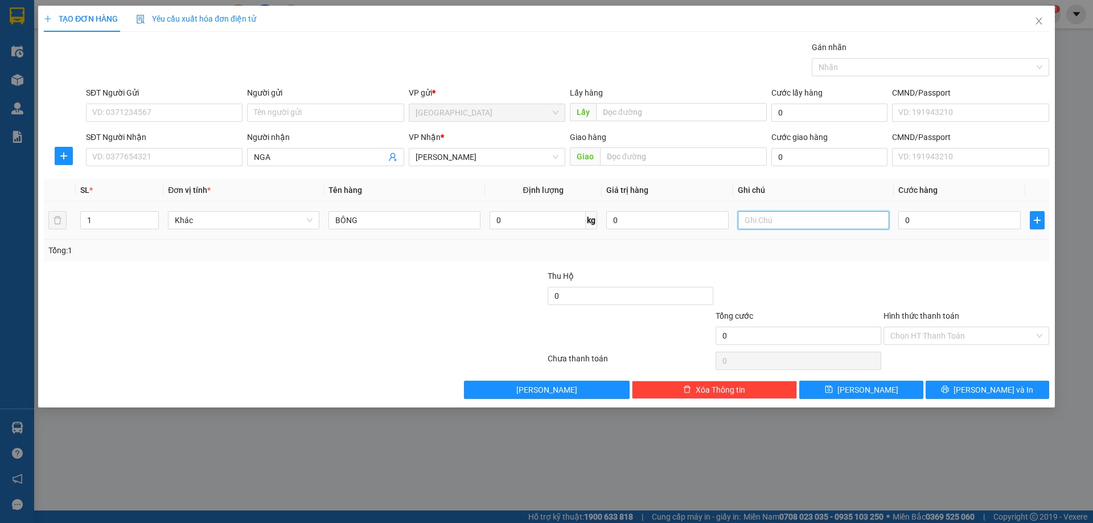
click at [797, 226] on input "text" at bounding box center [813, 220] width 151 height 18
type input "Ck anh Hùng"
click at [863, 389] on button "[PERSON_NAME]" at bounding box center [861, 390] width 124 height 18
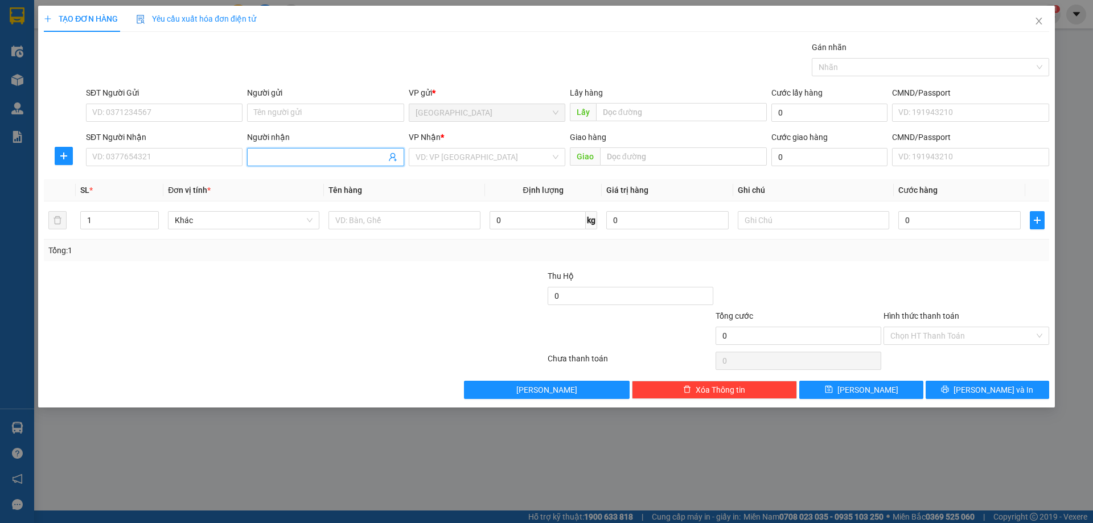
click at [300, 158] on input "Người nhận" at bounding box center [320, 157] width 132 height 13
type input "HAAU"
click at [134, 158] on input "SĐT Người Nhận" at bounding box center [164, 157] width 157 height 18
click at [134, 158] on input "9773" at bounding box center [164, 157] width 157 height 18
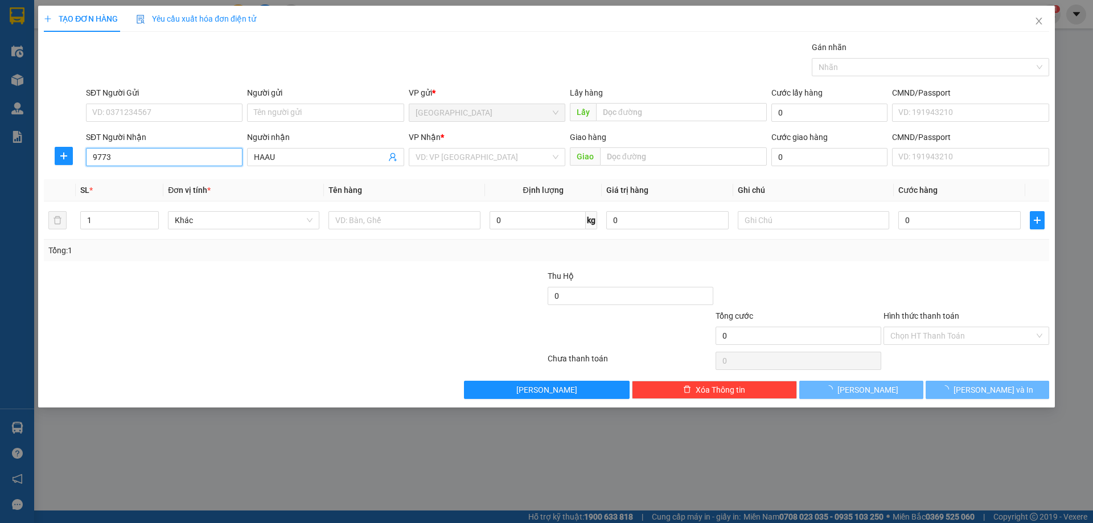
click at [134, 158] on input "9773" at bounding box center [164, 157] width 157 height 18
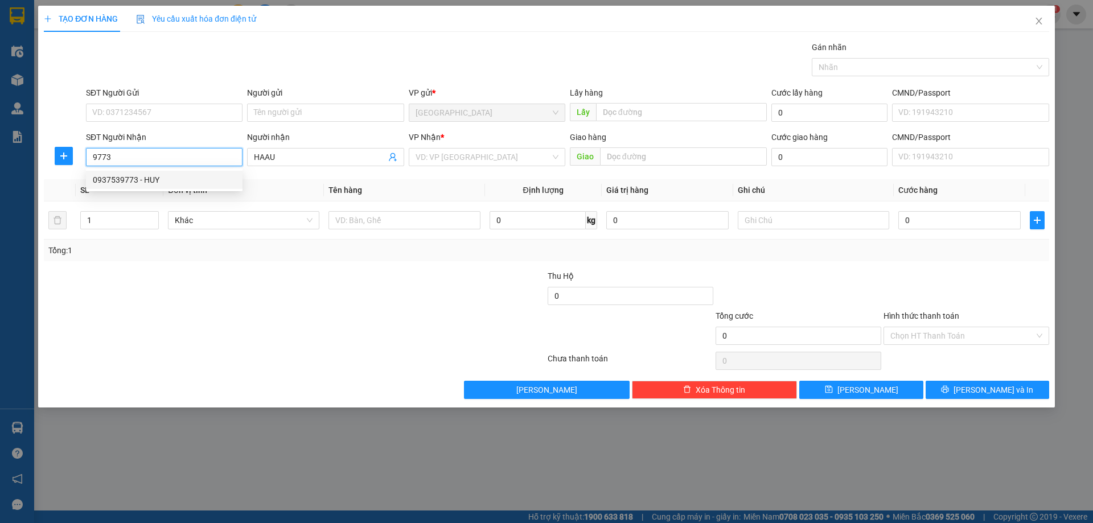
click at [134, 179] on div "0937539773 - HUY" at bounding box center [164, 180] width 143 height 13
type input "0937539773"
type input "HUY"
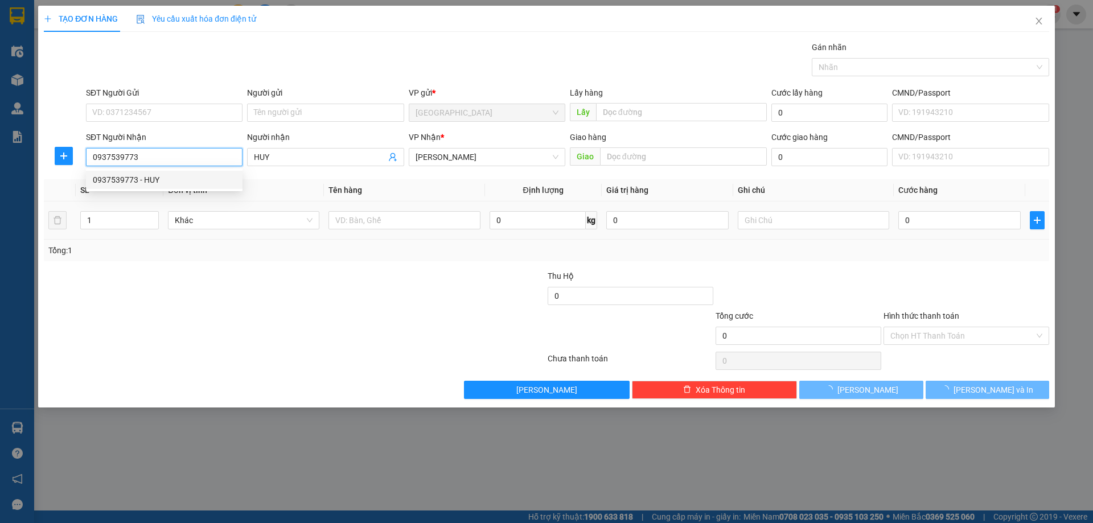
type input "50.000"
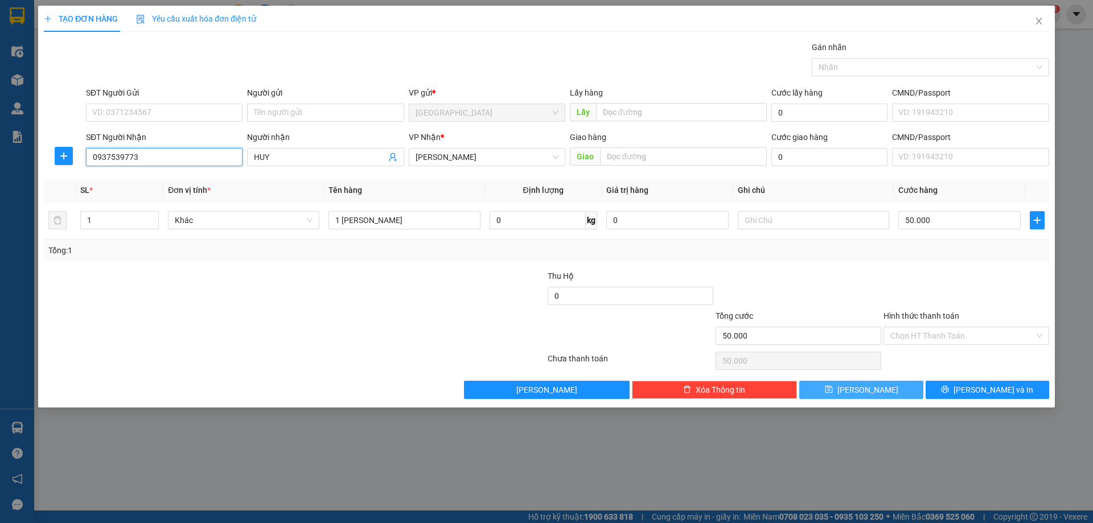
type input "0937539773"
click at [530, 388] on span "[PERSON_NAME]" at bounding box center [868, 390] width 61 height 13
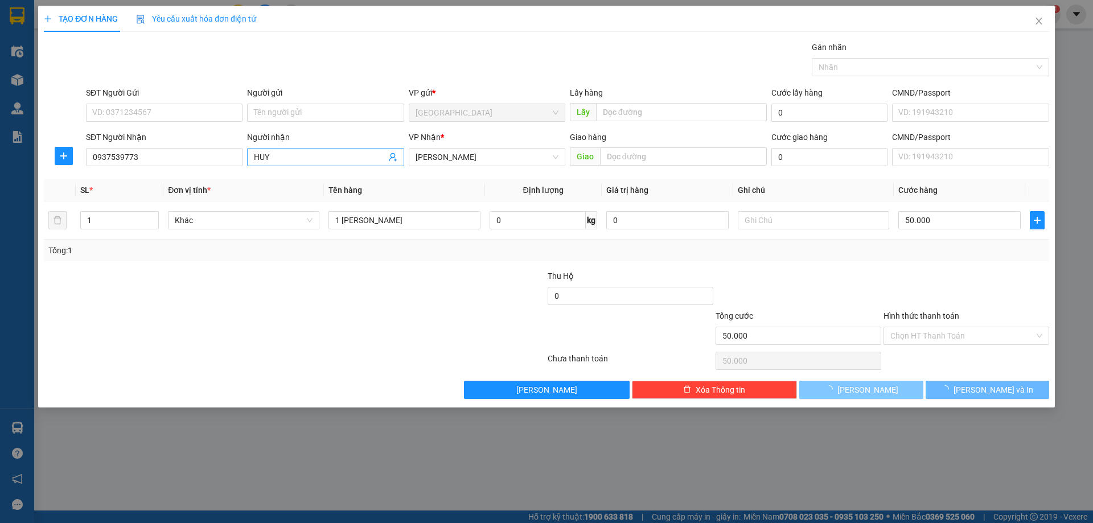
type input "0"
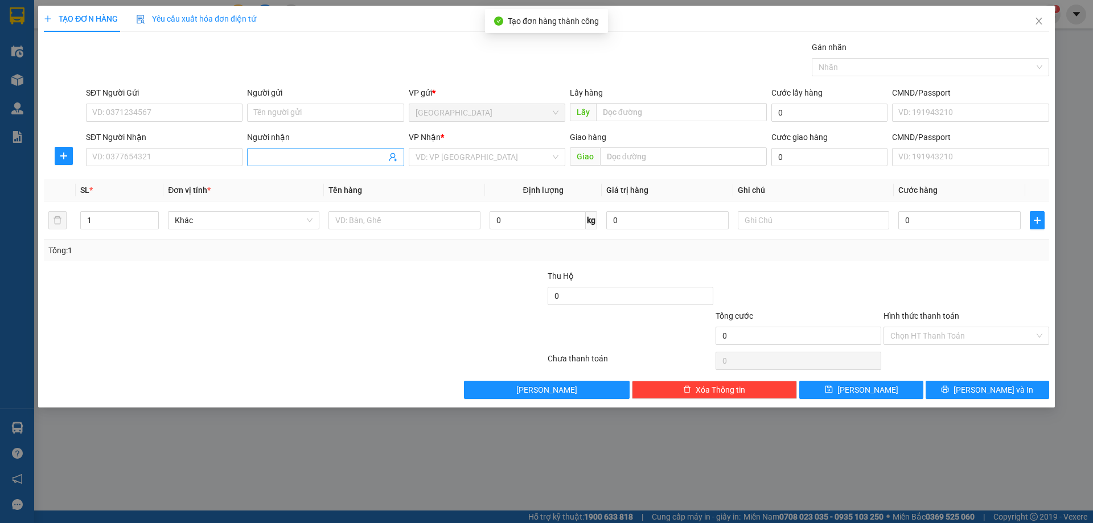
click at [276, 153] on input "Người nhận" at bounding box center [320, 157] width 132 height 13
click at [292, 169] on div "Người nhận Tên người nhận" at bounding box center [325, 151] width 157 height 40
click at [273, 159] on input "Người nhận" at bounding box center [320, 157] width 132 height 13
type input "hau ha"
click at [497, 155] on input "search" at bounding box center [483, 157] width 135 height 17
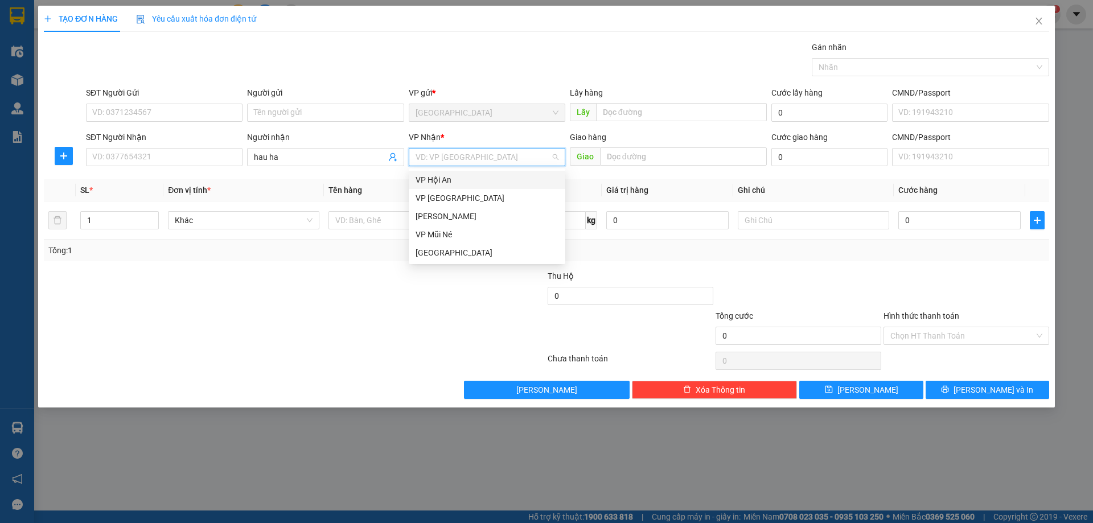
click at [476, 182] on div "VP Hội An" at bounding box center [487, 180] width 143 height 13
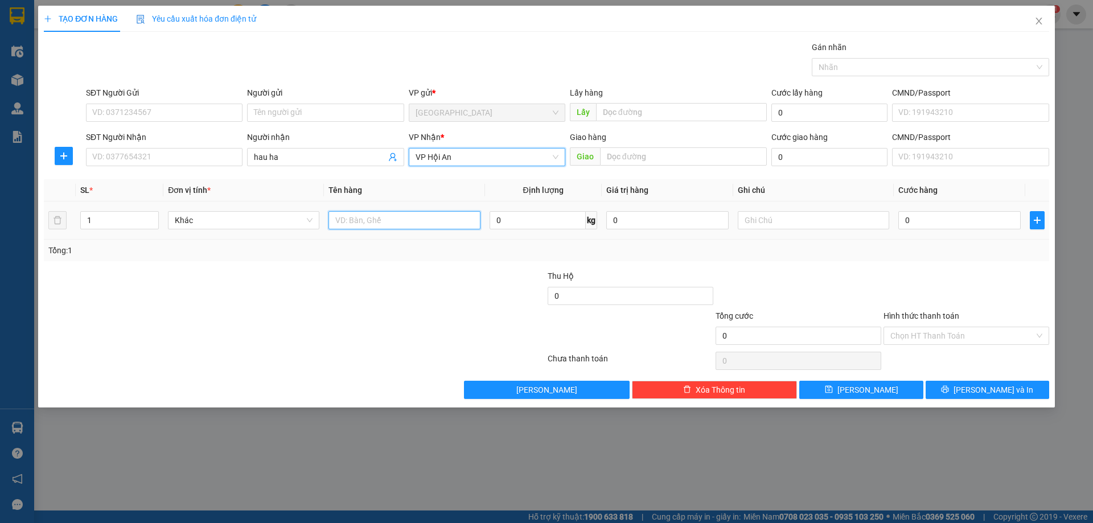
click at [358, 222] on input "text" at bounding box center [404, 220] width 151 height 18
type input "rau"
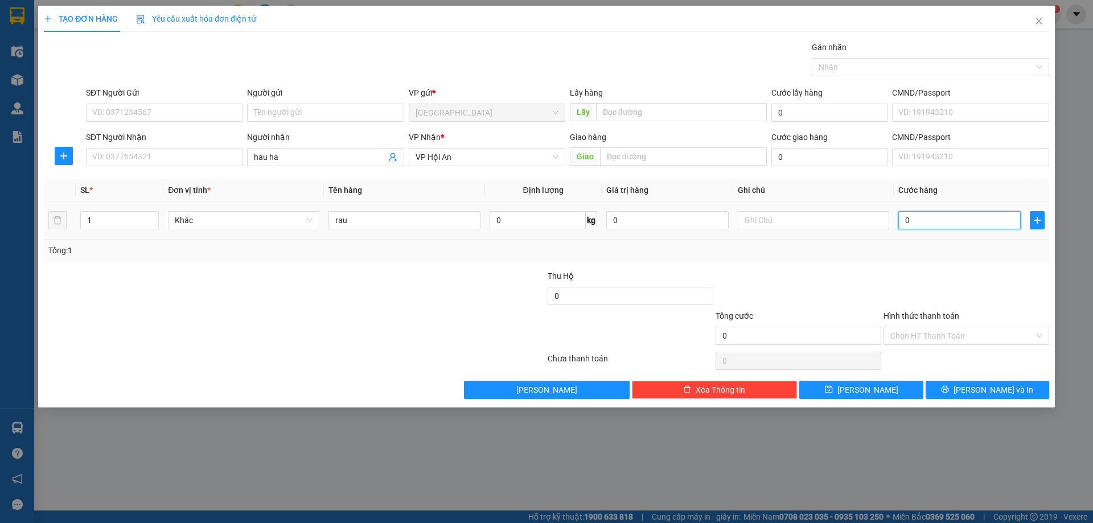
click at [530, 222] on input "0" at bounding box center [960, 220] width 122 height 18
type input "6"
type input "60"
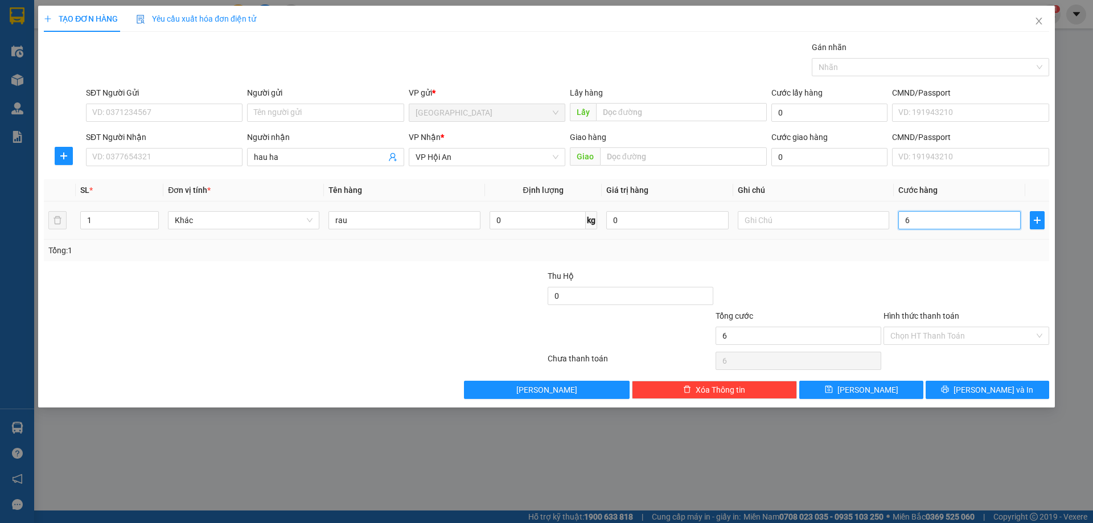
type input "60"
type input "60.000"
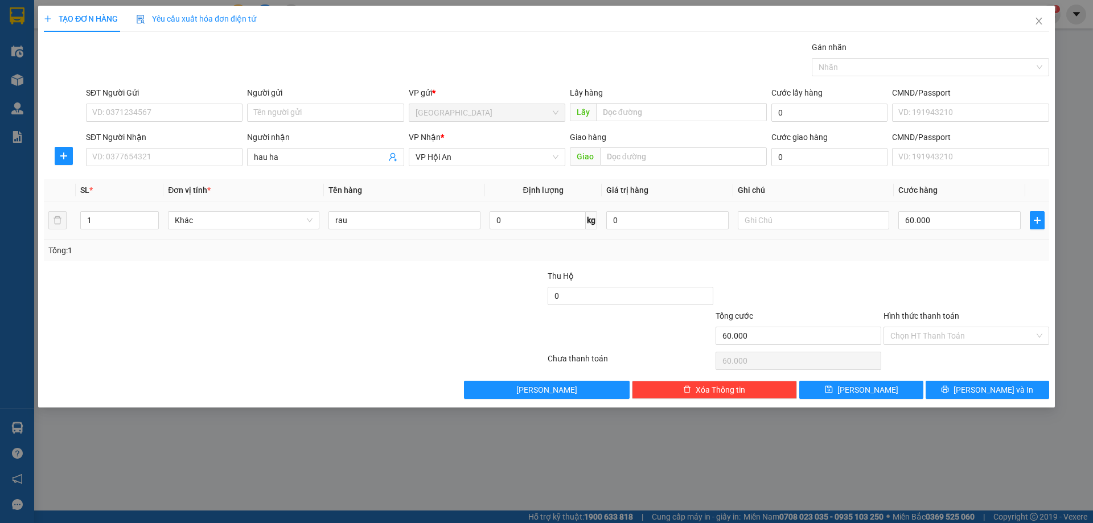
click at [530, 251] on div "Tổng: 1" at bounding box center [546, 250] width 996 height 13
click at [530, 333] on input "Hình thức thanh toán" at bounding box center [963, 335] width 144 height 17
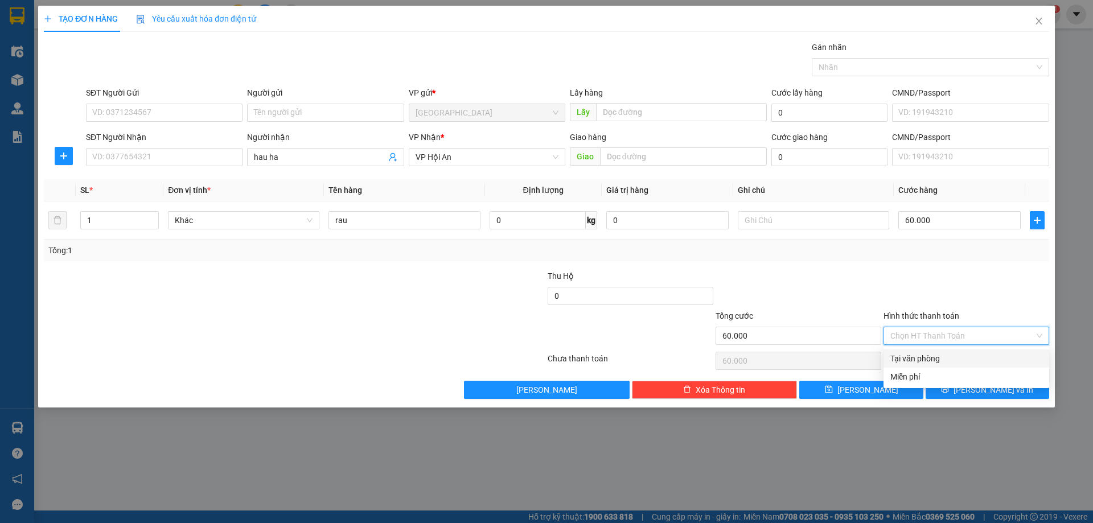
click at [530, 358] on div "Tại văn phòng" at bounding box center [967, 358] width 152 height 13
type input "0"
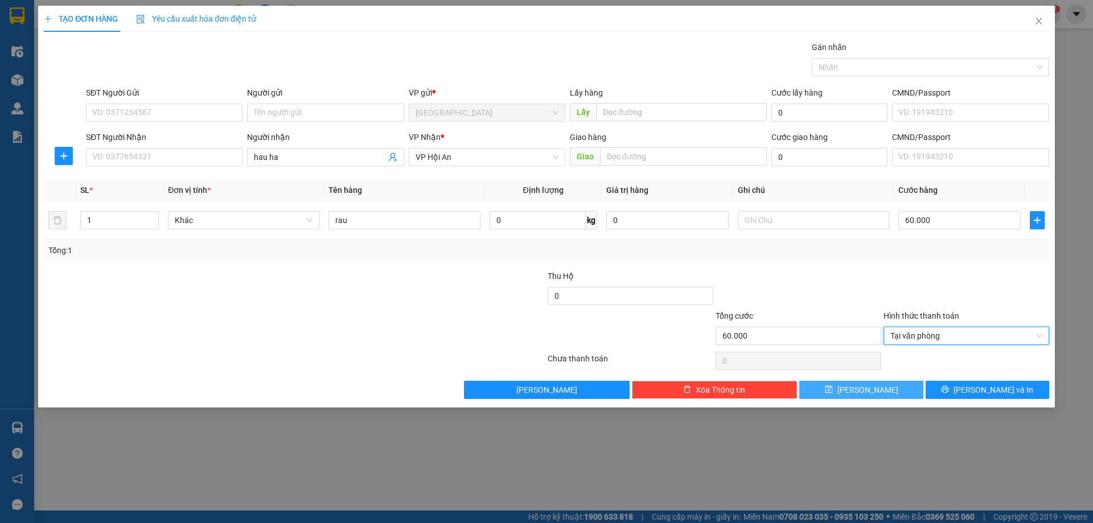
click at [530, 393] on span "[PERSON_NAME]" at bounding box center [868, 390] width 61 height 13
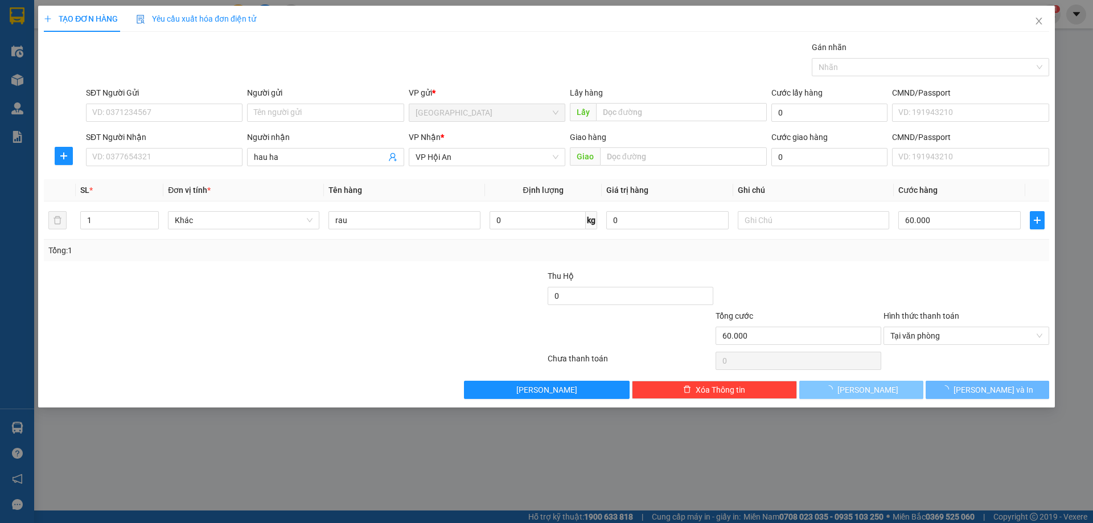
type input "0"
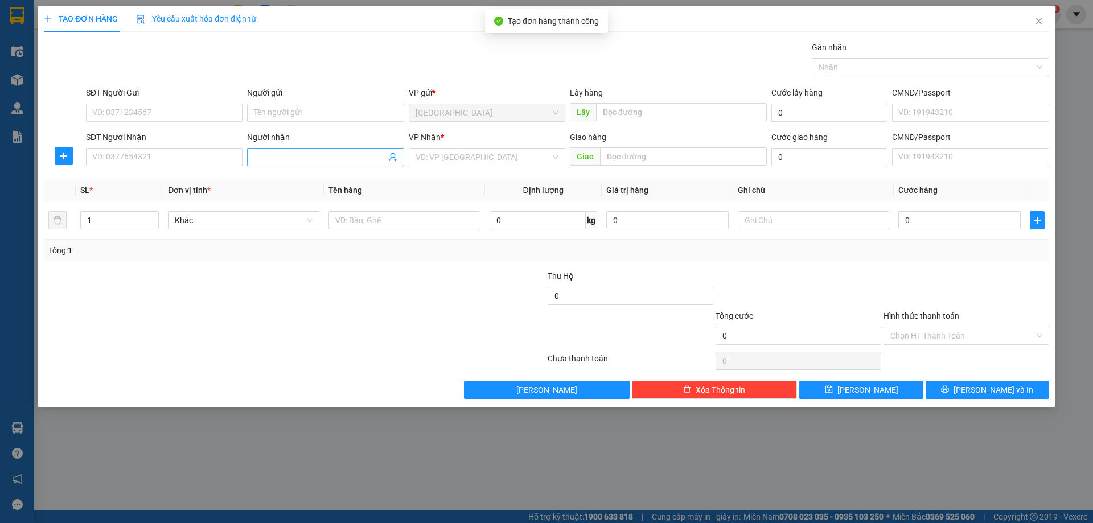
click at [321, 159] on input "Người nhận" at bounding box center [320, 157] width 132 height 13
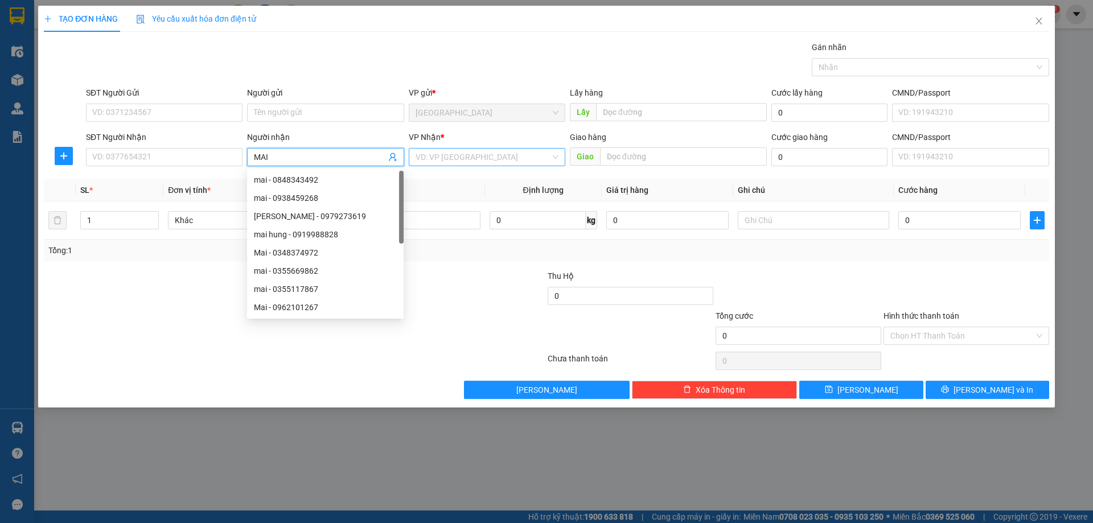
type input "MAI"
click at [432, 155] on input "search" at bounding box center [483, 157] width 135 height 17
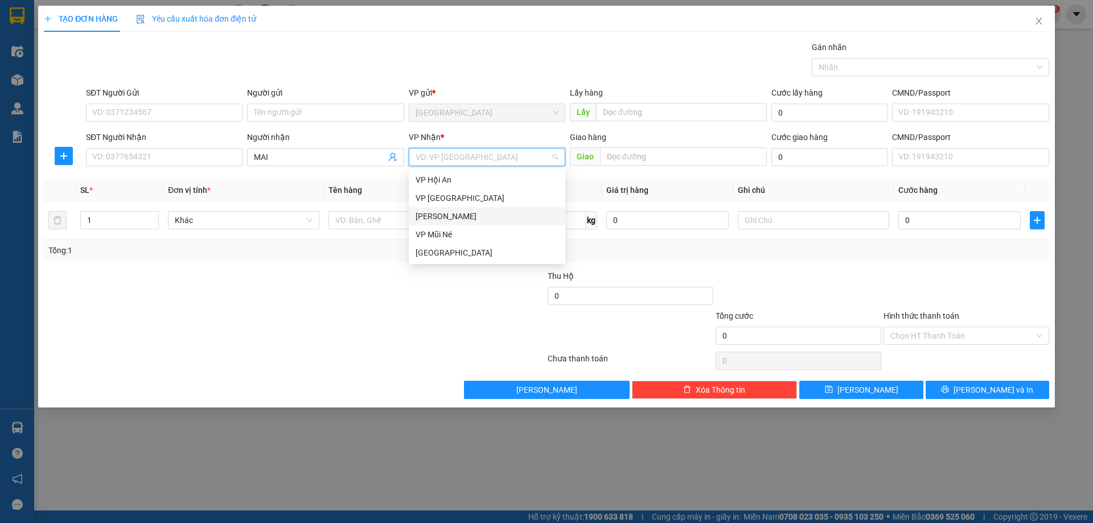
click at [445, 218] on div "[PERSON_NAME]" at bounding box center [487, 216] width 143 height 13
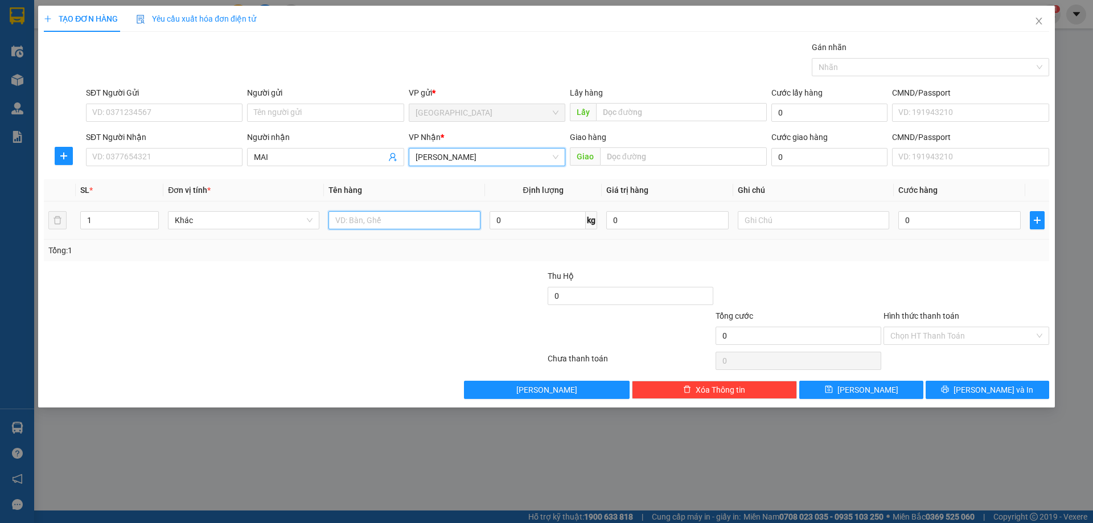
click at [338, 225] on input "text" at bounding box center [404, 220] width 151 height 18
type input "BONG"
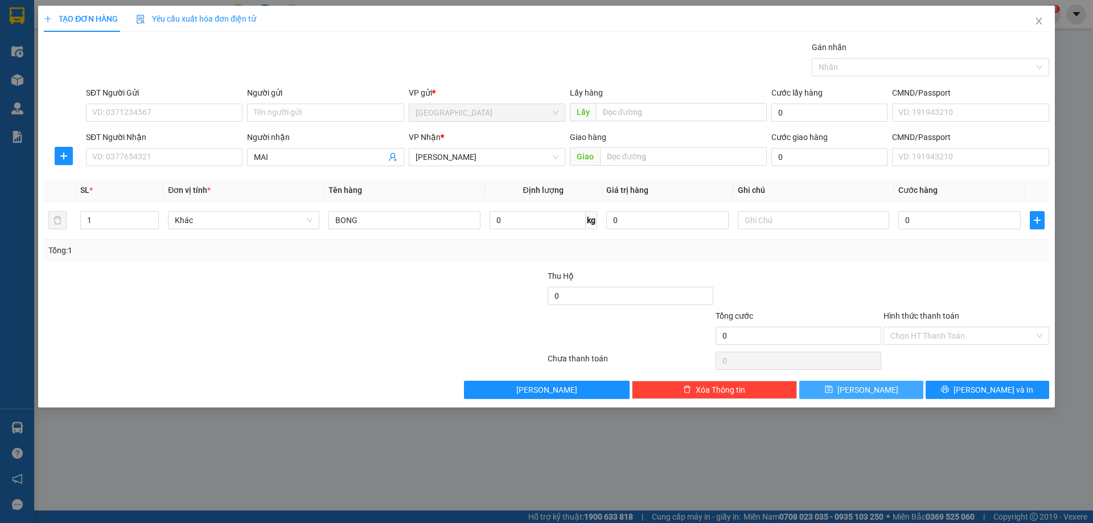
click at [530, 391] on button "[PERSON_NAME]" at bounding box center [861, 390] width 124 height 18
click at [269, 346] on div at bounding box center [211, 330] width 336 height 40
click at [340, 389] on div "Lưu nháp Xóa Thông tin [PERSON_NAME] và In" at bounding box center [547, 390] width 1008 height 18
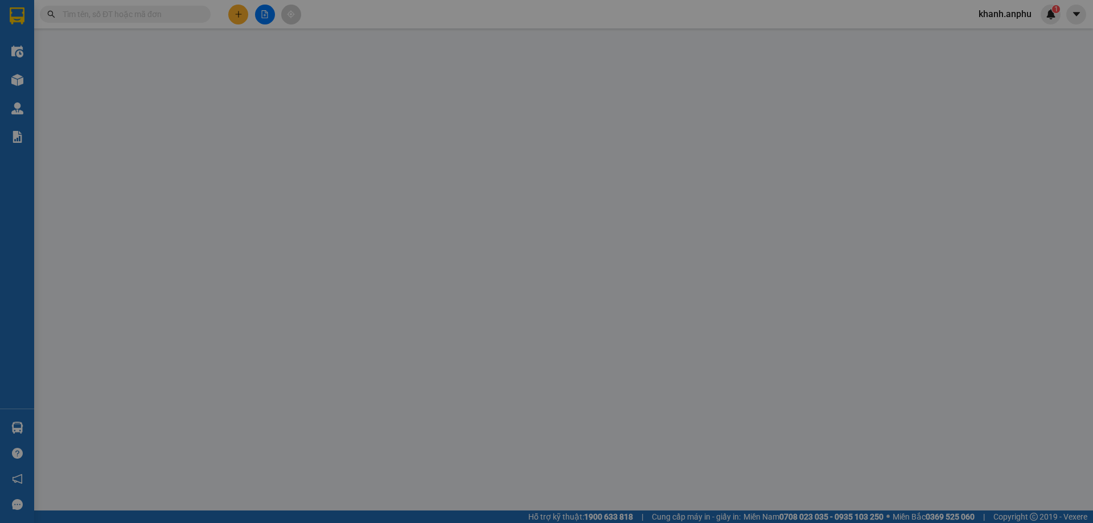
click at [263, 13] on div "TẠO ĐƠN HÀNG Yêu cầu xuất hóa đơn điện tử Transit Pickup Surcharge Ids Transit …" at bounding box center [546, 261] width 1093 height 523
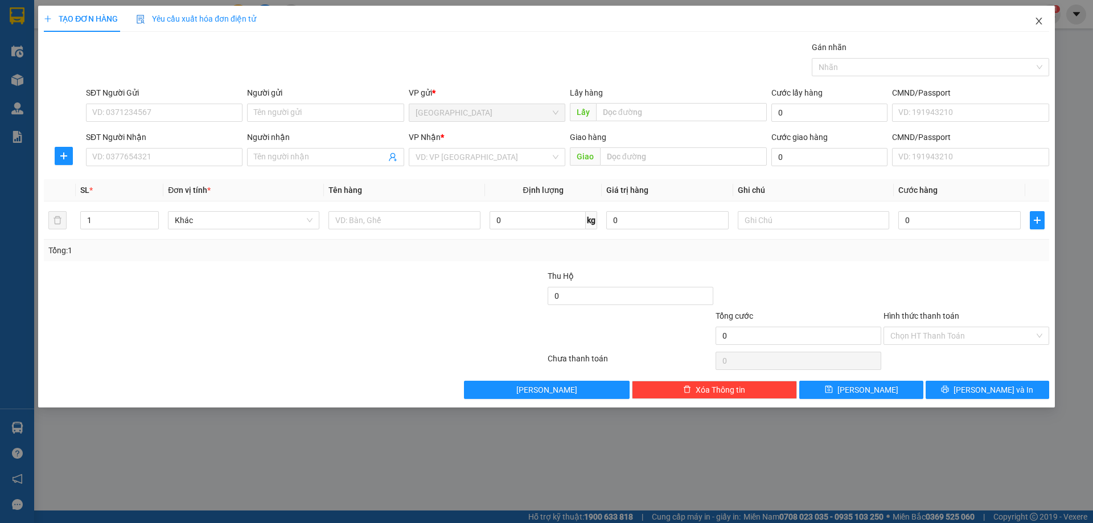
click at [1043, 19] on icon "close" at bounding box center [1039, 21] width 9 height 9
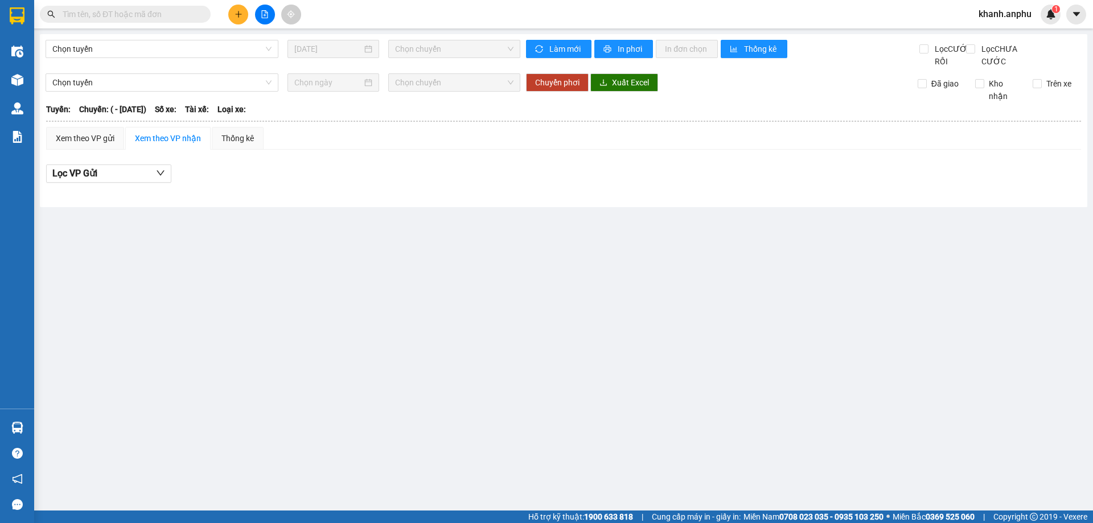
click at [274, 14] on button at bounding box center [265, 15] width 20 height 20
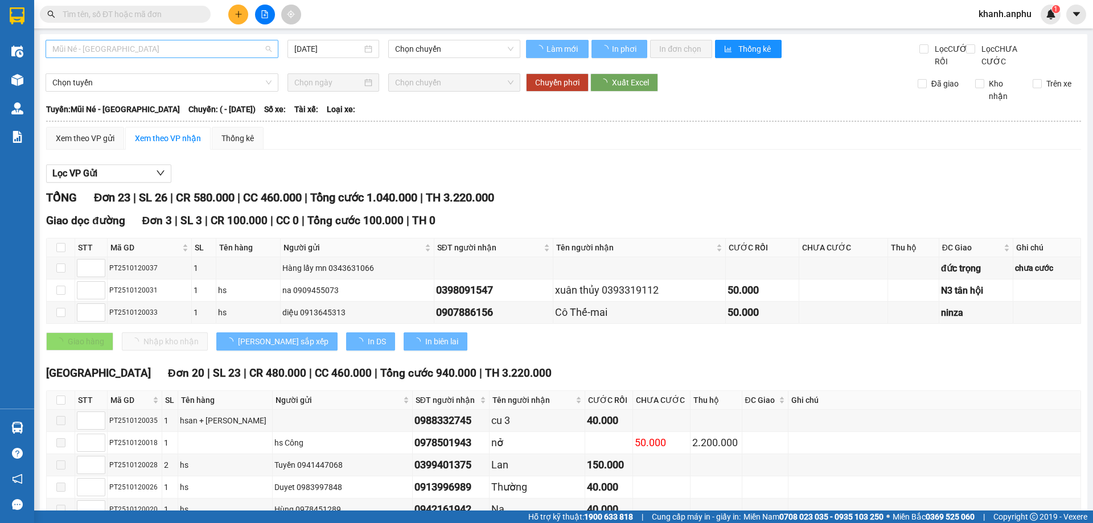
click at [188, 47] on span "Mũi Né - [GEOGRAPHIC_DATA]" at bounding box center [161, 48] width 219 height 17
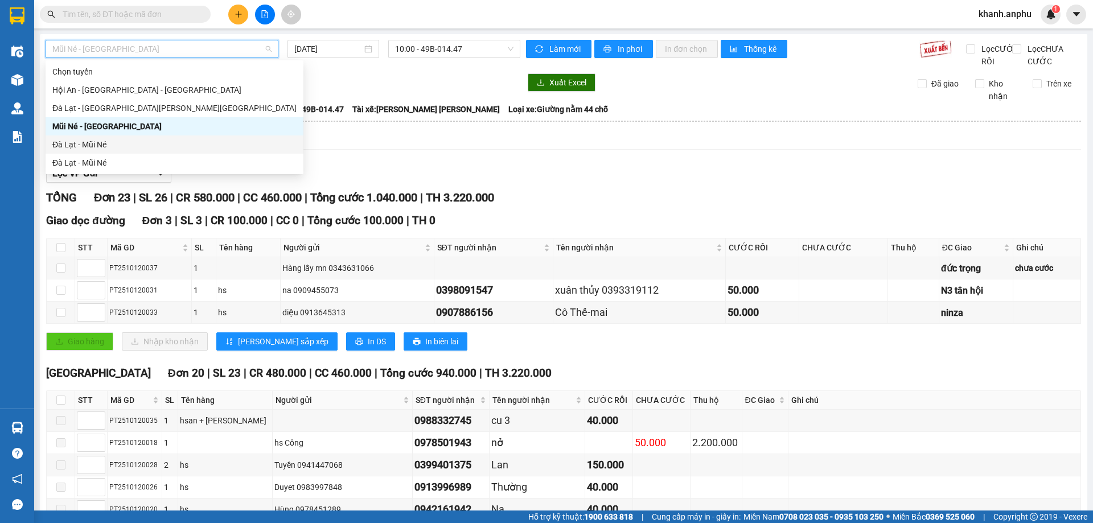
click at [120, 144] on div "Đà Lạt - Mũi Né" at bounding box center [174, 144] width 244 height 13
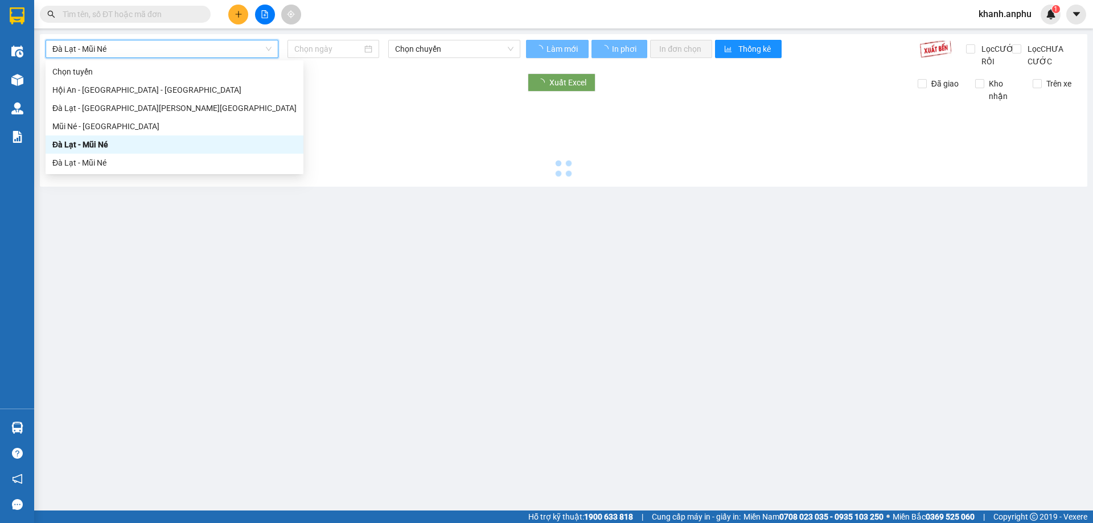
type input "[DATE]"
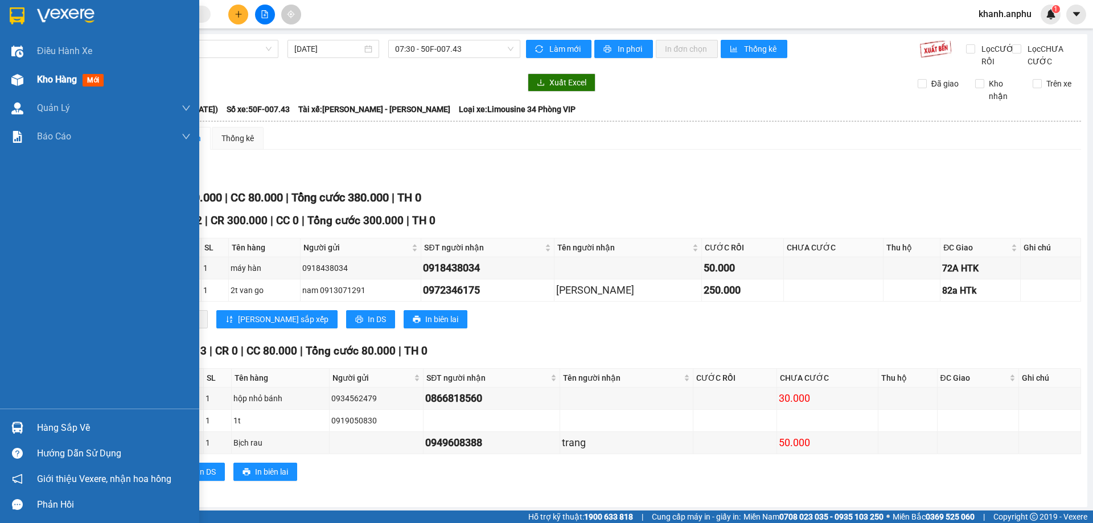
click at [20, 79] on img at bounding box center [17, 80] width 12 height 12
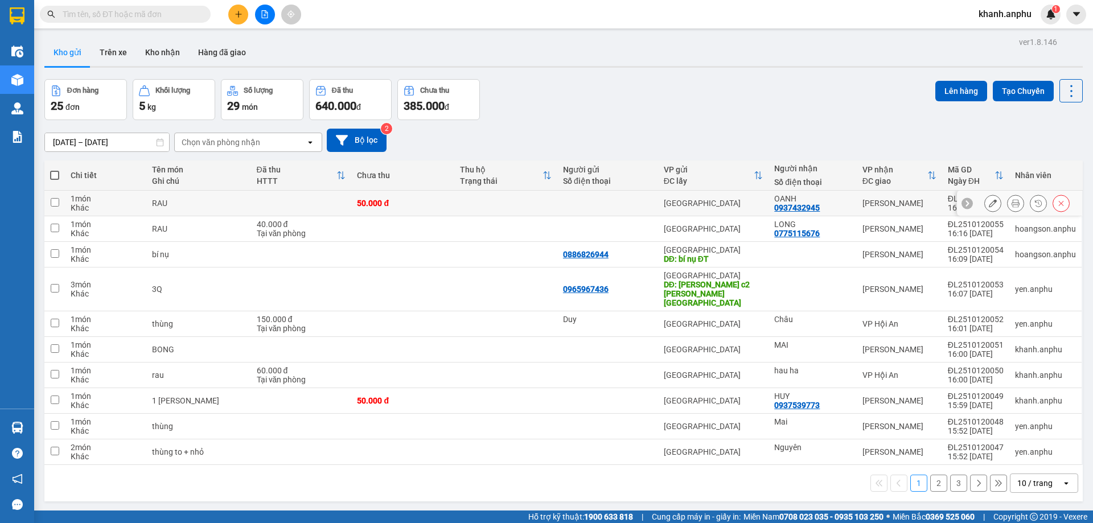
click at [1018, 199] on div at bounding box center [1027, 203] width 85 height 17
click at [1012, 200] on button at bounding box center [1016, 204] width 16 height 20
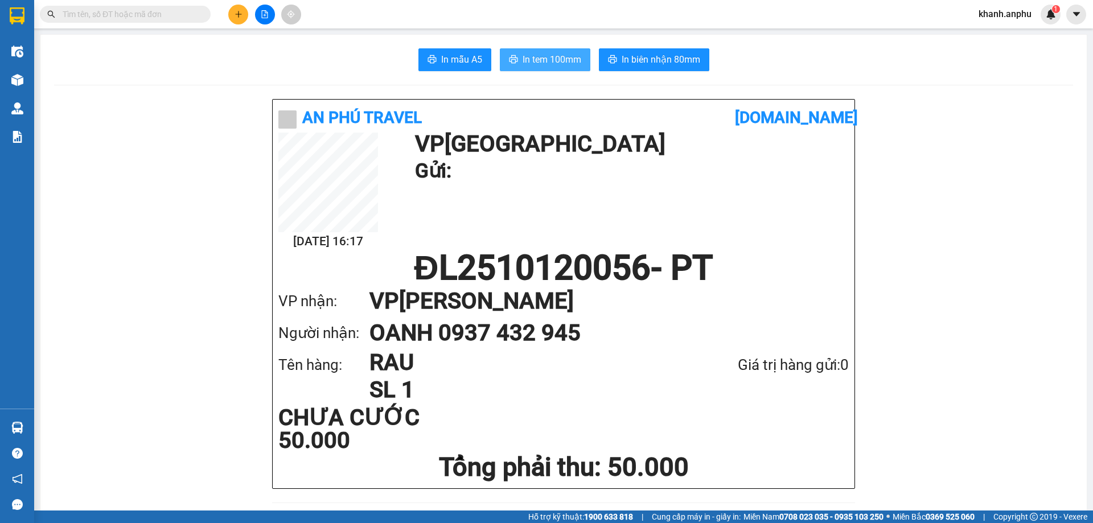
click at [543, 50] on button "In tem 100mm" at bounding box center [545, 59] width 91 height 23
click at [562, 58] on span "In tem 100mm" at bounding box center [552, 59] width 59 height 14
click at [268, 13] on icon "file-add" at bounding box center [265, 14] width 6 height 8
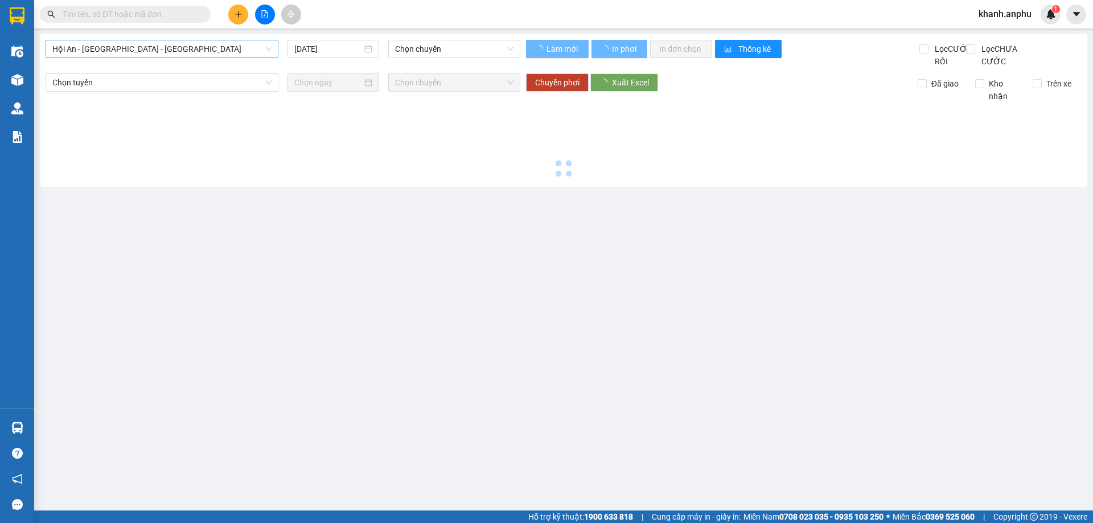
click at [192, 47] on span "Hội An - [GEOGRAPHIC_DATA] - [GEOGRAPHIC_DATA]" at bounding box center [161, 48] width 219 height 17
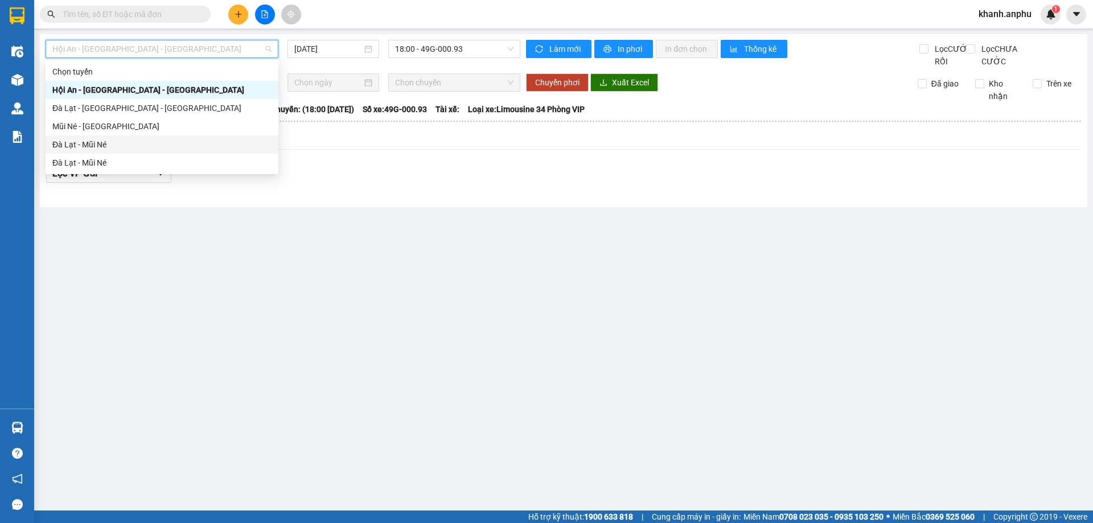
click at [112, 145] on div "Đà Lạt - Mũi Né" at bounding box center [161, 144] width 219 height 13
type input "[DATE]"
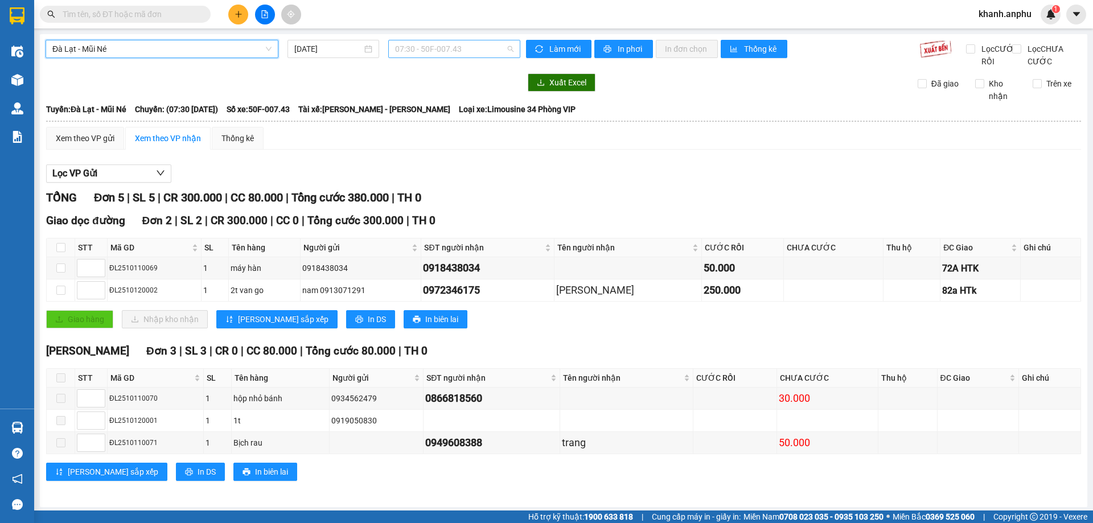
click at [428, 47] on span "07:30 - 50F-007.43" at bounding box center [454, 48] width 118 height 17
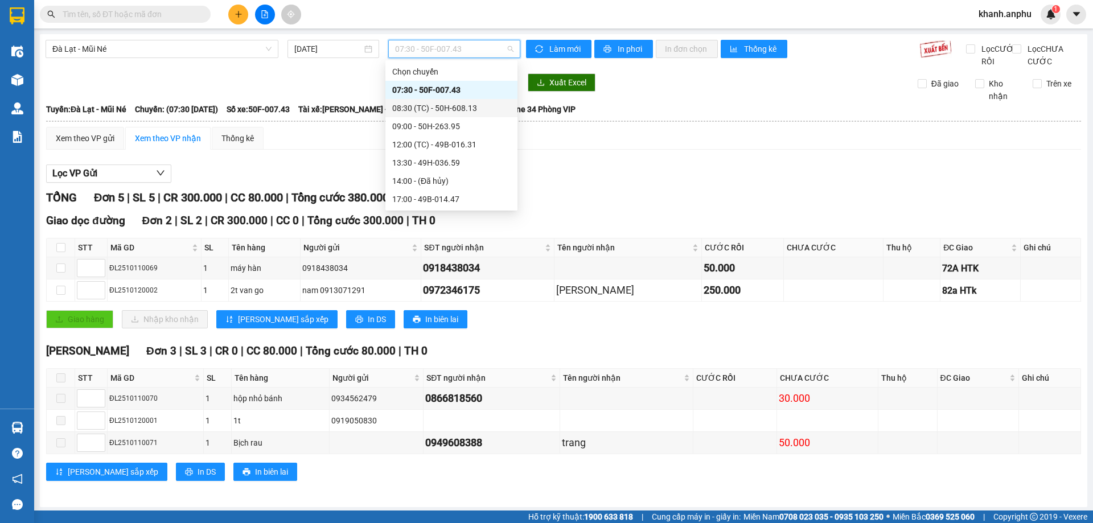
click at [425, 115] on div "08:30 (TC) - 50H-608.13" at bounding box center [451, 108] width 132 height 18
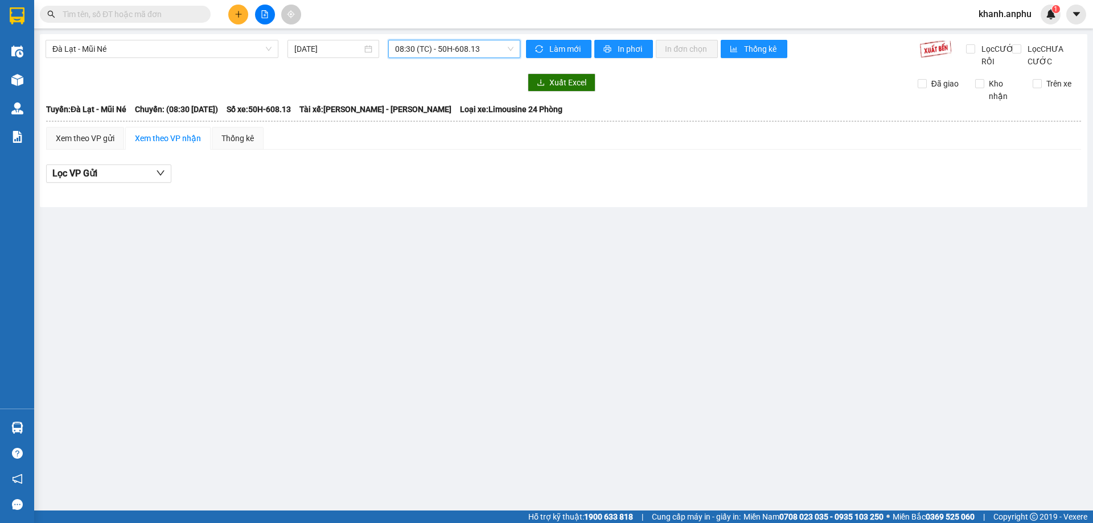
click at [422, 48] on span "08:30 (TC) - 50H-608.13" at bounding box center [454, 48] width 118 height 17
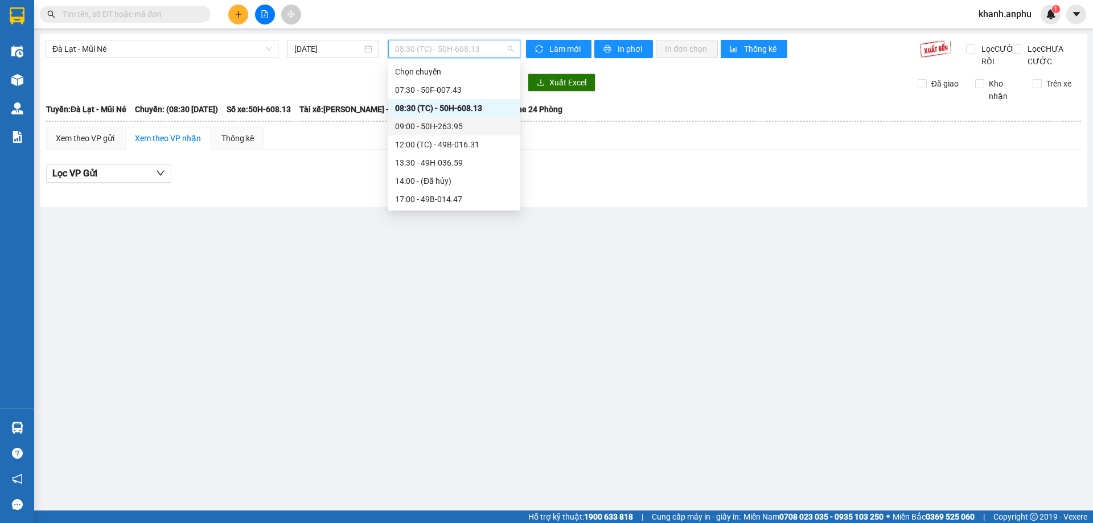
click at [436, 127] on div "09:00 - 50H-263.95" at bounding box center [454, 126] width 118 height 13
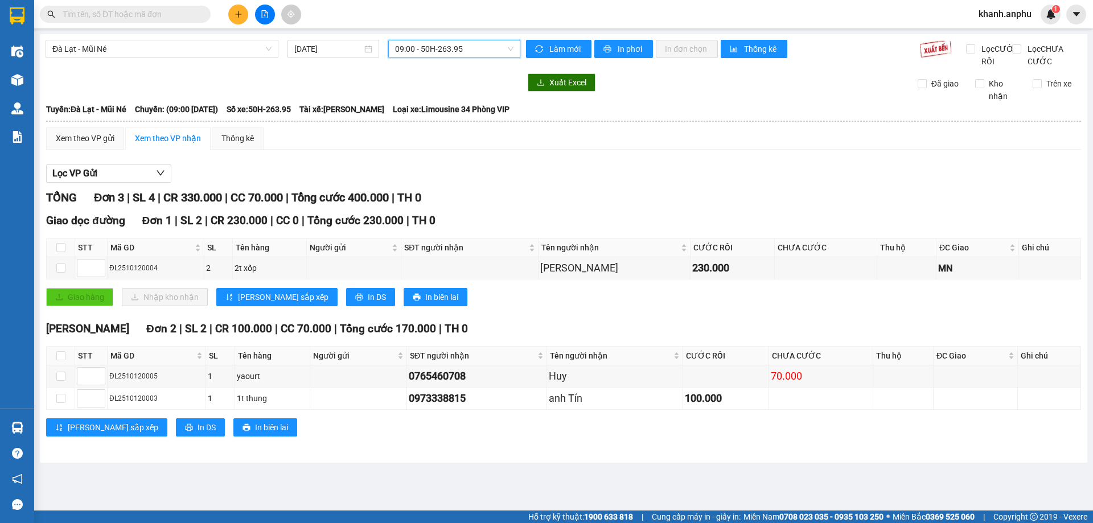
click at [424, 52] on span "09:00 - 50H-263.95" at bounding box center [454, 48] width 118 height 17
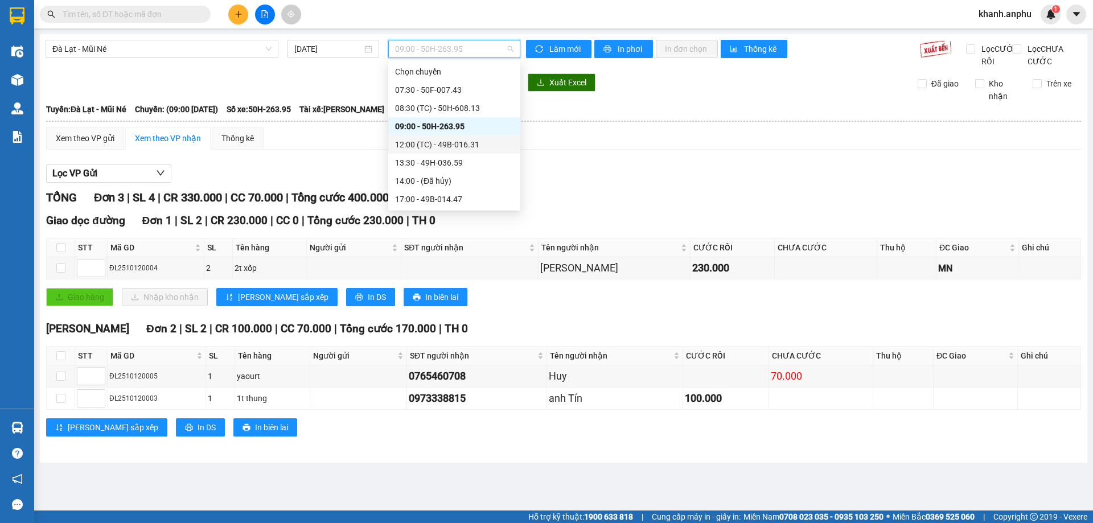
click at [440, 144] on div "12:00 (TC) - 49B-016.31" at bounding box center [454, 144] width 118 height 13
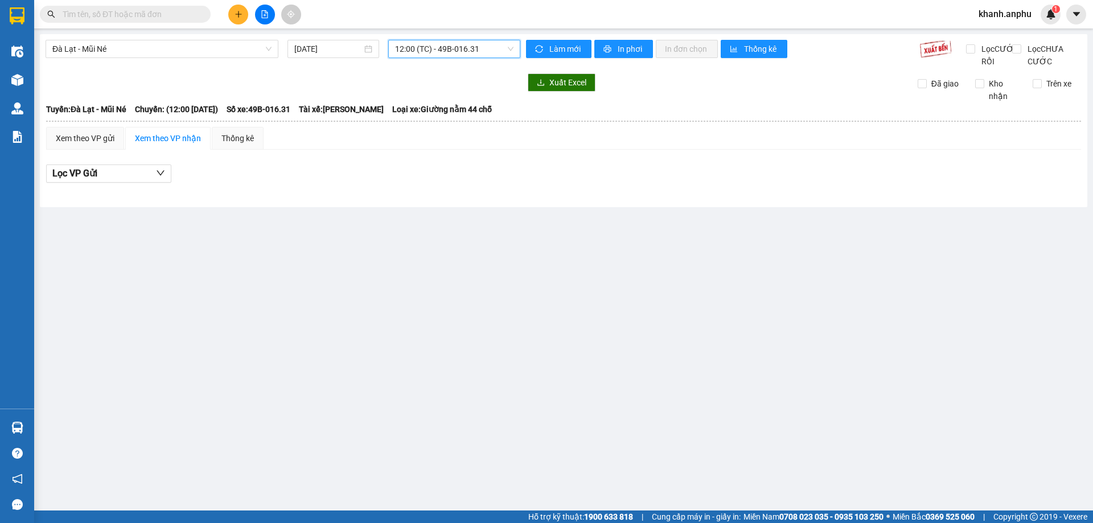
click at [466, 52] on span "12:00 (TC) - 49B-016.31" at bounding box center [454, 48] width 118 height 17
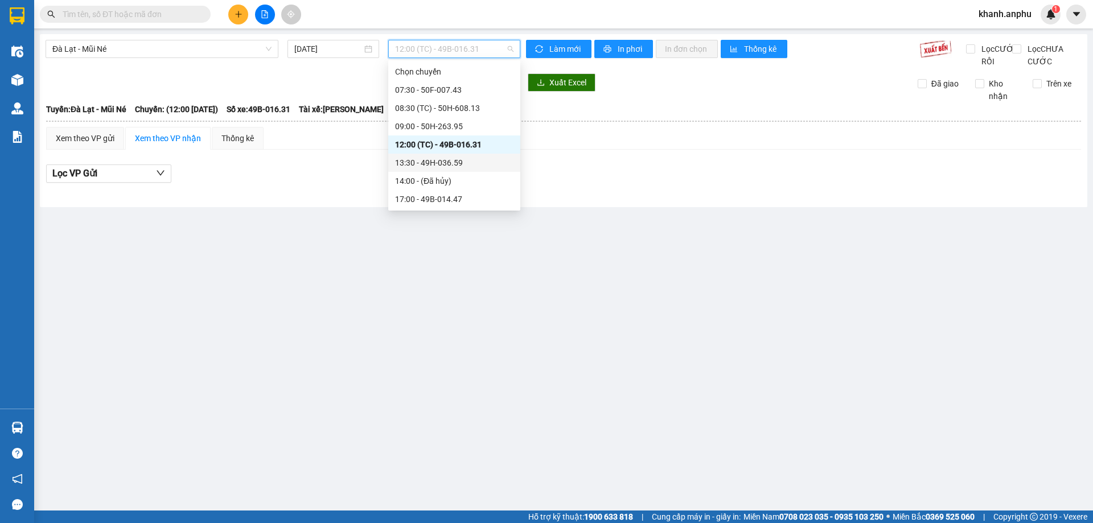
click at [446, 161] on div "13:30 - 49H-036.59" at bounding box center [454, 163] width 118 height 13
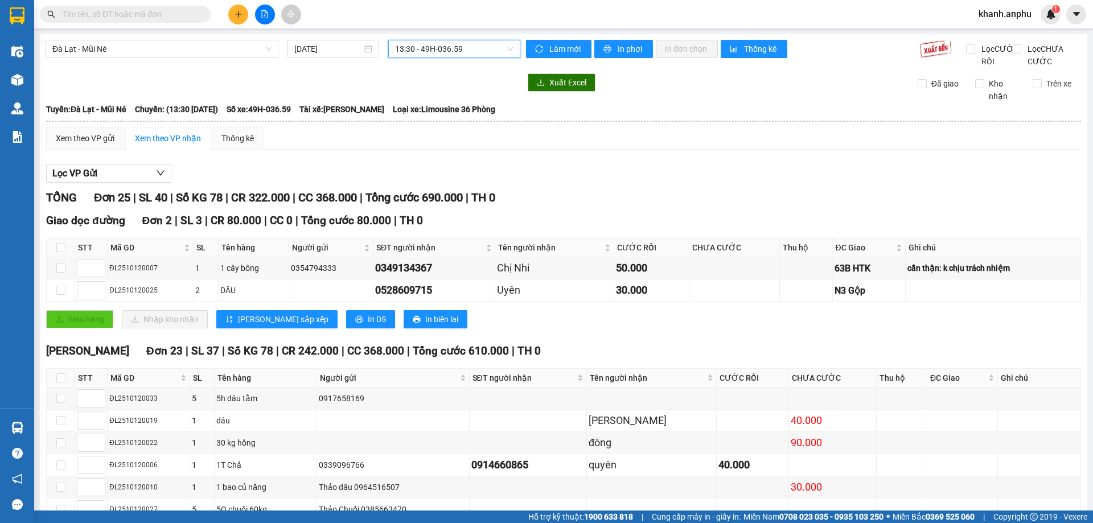
click at [413, 45] on span "13:30 - 49H-036.59" at bounding box center [454, 48] width 118 height 17
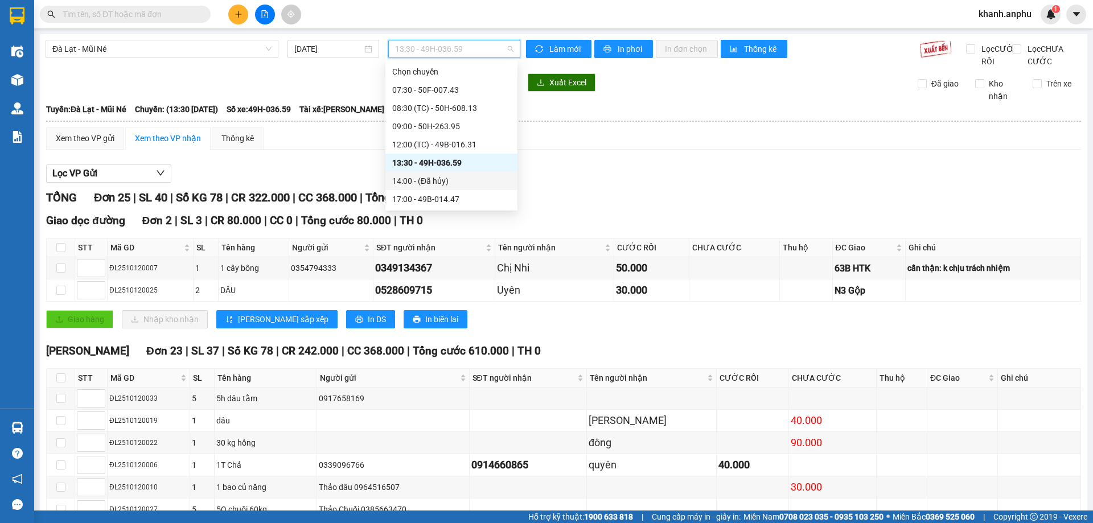
click at [442, 184] on div "14:00 - (Đã hủy)" at bounding box center [451, 181] width 118 height 13
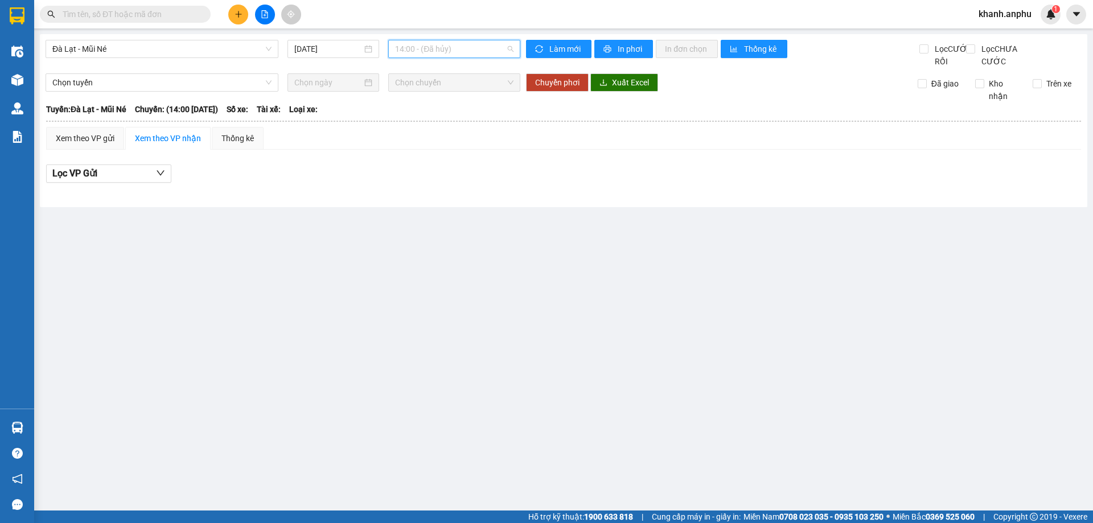
click at [435, 52] on span "14:00 - (Đã hủy)" at bounding box center [454, 48] width 118 height 17
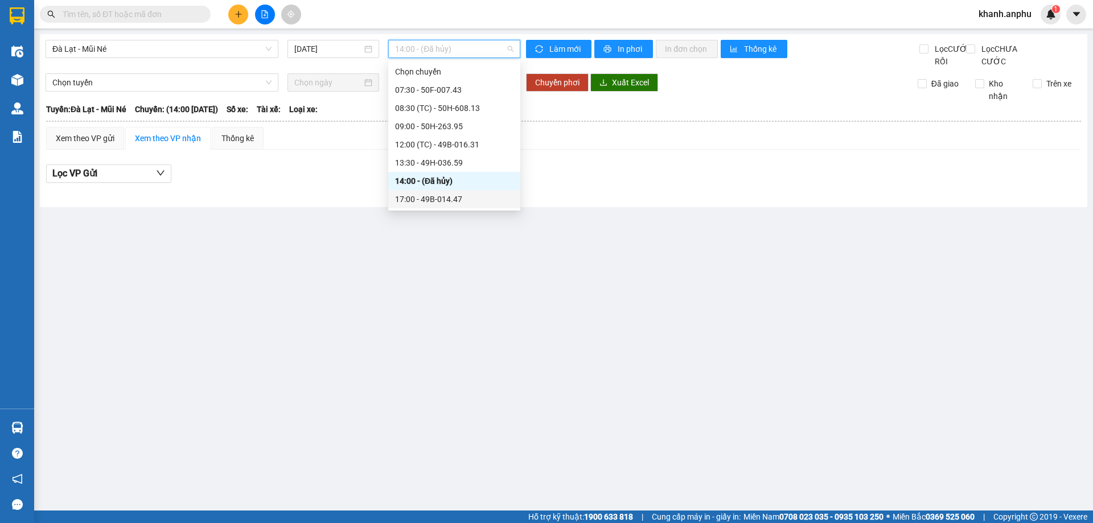
scroll to position [55, 0]
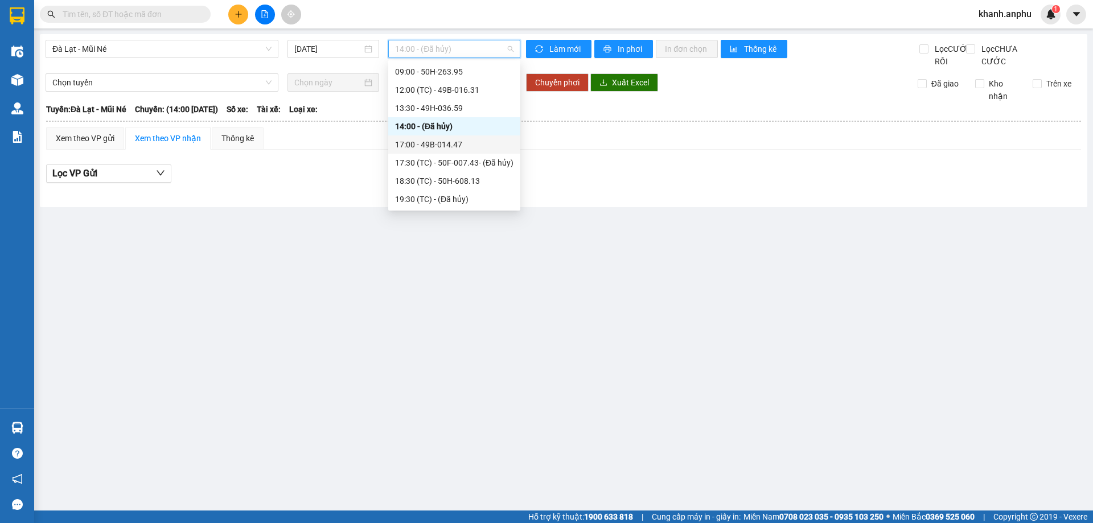
click at [452, 145] on div "17:00 - 49B-014.47" at bounding box center [454, 144] width 118 height 13
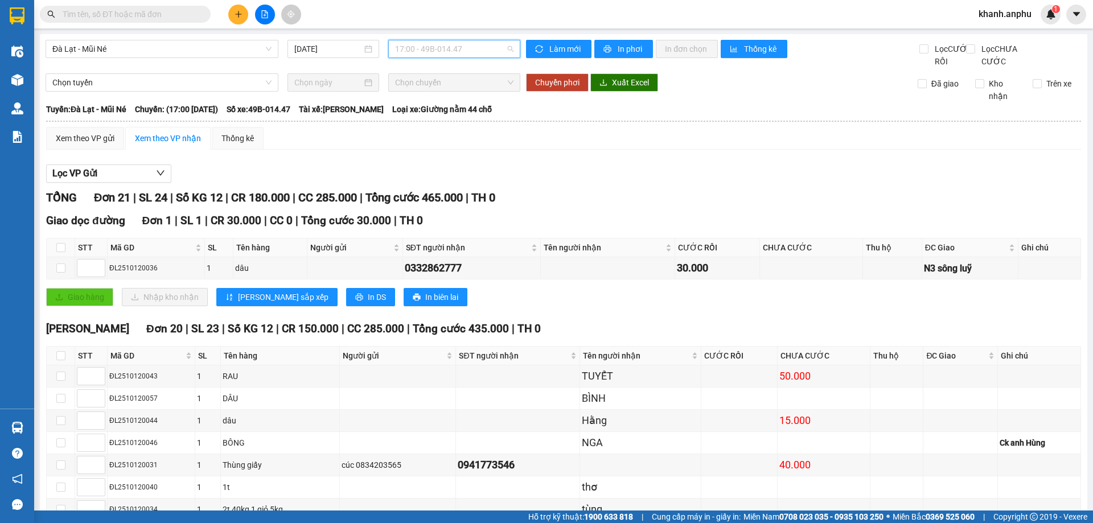
click at [425, 51] on span "17:00 - 49B-014.47" at bounding box center [454, 48] width 118 height 17
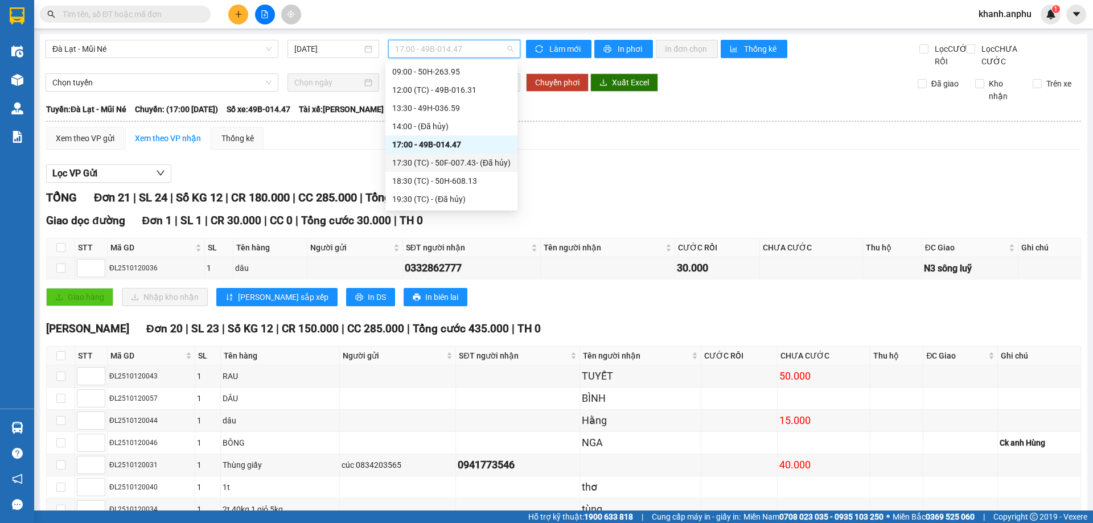
click at [482, 157] on div "17:30 (TC) - 50F-007.43 - (Đã hủy)" at bounding box center [451, 163] width 118 height 13
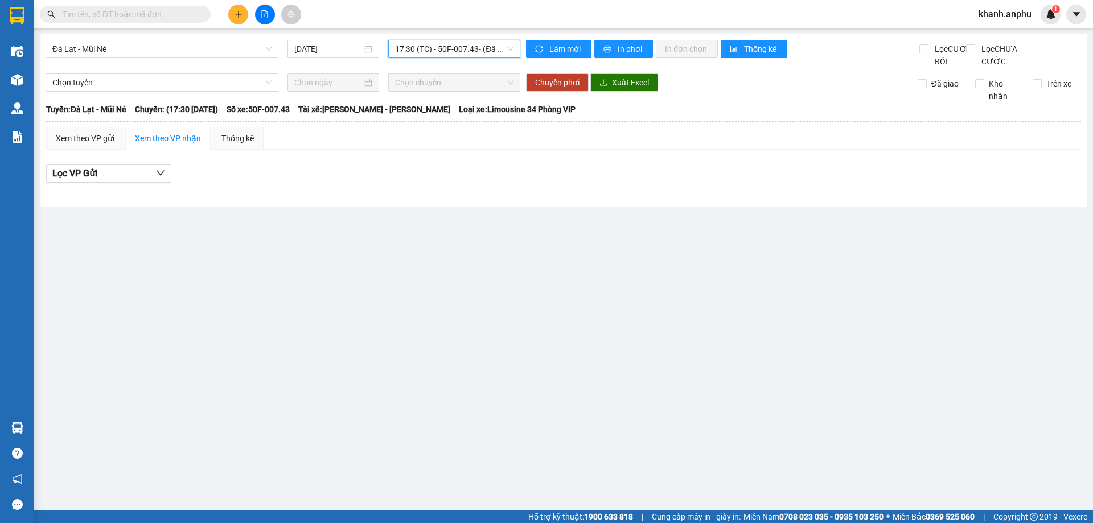
click at [477, 39] on div "Đà Lạt - Mũi Né 12/10/2025 17:30 17:30 (TC) - 50F-007.43 - (Đã hủy) Làm mới In …" at bounding box center [564, 120] width 1048 height 173
drag, startPoint x: 864, startPoint y: 162, endPoint x: 852, endPoint y: 167, distance: 13.0
click at [862, 162] on div "Xem theo VP gửi Xem theo VP nhận Thống kê Lọc VP Gửi" at bounding box center [563, 161] width 1035 height 68
click at [194, 56] on span "Đà Lạt - Mũi Né" at bounding box center [161, 48] width 219 height 17
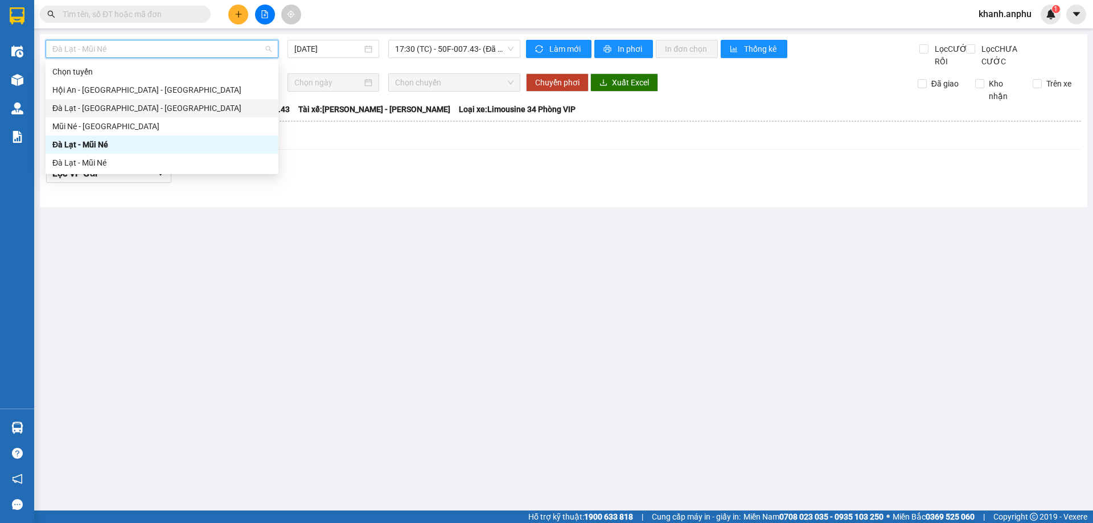
click at [146, 114] on div "Đà Lạt - [GEOGRAPHIC_DATA][PERSON_NAME][GEOGRAPHIC_DATA]" at bounding box center [162, 108] width 233 height 18
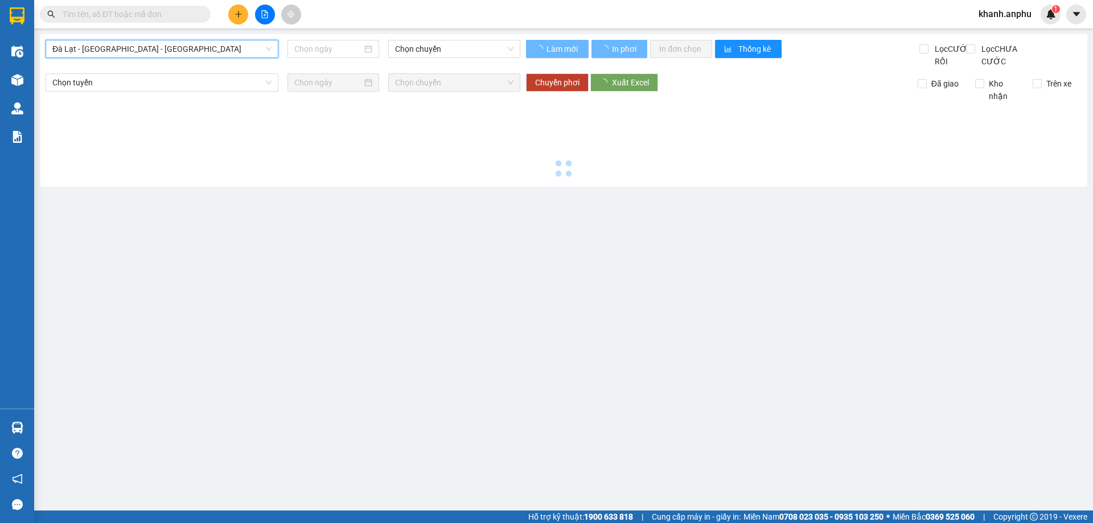
type input "[DATE]"
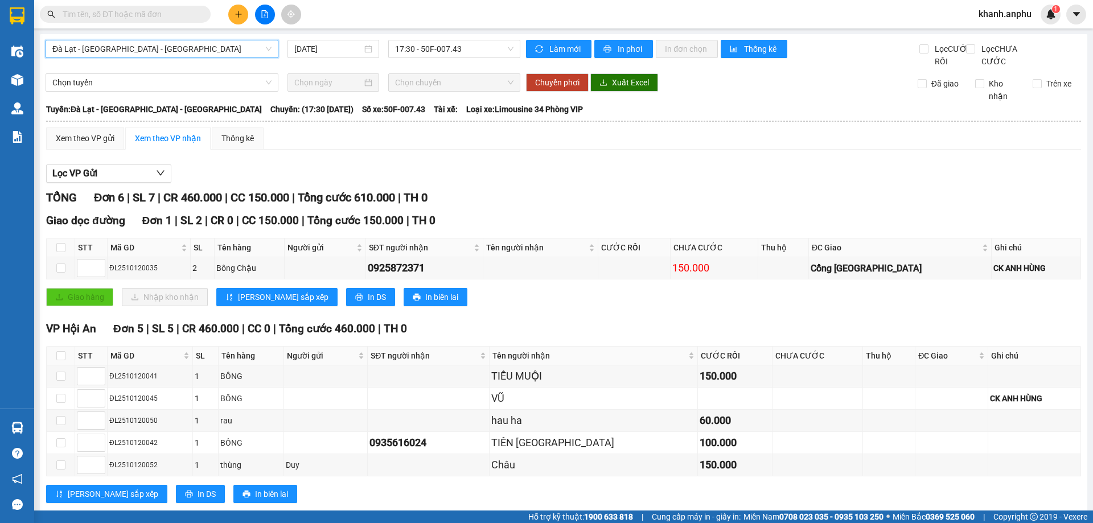
click at [233, 12] on button at bounding box center [238, 15] width 20 height 20
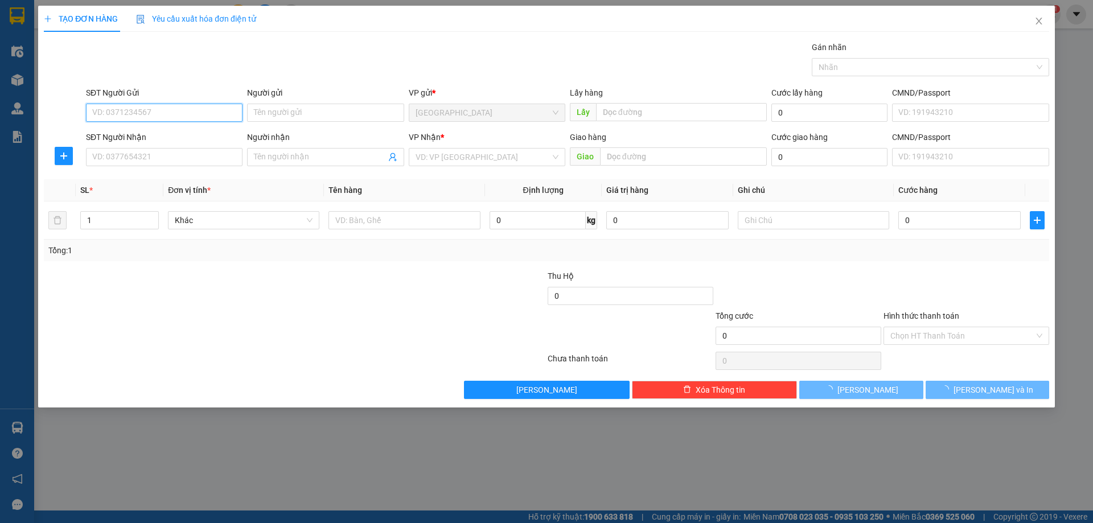
click at [161, 117] on input "SĐT Người Gửi" at bounding box center [164, 113] width 157 height 18
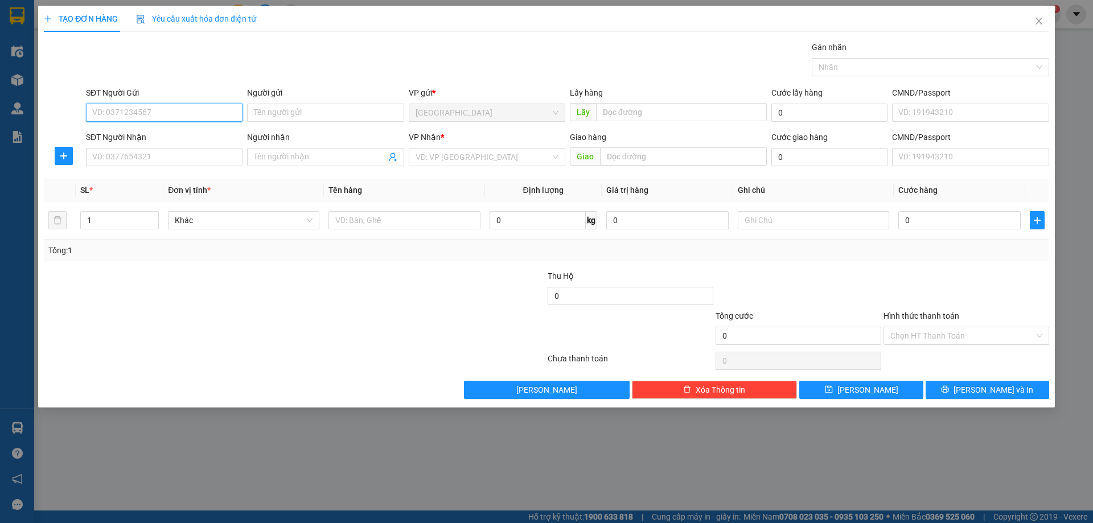
click at [161, 117] on input "SĐT Người Gửi" at bounding box center [164, 113] width 157 height 18
click at [1044, 22] on span "Close" at bounding box center [1039, 22] width 32 height 32
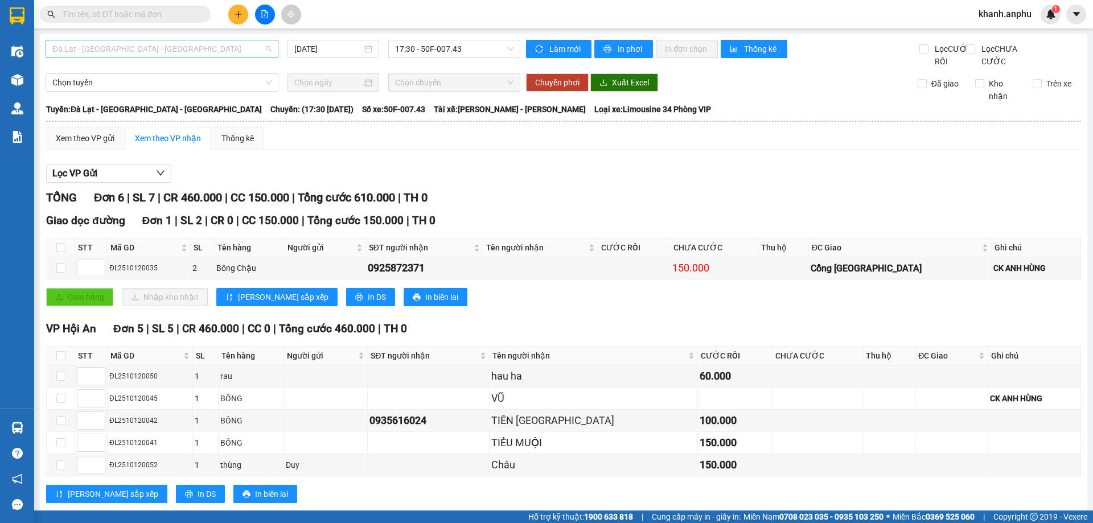
click at [147, 51] on span "Đà Lạt - [GEOGRAPHIC_DATA][PERSON_NAME][GEOGRAPHIC_DATA]" at bounding box center [161, 48] width 219 height 17
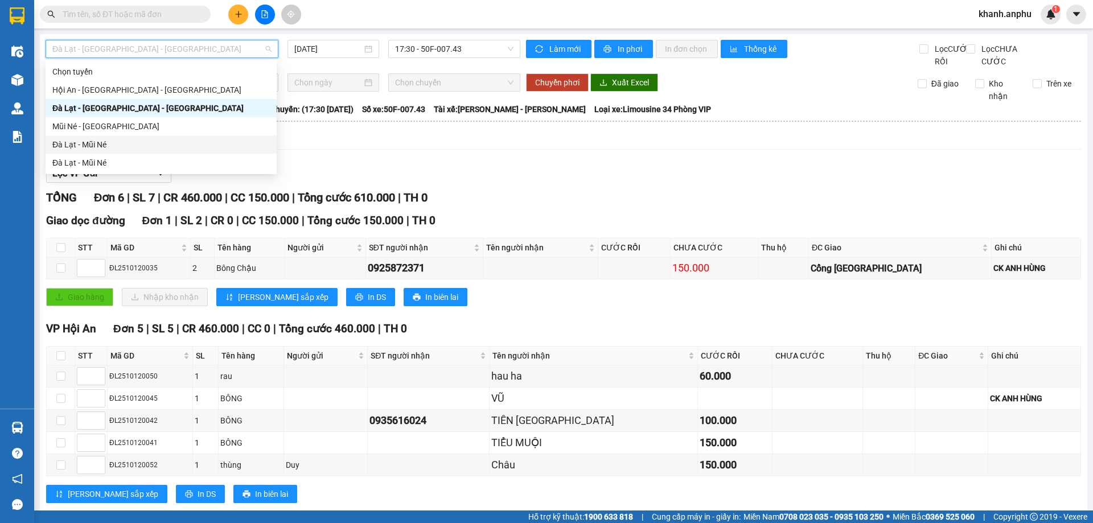
click at [647, 200] on div "Lọc VP Gửi TỔNG Đơn 6 | SL 7 | CR 460.000 | CC 150.000 | Tổng cước 610.000 | T…" at bounding box center [563, 338] width 1035 height 359
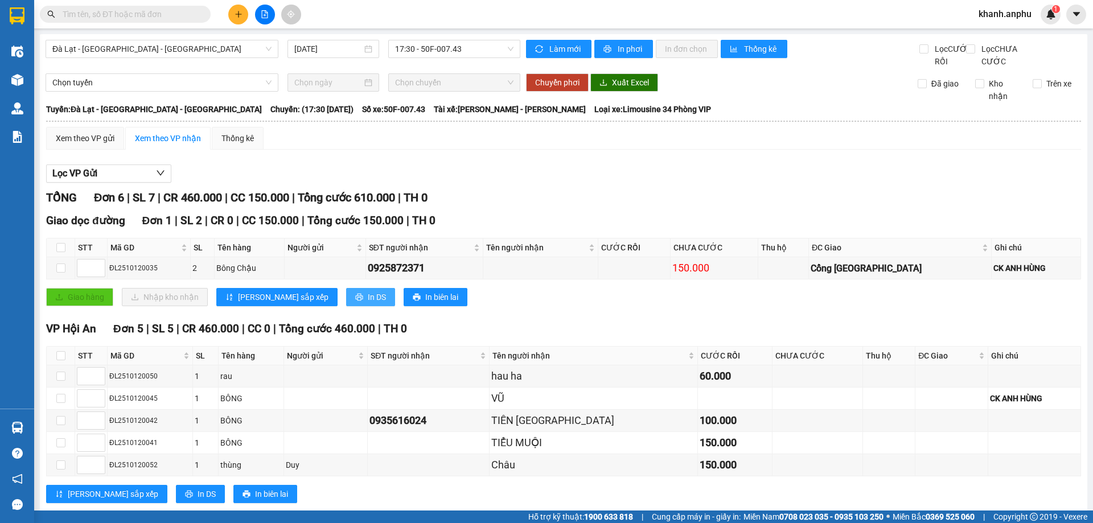
click at [368, 303] on span "In DS" at bounding box center [377, 297] width 18 height 13
click at [794, 224] on div "TỔNG Đơn 6 | SL 7 | CR 460.000 | CC 150.000 | Tổng cước 610.000 | TH 0 Giao dọc…" at bounding box center [563, 353] width 1035 height 329
click at [109, 10] on input "text" at bounding box center [130, 14] width 134 height 13
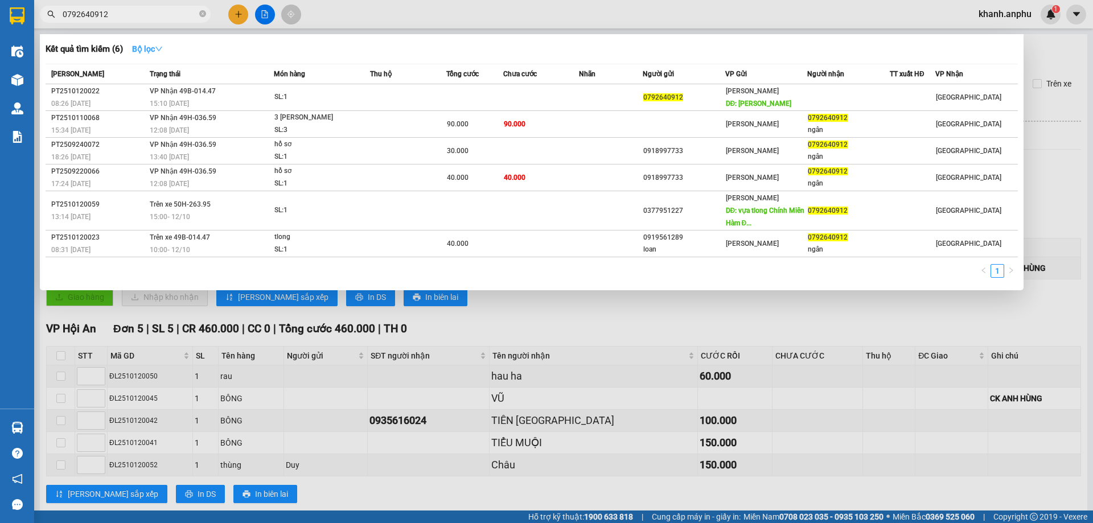
type input "0792640912"
click at [155, 47] on strong "Bộ lọc" at bounding box center [147, 48] width 31 height 9
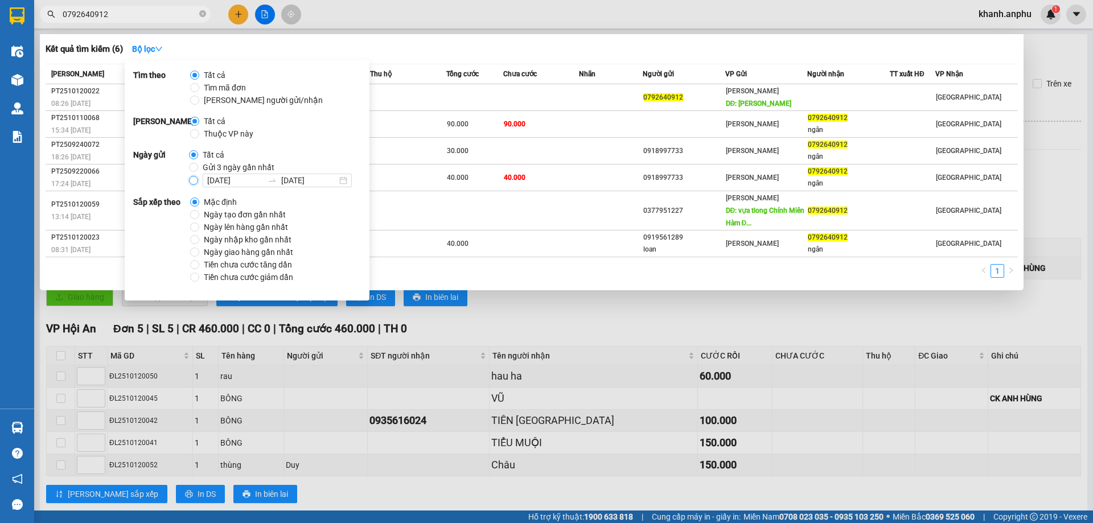
drag, startPoint x: 195, startPoint y: 182, endPoint x: 203, endPoint y: 179, distance: 7.9
click at [195, 181] on input "12/10/2025 12/10/2025" at bounding box center [193, 180] width 9 height 9
radio input "true"
radio input "false"
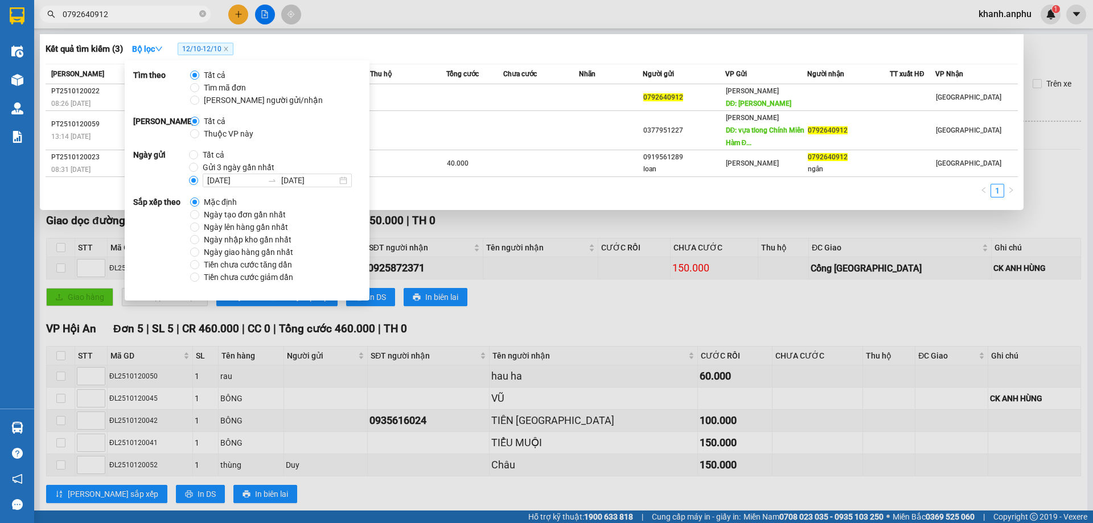
click at [770, 38] on div "Kết quả tìm kiếm ( 3 ) Bộ lọc 12/10 - 12/10 Mã ĐH Trạng thái Món hàng Thu hộ Tổ…" at bounding box center [532, 122] width 984 height 176
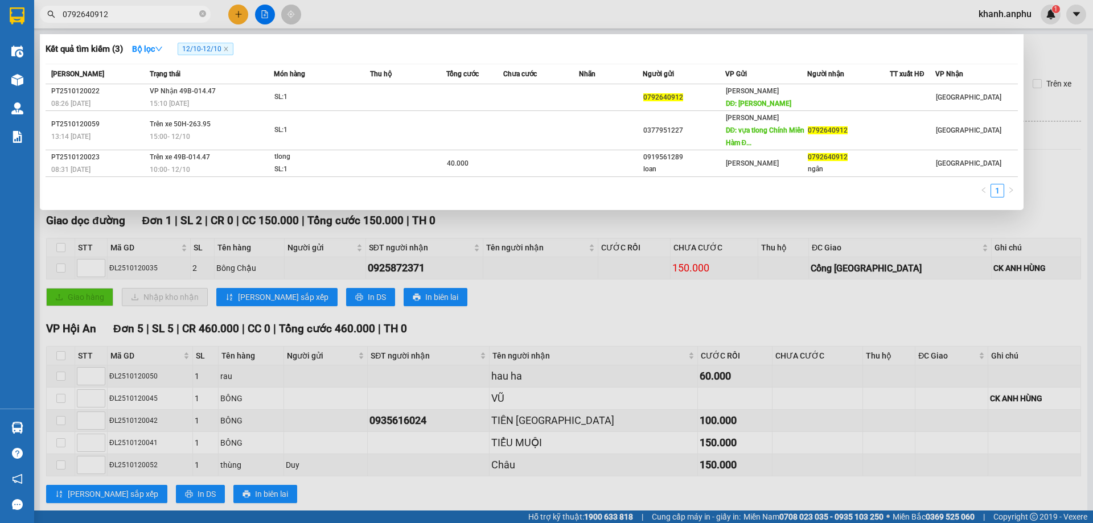
click at [370, 23] on div at bounding box center [546, 261] width 1093 height 523
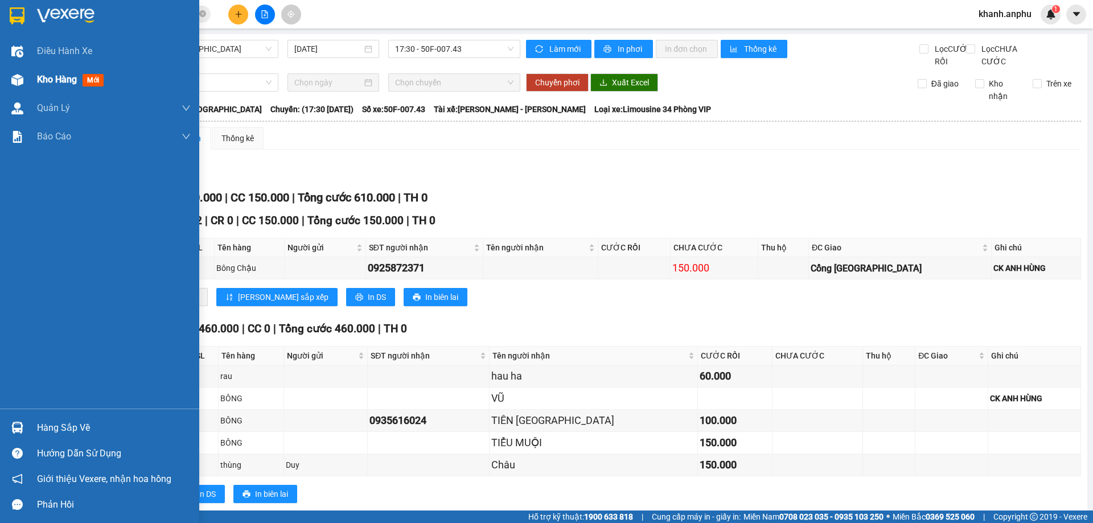
click at [7, 89] on div at bounding box center [17, 80] width 20 height 20
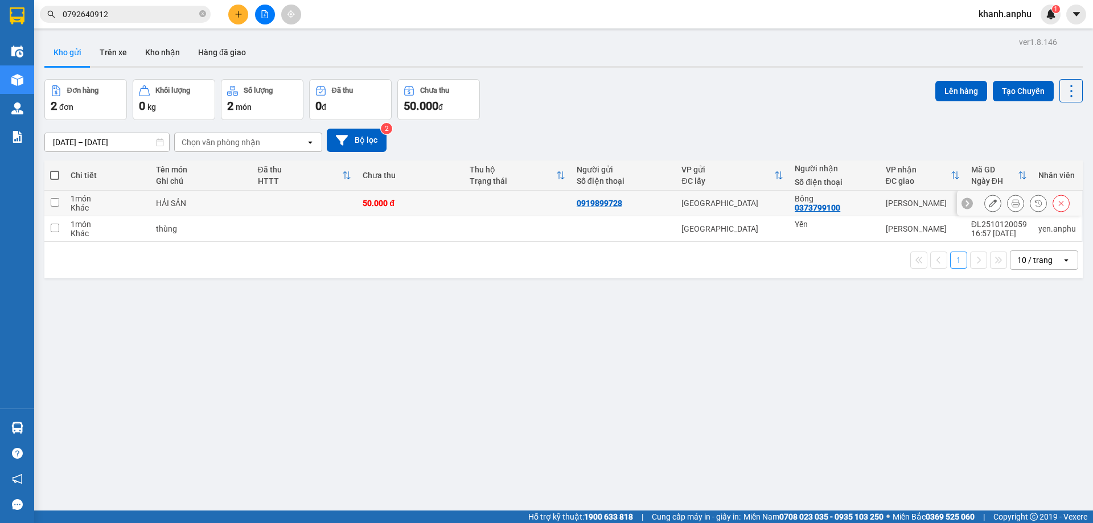
click at [998, 203] on div at bounding box center [1027, 203] width 85 height 17
click at [1008, 204] on button at bounding box center [1016, 204] width 16 height 20
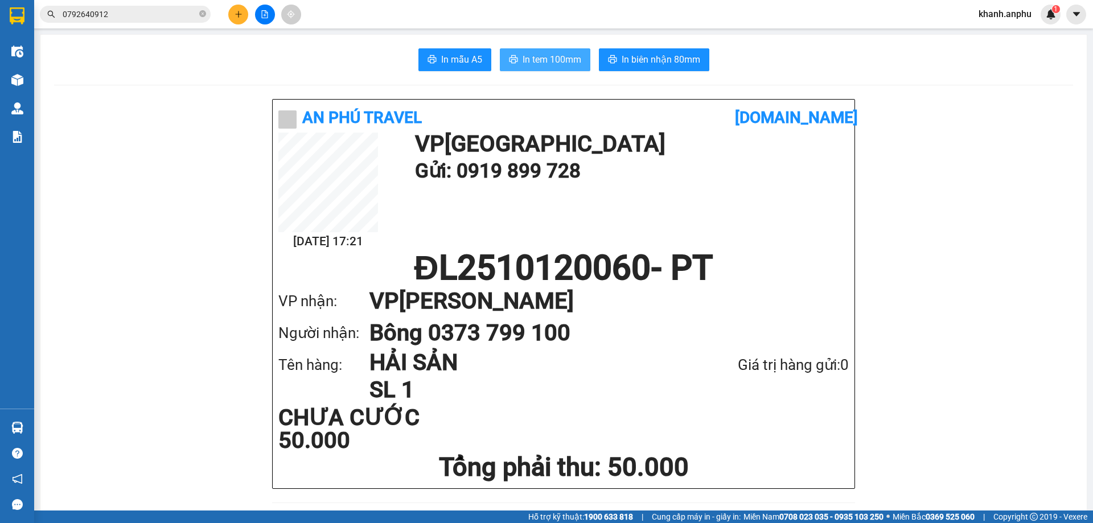
click at [559, 60] on span "In tem 100mm" at bounding box center [552, 59] width 59 height 14
click at [538, 69] on button "In tem 100mm" at bounding box center [545, 59] width 91 height 23
click at [258, 15] on button at bounding box center [265, 15] width 20 height 20
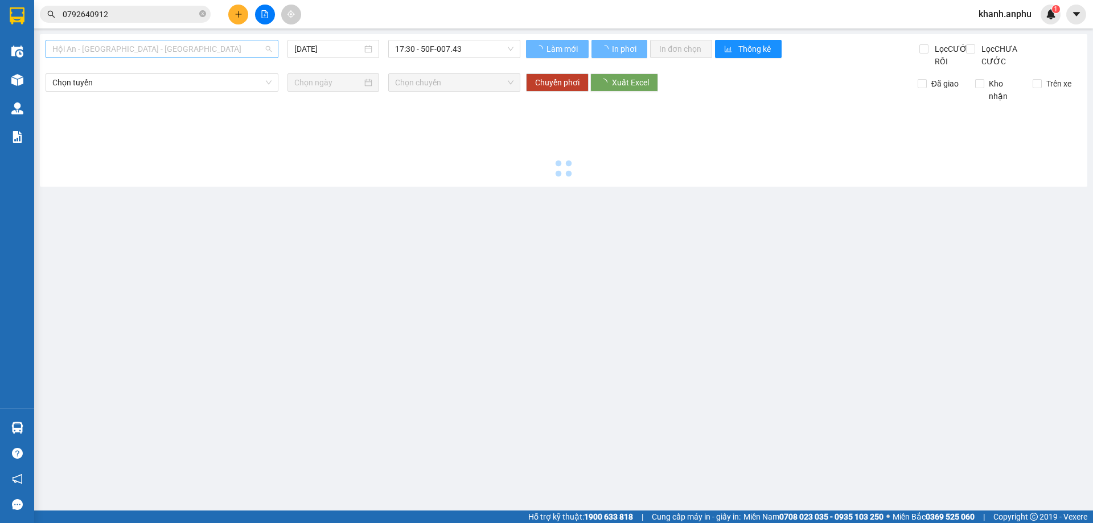
click at [147, 52] on span "Hội An - [GEOGRAPHIC_DATA] - [GEOGRAPHIC_DATA]" at bounding box center [161, 48] width 219 height 17
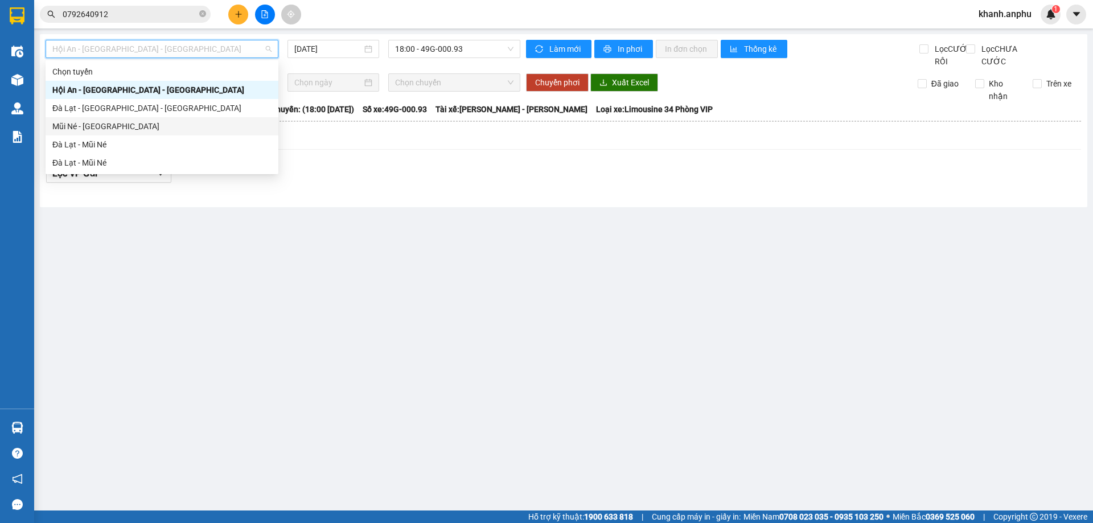
click at [115, 128] on div "Mũi Né - [GEOGRAPHIC_DATA]" at bounding box center [161, 126] width 219 height 13
type input "[DATE]"
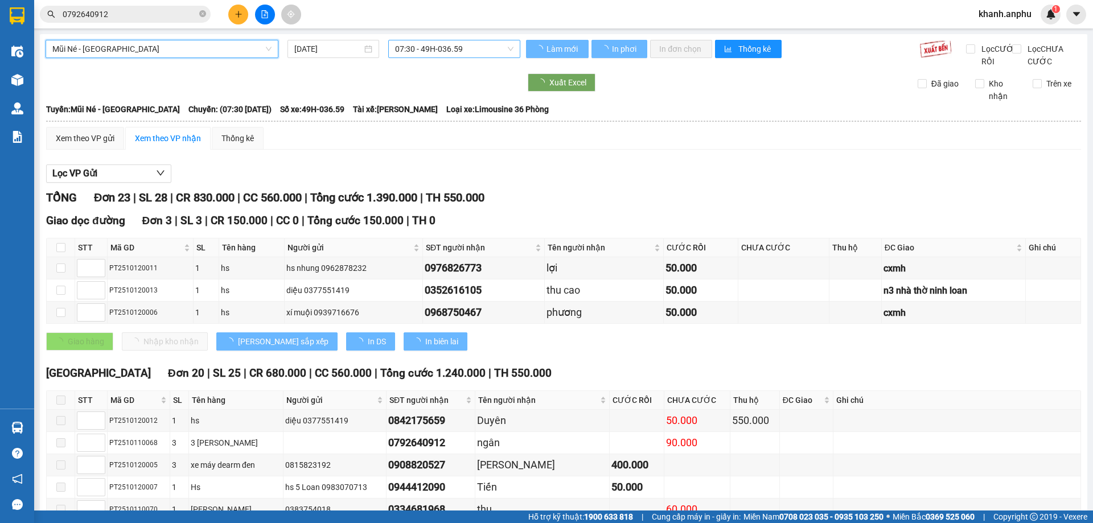
click at [430, 50] on span "07:30 - 49H-036.59" at bounding box center [454, 48] width 118 height 17
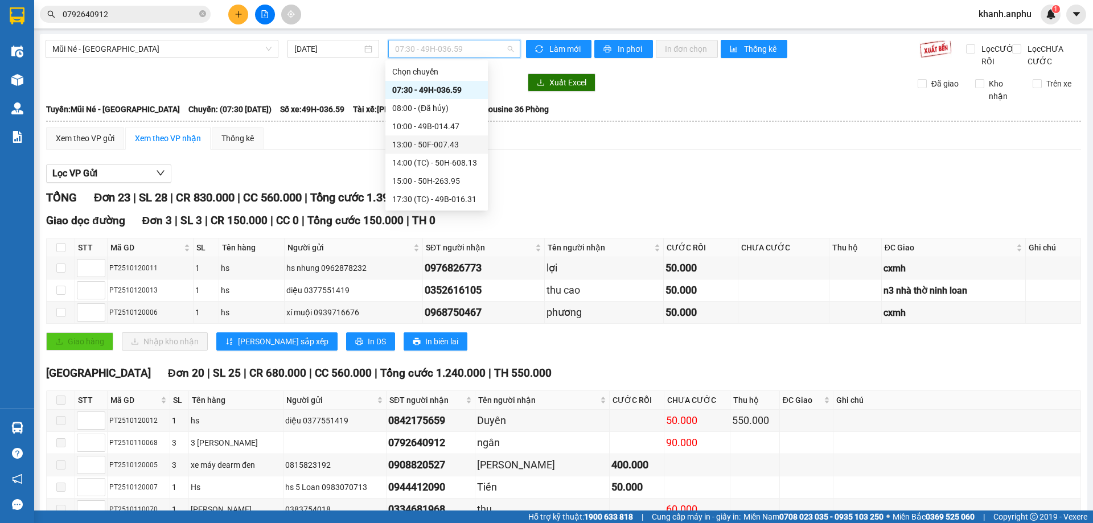
click at [428, 141] on div "13:00 - 50F-007.43" at bounding box center [436, 144] width 89 height 13
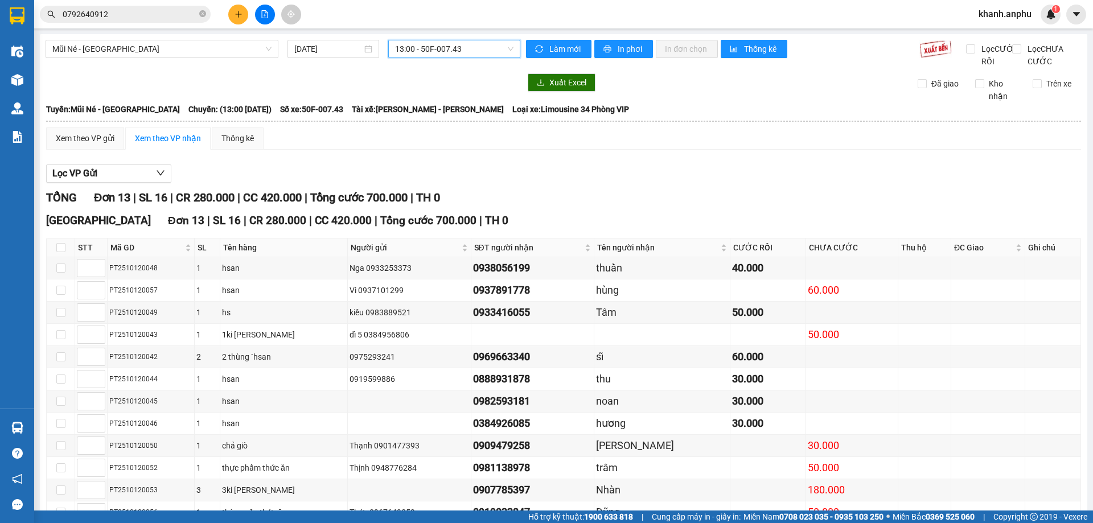
click at [178, 143] on div "Xem theo VP nhận" at bounding box center [167, 138] width 85 height 23
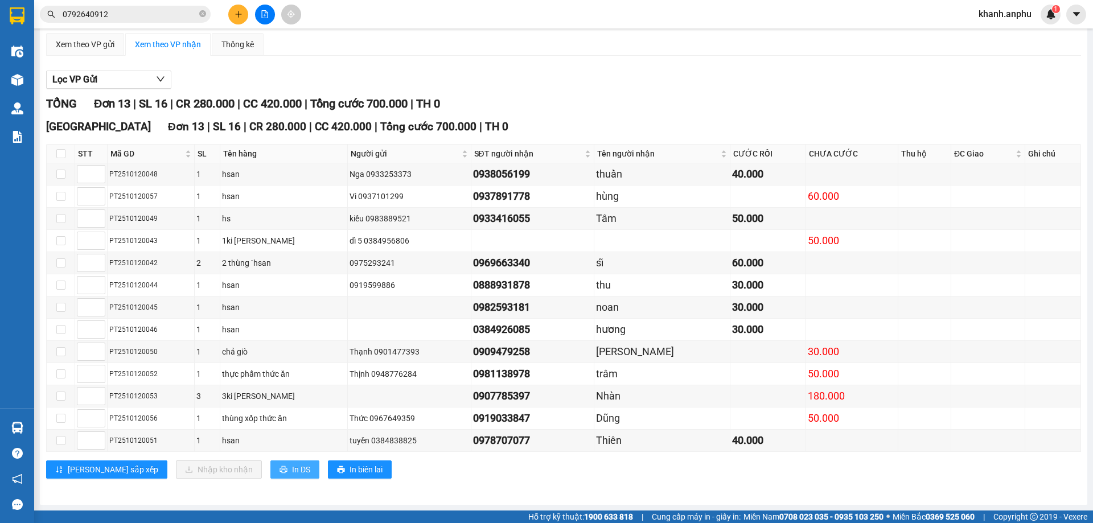
click at [270, 477] on button "In DS" at bounding box center [294, 470] width 49 height 18
click at [482, 69] on div "Lọc VP Gửi TỔNG Đơn 13 | SL 16 | CR 280.000 | CC 420.000 | Tổng cước 700.000 |…" at bounding box center [563, 279] width 1035 height 428
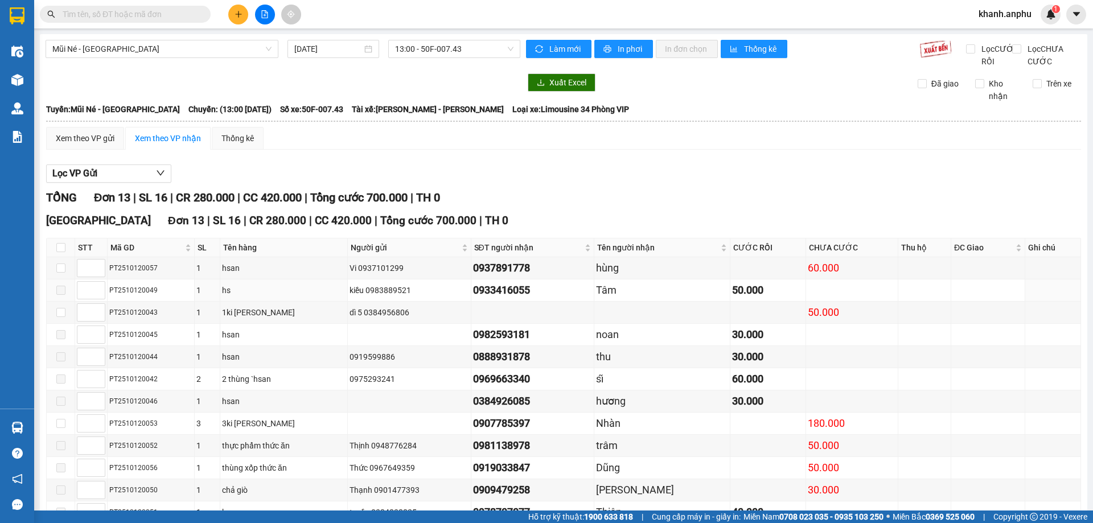
scroll to position [106, 0]
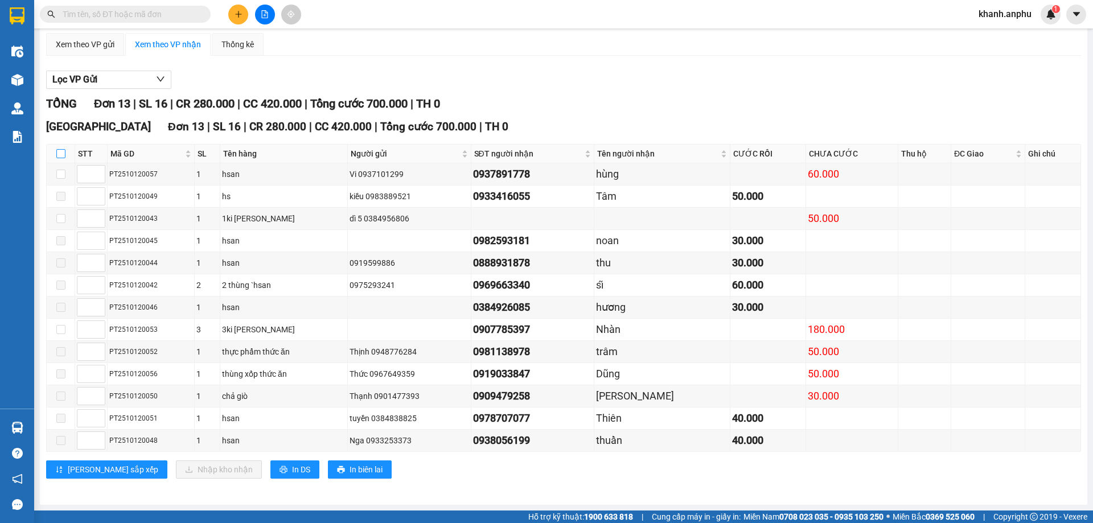
click at [60, 151] on input "checkbox" at bounding box center [60, 153] width 9 height 9
checkbox input "true"
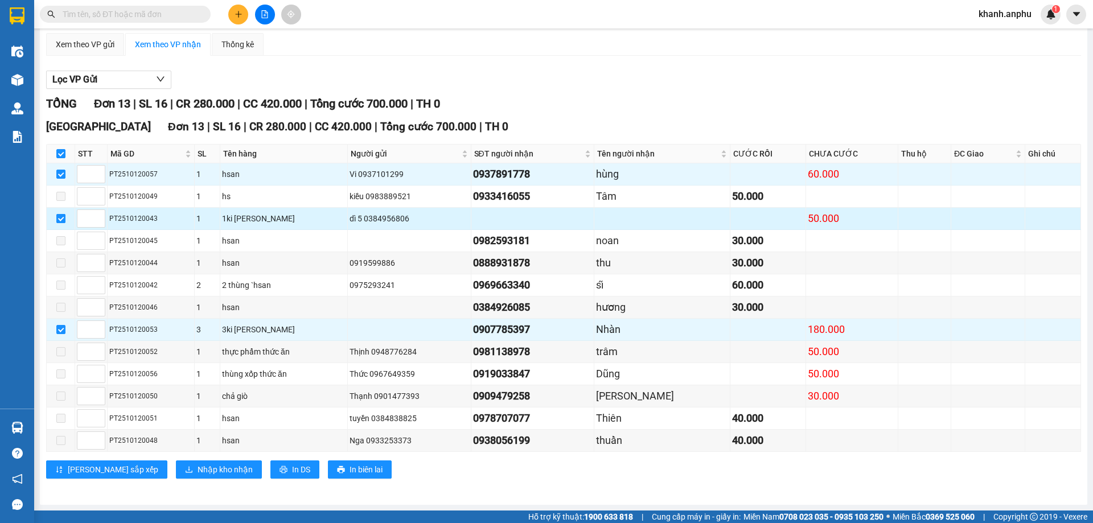
click at [62, 218] on input "checkbox" at bounding box center [60, 218] width 9 height 9
checkbox input "false"
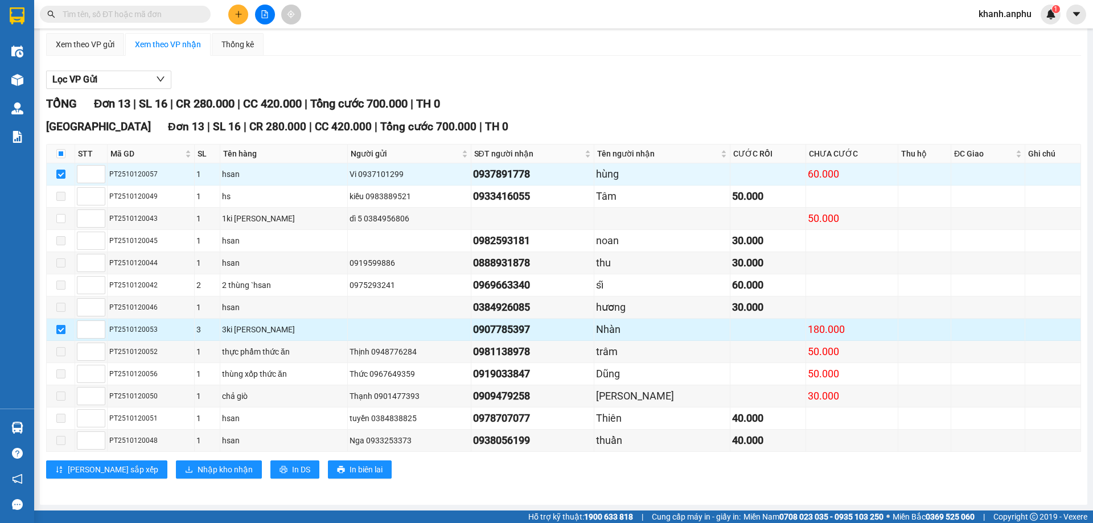
click at [64, 330] on input "checkbox" at bounding box center [60, 329] width 9 height 9
checkbox input "false"
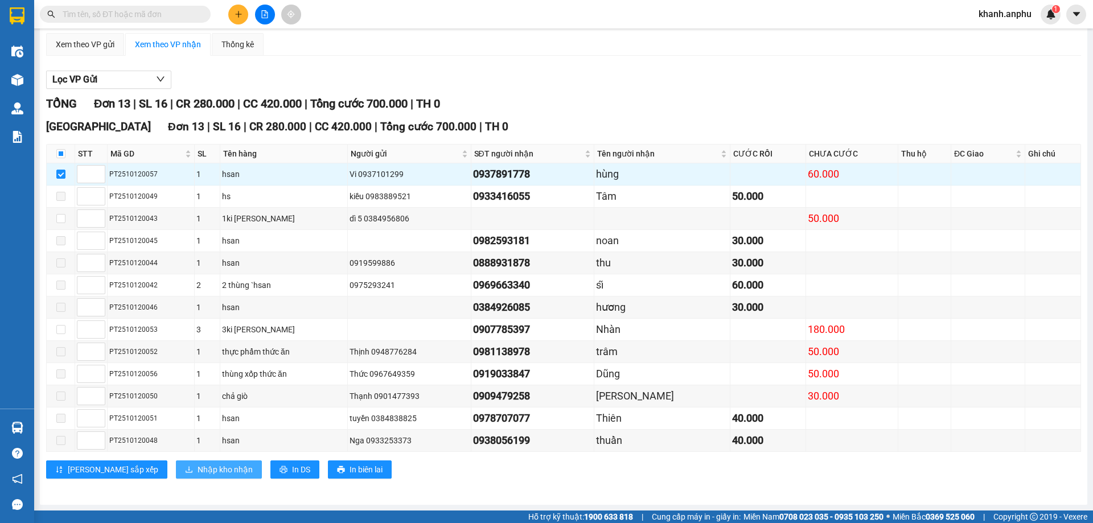
click at [198, 474] on span "Nhập kho nhận" at bounding box center [225, 470] width 55 height 13
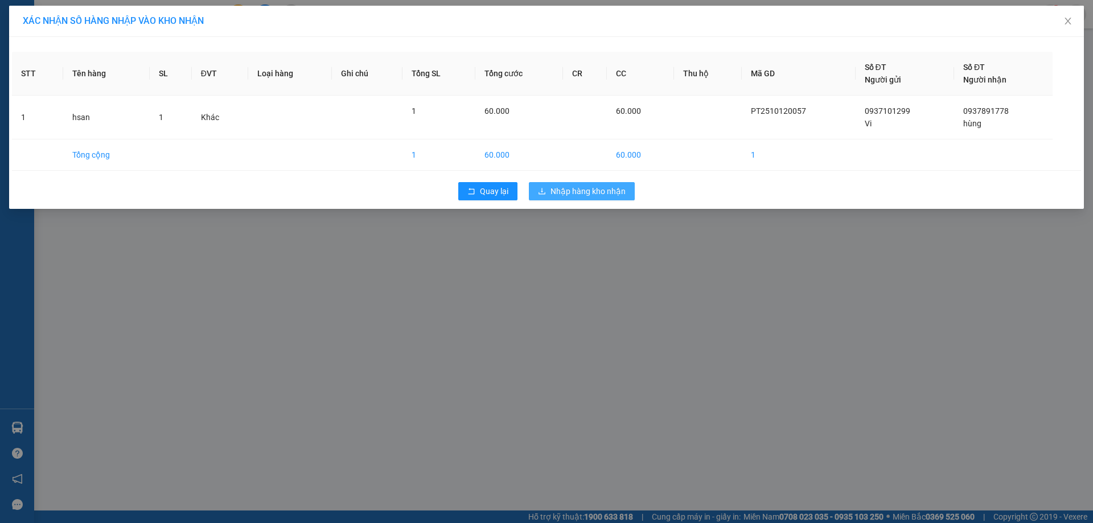
click at [579, 191] on span "Nhập hàng kho nhận" at bounding box center [588, 191] width 75 height 13
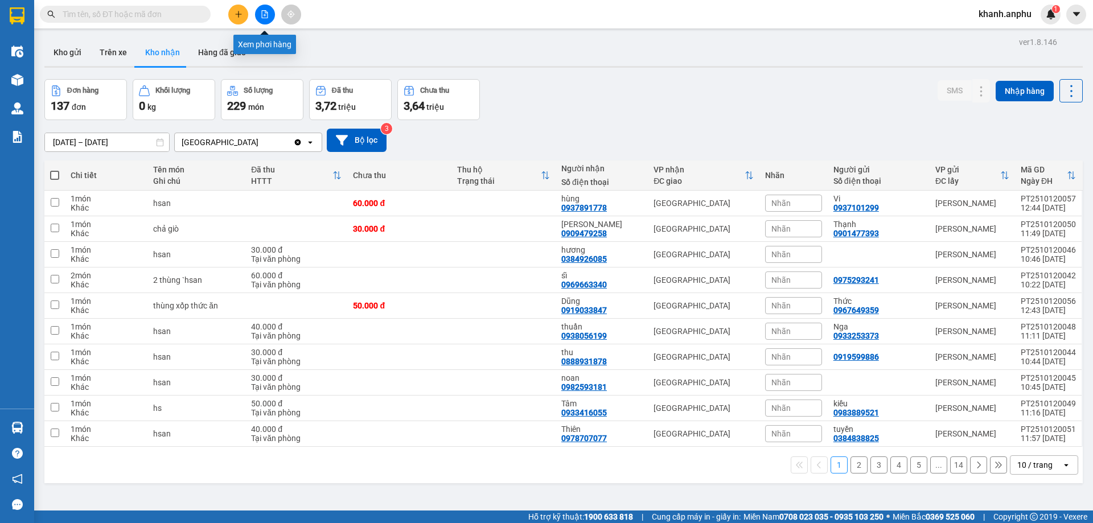
click at [269, 10] on button at bounding box center [265, 15] width 20 height 20
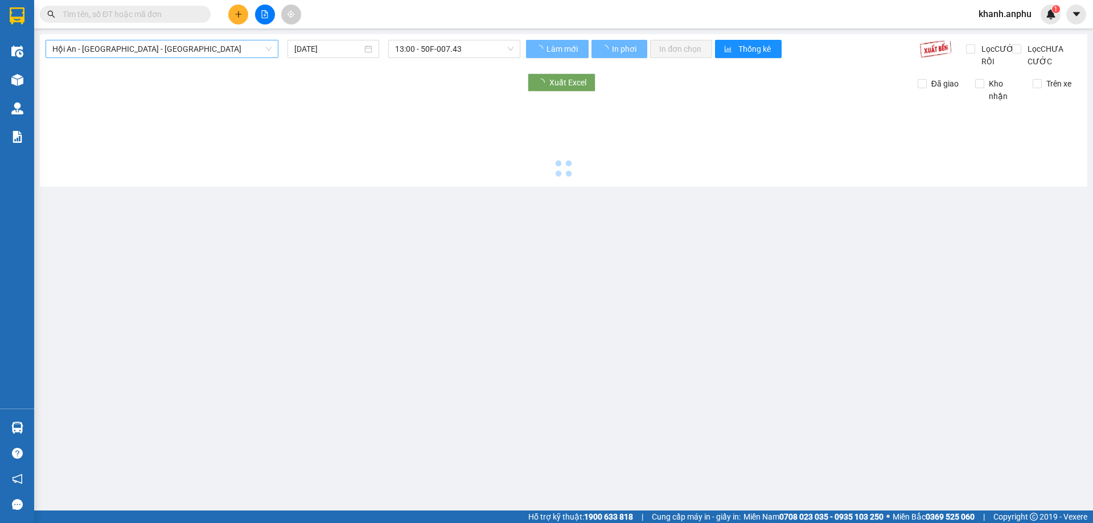
click at [159, 54] on span "Hội An - [GEOGRAPHIC_DATA] - [GEOGRAPHIC_DATA]" at bounding box center [161, 48] width 219 height 17
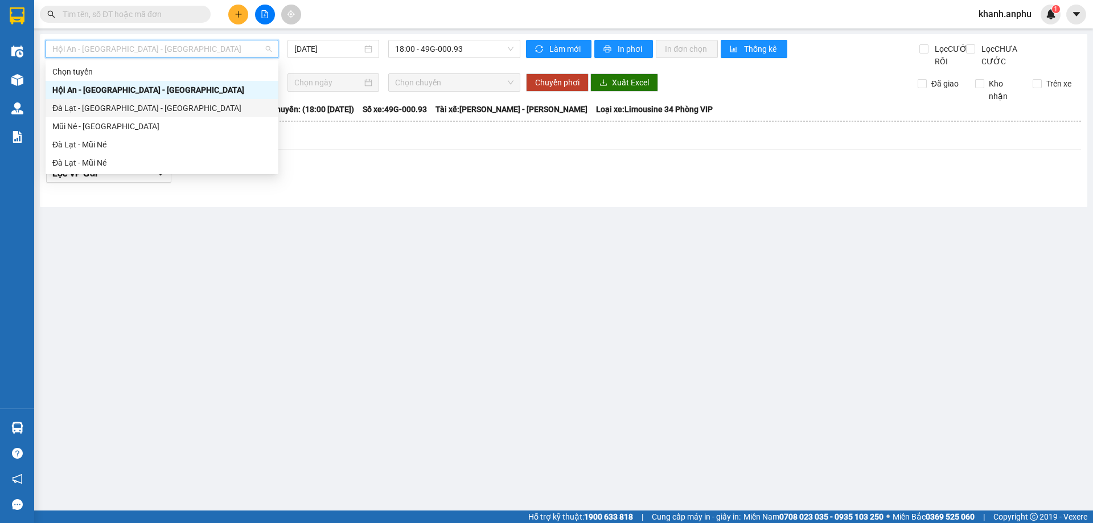
click at [109, 108] on div "Đà Lạt - [GEOGRAPHIC_DATA][PERSON_NAME][GEOGRAPHIC_DATA]" at bounding box center [161, 108] width 219 height 13
type input "[DATE]"
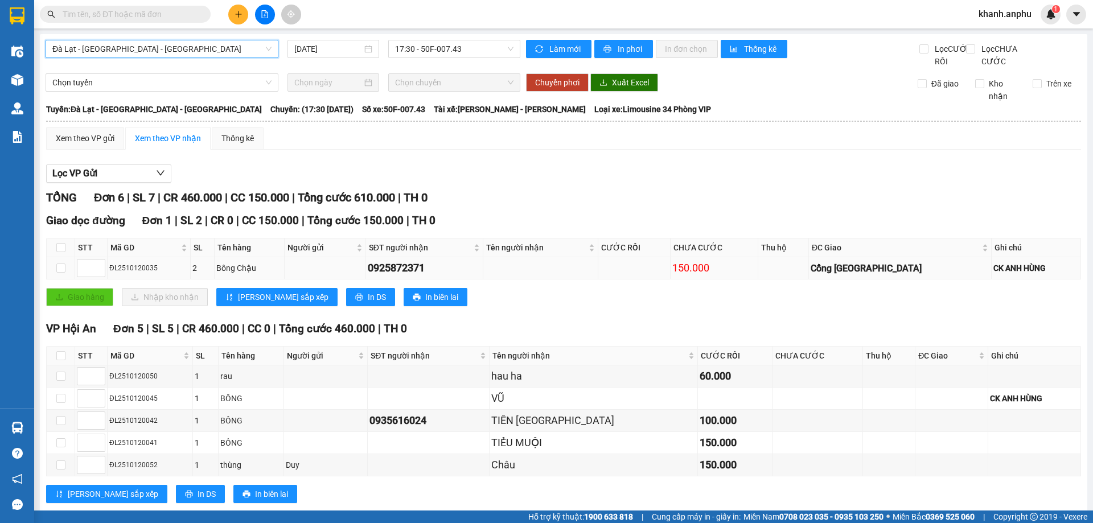
scroll to position [37, 0]
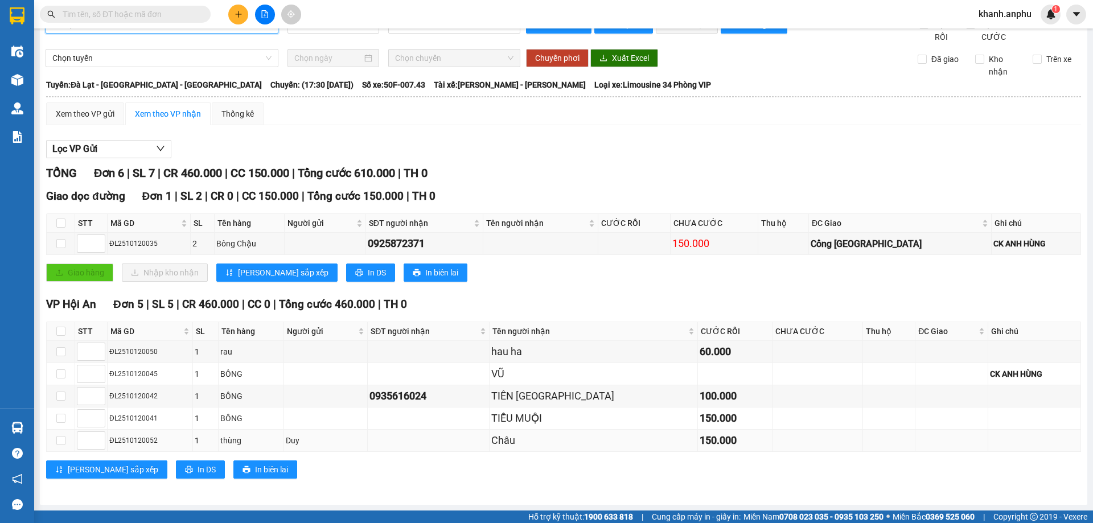
click at [823, 433] on td at bounding box center [818, 441] width 91 height 22
click at [724, 459] on div "VP Hội An Đơn 5 | SL 5 | CR 460.000 | CC 0 | Tổng cước 460.000 | TH 0 STT Mã GD…" at bounding box center [563, 391] width 1035 height 191
click at [703, 444] on div "150.000" at bounding box center [735, 441] width 71 height 16
click at [700, 414] on div "150.000" at bounding box center [735, 419] width 71 height 16
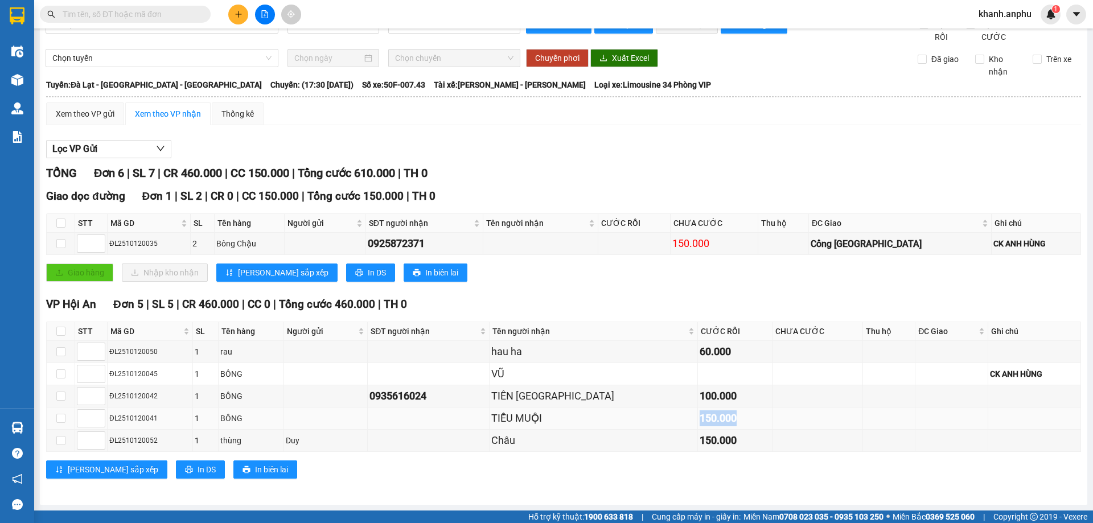
click at [700, 414] on div "150.000" at bounding box center [735, 419] width 71 height 16
click at [700, 396] on div "100.000" at bounding box center [735, 396] width 71 height 16
click at [688, 282] on div "Giao dọc đường Đơn 1 | SL 2 | CR 0 | CC 150.000 | Tổng cước 150.000 | TH 0 STT …" at bounding box center [563, 239] width 1035 height 102
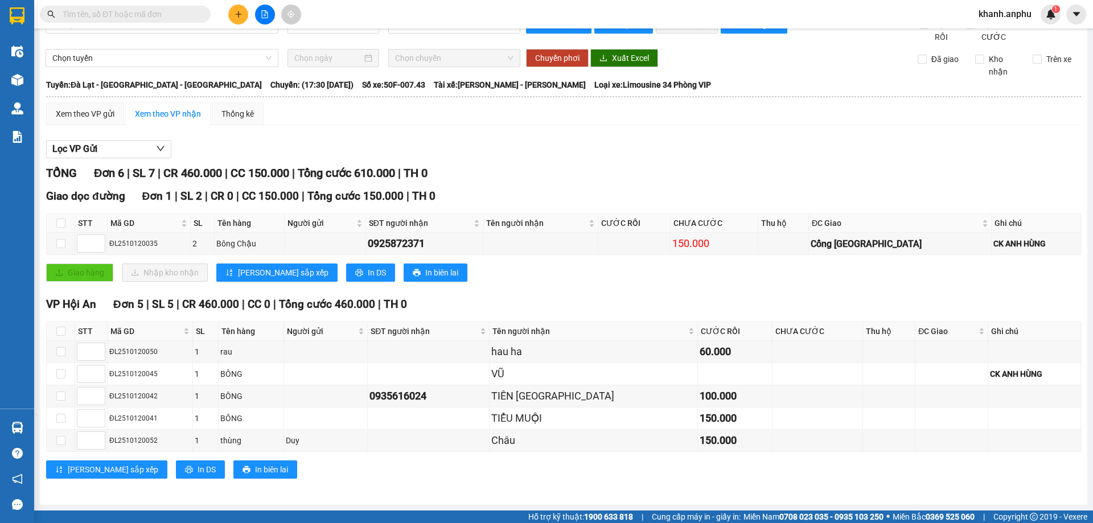
click at [244, 10] on button at bounding box center [238, 15] width 20 height 20
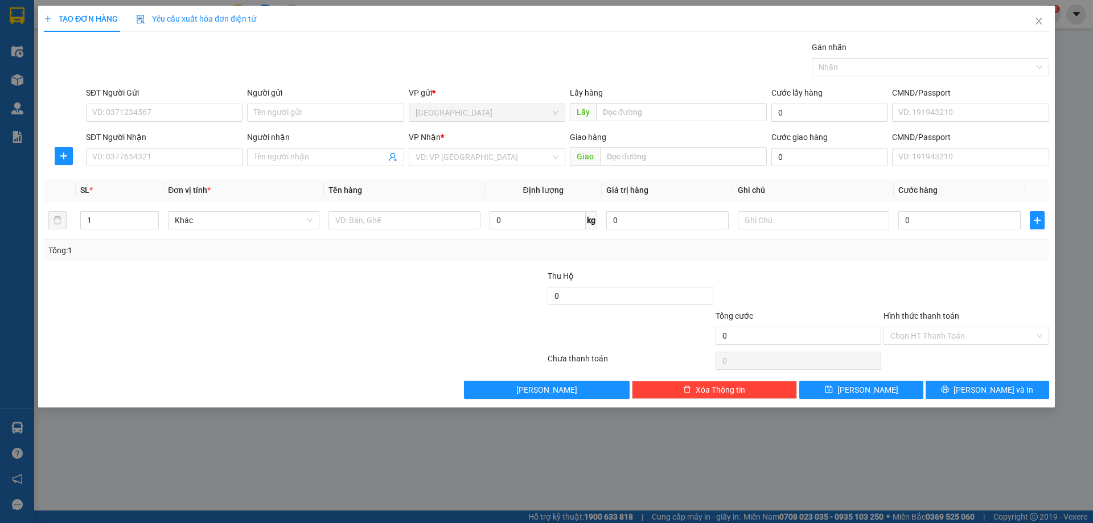
click at [257, 424] on div "TẠO ĐƠN HÀNG Yêu cầu xuất hóa đơn điện tử Transit Pickup Surcharge Ids Transit …" at bounding box center [546, 261] width 1093 height 523
click at [1041, 20] on icon "close" at bounding box center [1039, 21] width 6 height 7
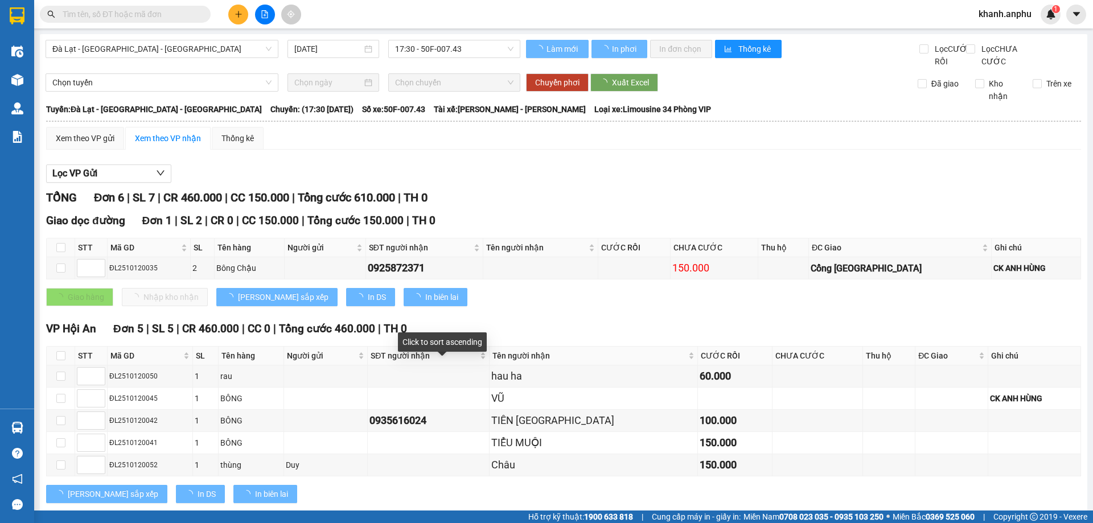
scroll to position [37, 0]
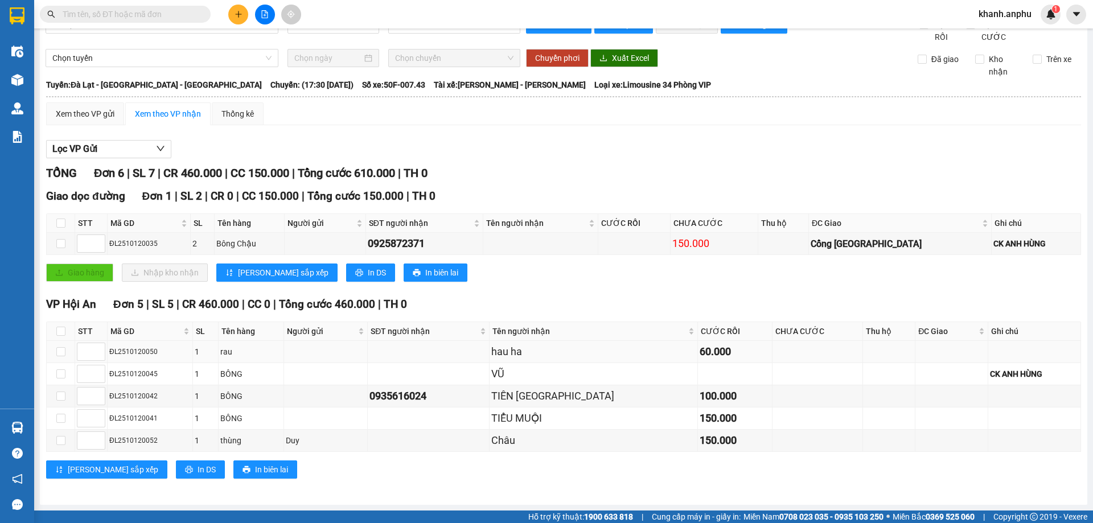
click at [527, 352] on div "hau ha" at bounding box center [593, 352] width 204 height 16
click at [552, 346] on div "hau ha" at bounding box center [593, 352] width 204 height 16
click at [543, 352] on div "hau ha" at bounding box center [593, 352] width 204 height 16
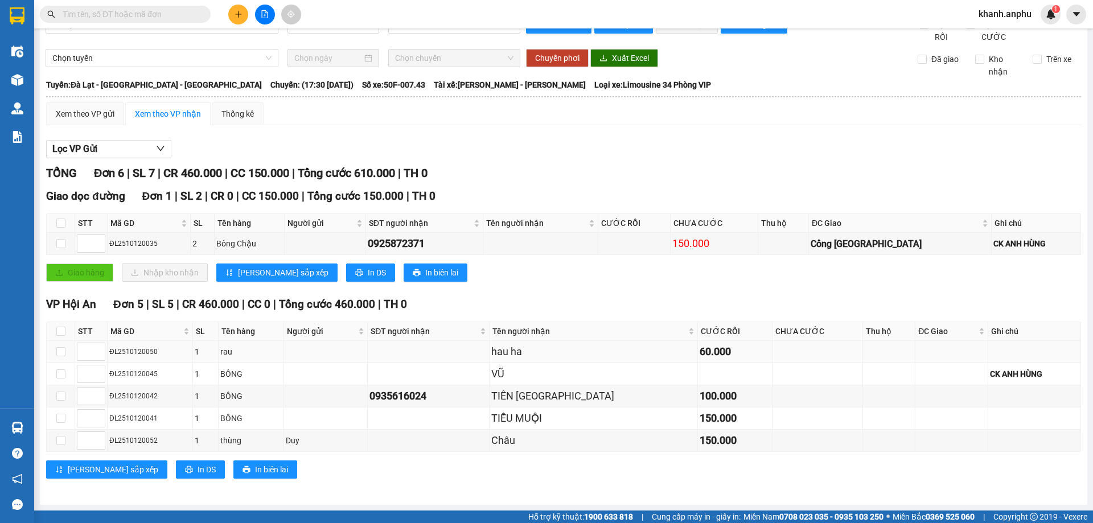
click at [543, 352] on div "hau ha" at bounding box center [593, 352] width 204 height 16
click at [516, 379] on div "VŨ" at bounding box center [593, 374] width 204 height 16
click at [517, 376] on div "VŨ" at bounding box center [593, 374] width 204 height 16
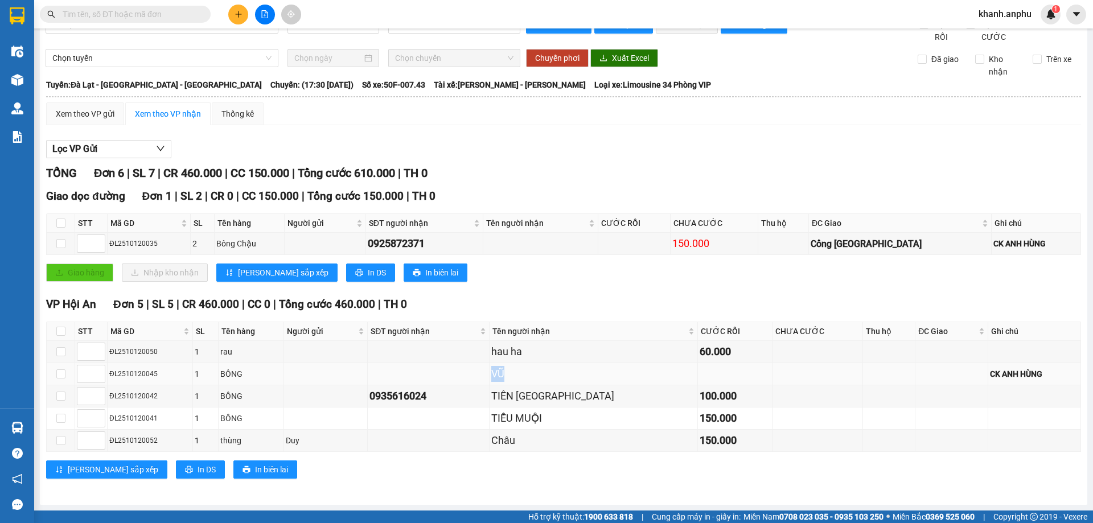
click at [517, 376] on div "VŨ" at bounding box center [593, 374] width 204 height 16
click at [550, 389] on div "[PERSON_NAME][GEOGRAPHIC_DATA]" at bounding box center [593, 396] width 204 height 16
click at [552, 415] on div "TIỂU MUỘI" at bounding box center [593, 419] width 204 height 16
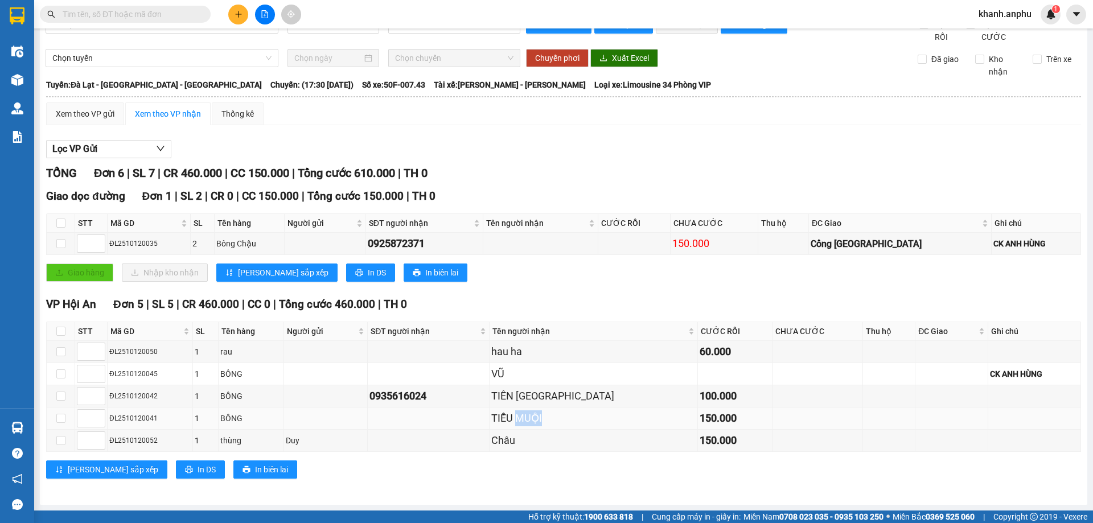
click at [552, 415] on div "TIỂU MUỘI" at bounding box center [593, 419] width 204 height 16
click at [552, 420] on div "TIỂU MUỘI" at bounding box center [593, 419] width 204 height 16
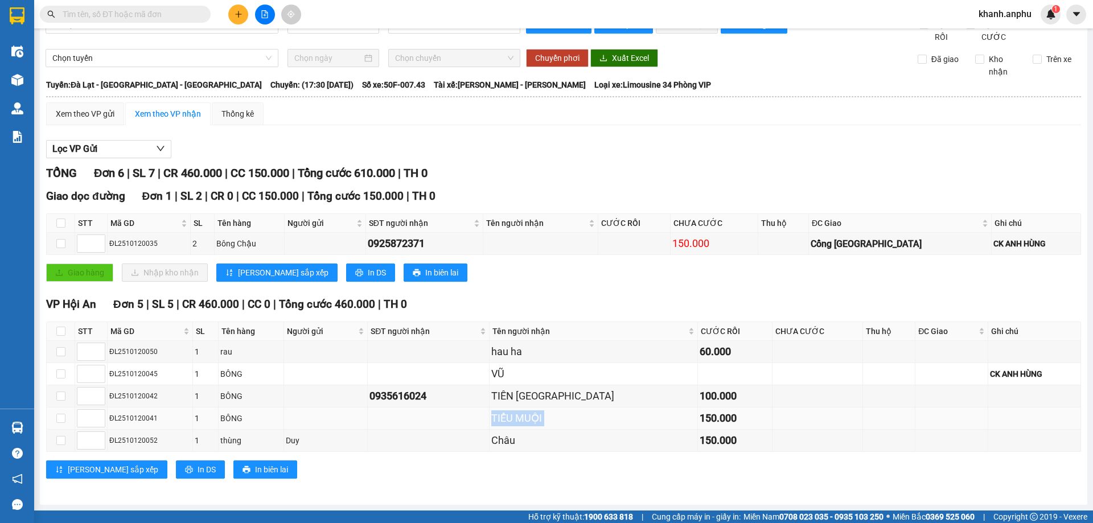
click at [552, 420] on div "TIỂU MUỘI" at bounding box center [593, 419] width 204 height 16
click at [573, 419] on div "TIỂU MUỘI" at bounding box center [593, 419] width 204 height 16
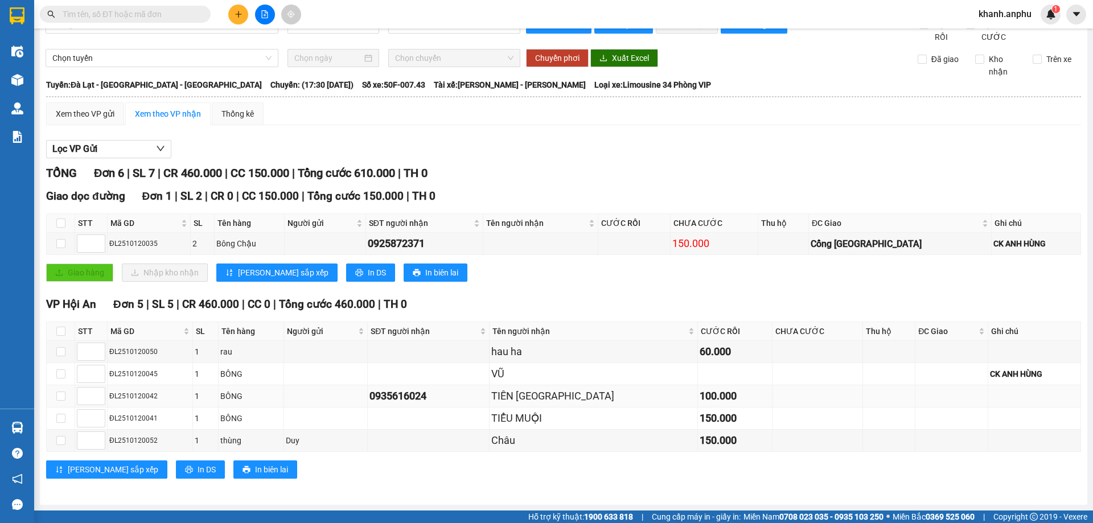
click at [585, 396] on div "[PERSON_NAME][GEOGRAPHIC_DATA]" at bounding box center [593, 396] width 204 height 16
click at [582, 395] on div "[PERSON_NAME][GEOGRAPHIC_DATA]" at bounding box center [593, 396] width 204 height 16
click at [535, 422] on div "TIỂU MUỘI" at bounding box center [593, 419] width 204 height 16
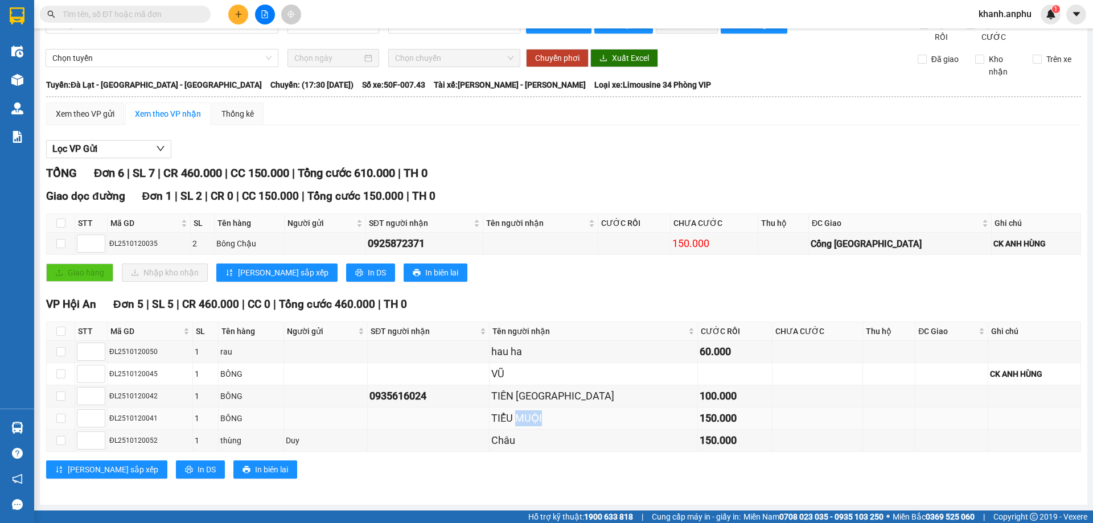
click at [535, 422] on div "TIỂU MUỘI" at bounding box center [593, 419] width 204 height 16
click at [614, 422] on div "TIỂU MUỘI" at bounding box center [593, 419] width 204 height 16
click at [515, 442] on div "Châu" at bounding box center [593, 441] width 204 height 16
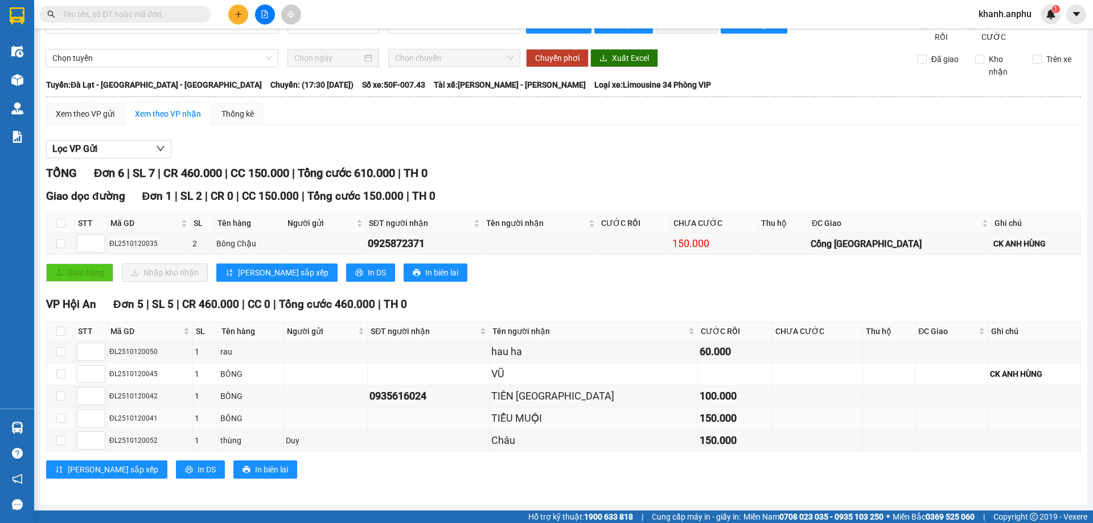
click at [600, 420] on div "TIỂU MUỘI" at bounding box center [593, 419] width 204 height 16
click at [530, 443] on div "Châu" at bounding box center [593, 441] width 204 height 16
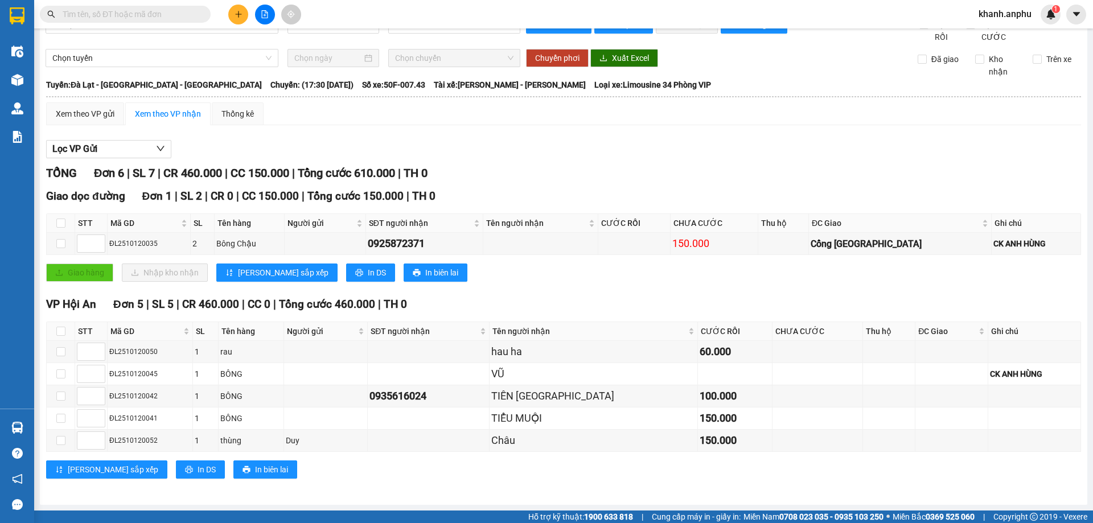
click at [533, 479] on div "Lưu sắp xếp In DS In biên lai" at bounding box center [563, 470] width 1035 height 18
click at [526, 374] on div "VŨ" at bounding box center [593, 374] width 204 height 16
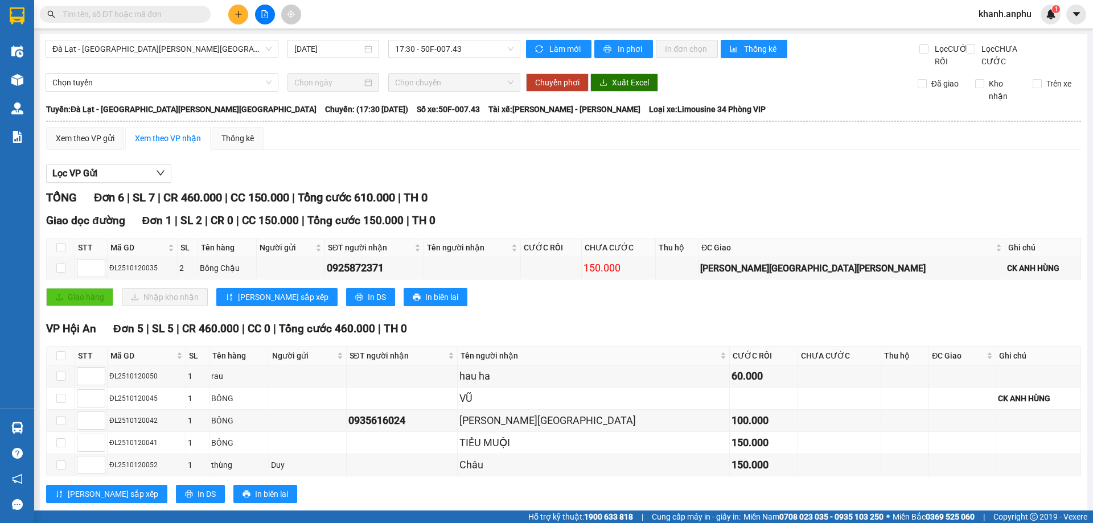
click at [72, 1] on div "Kết quả [PERSON_NAME] ( 0 ) Bộ lọc 12/10 - 12/10 No Data [PERSON_NAME].anphu 1" at bounding box center [546, 14] width 1093 height 28
click at [69, 13] on input "text" at bounding box center [130, 14] width 134 height 13
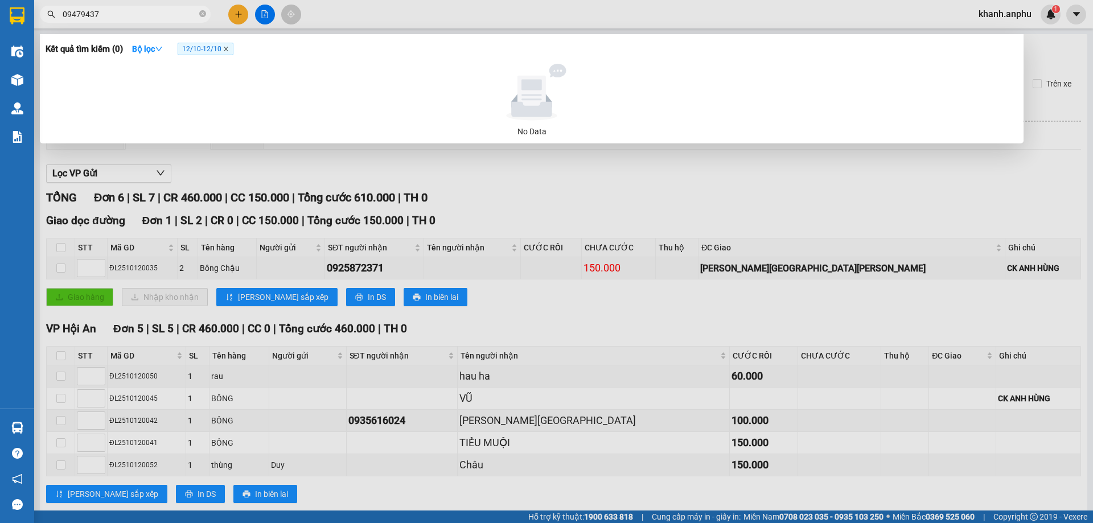
type input "09479437"
click at [229, 48] on icon "close" at bounding box center [226, 49] width 6 height 6
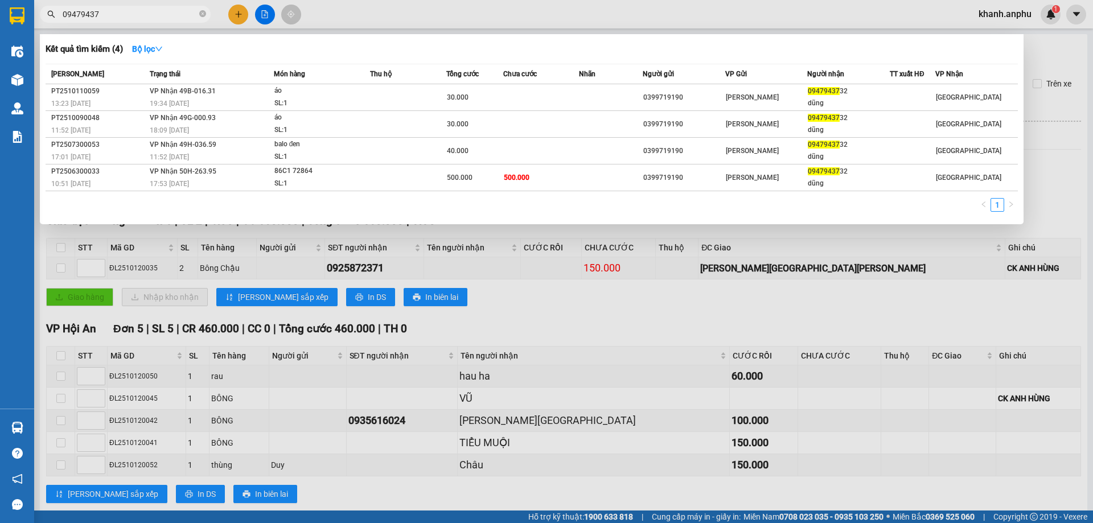
click at [348, 394] on div at bounding box center [546, 261] width 1093 height 523
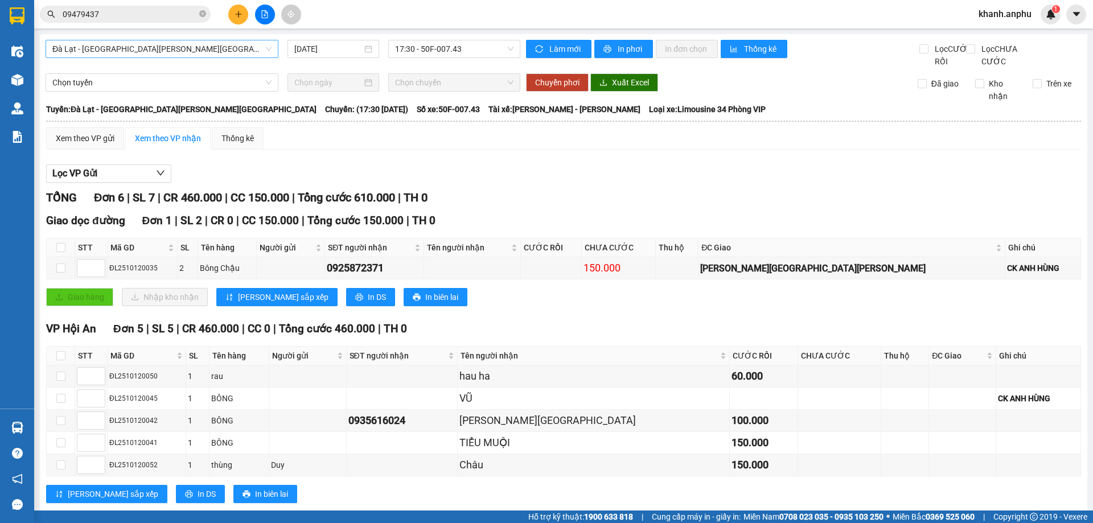
click at [166, 48] on span "Đà Lạt - [GEOGRAPHIC_DATA][PERSON_NAME][GEOGRAPHIC_DATA]" at bounding box center [161, 48] width 219 height 17
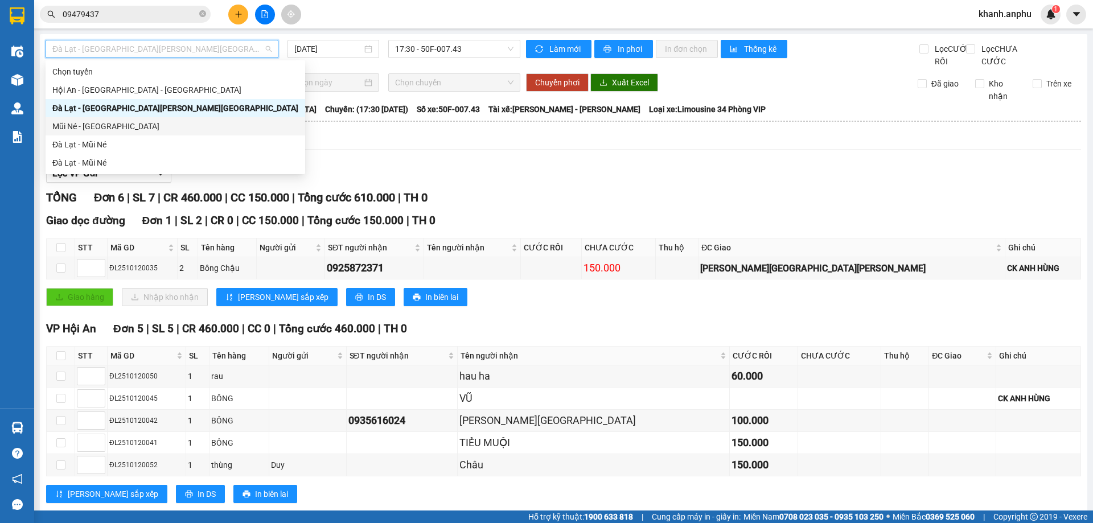
click at [116, 127] on div "Mũi Né - [GEOGRAPHIC_DATA]" at bounding box center [175, 126] width 246 height 13
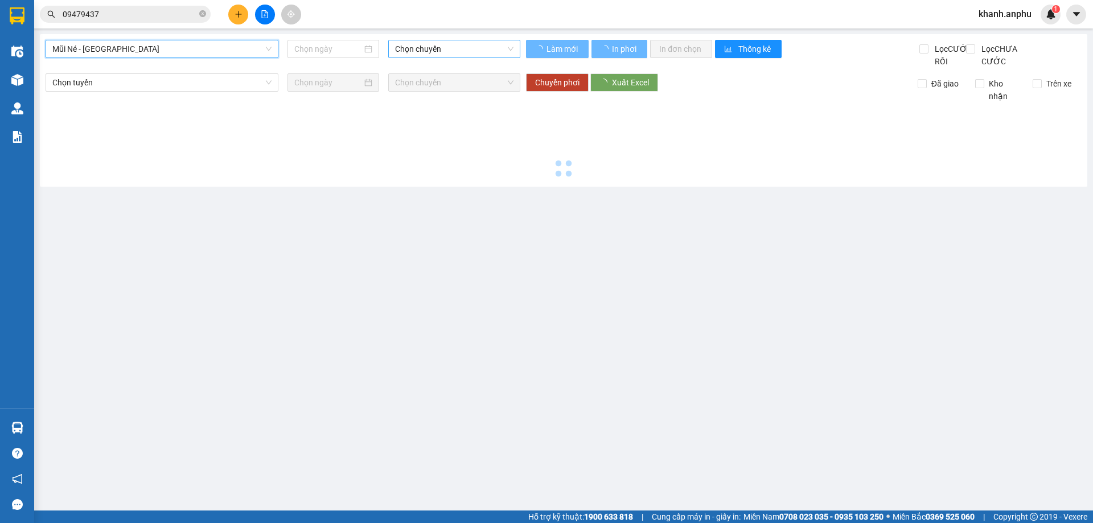
type input "[DATE]"
click at [412, 52] on span "Chọn chuyến" at bounding box center [454, 48] width 118 height 17
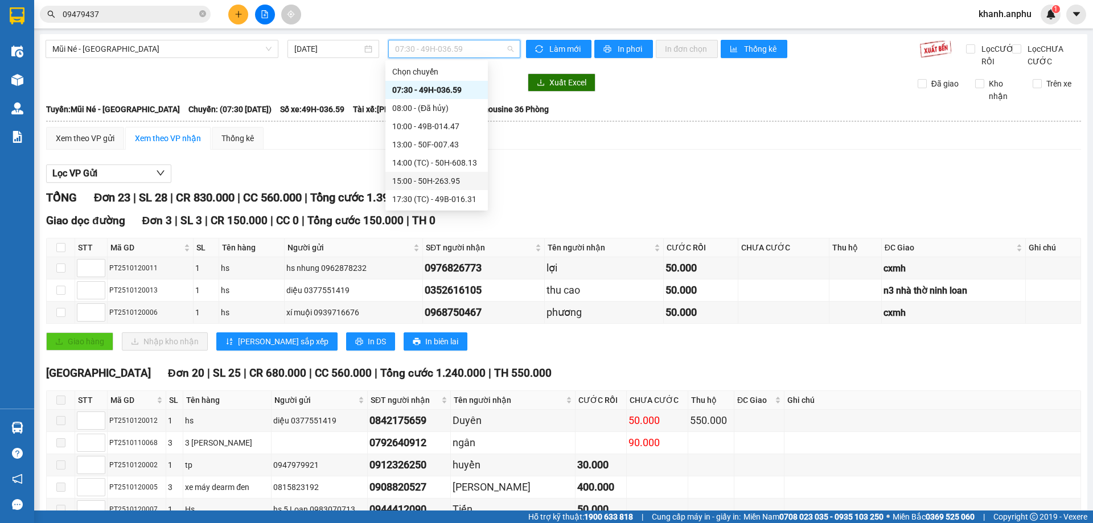
click at [448, 180] on div "15:00 - 50H-263.95" at bounding box center [436, 181] width 89 height 13
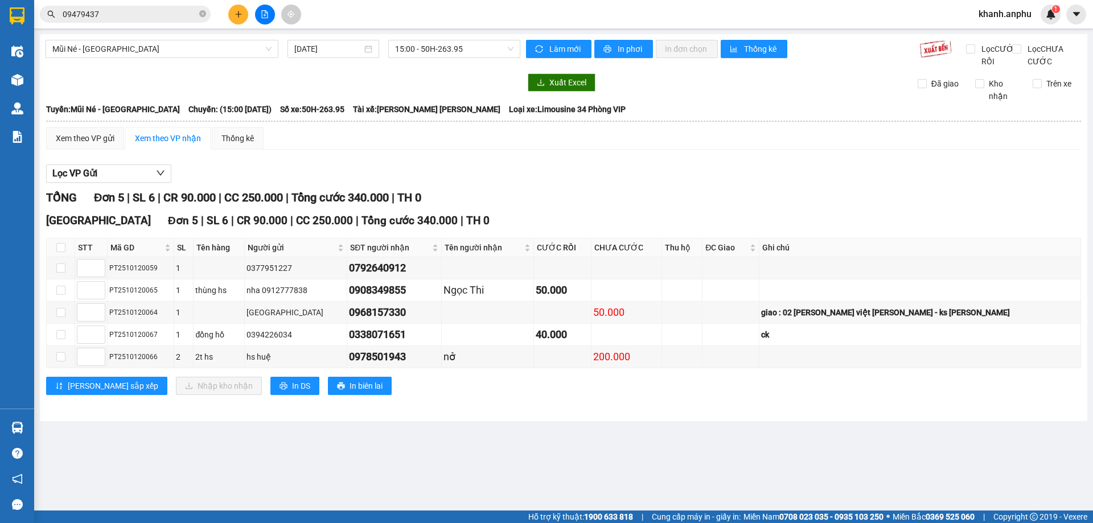
drag, startPoint x: 159, startPoint y: 152, endPoint x: 165, endPoint y: 150, distance: 6.7
click at [161, 145] on div "Xem theo VP nhận" at bounding box center [168, 138] width 66 height 13
click at [292, 392] on span "In DS" at bounding box center [301, 386] width 18 height 13
click at [783, 150] on div "Xem theo VP gửi Xem theo VP nhận Thống kê" at bounding box center [563, 138] width 1035 height 23
click at [443, 45] on span "15:00 - 50H-263.95" at bounding box center [454, 48] width 118 height 17
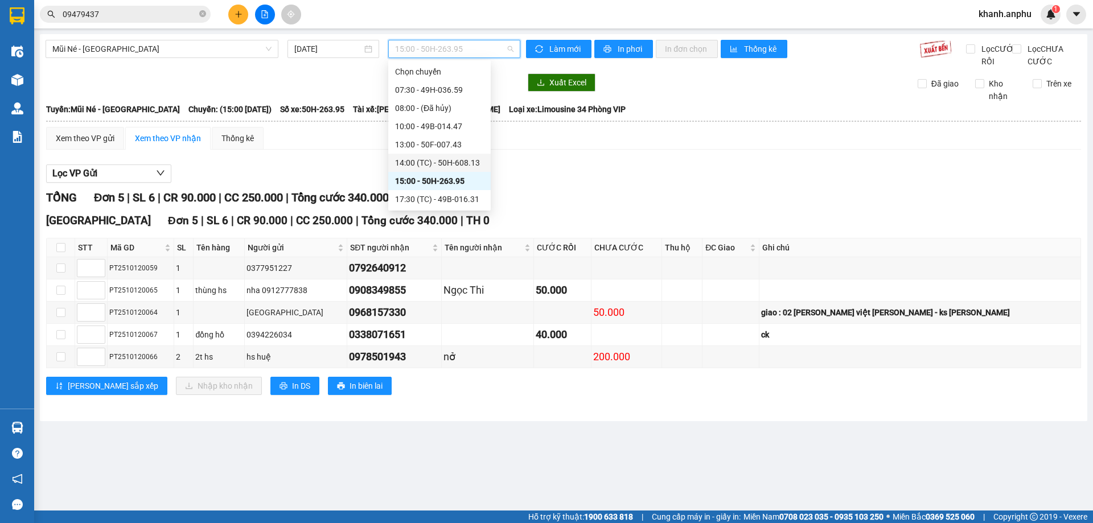
click at [467, 167] on div "14:00 (TC) - 50H-608.13" at bounding box center [439, 163] width 89 height 13
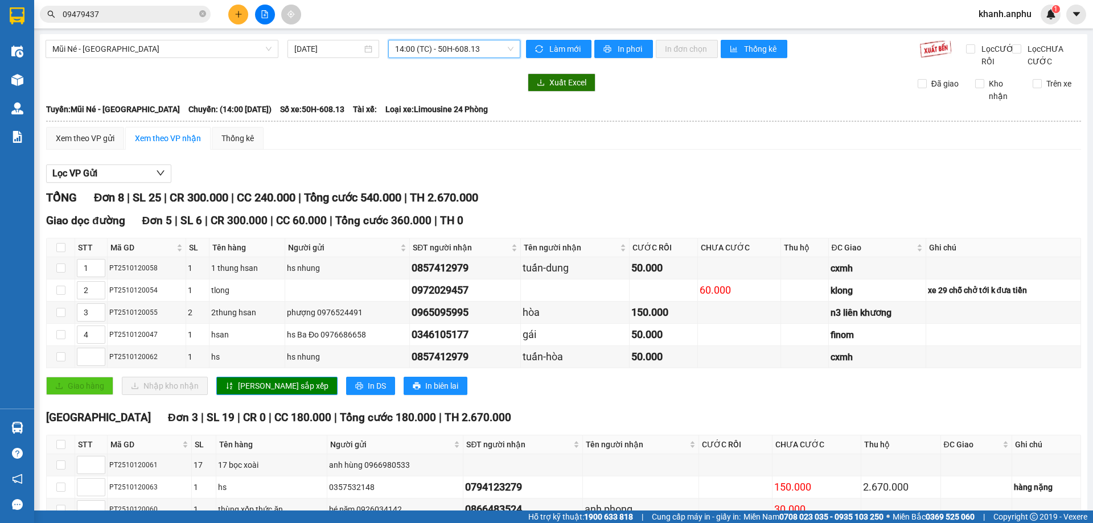
scroll to position [81, 0]
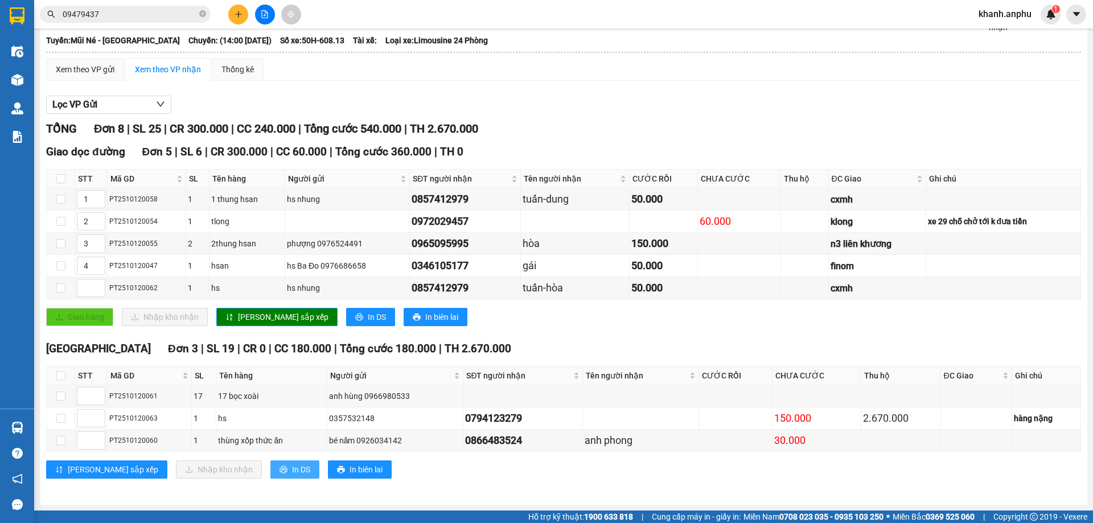
click at [292, 471] on span "In DS" at bounding box center [301, 470] width 18 height 13
click at [728, 104] on div "Lọc VP Gửi" at bounding box center [563, 105] width 1035 height 19
click at [703, 222] on div "60.000" at bounding box center [739, 222] width 79 height 16
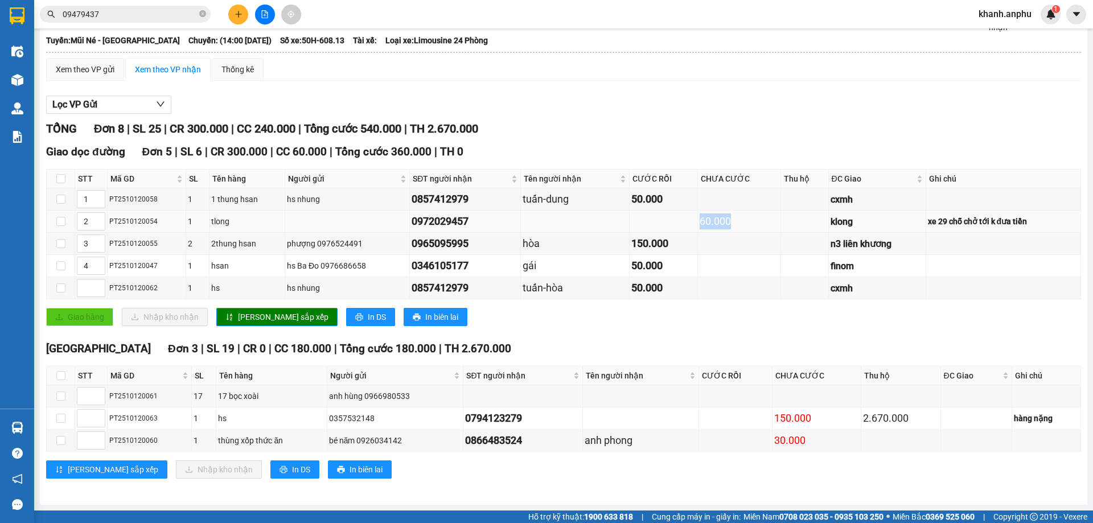
click at [703, 222] on div "60.000" at bounding box center [739, 222] width 79 height 16
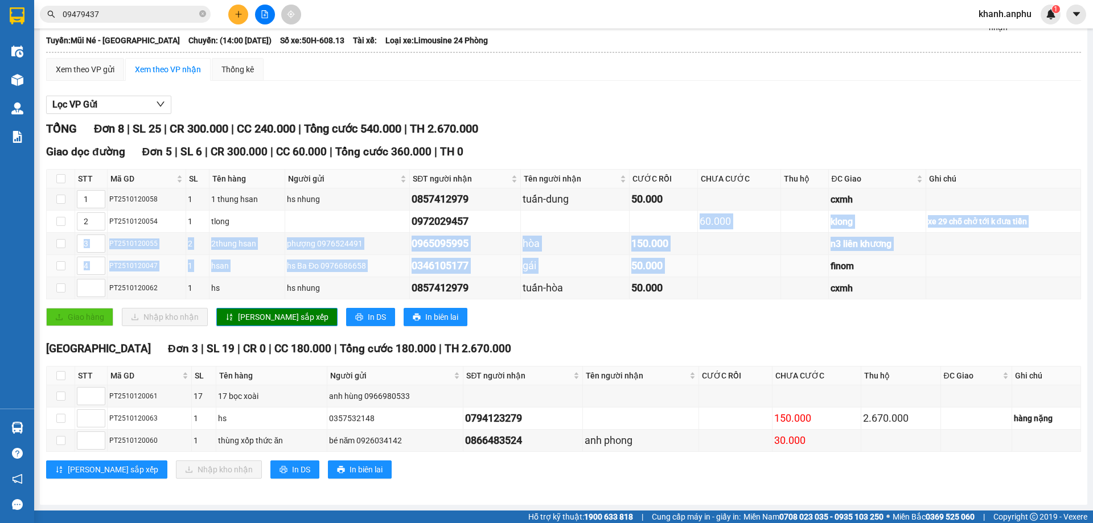
drag, startPoint x: 703, startPoint y: 222, endPoint x: 693, endPoint y: 269, distance: 48.8
click at [693, 269] on tbody "1 PT2510120058 1 1 thung hsan hs [PERSON_NAME] 0857412979 [PERSON_NAME] 50.000 …" at bounding box center [564, 243] width 1035 height 111
click at [701, 225] on div "60.000" at bounding box center [739, 222] width 79 height 16
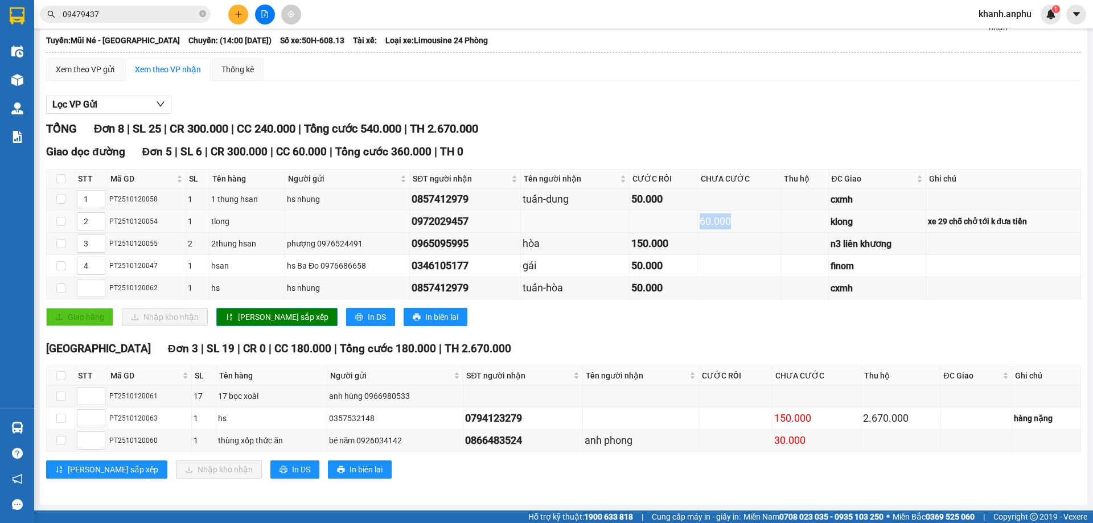
click at [701, 225] on div "60.000" at bounding box center [739, 222] width 79 height 16
click at [700, 222] on div "60.000" at bounding box center [739, 222] width 79 height 16
click at [110, 15] on input "09479437" at bounding box center [130, 14] width 134 height 13
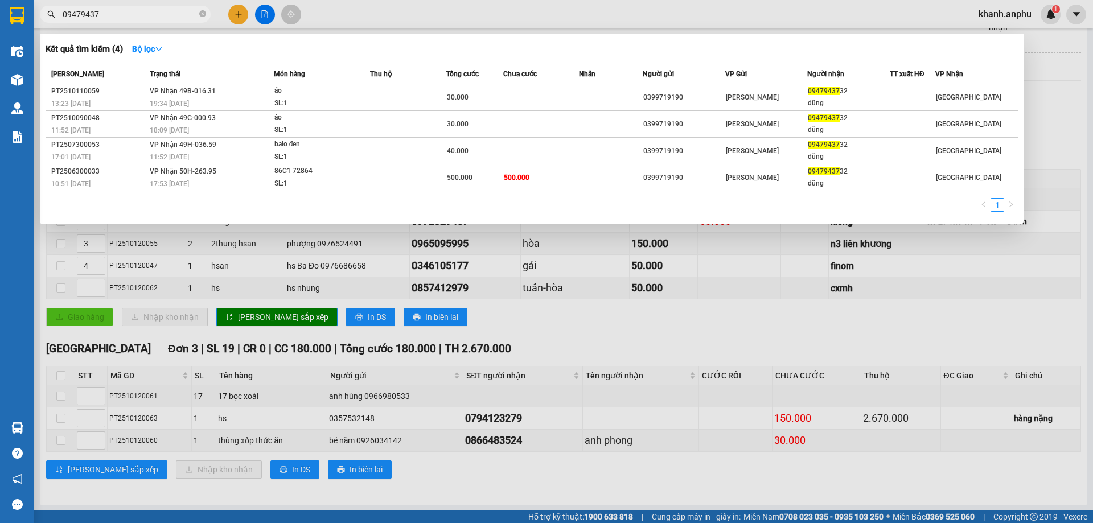
click at [110, 15] on input "09479437" at bounding box center [130, 14] width 134 height 13
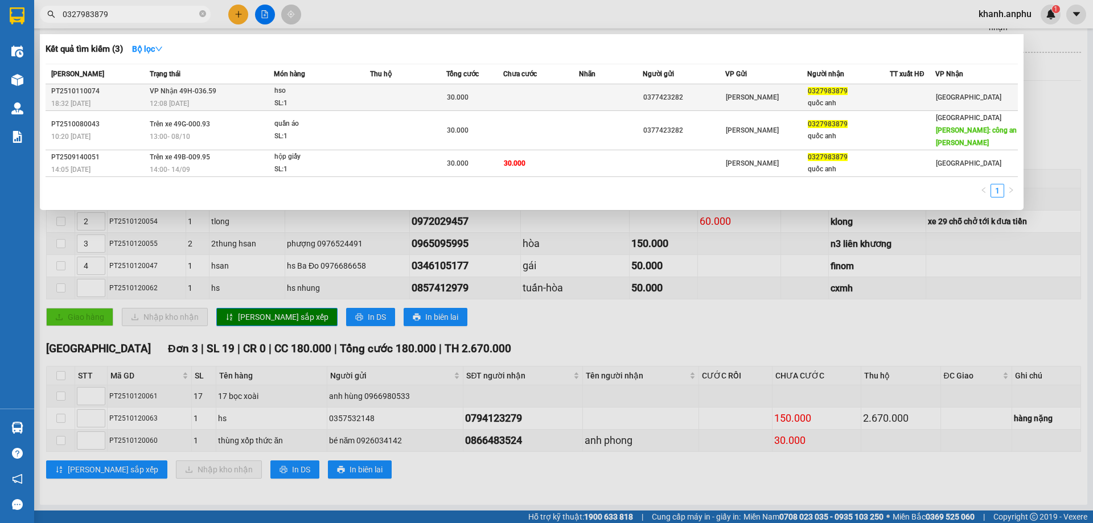
type input "0327983879"
click at [850, 100] on div "quốc anh" at bounding box center [848, 103] width 81 height 12
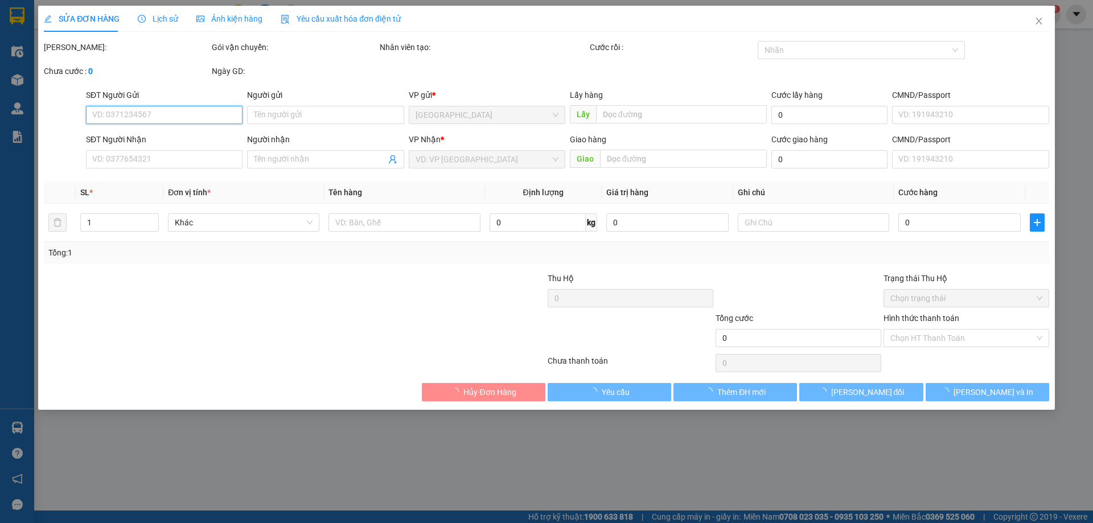
type input "0377423282"
type input "0327983879"
type input "quốc anh"
type input "30.000"
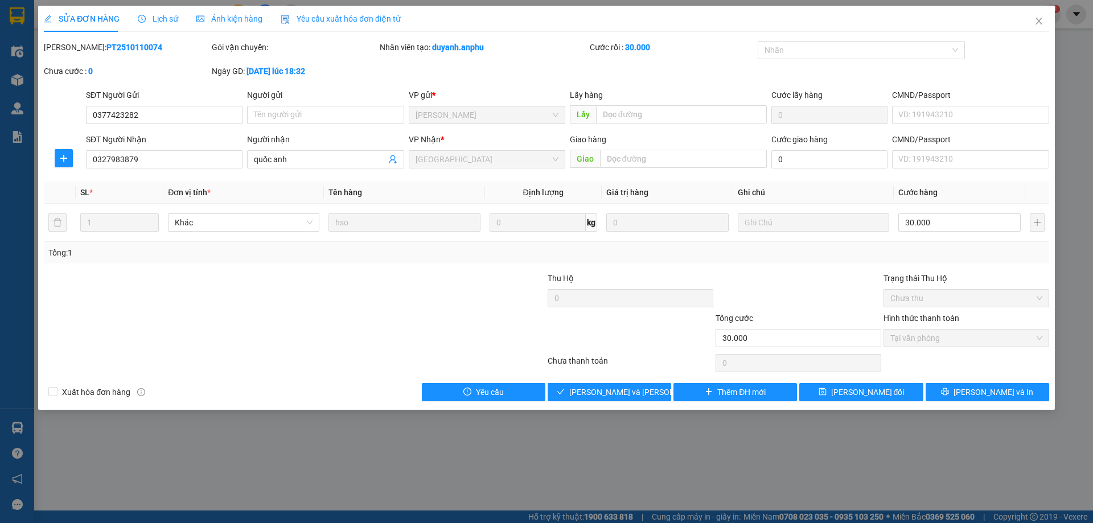
click at [305, 324] on div at bounding box center [211, 332] width 336 height 40
click at [699, 71] on div "Mã ĐH: PT2510110074 Gói vận chuyển: [PERSON_NAME] tạo: duyanh.anphu Cước rồi : …" at bounding box center [547, 65] width 1008 height 48
drag, startPoint x: 718, startPoint y: 46, endPoint x: 708, endPoint y: 77, distance: 33.3
click at [708, 77] on div "Mã ĐH: PT2510110074 Gói vận chuyển: [PERSON_NAME] tạo: duyanh.anphu Cước rồi : …" at bounding box center [547, 65] width 1008 height 48
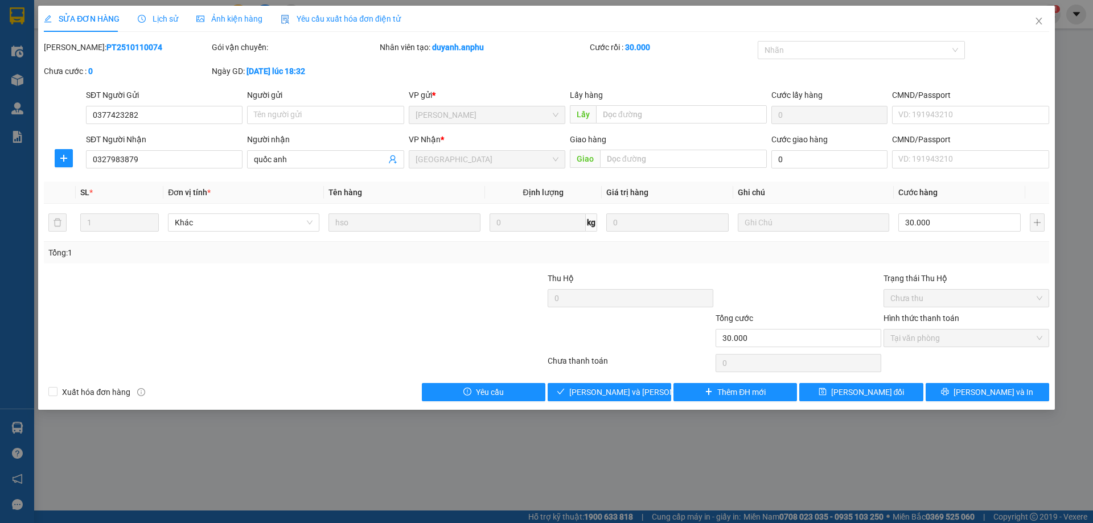
click at [171, 12] on div "Lịch sử" at bounding box center [158, 19] width 40 height 26
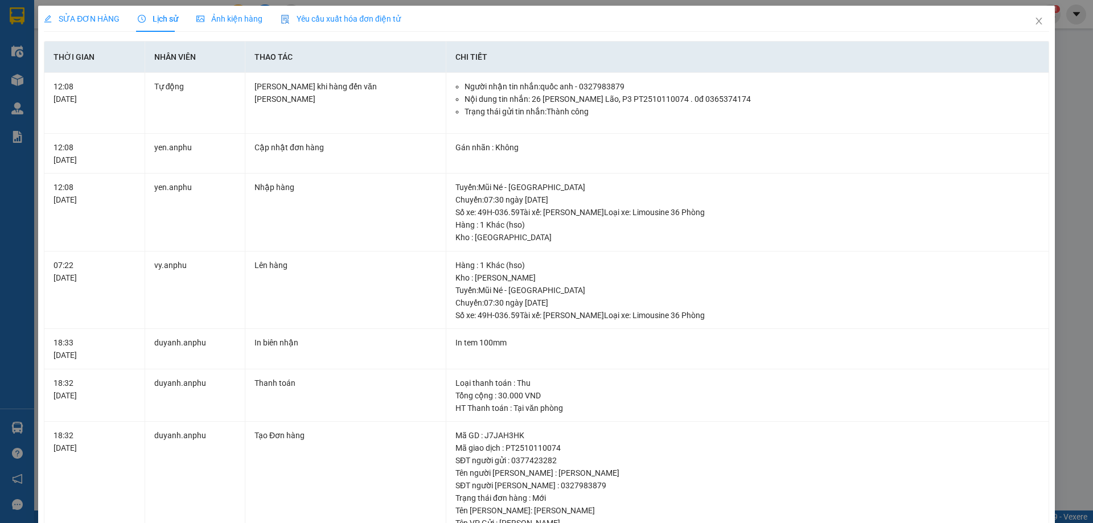
click at [1058, 138] on div "SỬA ĐƠN HÀNG Lịch sử [PERSON_NAME] hàng Yêu cầu xuất [PERSON_NAME] điện tử Tota…" at bounding box center [546, 261] width 1093 height 523
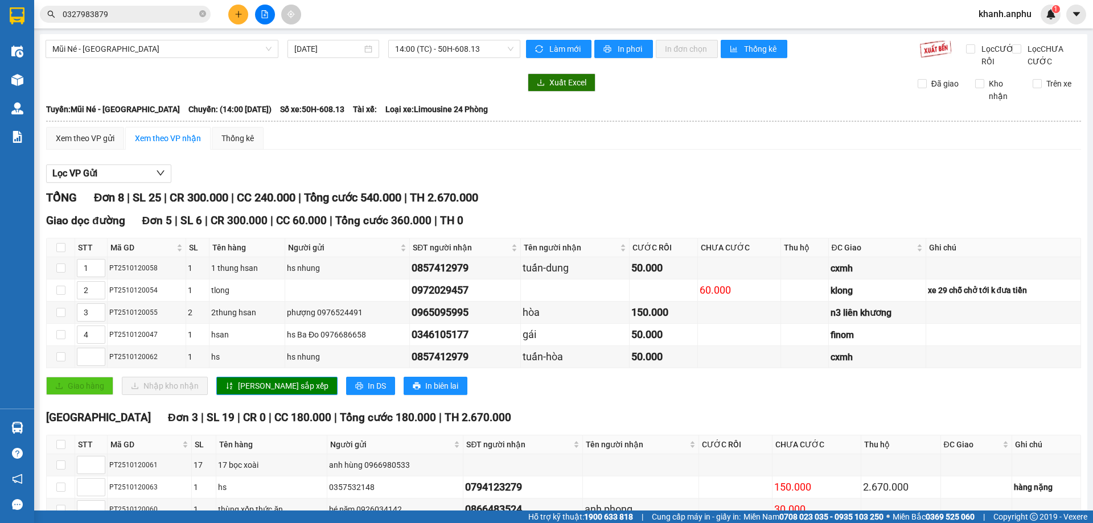
click at [125, 10] on input "0327983879" at bounding box center [130, 14] width 134 height 13
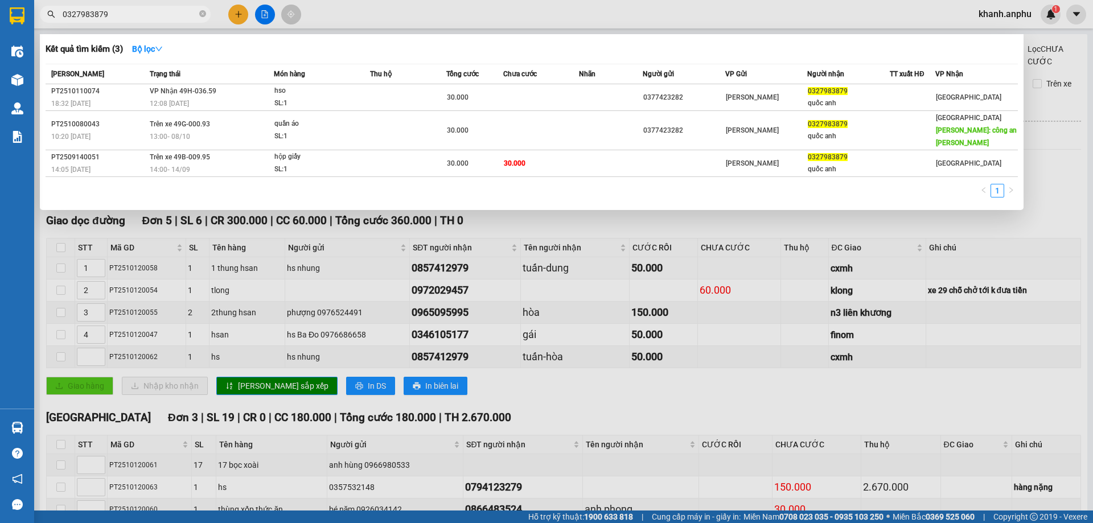
click at [467, 290] on div at bounding box center [546, 261] width 1093 height 523
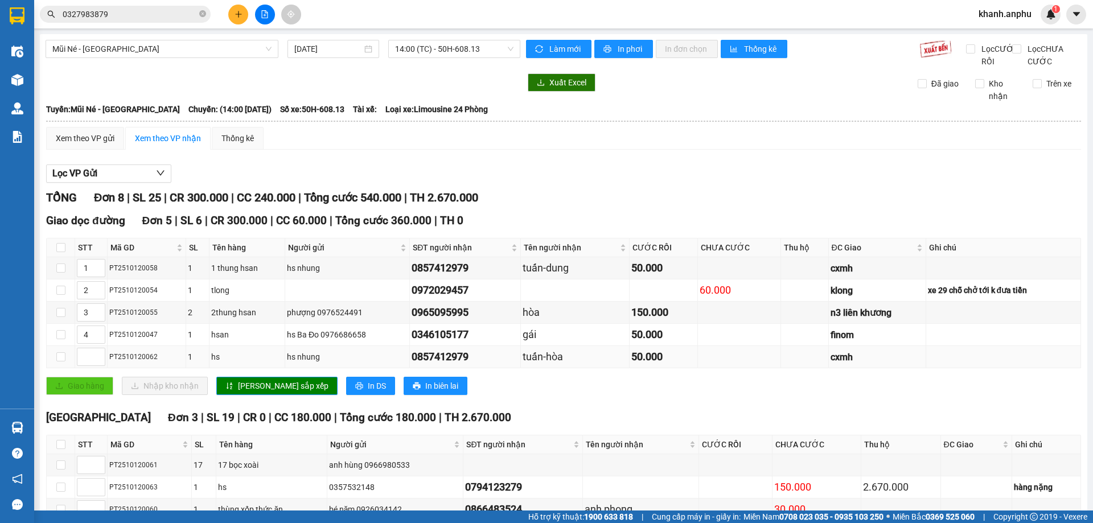
scroll to position [81, 0]
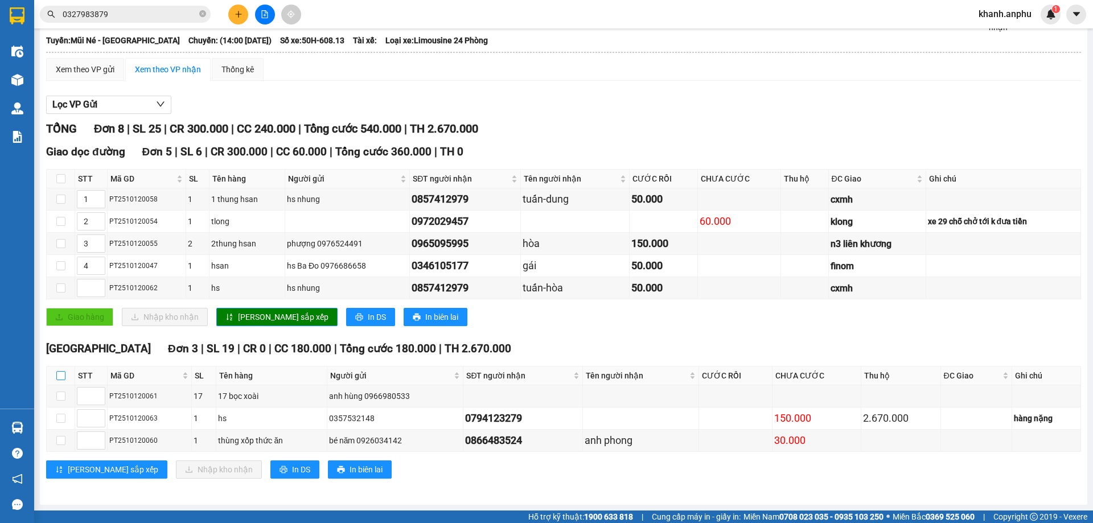
click at [61, 372] on input "checkbox" at bounding box center [60, 375] width 9 height 9
checkbox input "true"
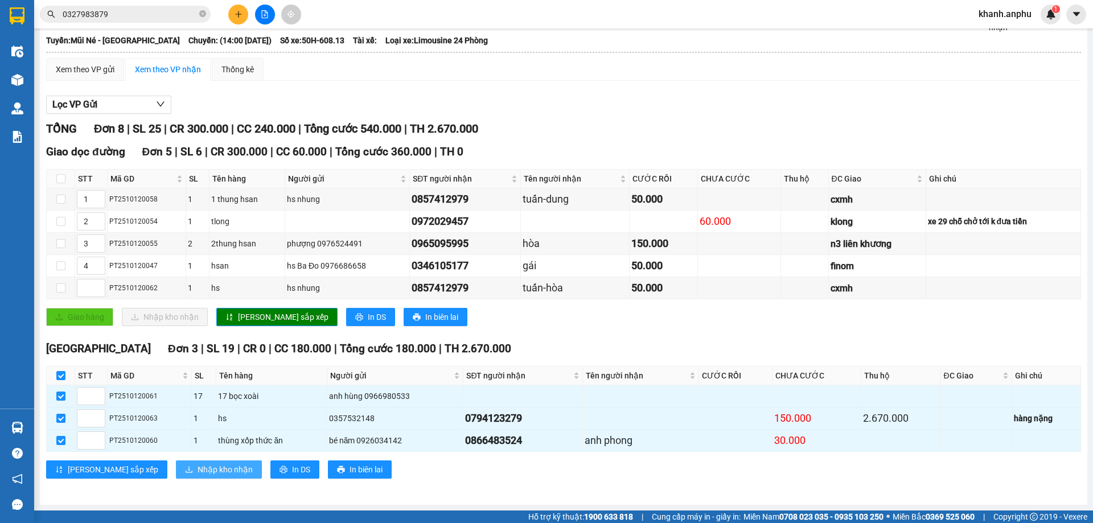
click at [198, 473] on span "Nhập kho nhận" at bounding box center [225, 470] width 55 height 13
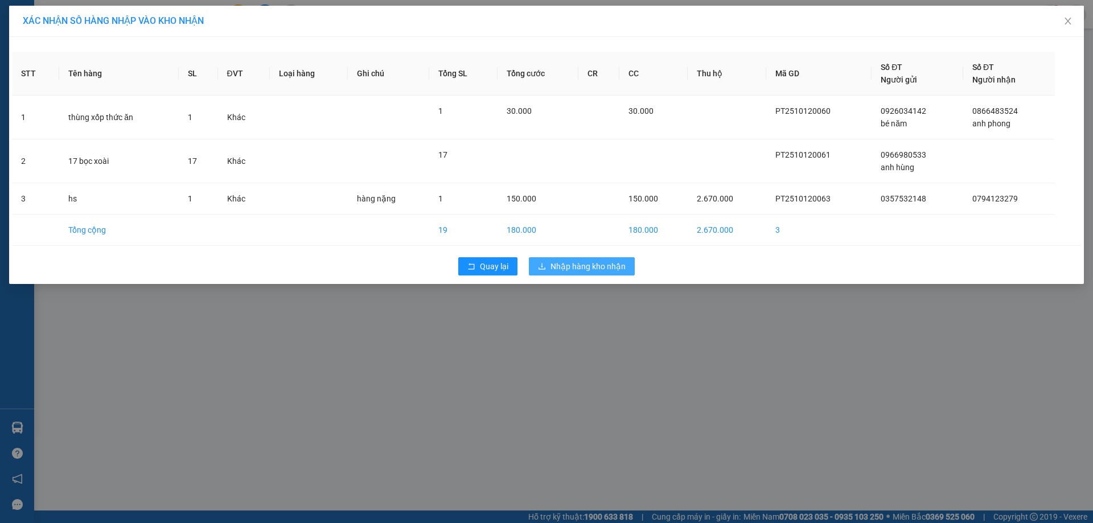
click at [614, 270] on span "Nhập hàng kho nhận" at bounding box center [588, 266] width 75 height 13
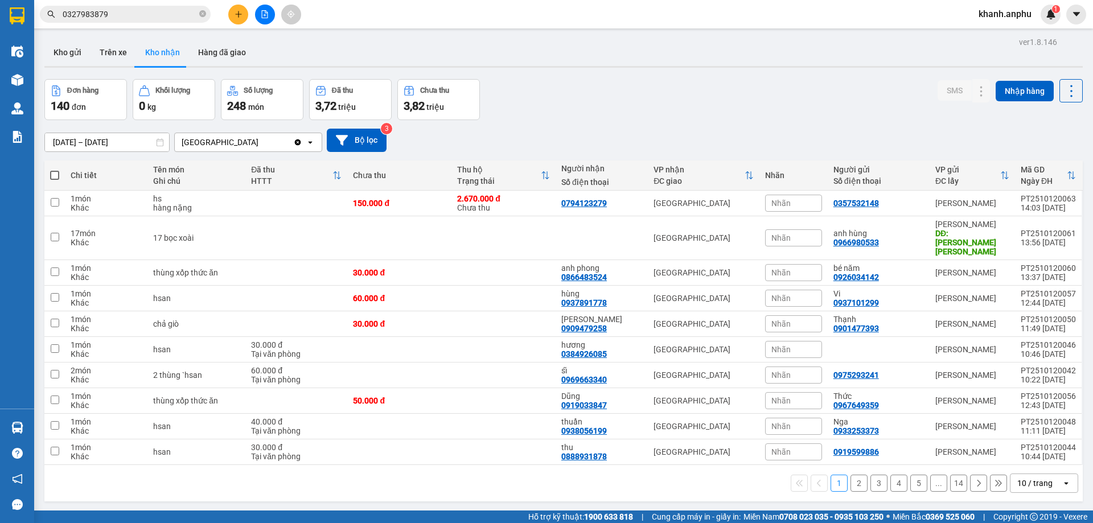
click at [515, 92] on div "Đơn hàng 140 đơn [PERSON_NAME] 0 kg Số [PERSON_NAME] 248 món Đã thu 3,72 [PERSO…" at bounding box center [563, 99] width 1039 height 41
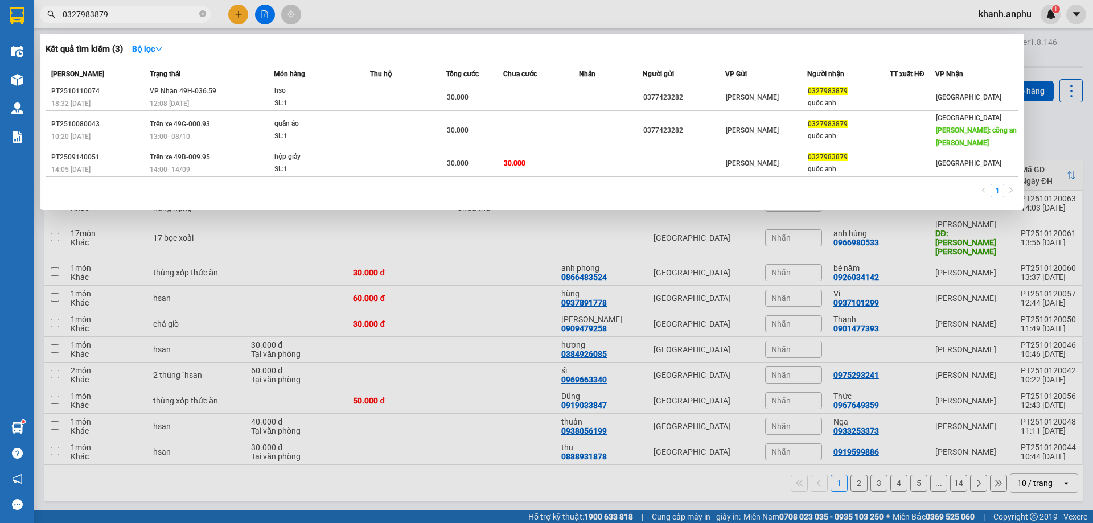
click at [116, 18] on input "0327983879" at bounding box center [130, 14] width 134 height 13
click at [118, 16] on input "0327983879" at bounding box center [130, 14] width 134 height 13
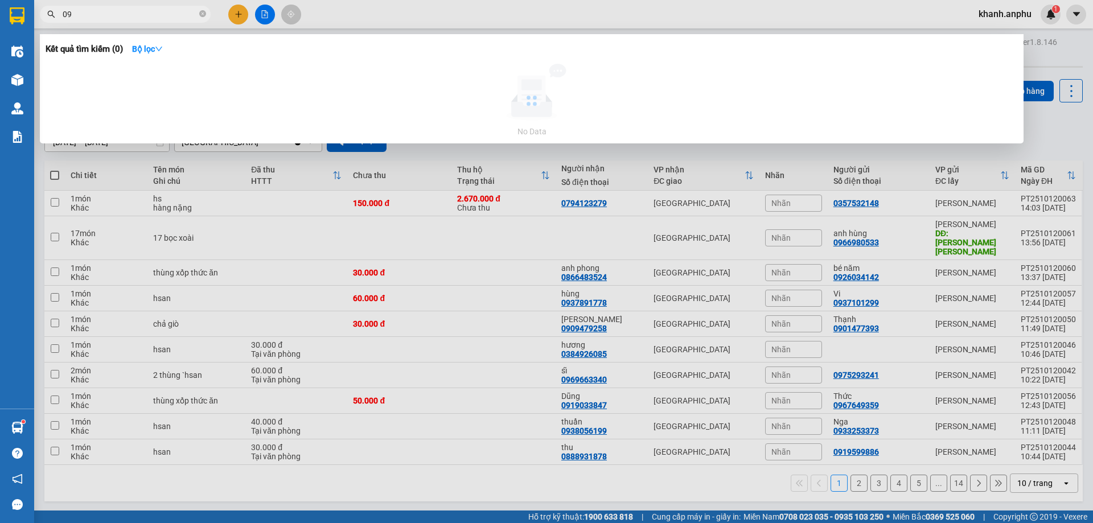
type input "0"
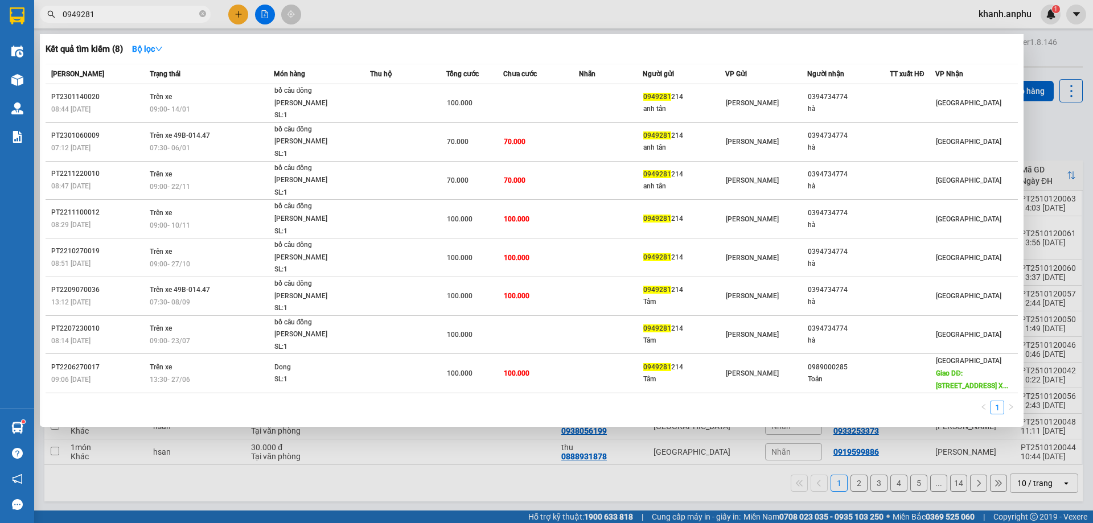
type input "0949281"
click at [206, 14] on span "0949281" at bounding box center [125, 14] width 171 height 17
click at [199, 13] on icon "close-circle" at bounding box center [202, 13] width 7 height 7
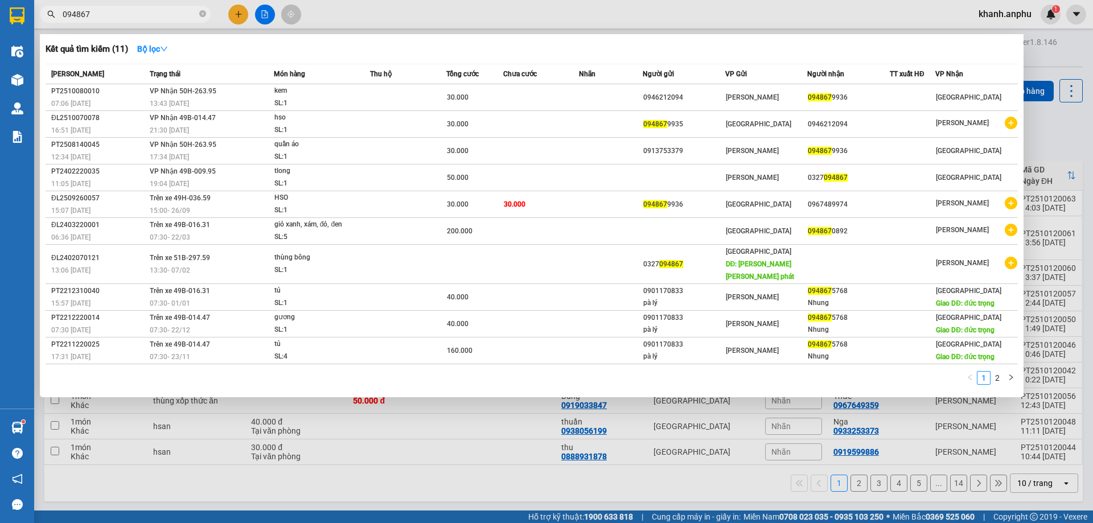
click at [153, 10] on input "094867" at bounding box center [130, 14] width 134 height 13
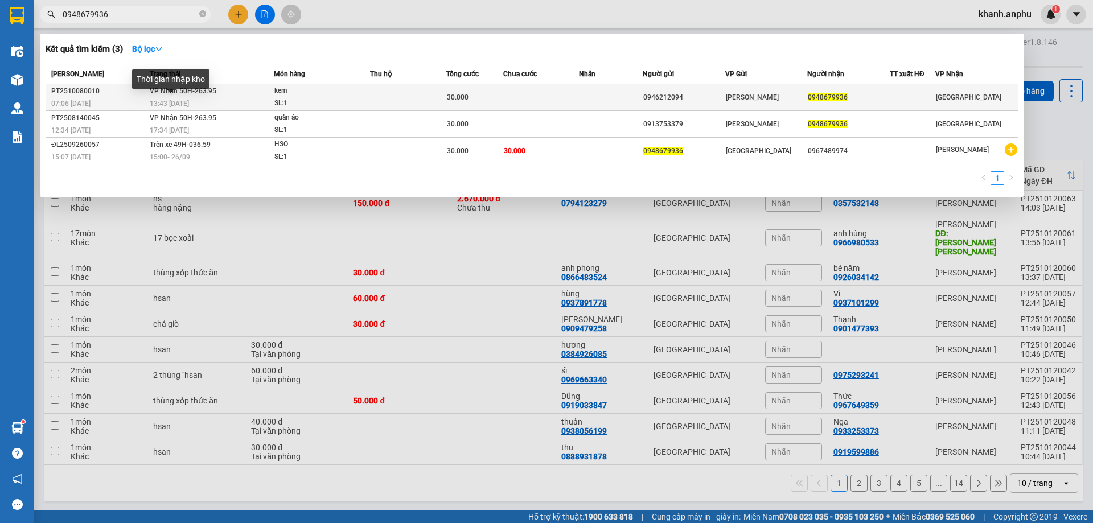
type input "0948679936"
click at [155, 106] on span "13:43 [DATE]" at bounding box center [169, 104] width 39 height 8
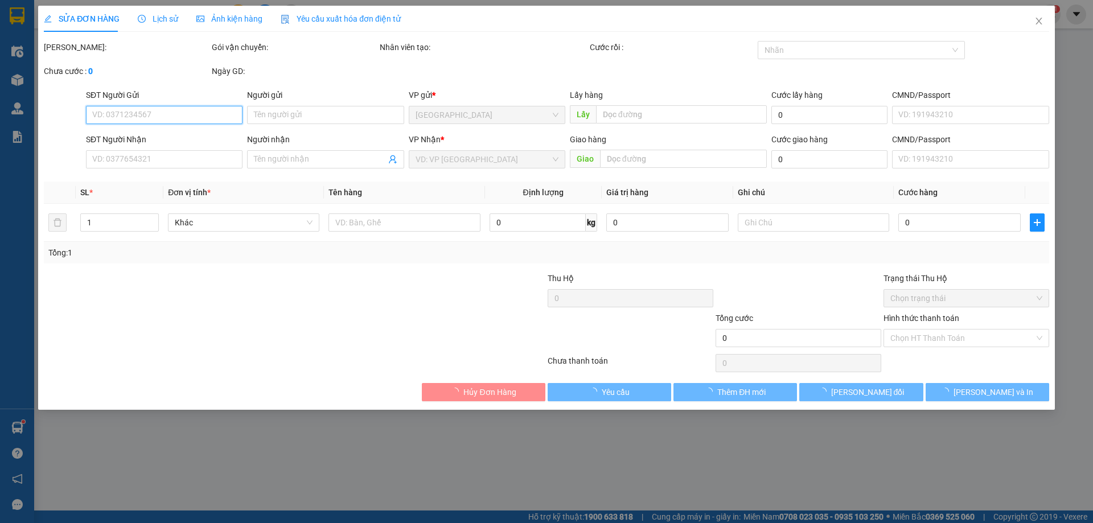
type input "0946212094"
type input "0948679936"
type input "30.000"
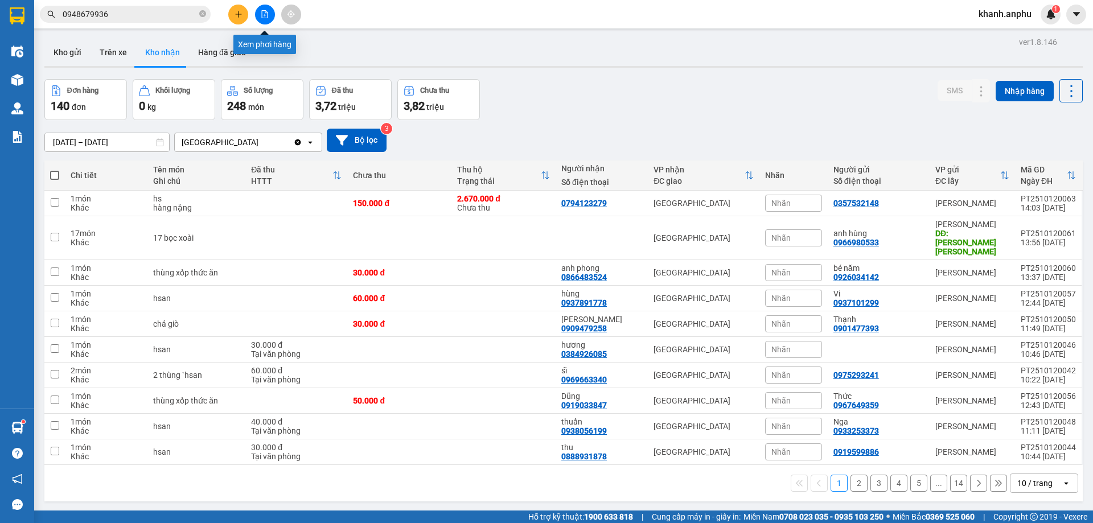
click at [265, 17] on icon "file-add" at bounding box center [265, 14] width 8 height 8
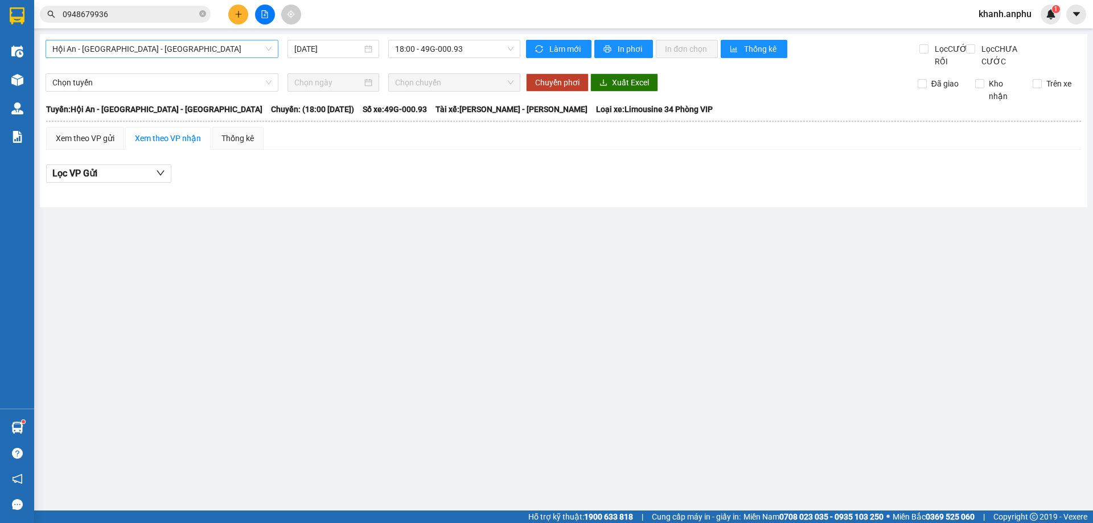
click at [181, 40] on span "Hội An - [GEOGRAPHIC_DATA] - [GEOGRAPHIC_DATA]" at bounding box center [161, 48] width 219 height 17
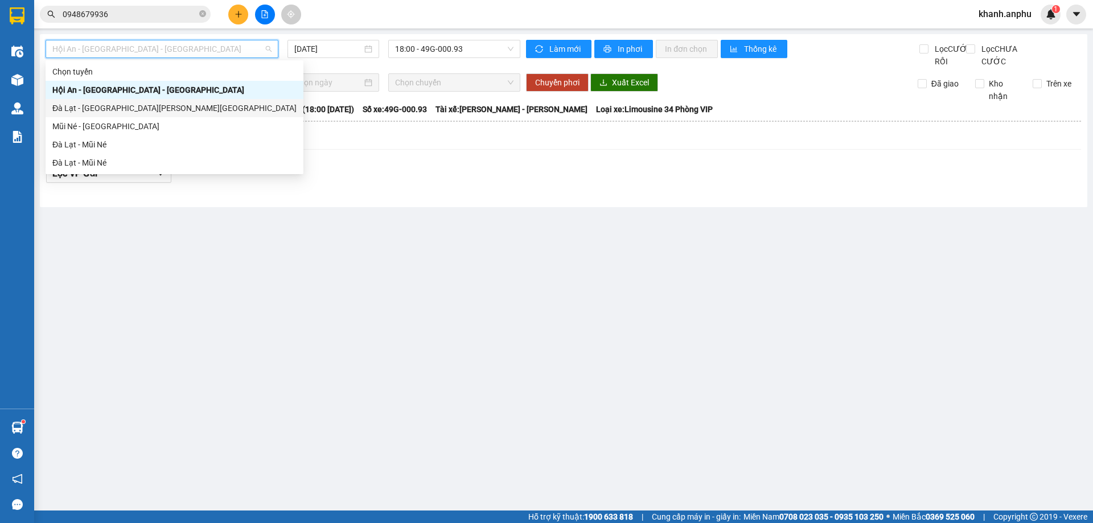
click at [106, 108] on div "Đà Lạt - [GEOGRAPHIC_DATA][PERSON_NAME][GEOGRAPHIC_DATA]" at bounding box center [174, 108] width 244 height 13
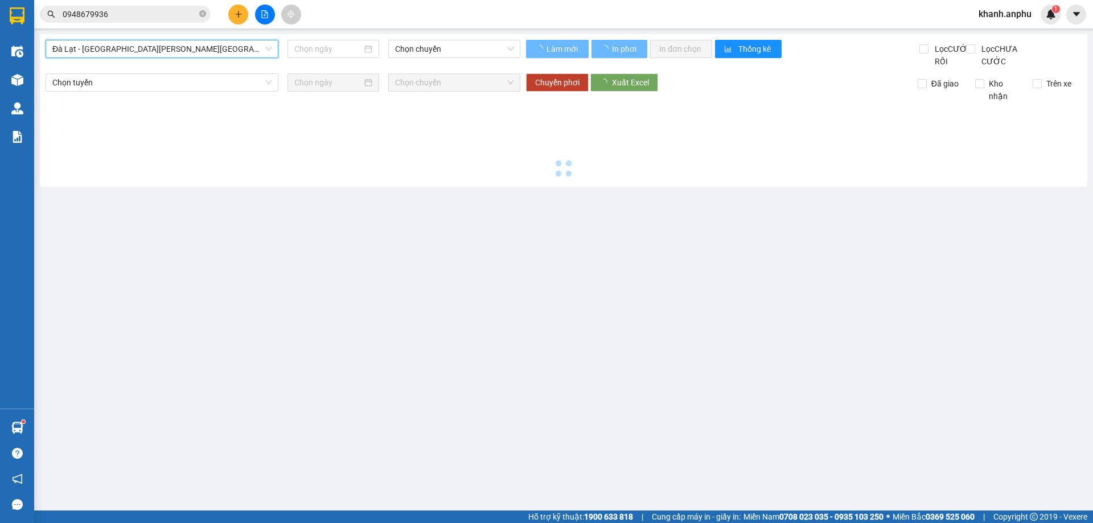
type input "[DATE]"
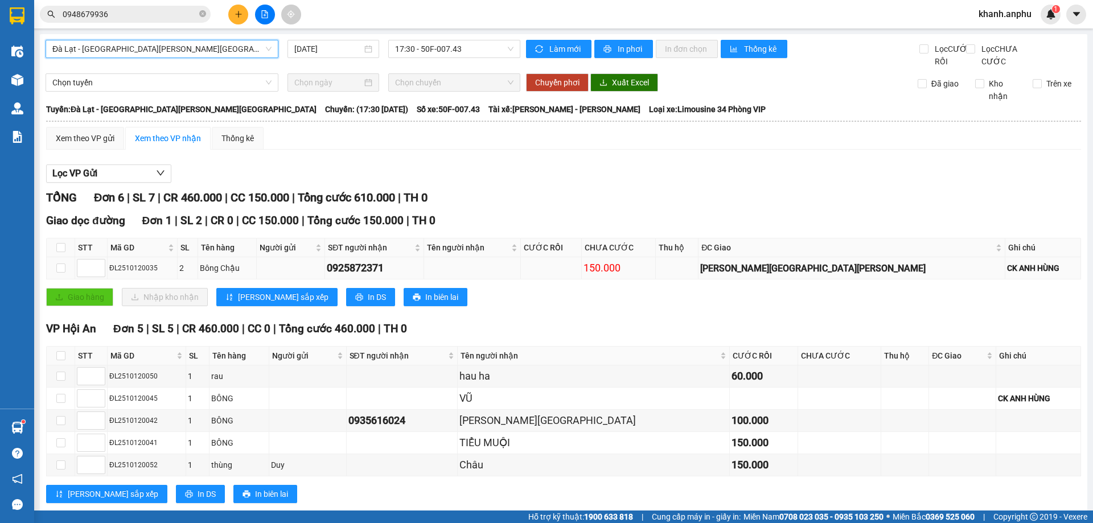
click at [399, 276] on div "0925872371" at bounding box center [374, 268] width 95 height 16
copy div "0925872371"
click at [223, 51] on span "Đà Lạt - [GEOGRAPHIC_DATA][PERSON_NAME][GEOGRAPHIC_DATA]" at bounding box center [161, 48] width 219 height 17
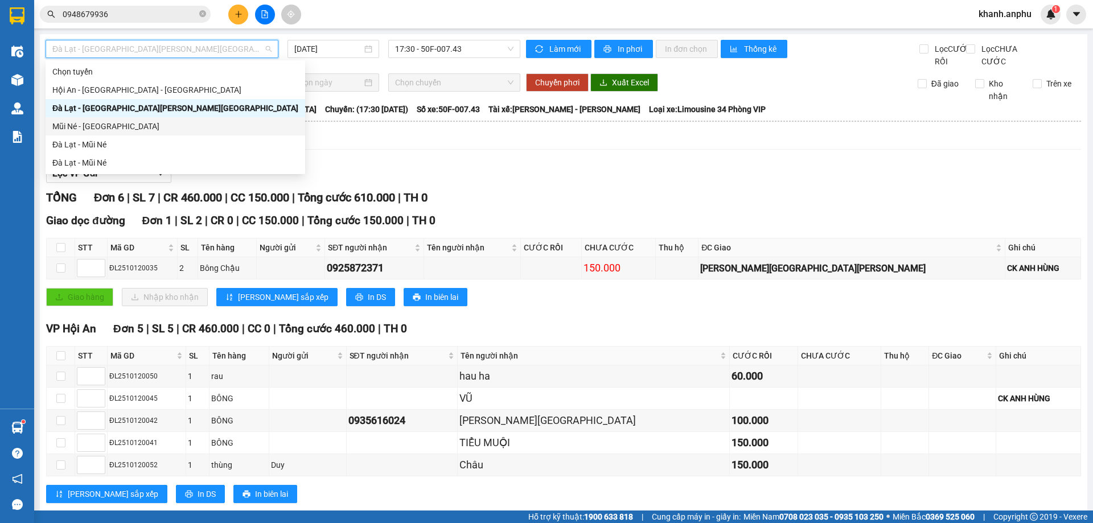
click at [126, 126] on div "Mũi Né - [GEOGRAPHIC_DATA]" at bounding box center [175, 126] width 246 height 13
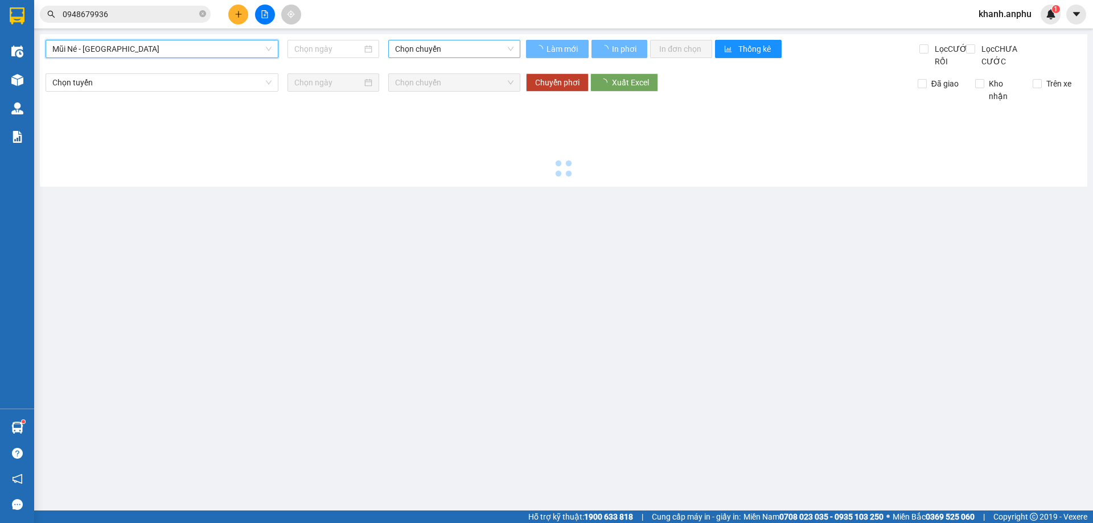
click at [449, 48] on span "Chọn chuyến" at bounding box center [454, 48] width 118 height 17
type input "[DATE]"
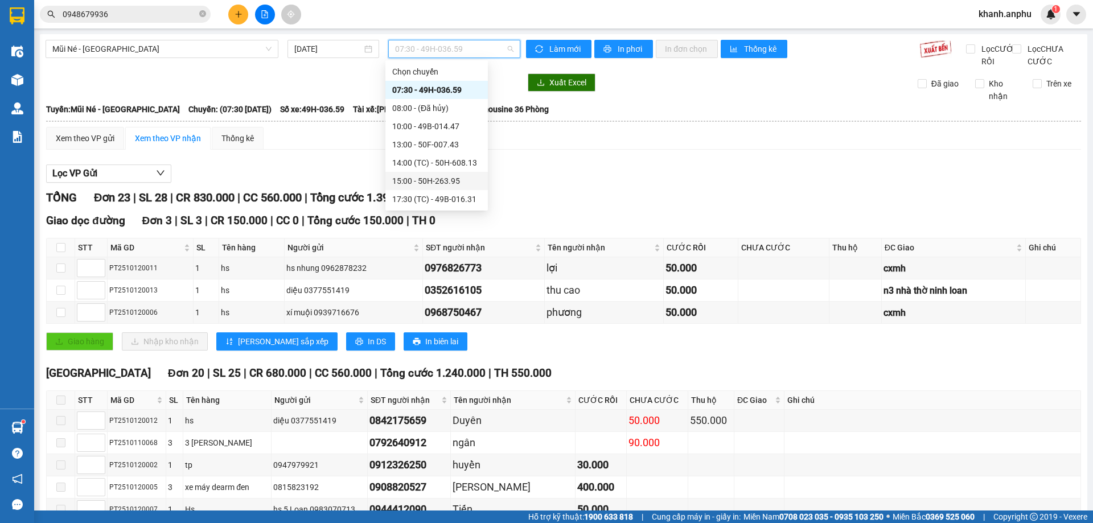
click at [429, 184] on div "15:00 - 50H-263.95" at bounding box center [436, 181] width 89 height 13
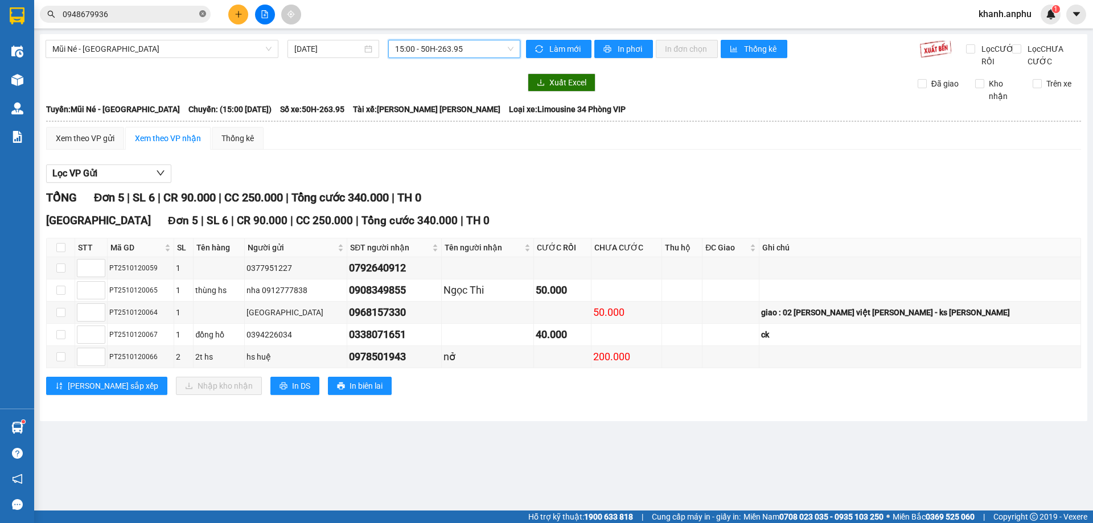
click at [200, 11] on icon "close-circle" at bounding box center [202, 13] width 7 height 7
click at [396, 276] on div "0792640912" at bounding box center [394, 268] width 91 height 16
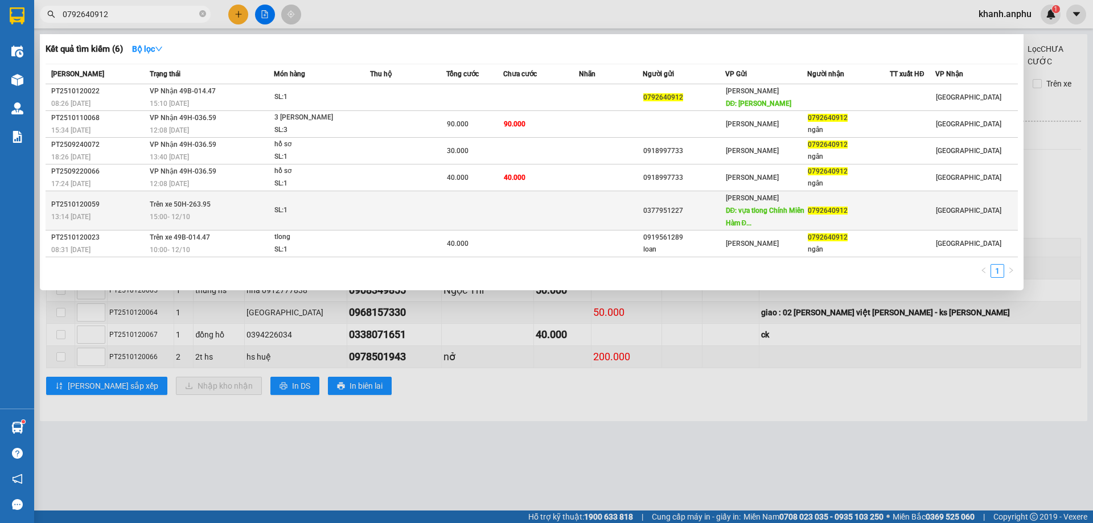
type input "0792640912"
click at [420, 207] on td at bounding box center [408, 210] width 76 height 39
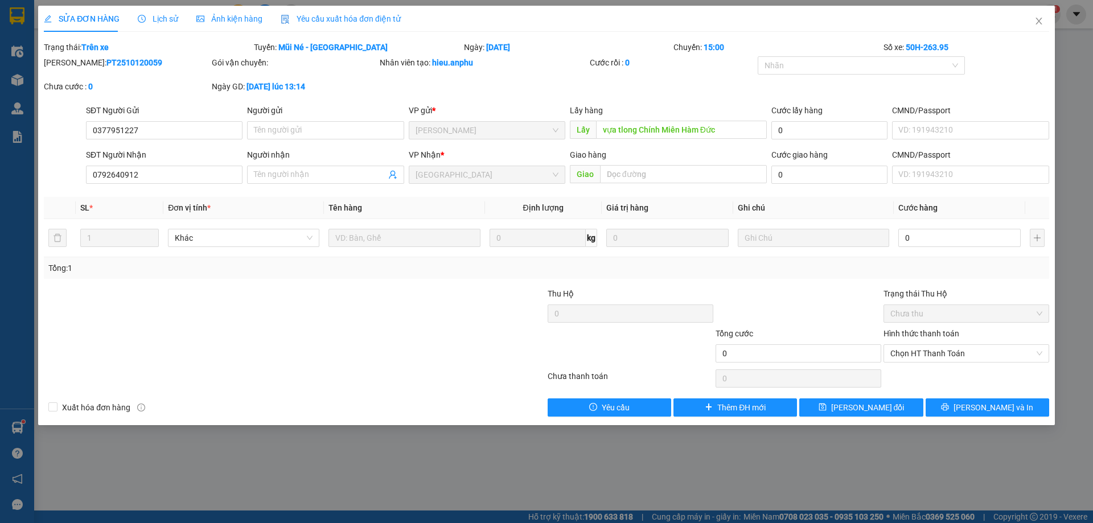
click at [293, 489] on div "SỬA ĐƠN HÀNG Lịch sử [PERSON_NAME] hàng Yêu cầu xuất [PERSON_NAME] điện tử Tota…" at bounding box center [546, 261] width 1093 height 523
click at [1044, 22] on span "Close" at bounding box center [1039, 22] width 32 height 32
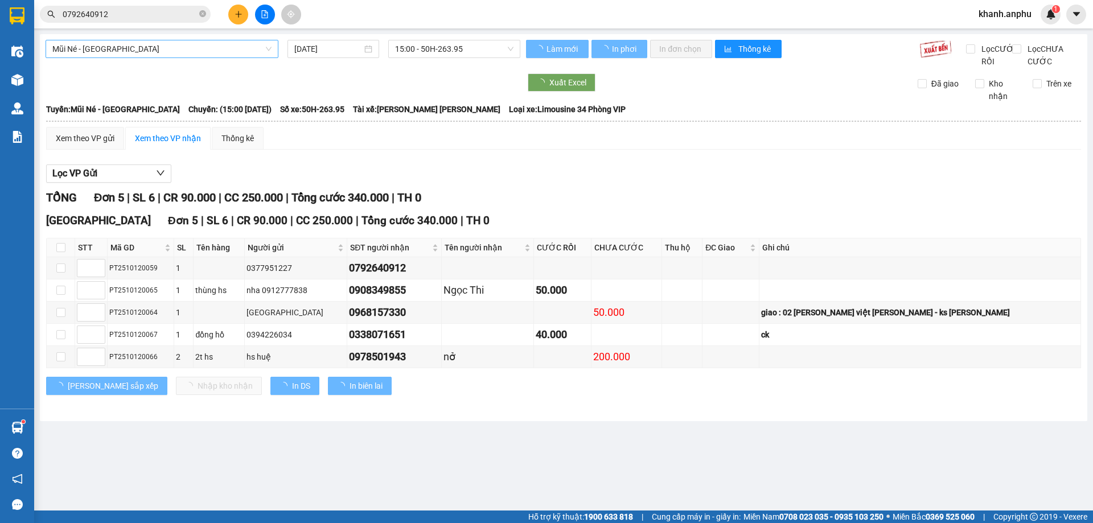
click at [192, 50] on span "Mũi Né - [GEOGRAPHIC_DATA]" at bounding box center [161, 48] width 219 height 17
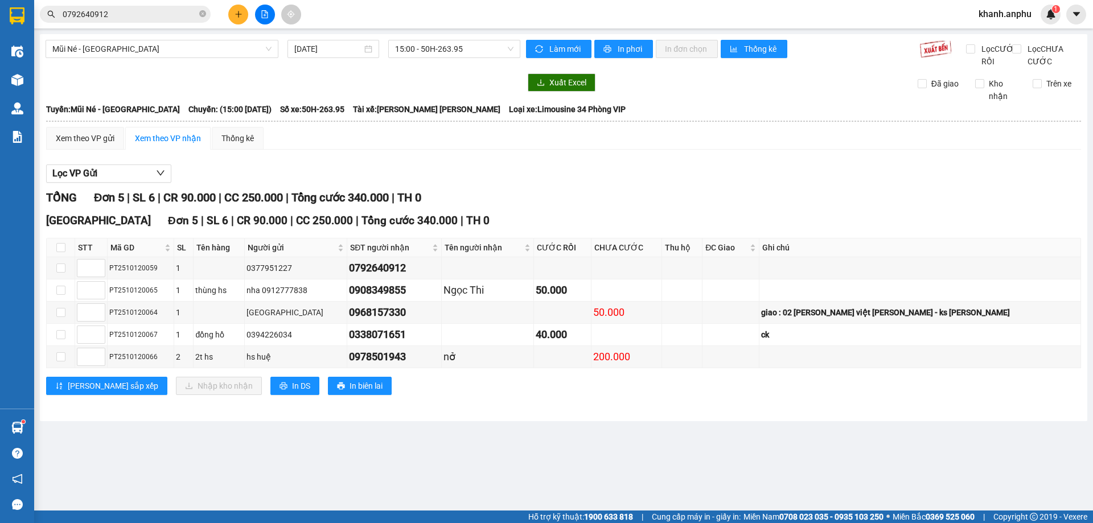
click at [438, 143] on div "Xem theo VP gửi Xem theo VP nhận Thống kê" at bounding box center [563, 138] width 1035 height 23
click at [62, 252] on input "checkbox" at bounding box center [60, 247] width 9 height 9
checkbox input "true"
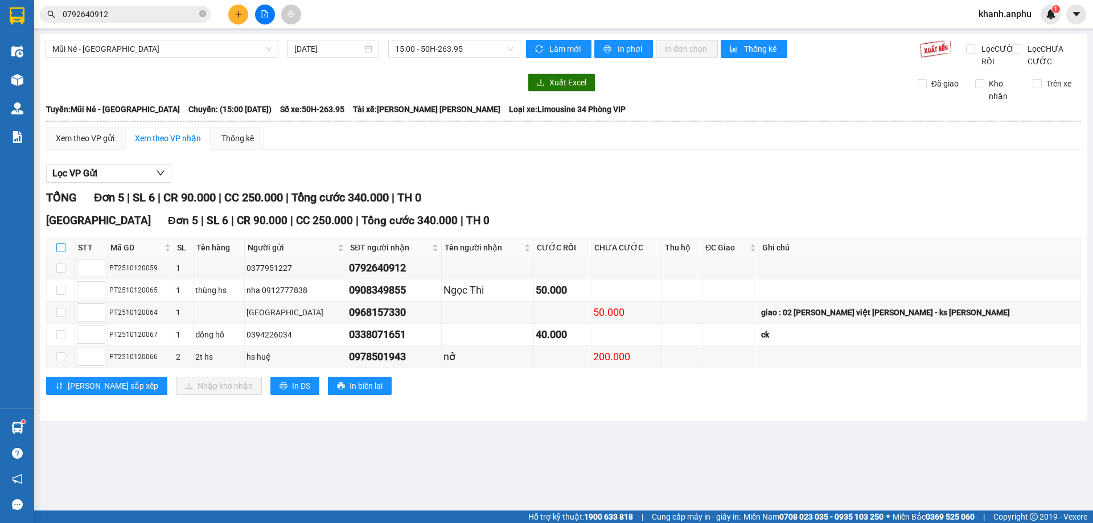
checkbox input "true"
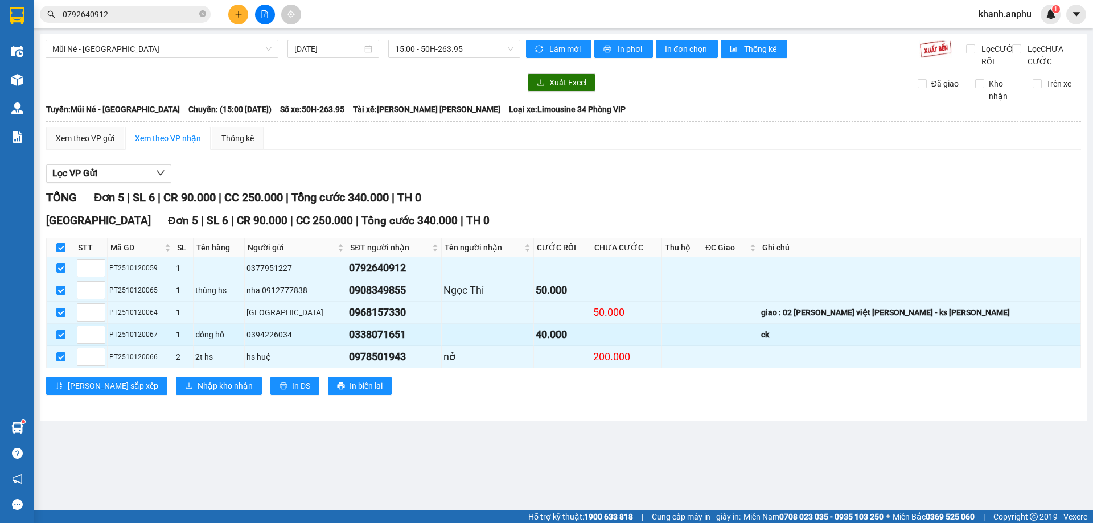
click at [58, 339] on input "checkbox" at bounding box center [60, 334] width 9 height 9
checkbox input "false"
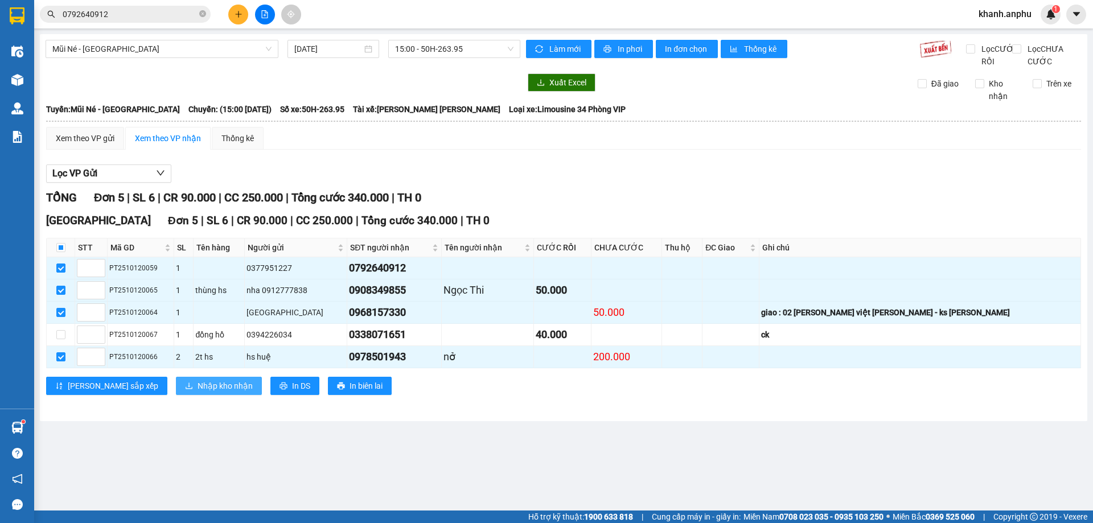
click at [198, 392] on span "Nhập kho nhận" at bounding box center [225, 386] width 55 height 13
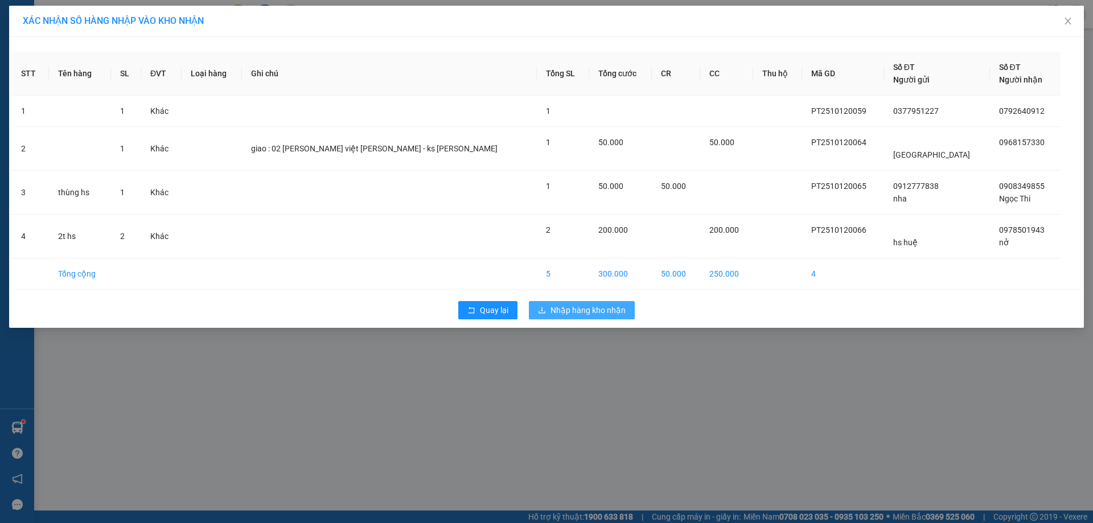
click at [617, 318] on button "Nhập hàng kho nhận" at bounding box center [582, 310] width 106 height 18
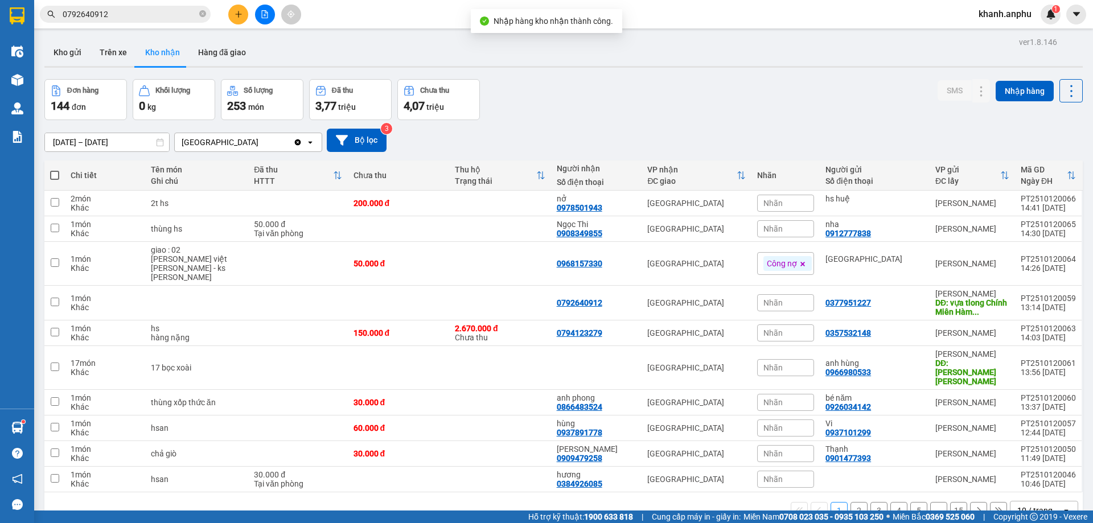
click at [709, 110] on div "Đơn hàng 144 đơn [PERSON_NAME] 0 kg Số [PERSON_NAME] 253 món Đã thu 3,77 [PERSO…" at bounding box center [563, 99] width 1039 height 41
click at [260, 13] on button at bounding box center [265, 15] width 20 height 20
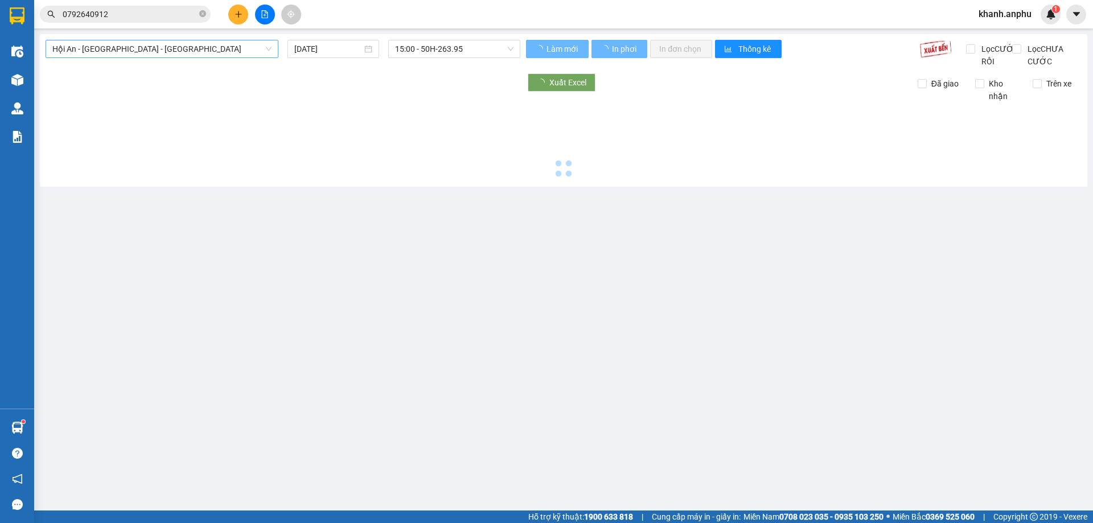
click at [159, 40] on span "Hội An - [GEOGRAPHIC_DATA] - [GEOGRAPHIC_DATA]" at bounding box center [161, 48] width 219 height 17
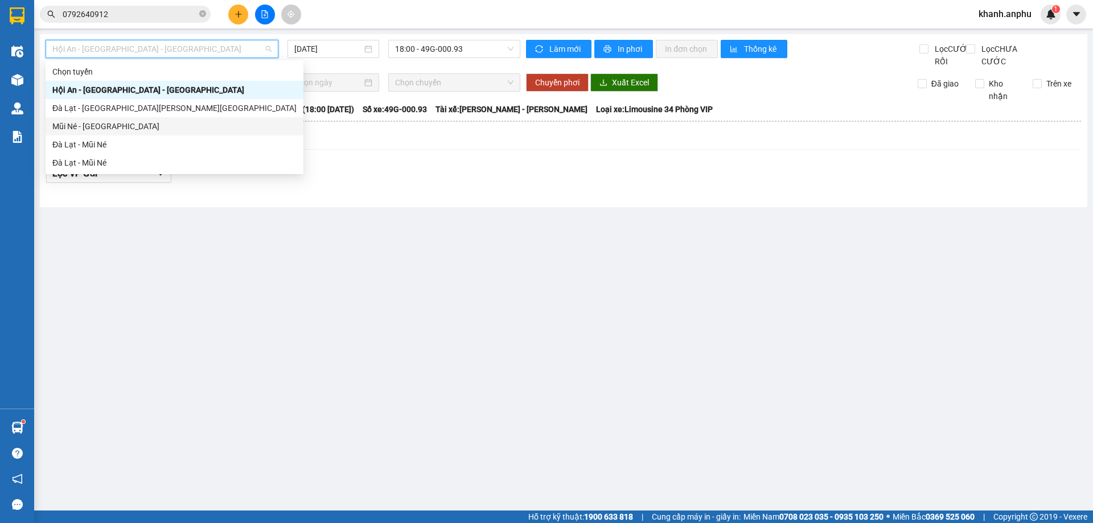
click at [91, 129] on div "Mũi Né - [GEOGRAPHIC_DATA]" at bounding box center [174, 126] width 244 height 13
type input "[DATE]"
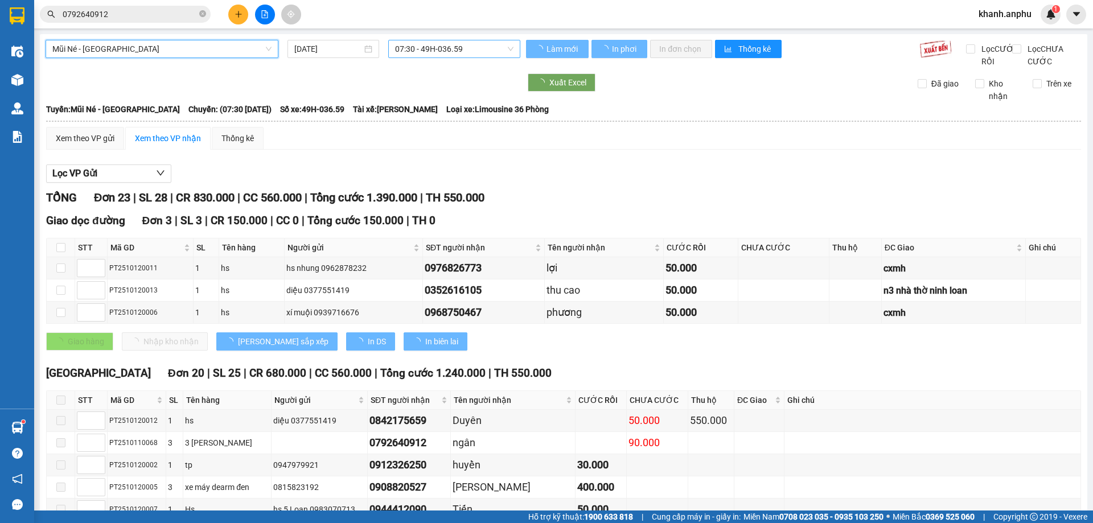
click at [452, 57] on span "07:30 - 49H-036.59" at bounding box center [454, 48] width 118 height 17
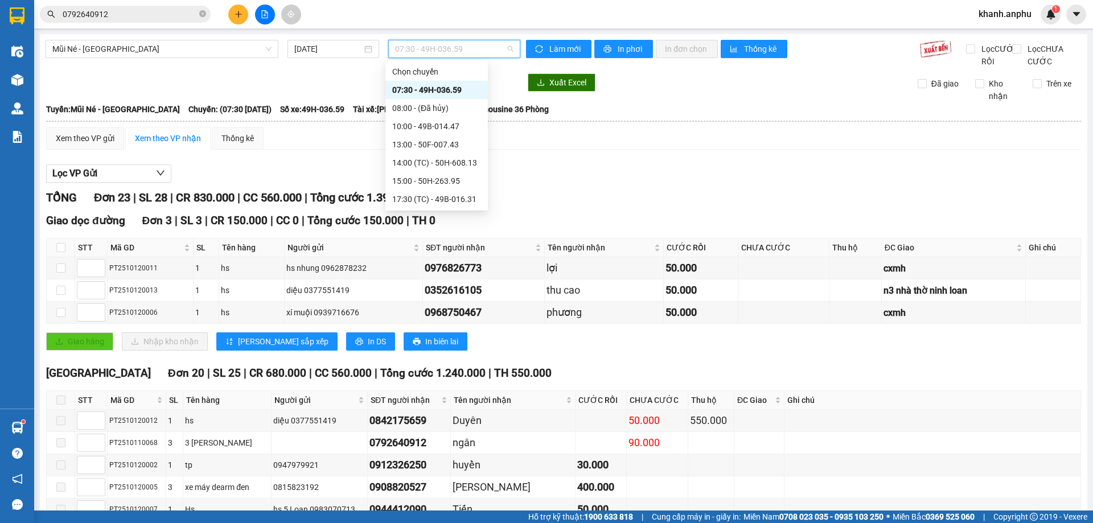
click at [457, 40] on span "07:30 - 49H-036.59" at bounding box center [454, 48] width 118 height 17
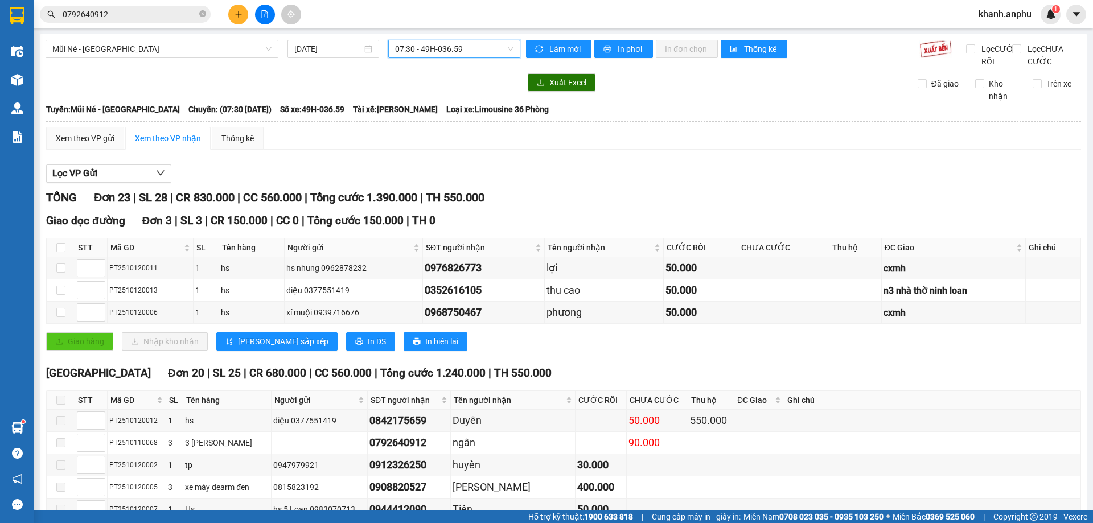
click at [442, 50] on span "07:30 - 49H-036.59" at bounding box center [454, 48] width 118 height 17
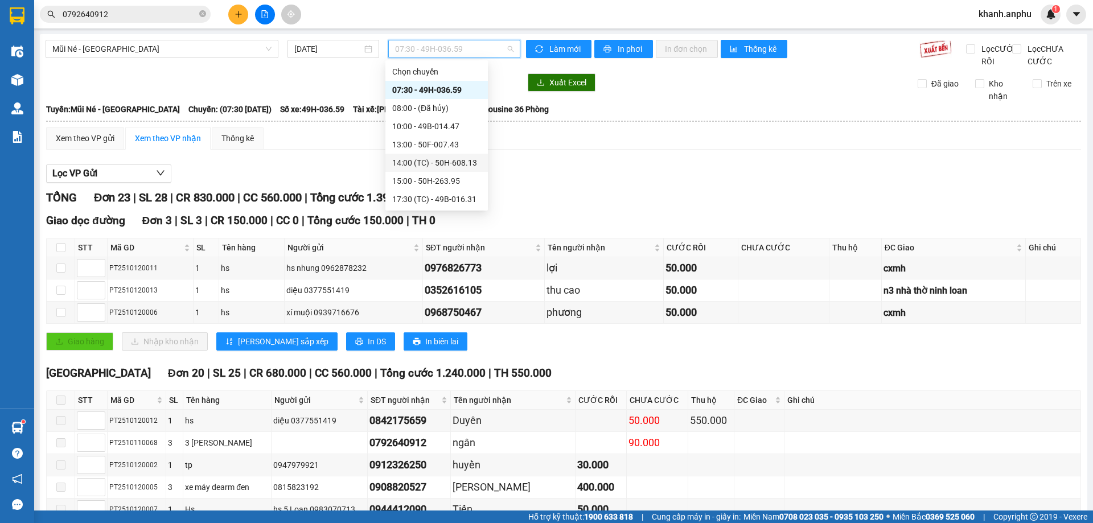
scroll to position [228, 0]
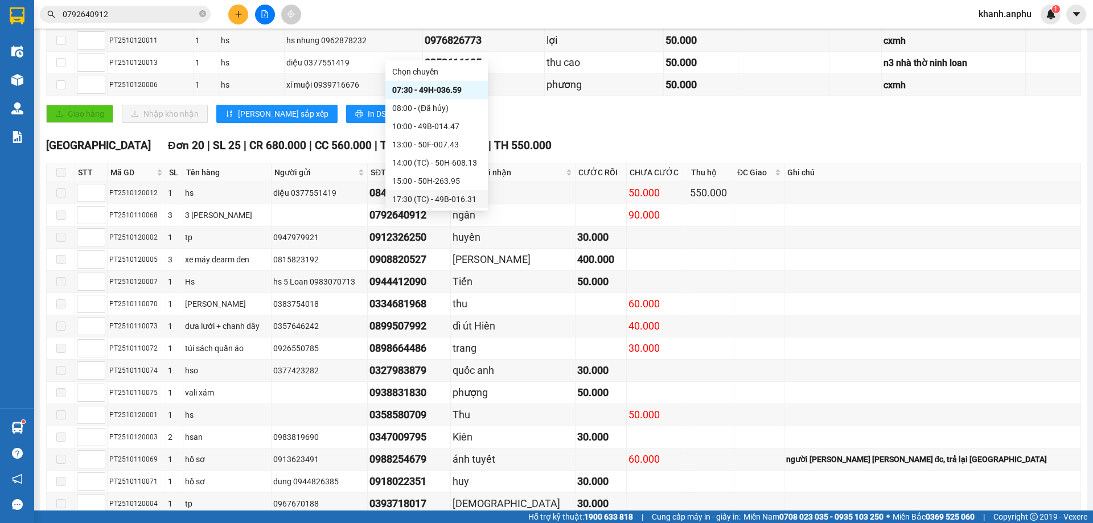
drag, startPoint x: 421, startPoint y: 199, endPoint x: 453, endPoint y: 207, distance: 32.7
click at [421, 199] on div "17:30 (TC) - 49B-016.31" at bounding box center [436, 199] width 89 height 13
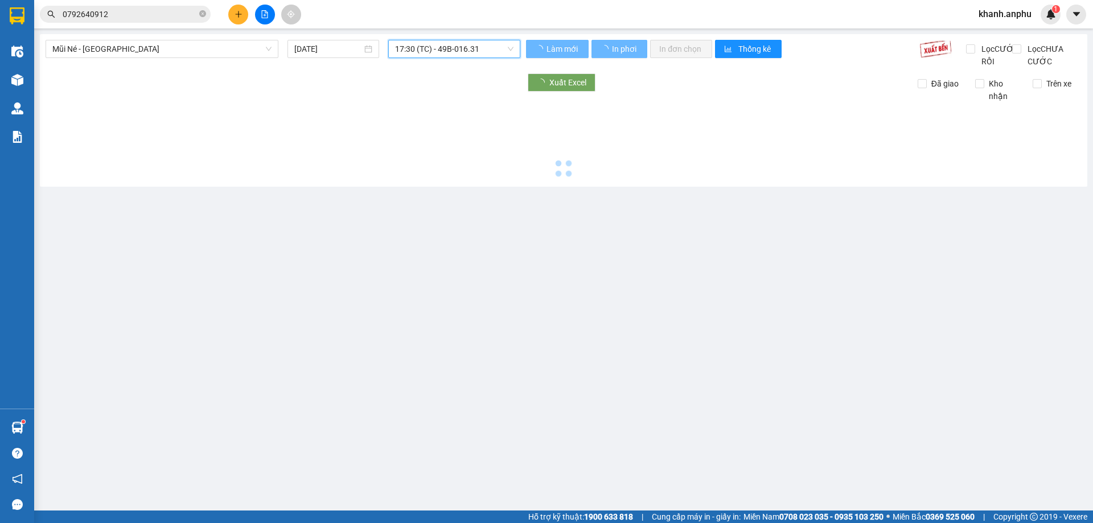
scroll to position [0, 0]
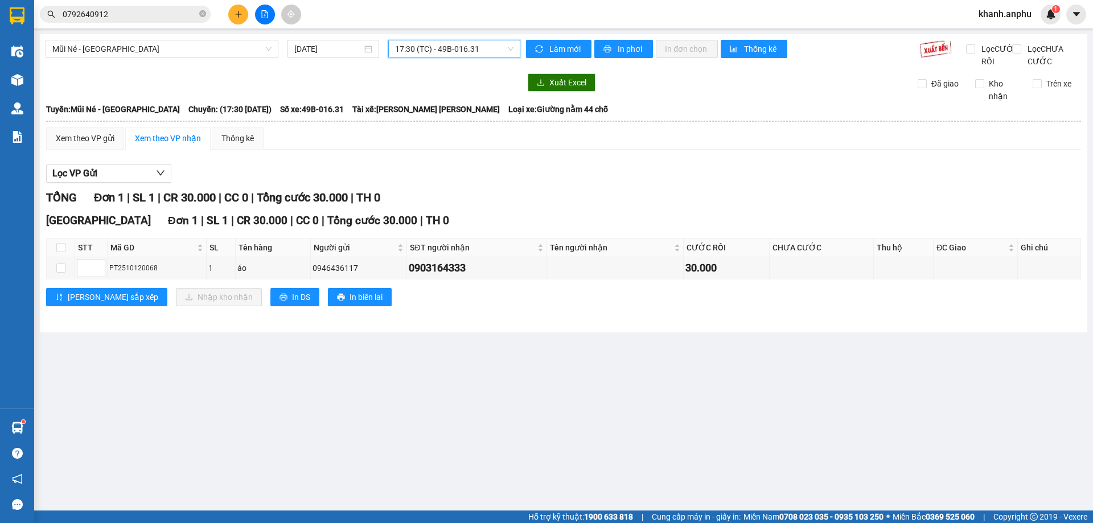
click at [827, 168] on div "Xem theo VP gửi Xem theo [PERSON_NAME] Thống kê Lọc VP Gửi [PERSON_NAME] 1 | S…" at bounding box center [563, 224] width 1035 height 194
click at [164, 44] on span "Mũi Né - [GEOGRAPHIC_DATA]" at bounding box center [161, 48] width 219 height 17
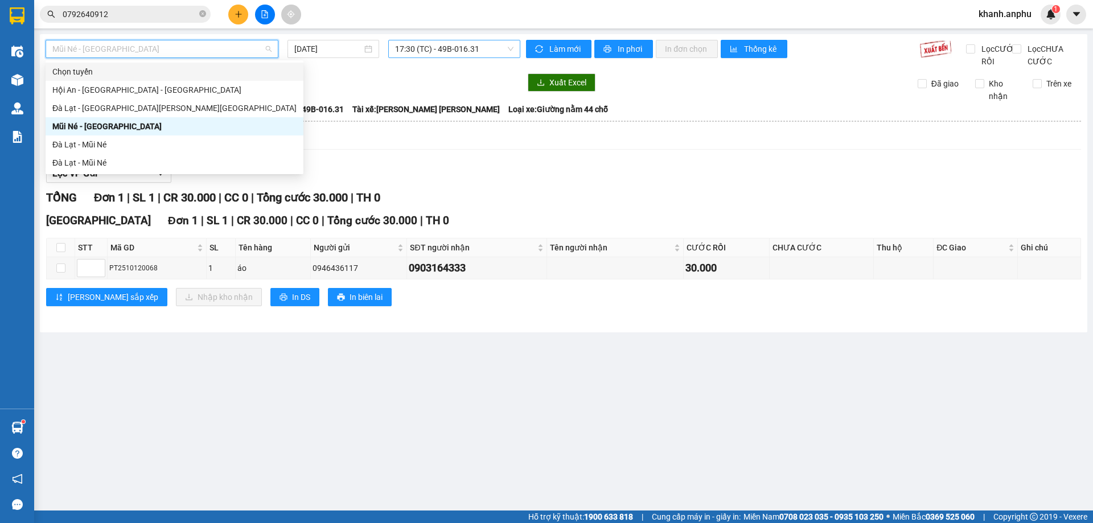
click at [416, 47] on span "17:30 (TC) - 49B-016.31" at bounding box center [454, 48] width 118 height 17
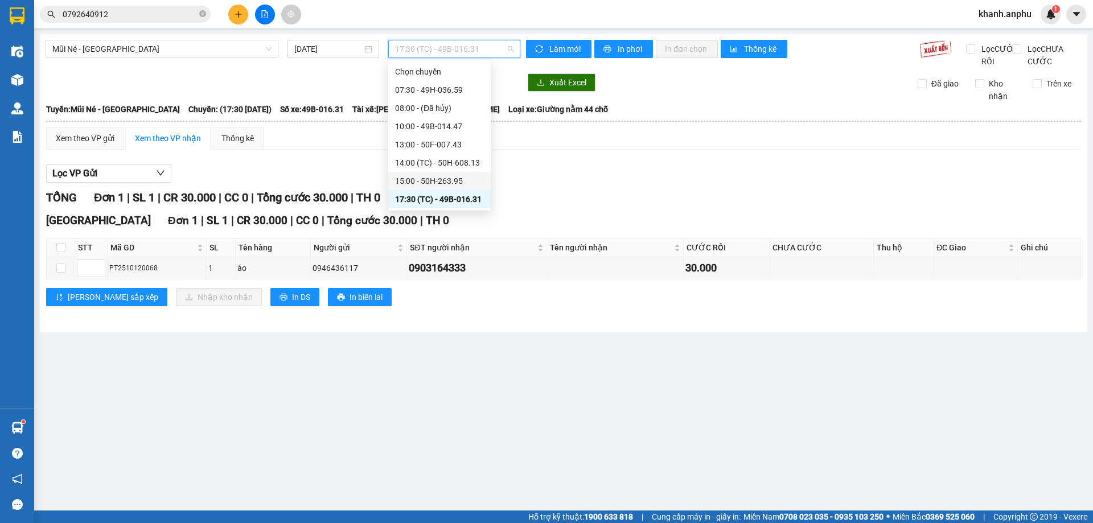
click at [444, 176] on div "15:00 - 50H-263.95" at bounding box center [439, 181] width 89 height 13
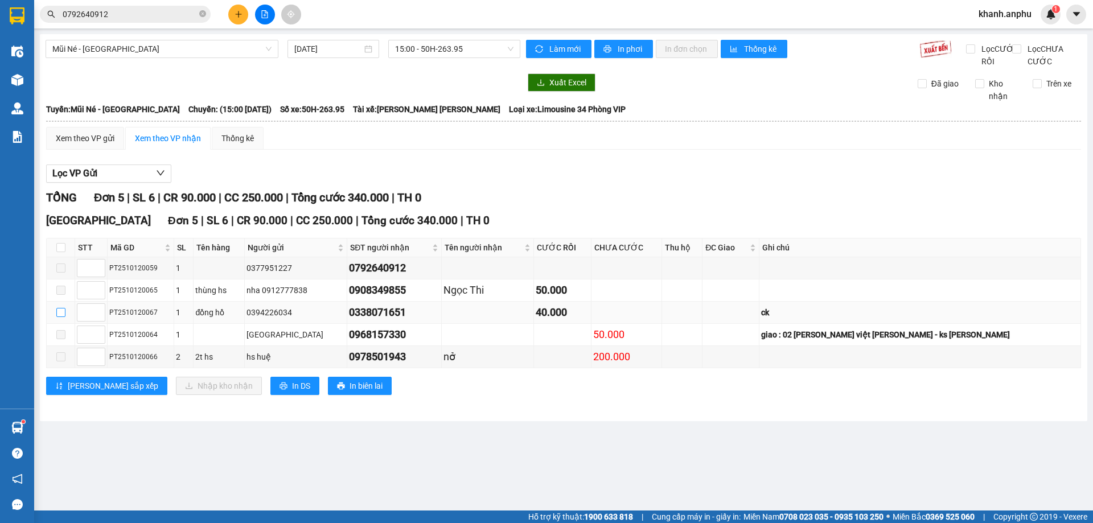
click at [56, 317] on input "checkbox" at bounding box center [60, 312] width 9 height 9
checkbox input "true"
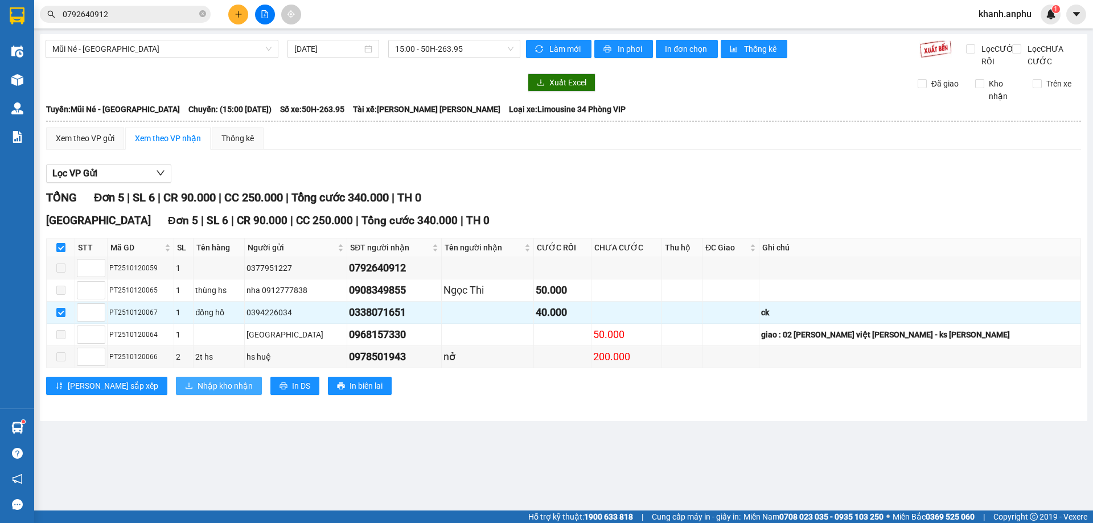
click at [198, 392] on span "Nhập kho nhận" at bounding box center [225, 386] width 55 height 13
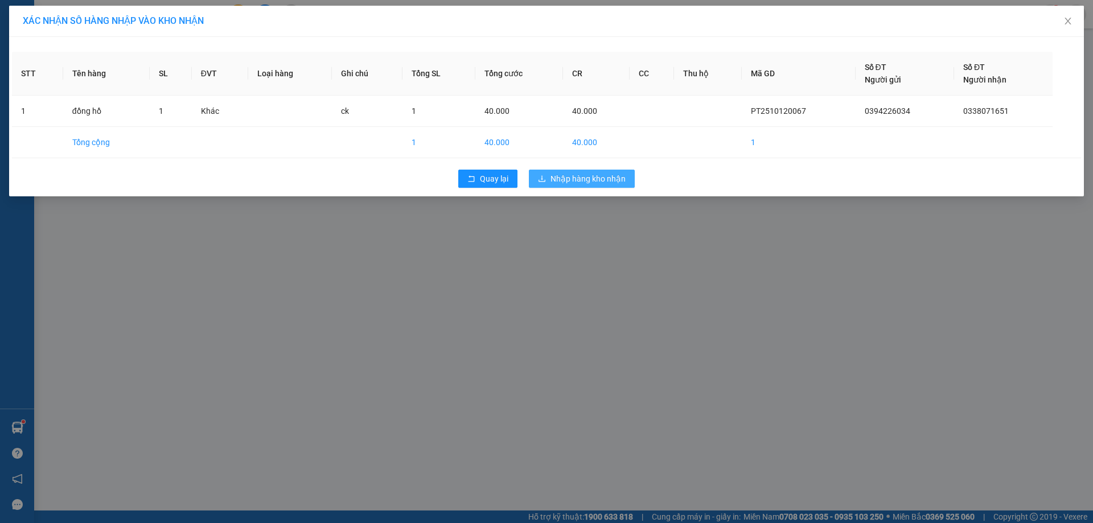
click at [616, 183] on span "Nhập hàng kho nhận" at bounding box center [588, 179] width 75 height 13
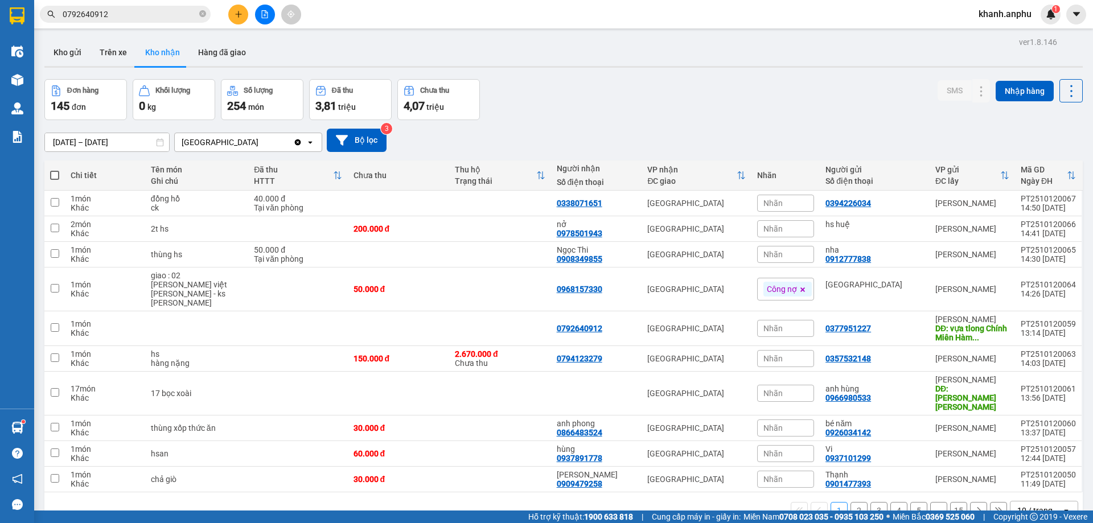
click at [264, 15] on icon "file-add" at bounding box center [265, 14] width 8 height 8
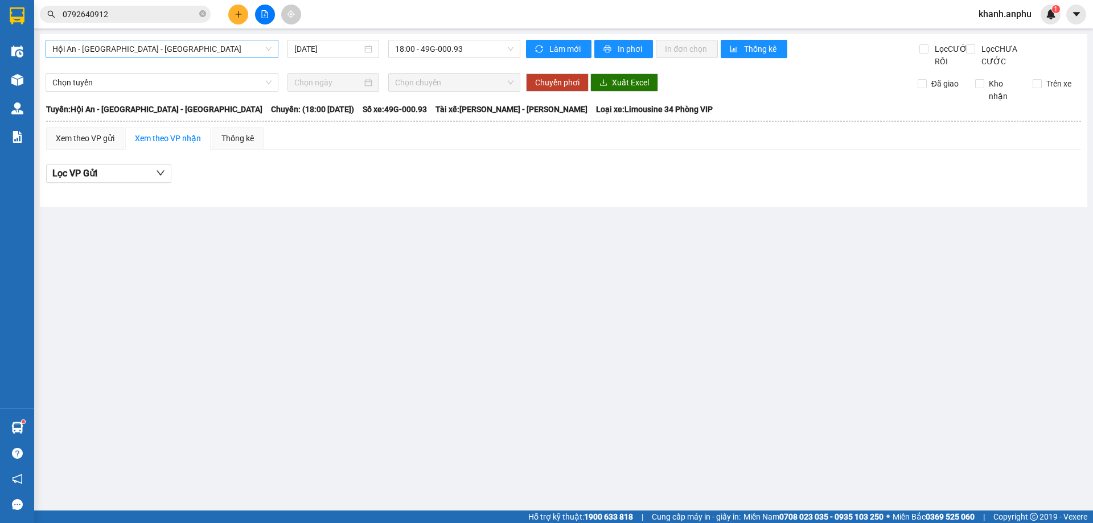
click at [107, 49] on span "Hội An - [GEOGRAPHIC_DATA] - [GEOGRAPHIC_DATA]" at bounding box center [161, 48] width 219 height 17
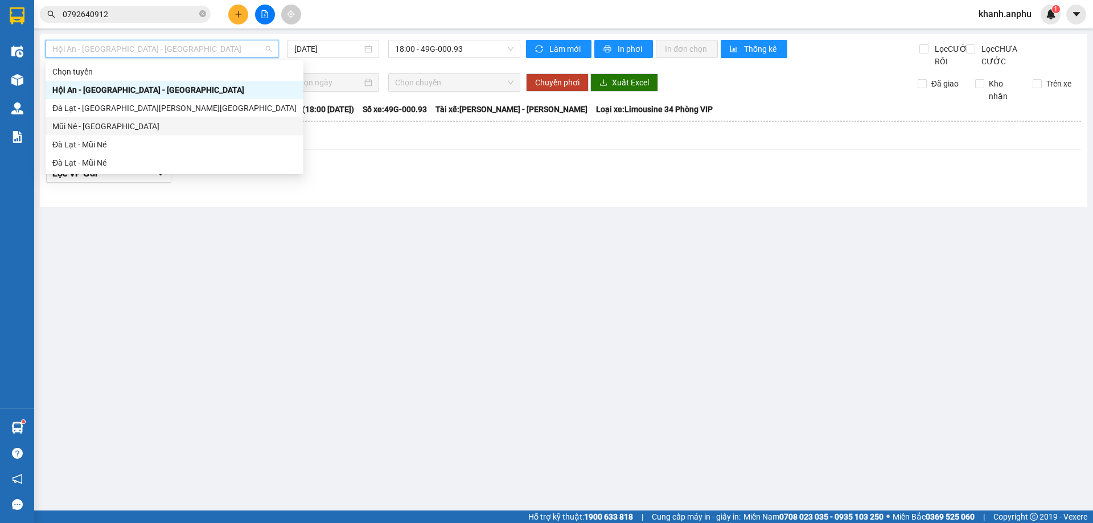
click at [99, 129] on div "Mũi Né - [GEOGRAPHIC_DATA]" at bounding box center [174, 126] width 244 height 13
type input "[DATE]"
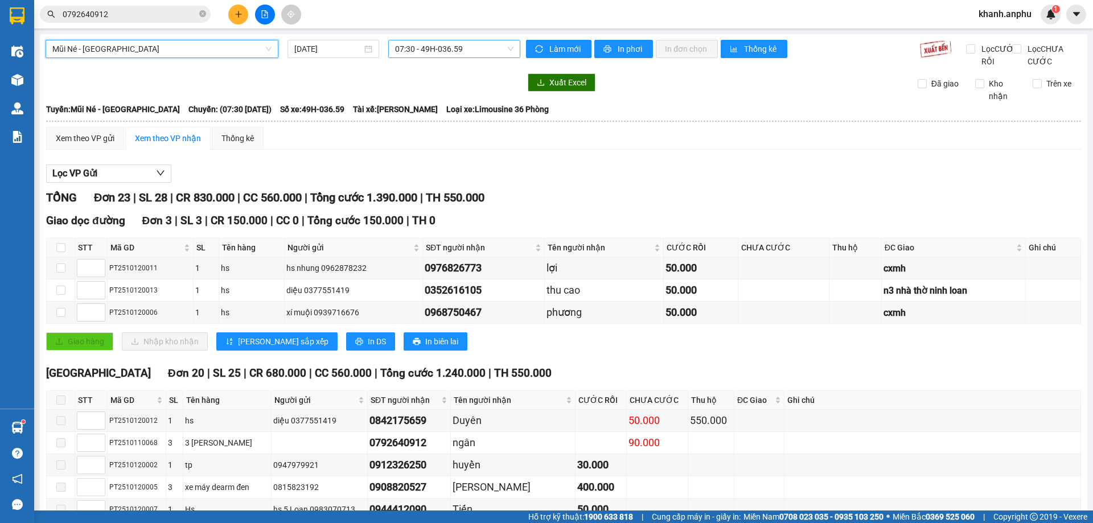
click at [424, 48] on span "07:30 - 49H-036.59" at bounding box center [454, 48] width 118 height 17
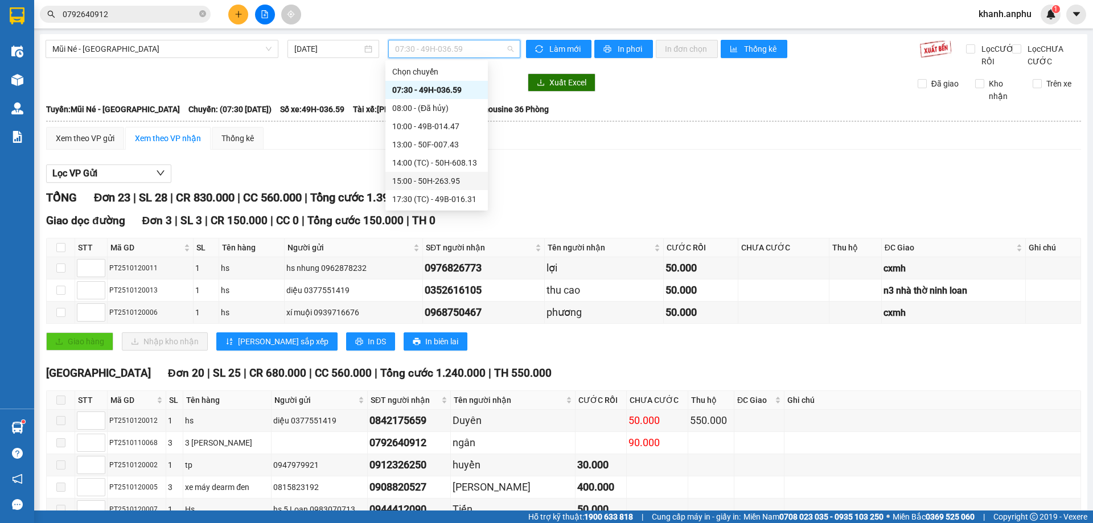
click at [428, 181] on div "15:00 - 50H-263.95" at bounding box center [436, 181] width 89 height 13
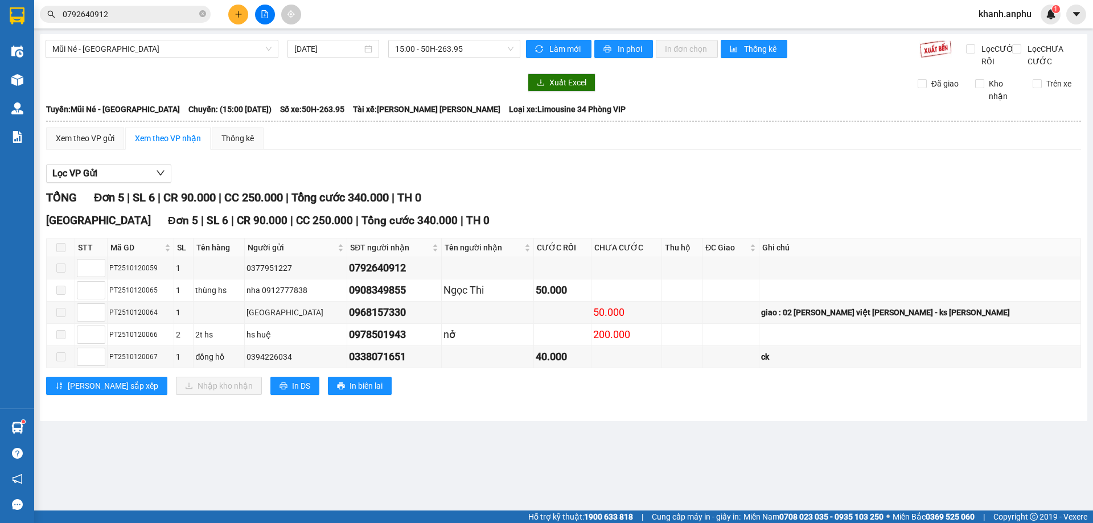
click at [754, 183] on div "Lọc VP Gửi" at bounding box center [563, 174] width 1035 height 19
click at [557, 200] on div "Lọc VP Gửi [PERSON_NAME] 5 | SL 6 | CR 90.000 | CC 250.000 | [PERSON_NAME] 340…" at bounding box center [563, 284] width 1035 height 251
